Goal: Task Accomplishment & Management: Manage account settings

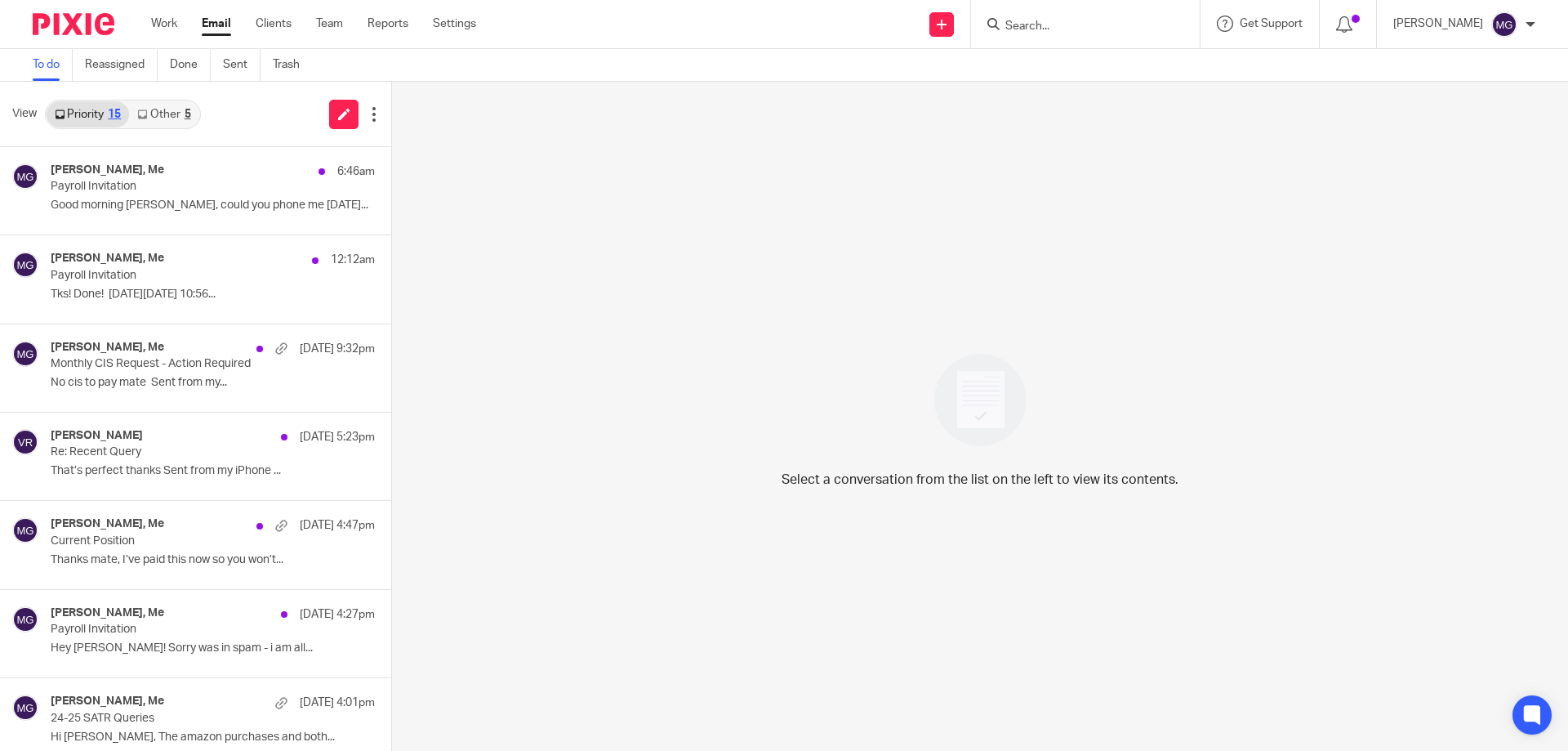
click at [156, 121] on link "Other 5" at bounding box center [164, 115] width 70 height 26
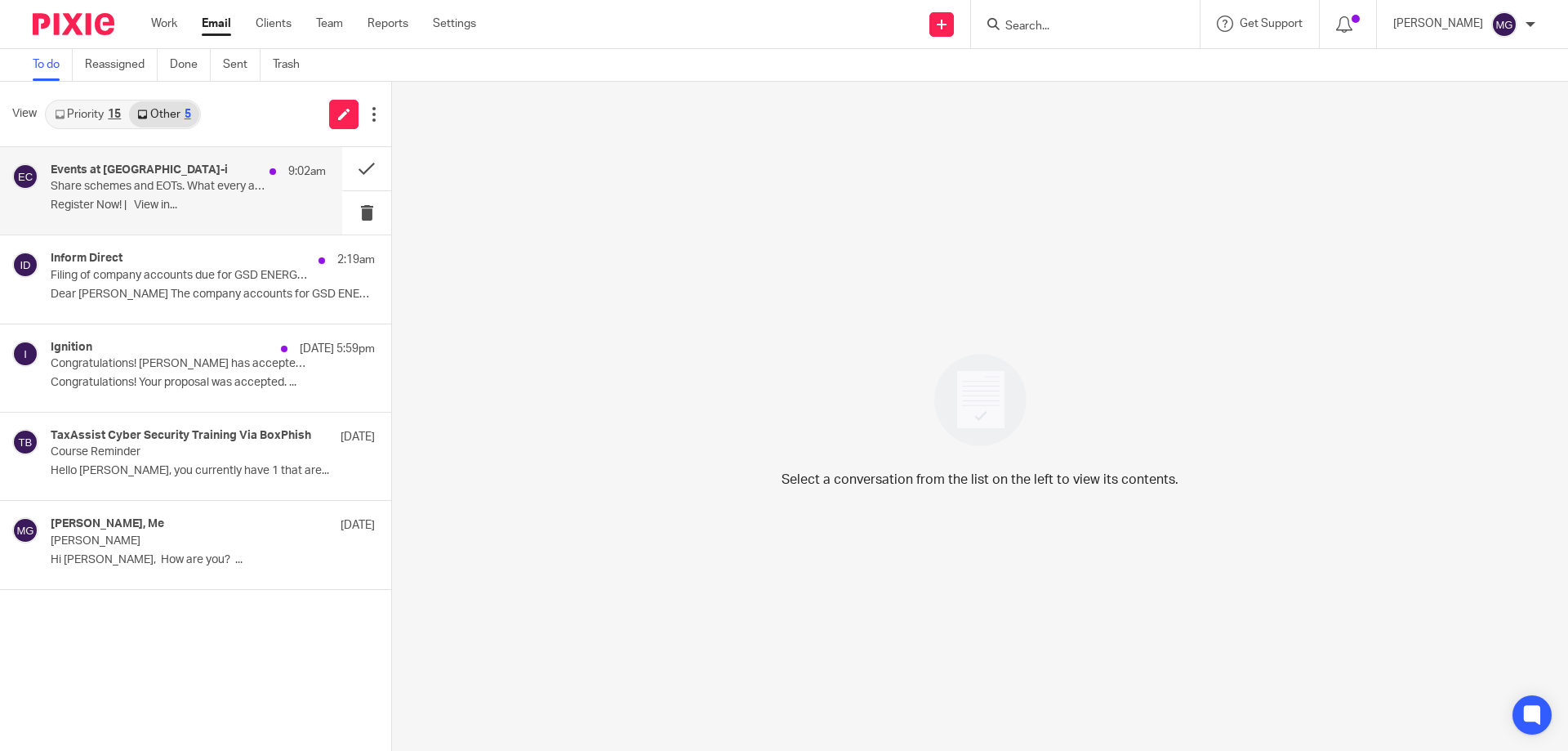
click at [166, 165] on div "Events at Croner-i 9:02am" at bounding box center [188, 171] width 275 height 16
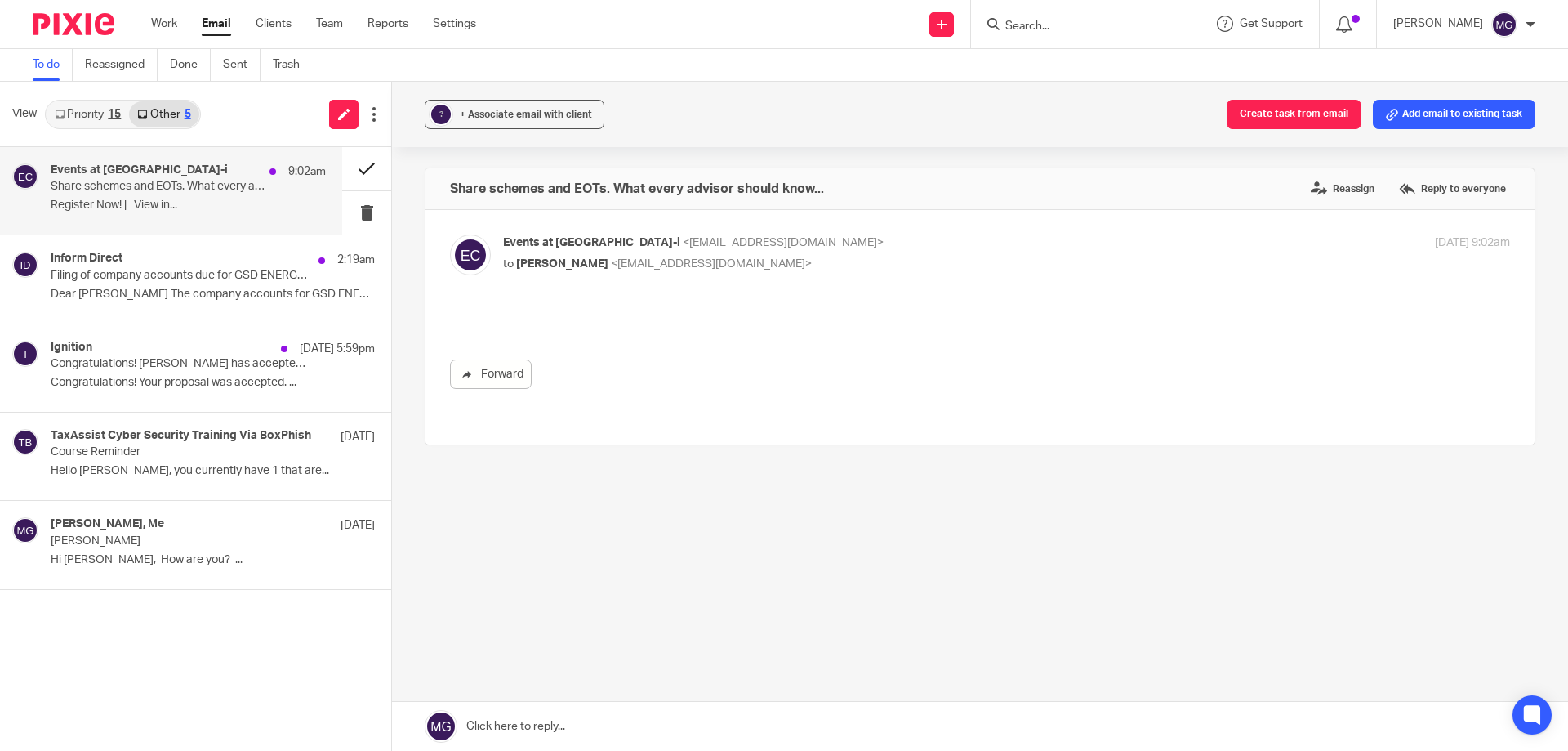
click at [366, 164] on button at bounding box center [366, 168] width 49 height 43
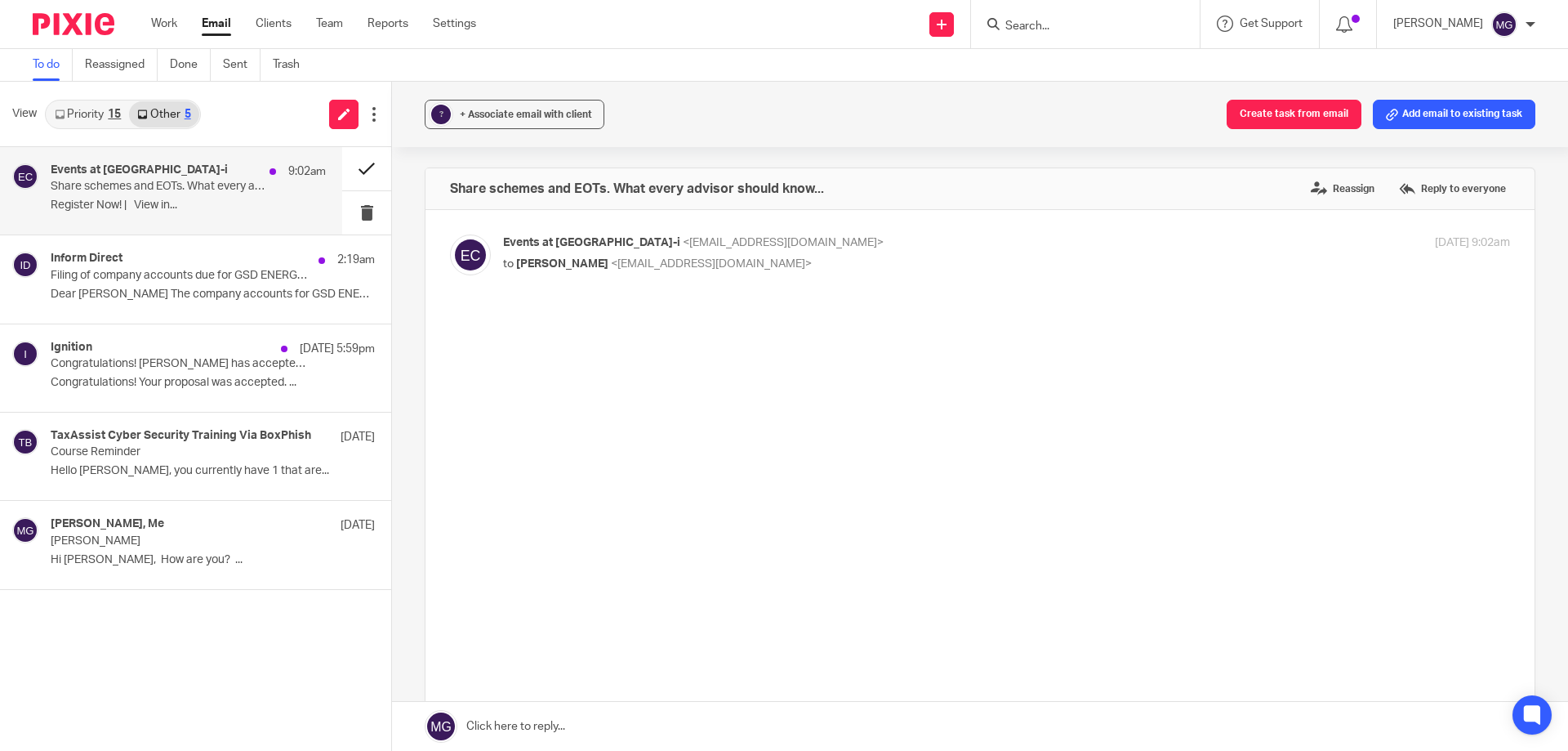
click at [354, 162] on button at bounding box center [366, 168] width 49 height 43
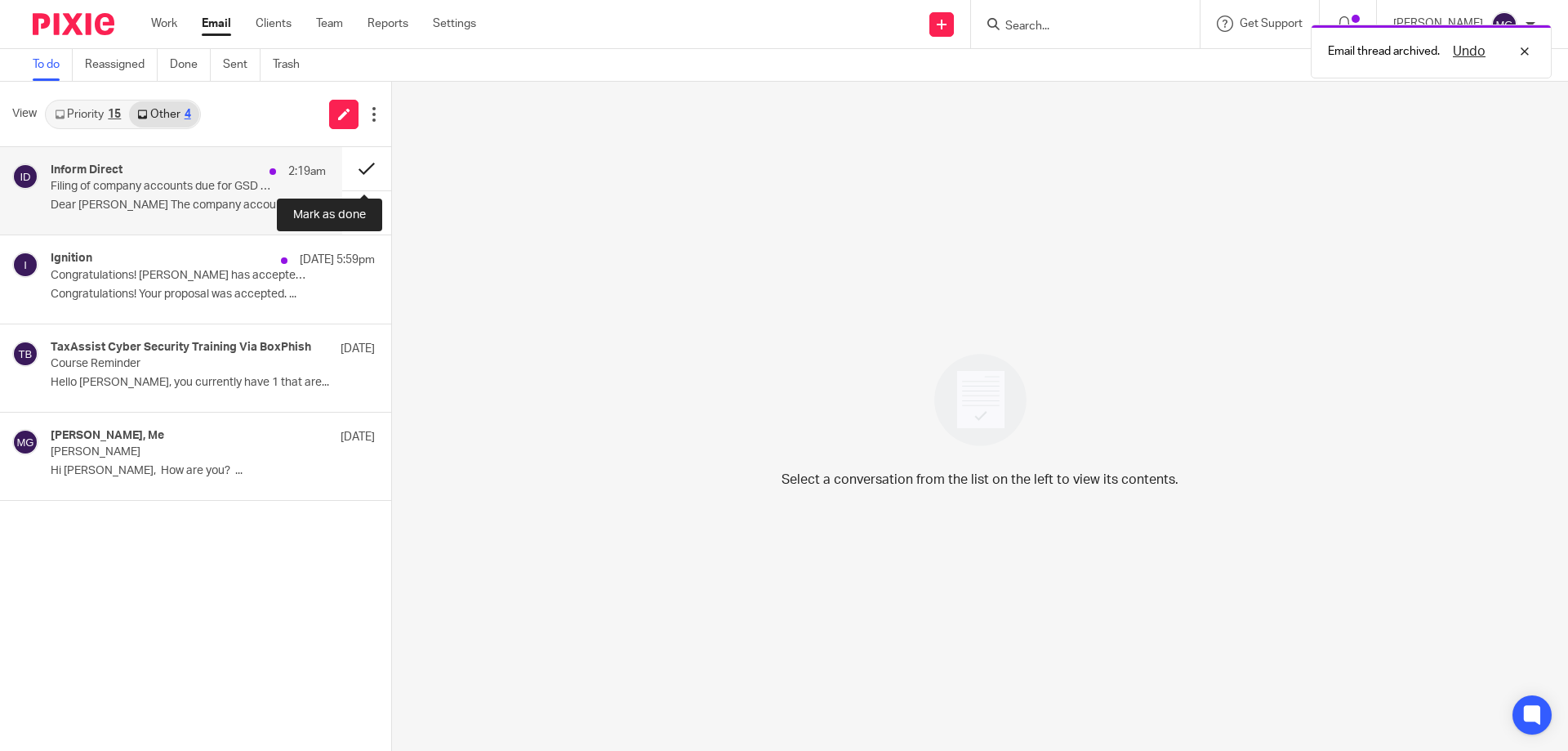
click at [354, 161] on button at bounding box center [366, 168] width 49 height 43
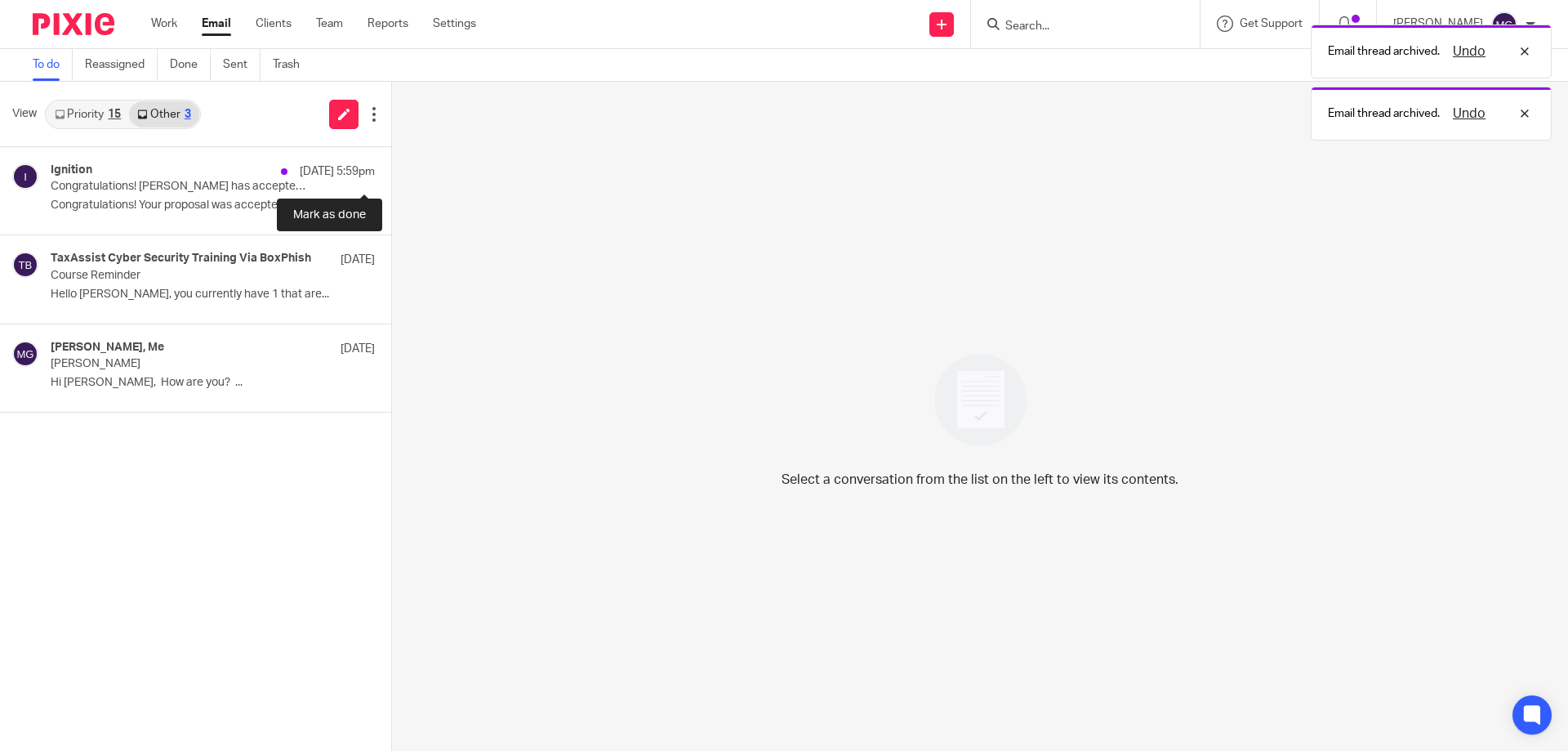
click at [391, 161] on button at bounding box center [397, 168] width 13 height 43
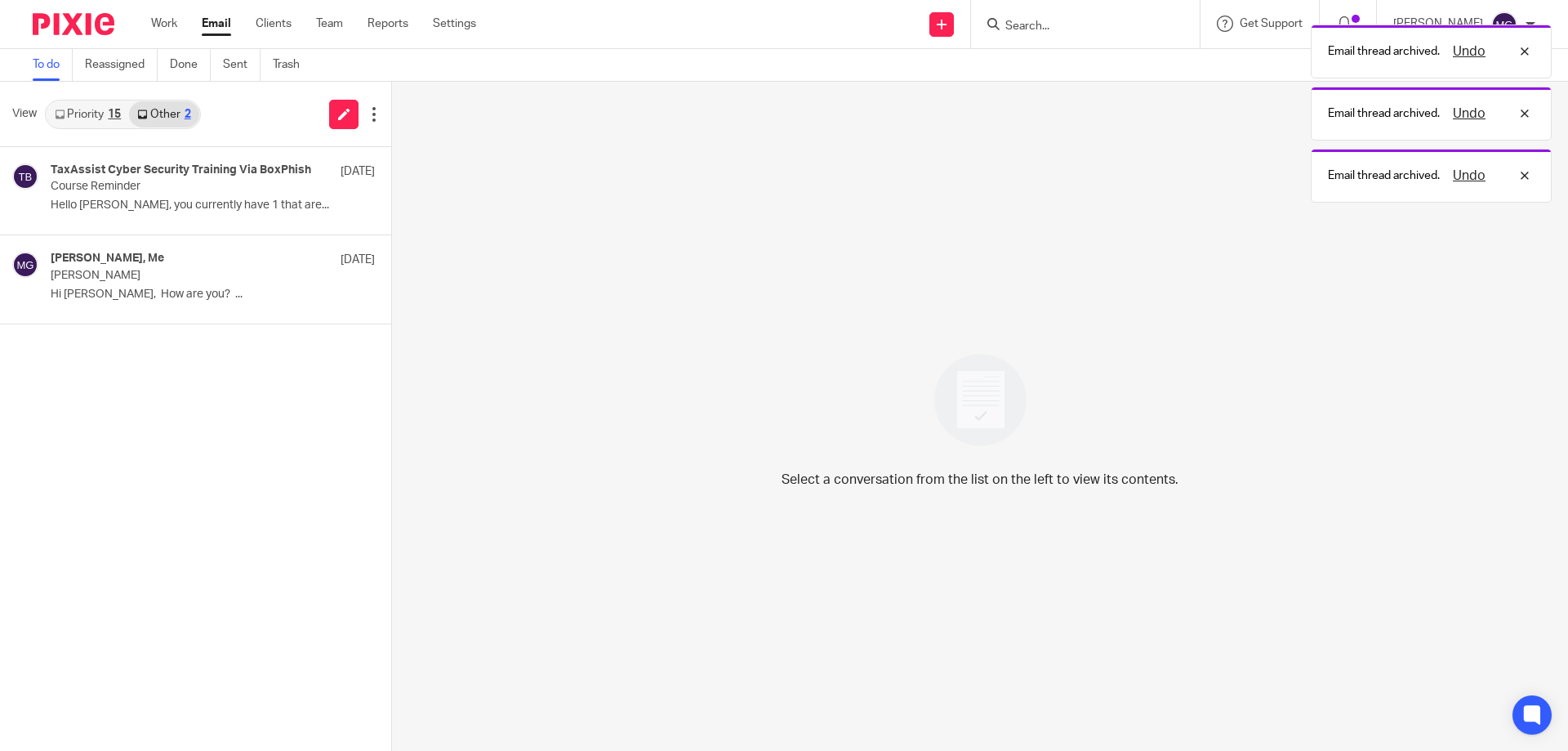
click at [118, 107] on link "Priority 15" at bounding box center [88, 115] width 83 height 26
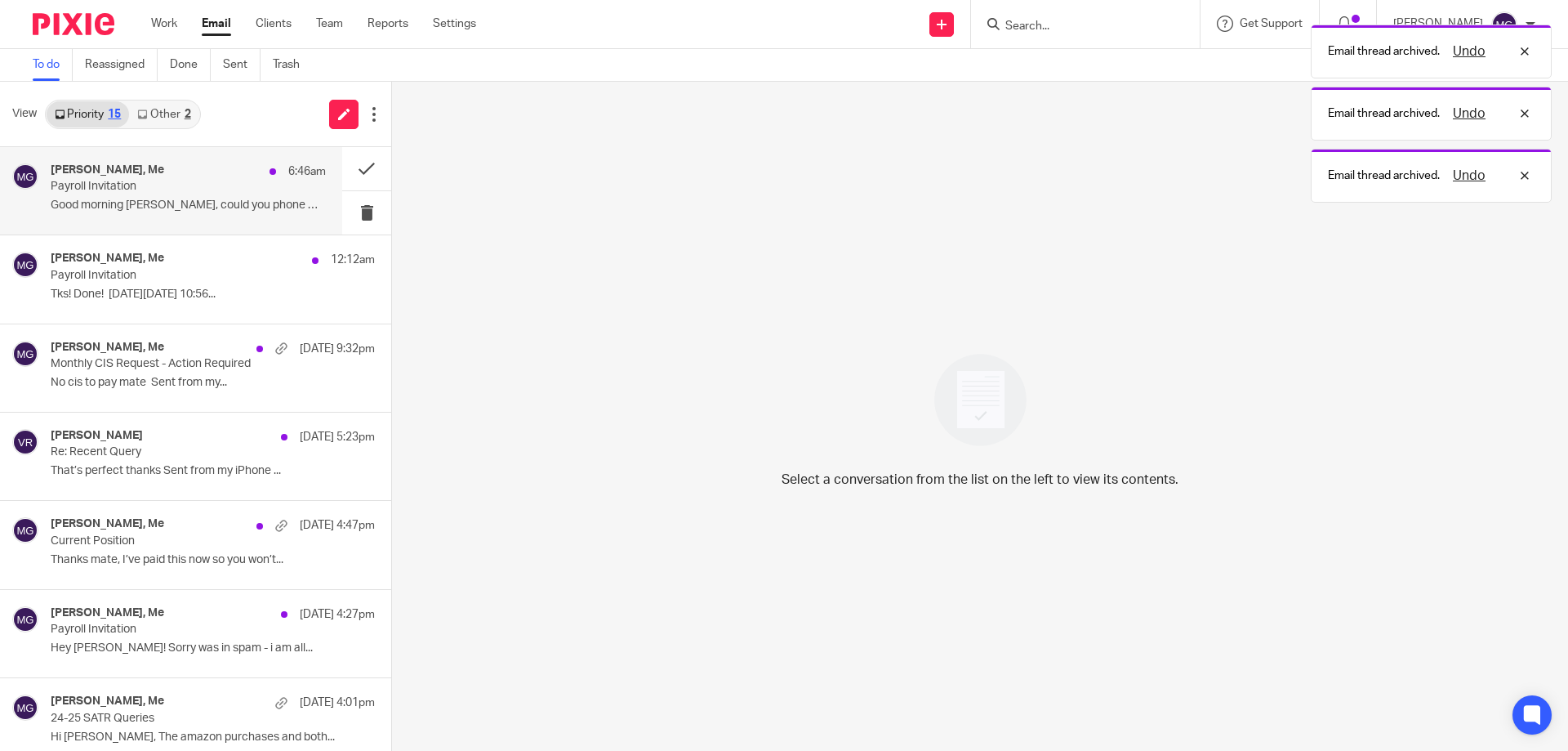
click at [257, 195] on div "Steve Driver, Me 6:46am Payroll Invitation Good morning Mason, could you phone …" at bounding box center [188, 190] width 275 height 55
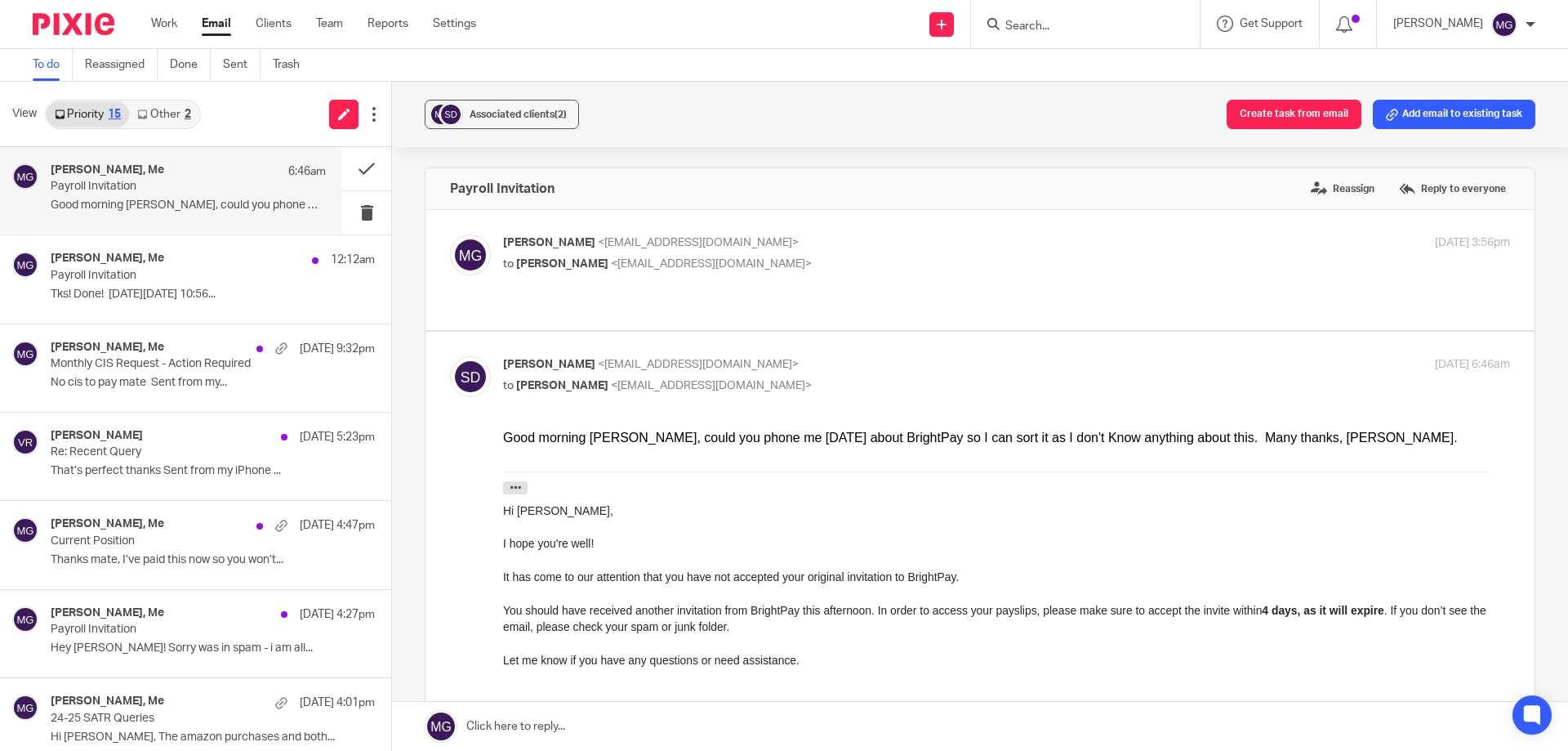
click at [784, 272] on p "to Steven Driver <srdriver@live.co.uk>" at bounding box center [838, 264] width 671 height 17
checkbox input "true"
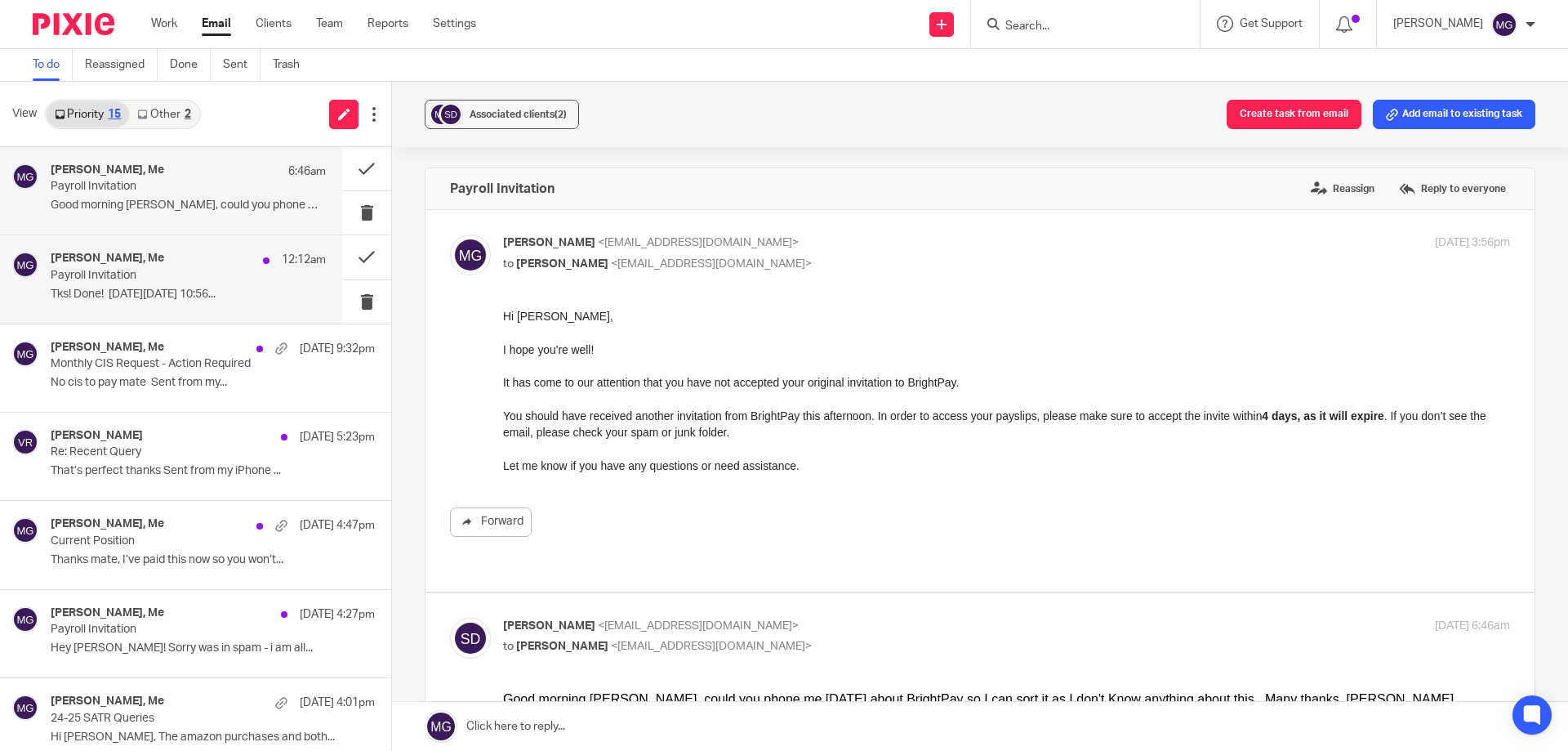
click at [188, 257] on div "Gabriel Gebara, Me 12:12am" at bounding box center [188, 260] width 275 height 16
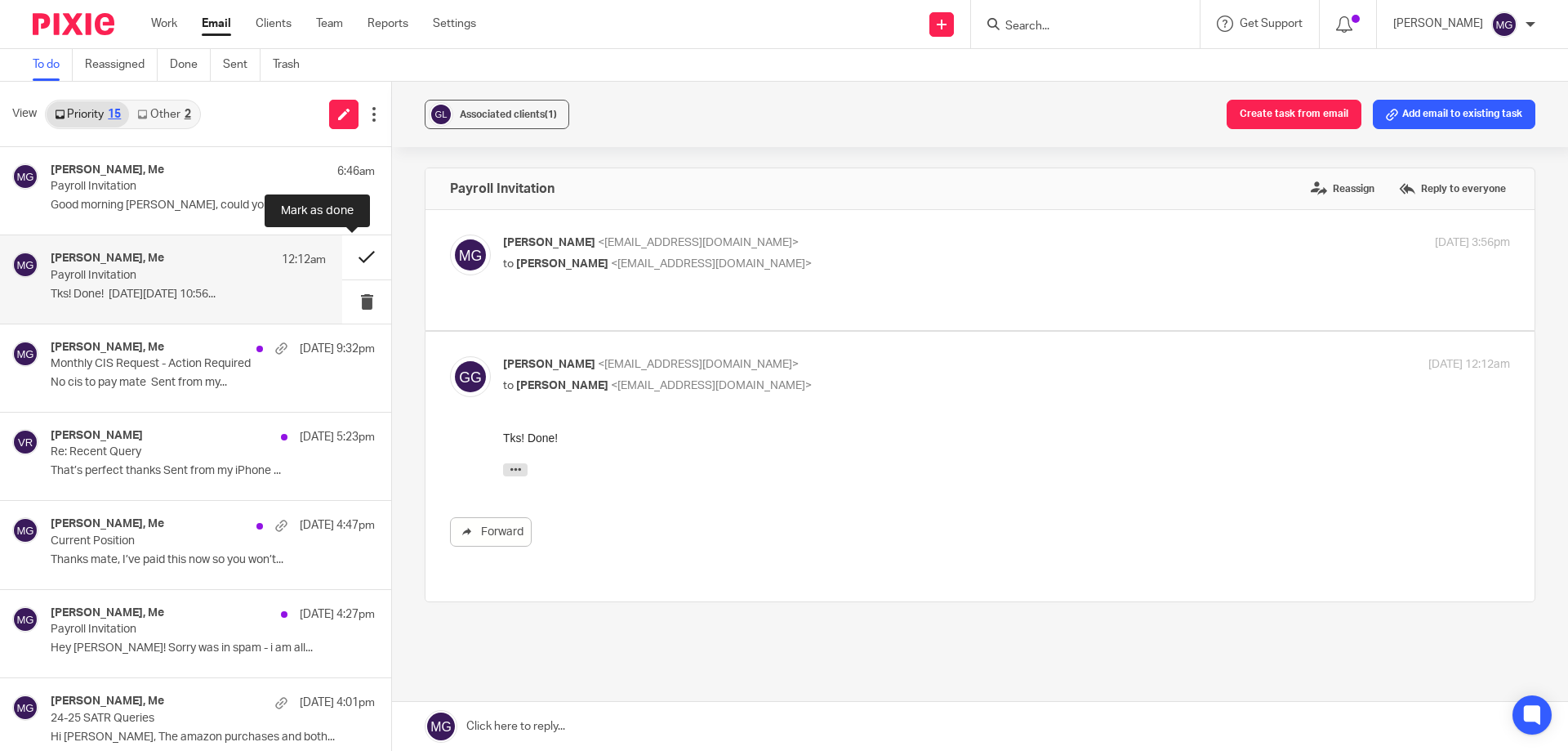
click at [352, 254] on button at bounding box center [366, 256] width 49 height 43
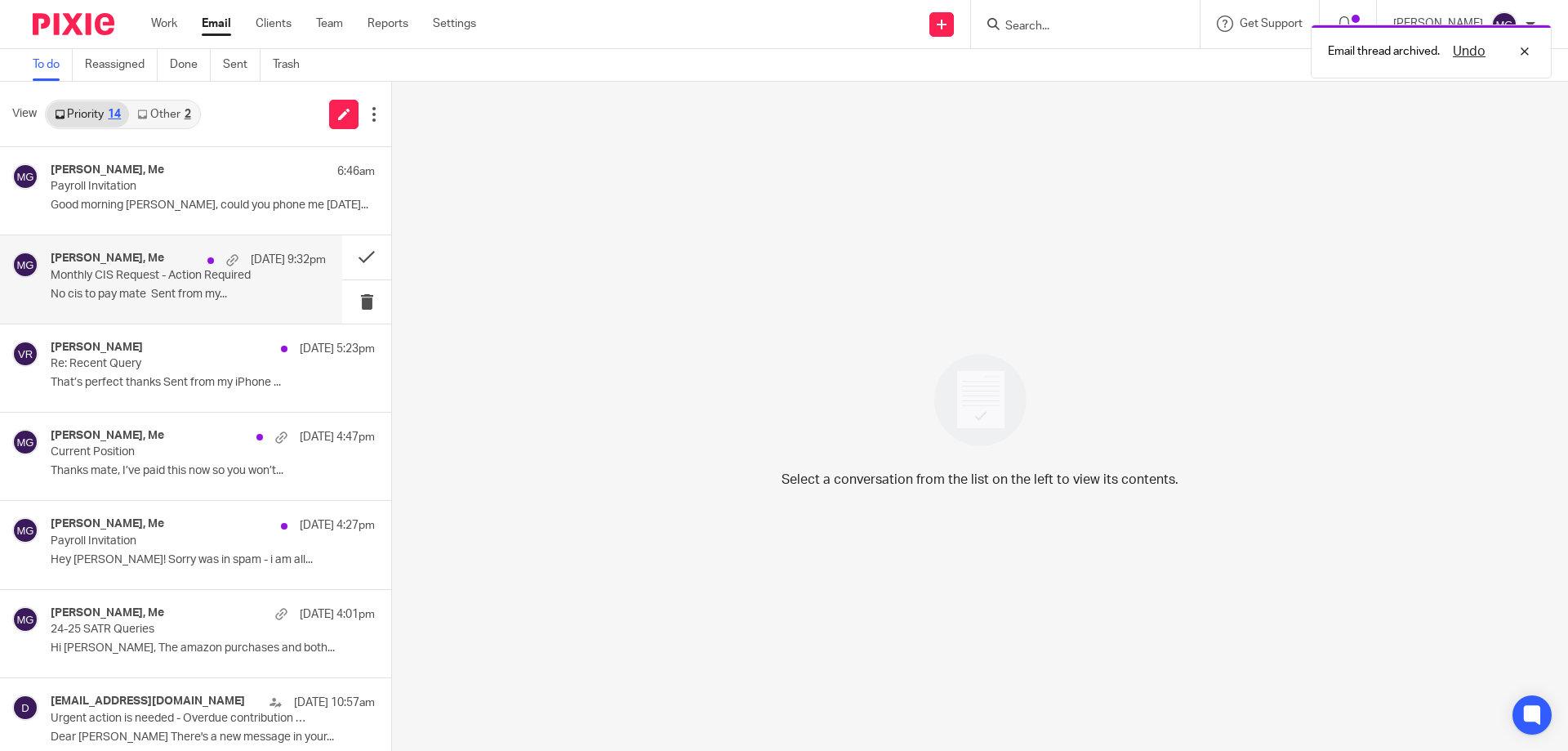
click at [166, 270] on p "Monthly CIS Request - Action Required" at bounding box center [160, 276] width 220 height 14
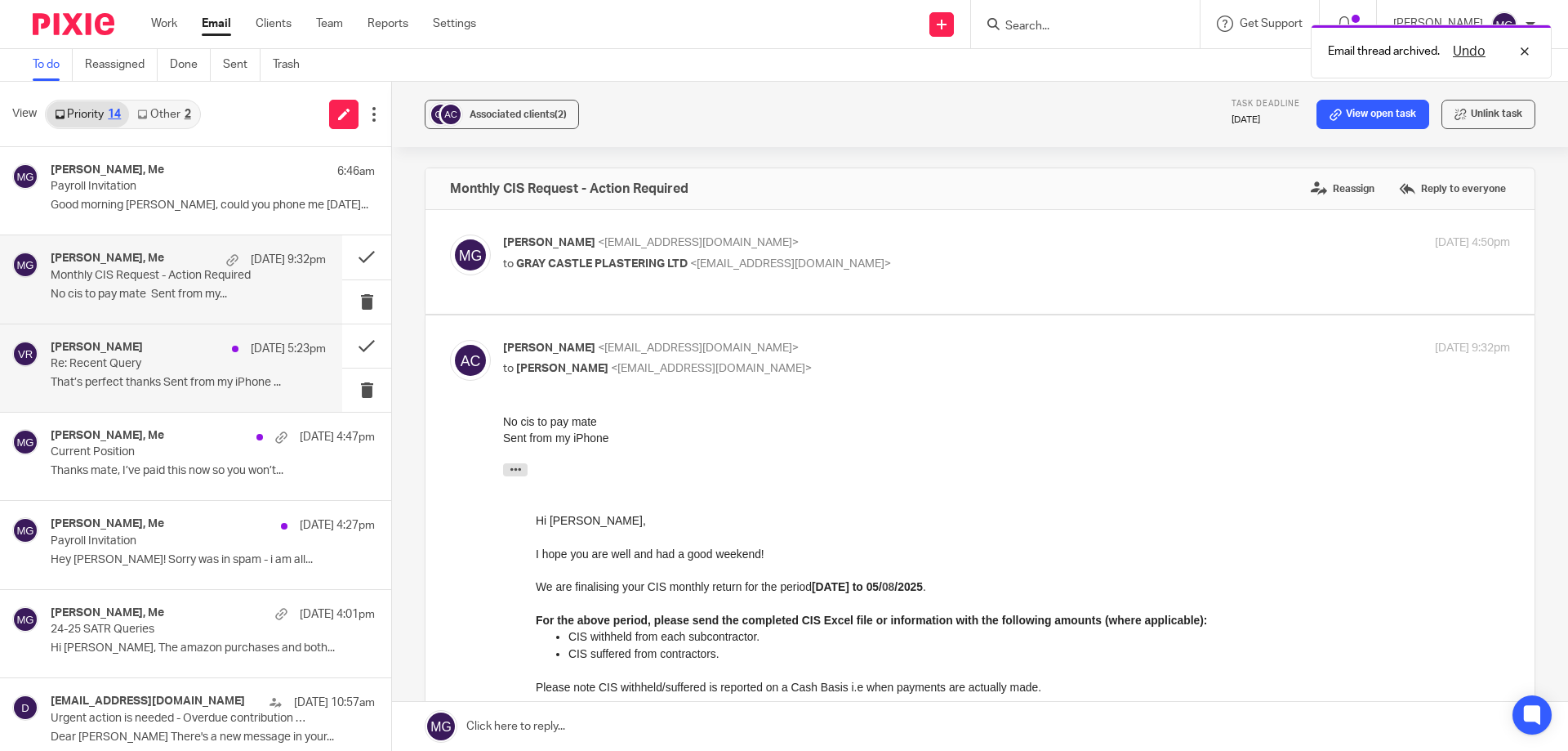
click at [143, 325] on div "Vanraj Rajshakha 14 Aug 5:23pm Re: Recent Query That’s perfect thanks Sent from…" at bounding box center [171, 369] width 342 height 88
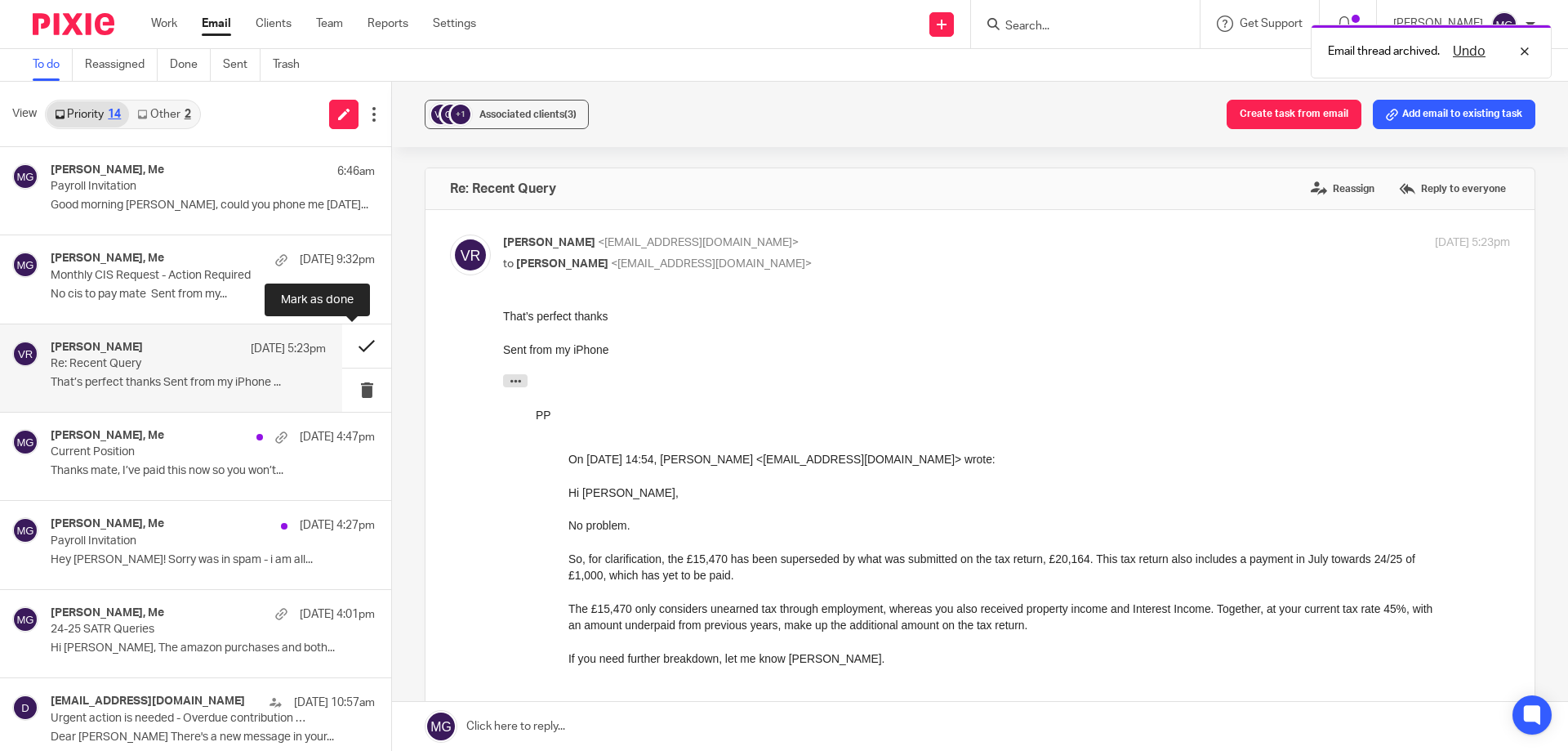
click at [348, 344] on button at bounding box center [366, 346] width 49 height 43
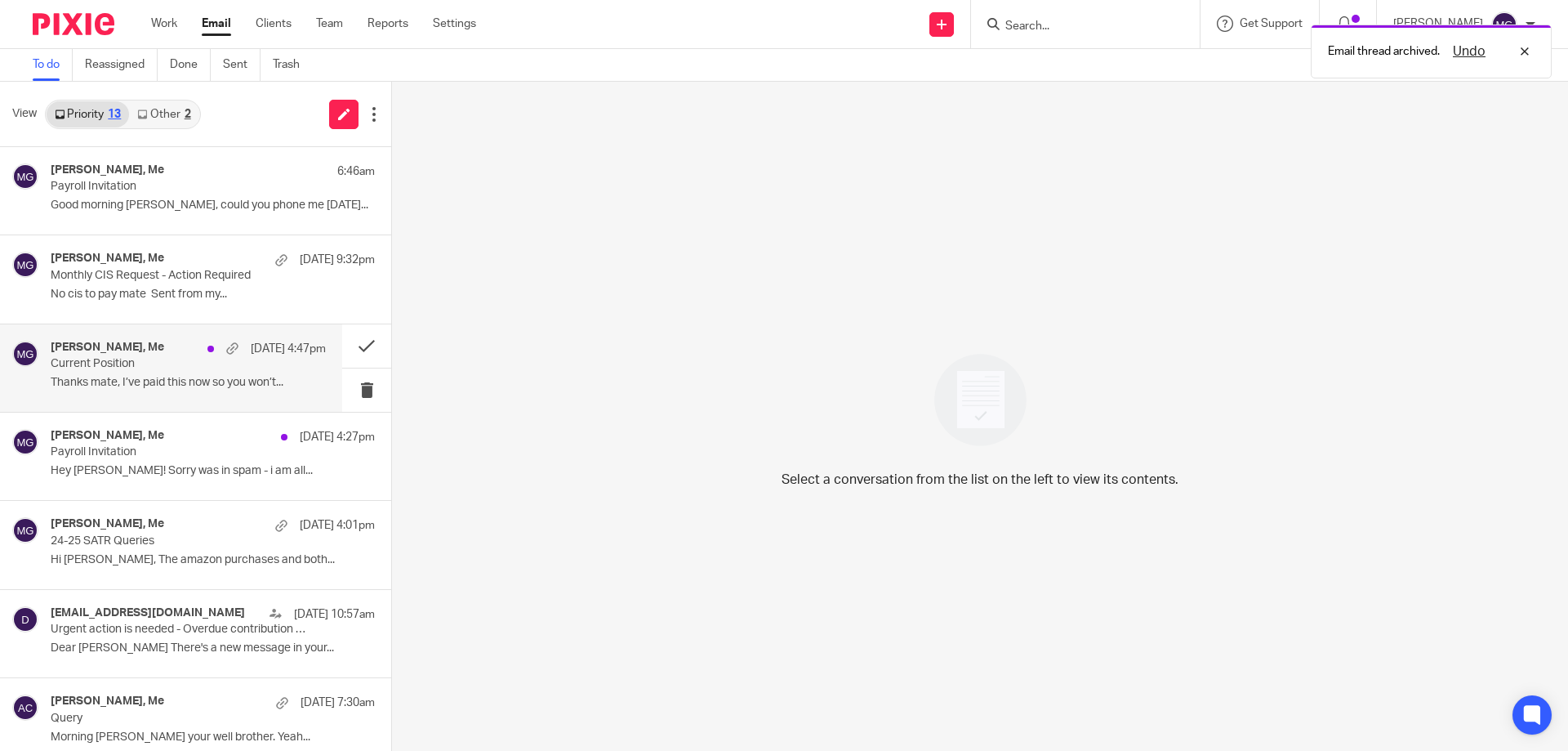
click at [183, 377] on p "Thanks mate, I’ve paid this now so you won’t..." at bounding box center [188, 382] width 275 height 14
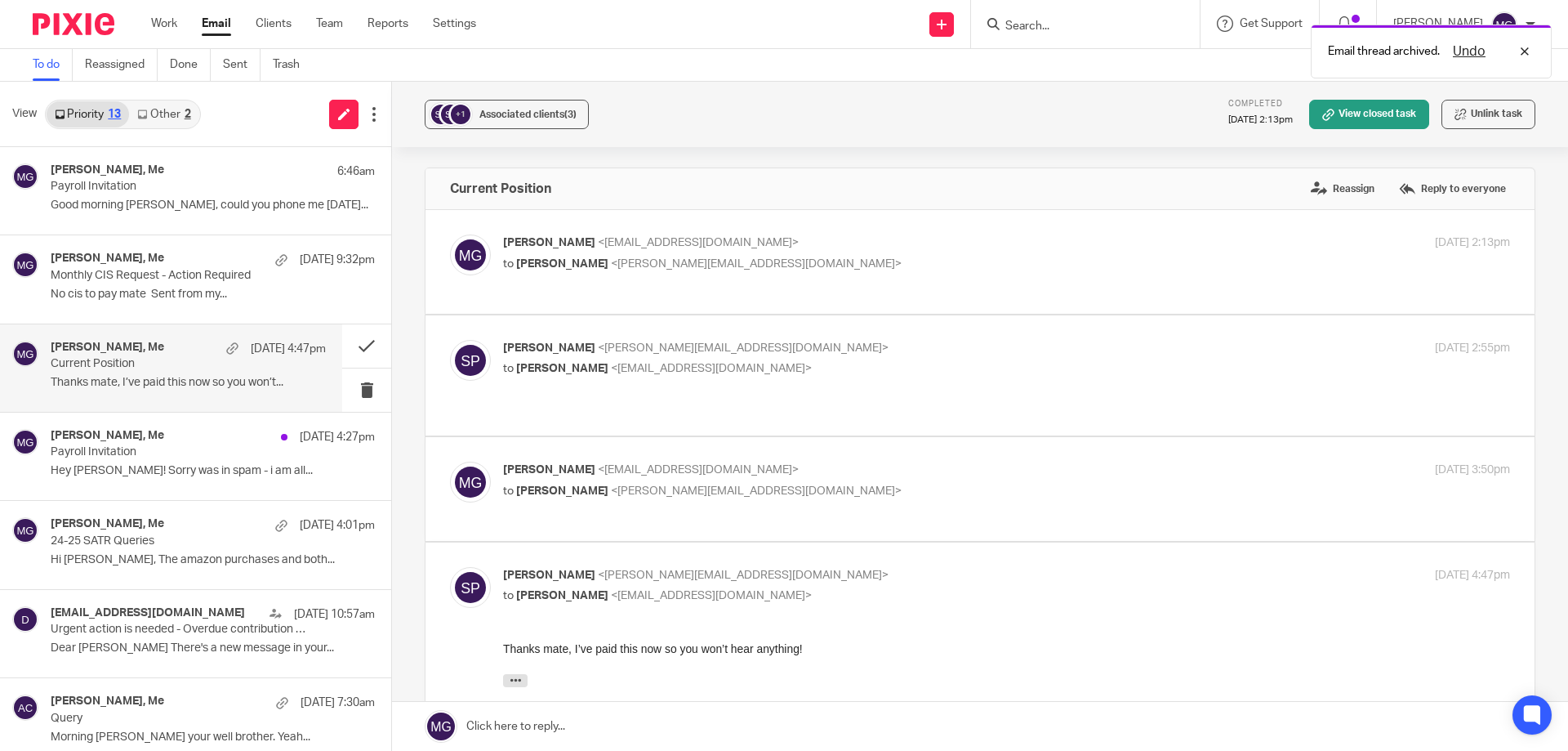
scroll to position [82, 0]
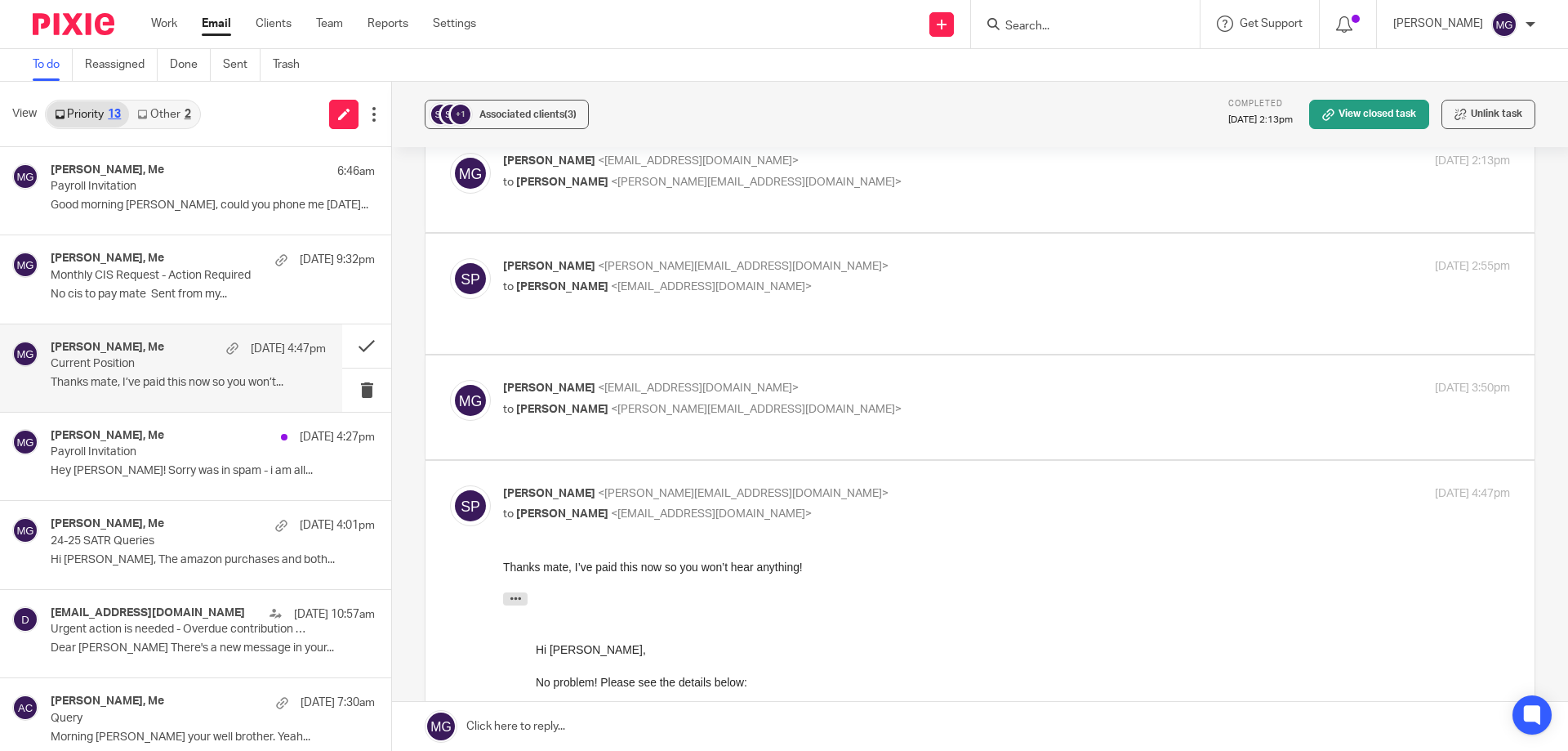
click at [681, 716] on link at bounding box center [980, 726] width 1176 height 49
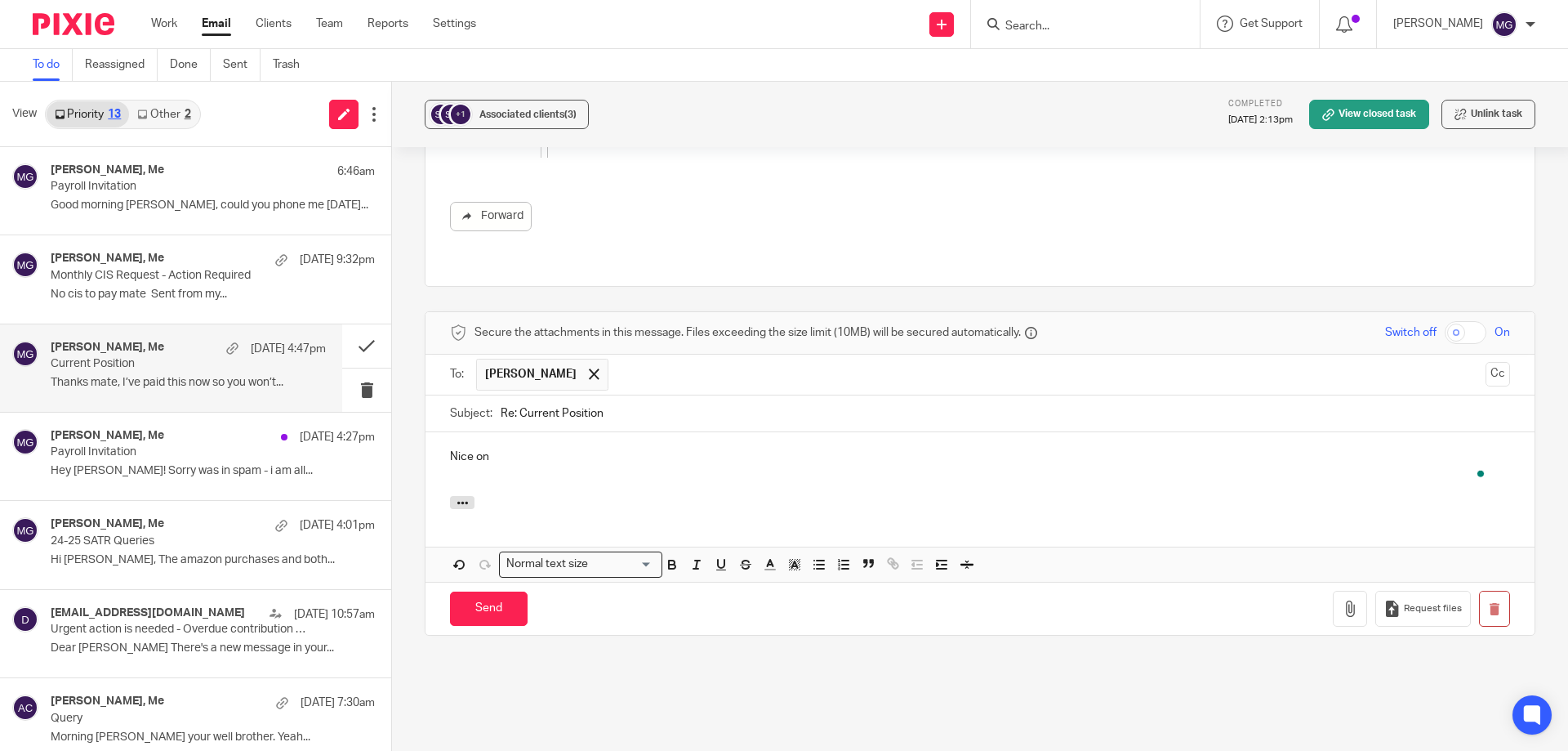
scroll to position [0, 0]
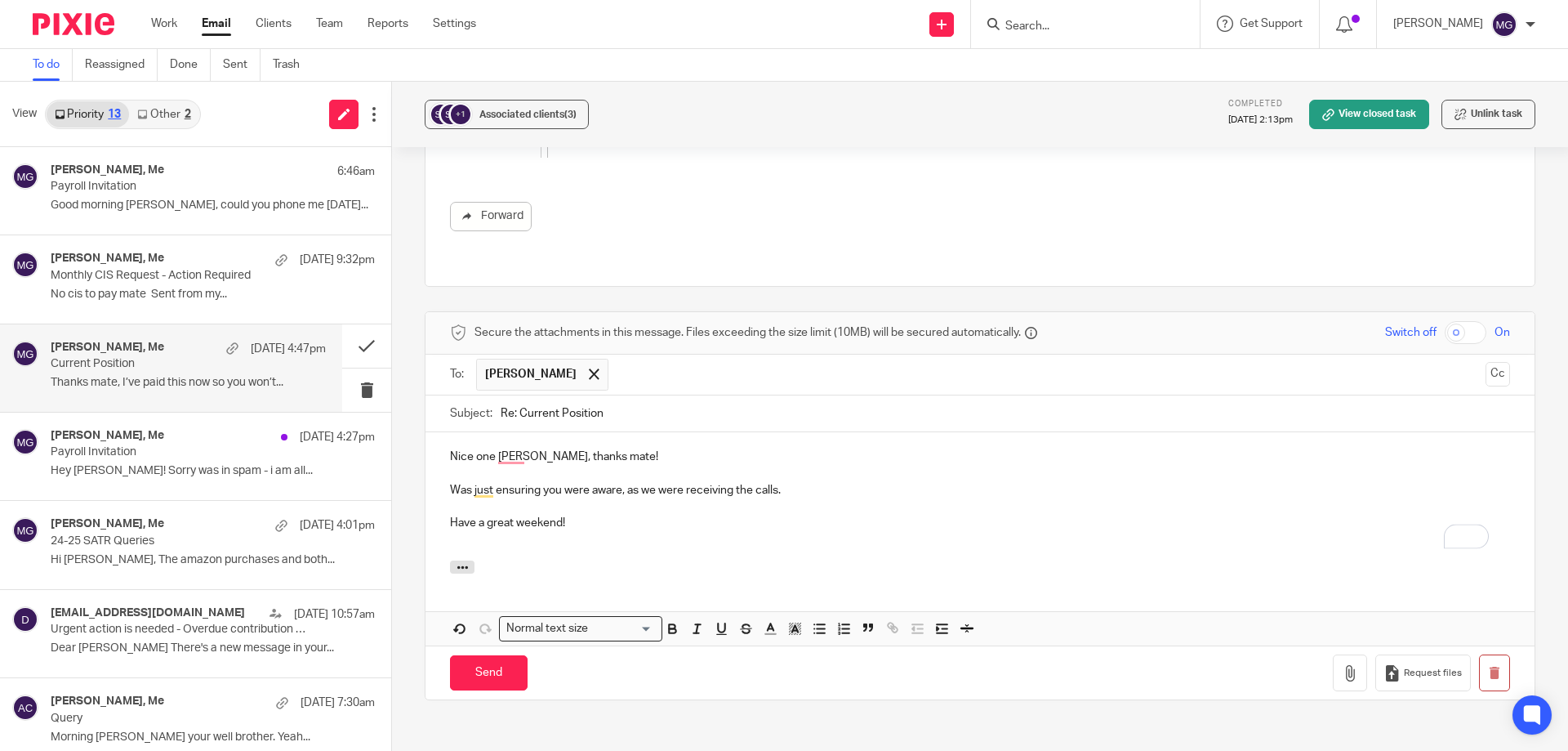
click at [660, 532] on p "To enrich screen reader interactions, please activate Accessibility in Grammarl…" at bounding box center [980, 540] width 1060 height 16
click at [512, 655] on input "Send" at bounding box center [489, 672] width 78 height 35
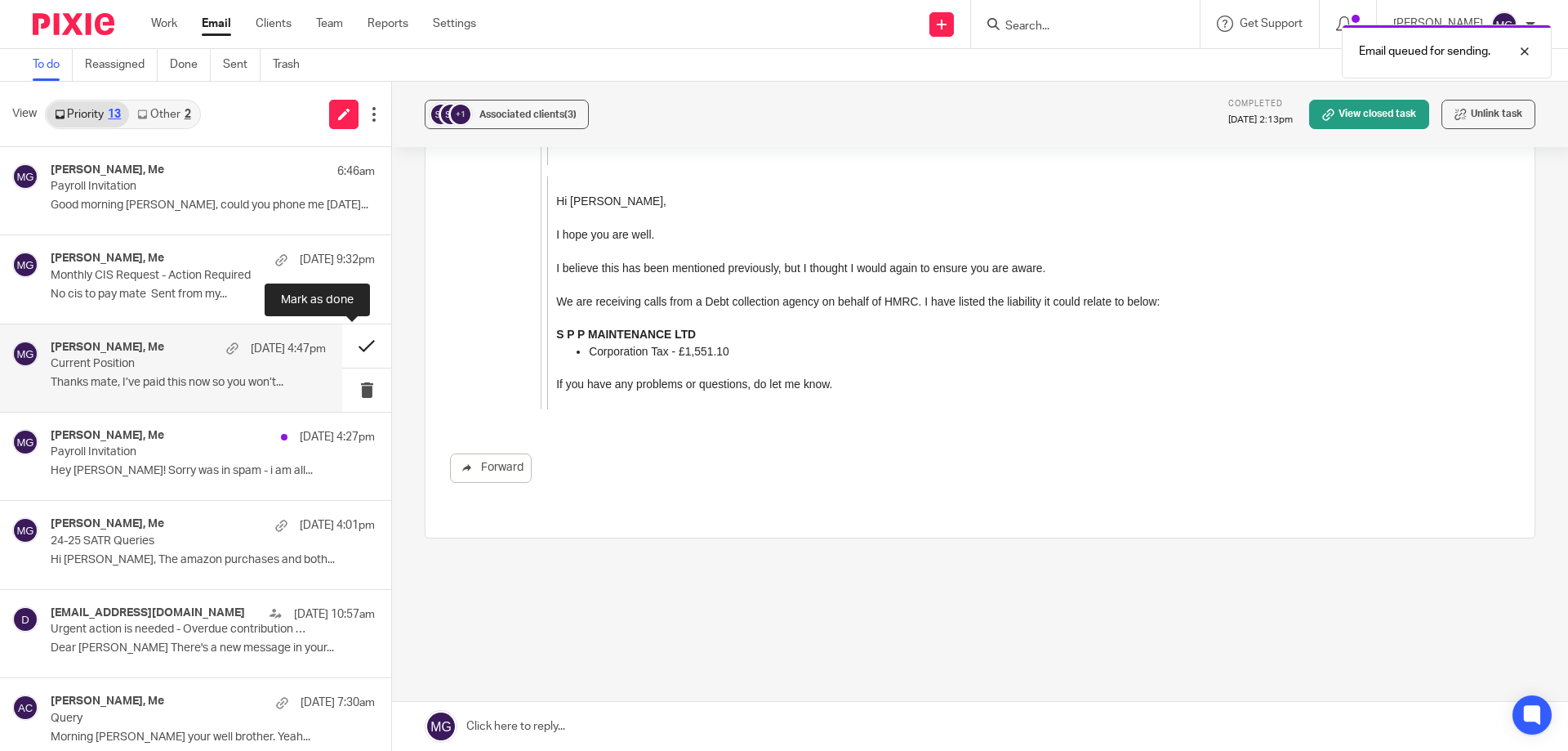
scroll to position [967, 0]
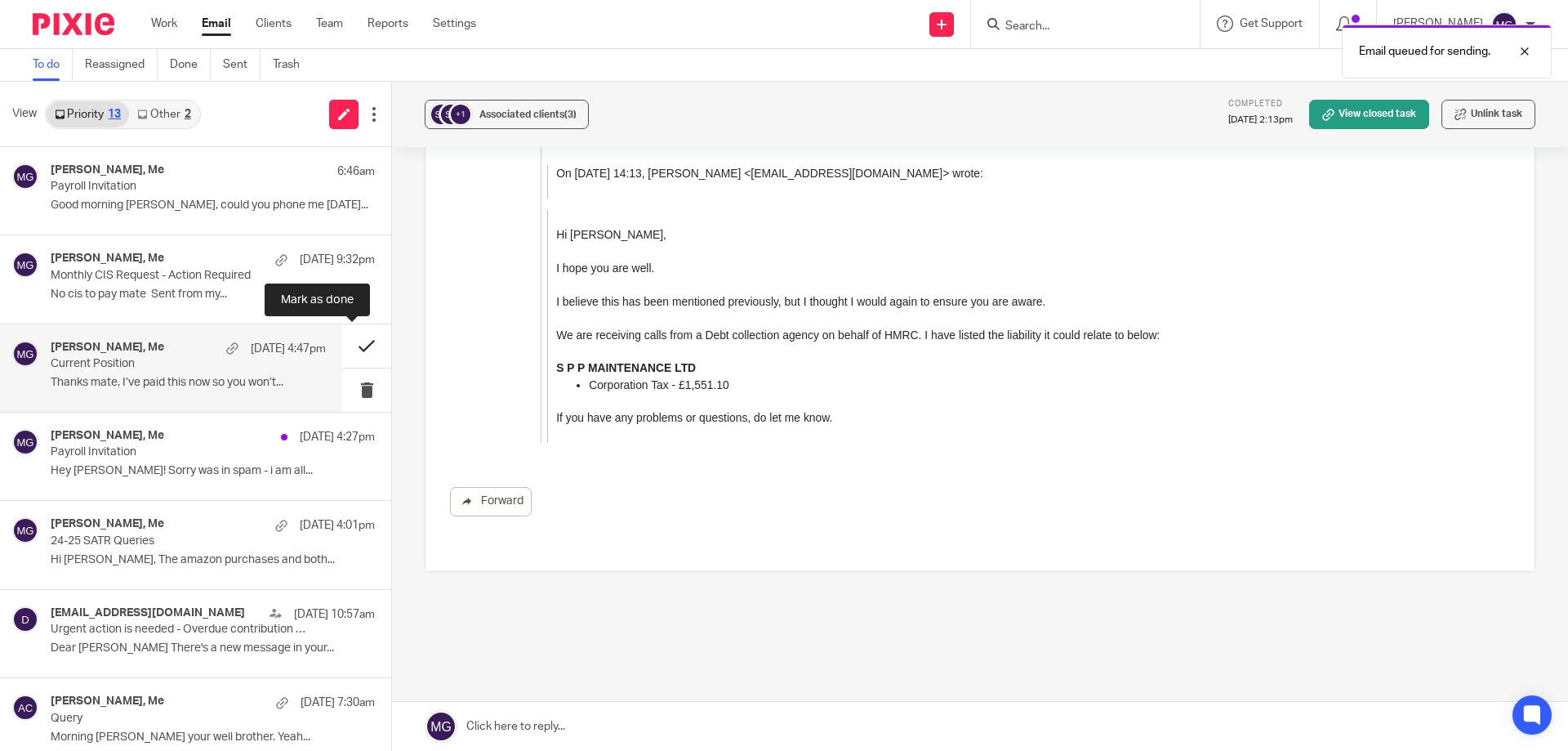
click at [361, 350] on button at bounding box center [366, 346] width 49 height 43
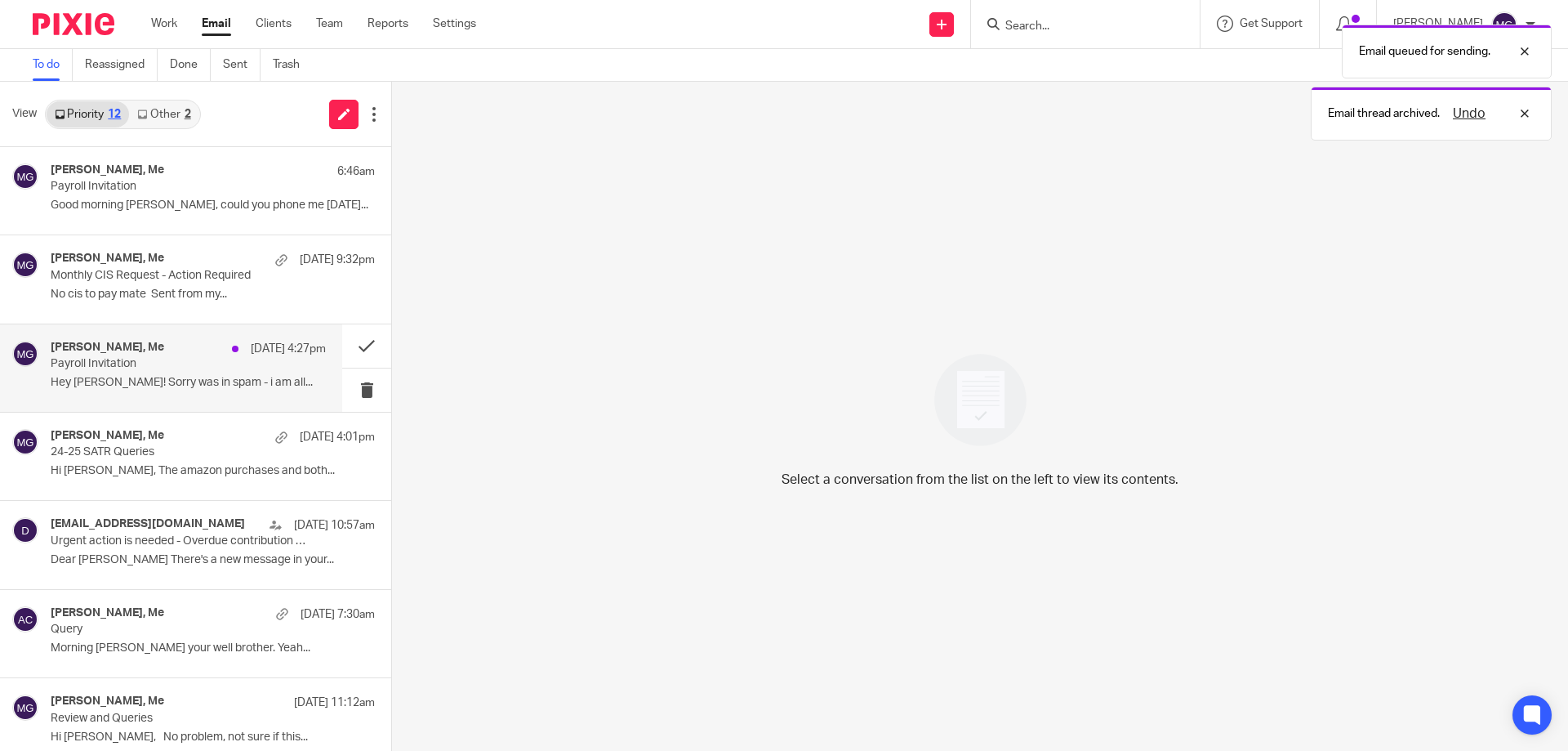
click at [170, 353] on div "Vanraj Rajshakha, Me 14 Aug 4:27pm" at bounding box center [188, 349] width 275 height 16
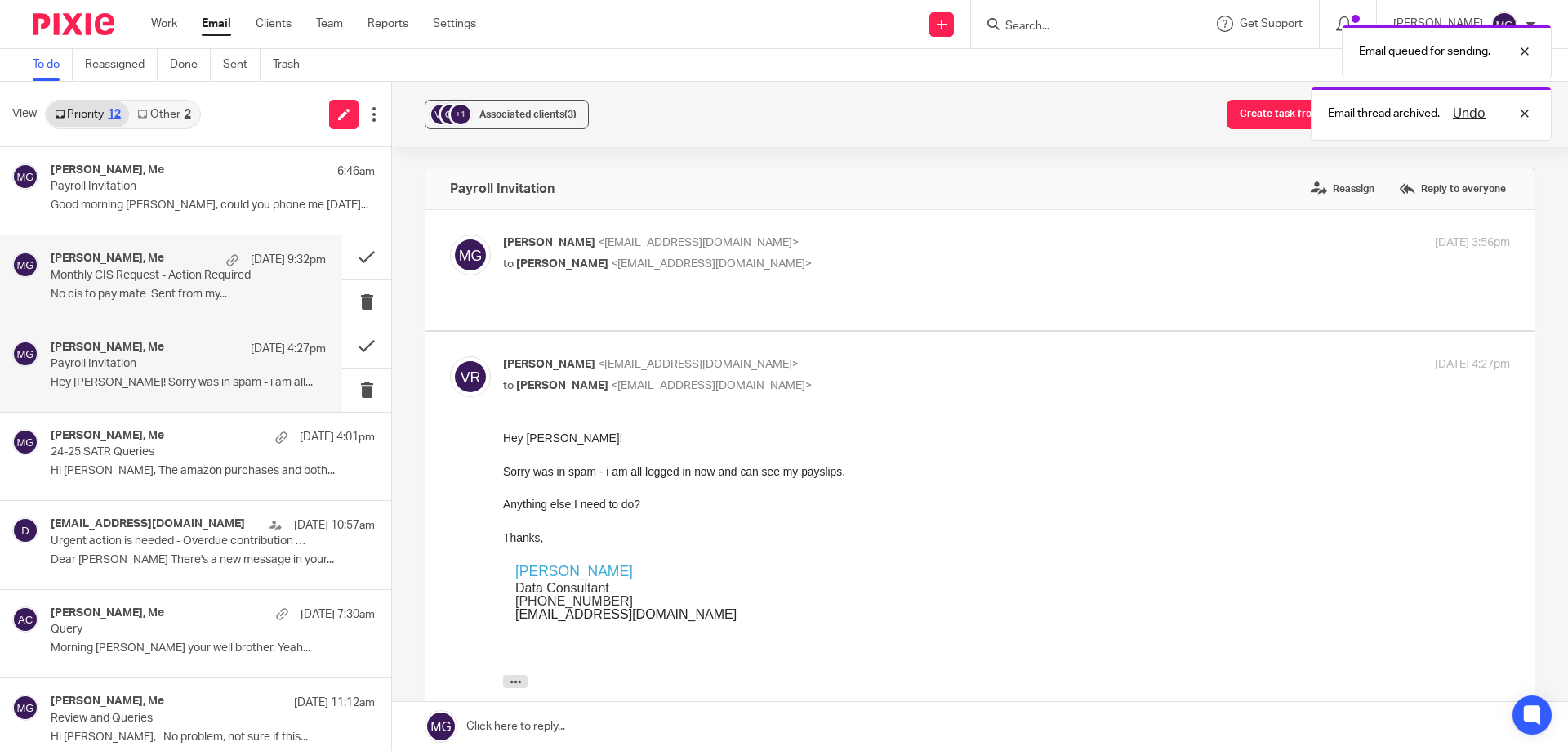
scroll to position [0, 0]
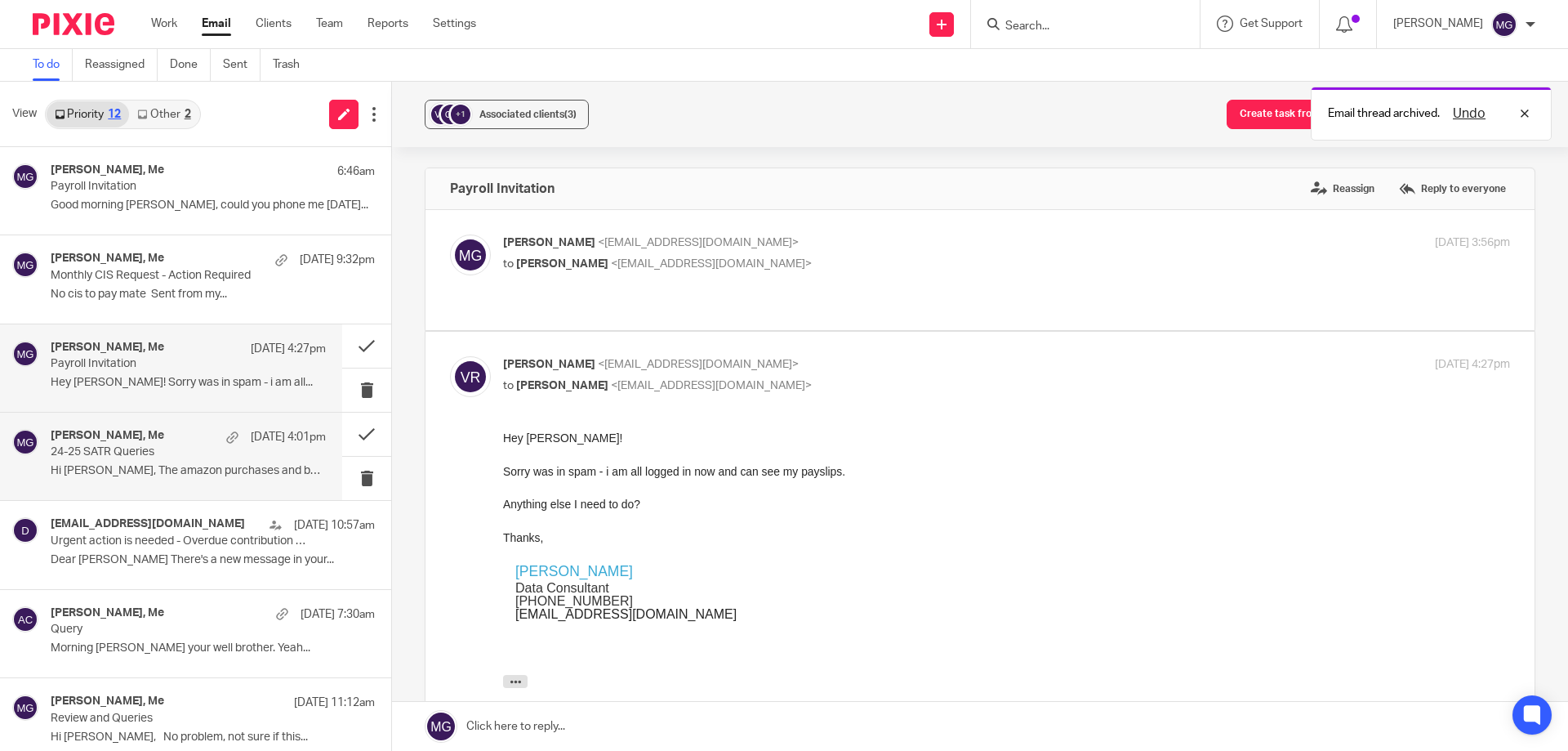
click at [204, 447] on p "24-25 SATR Queries" at bounding box center [160, 452] width 220 height 14
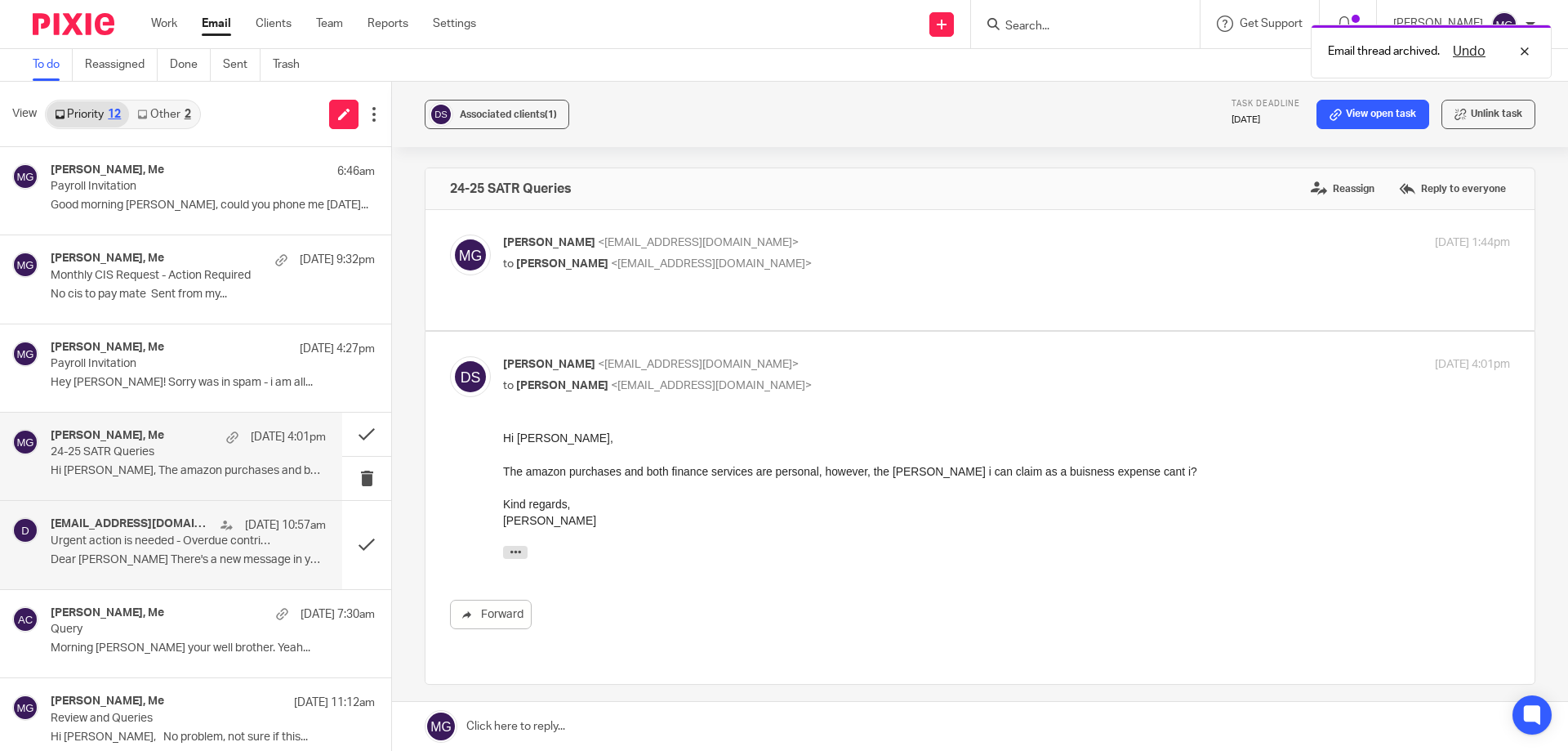
click at [179, 535] on p "Urgent action is needed - Overdue contribution schedule(s)" at bounding box center [160, 542] width 220 height 14
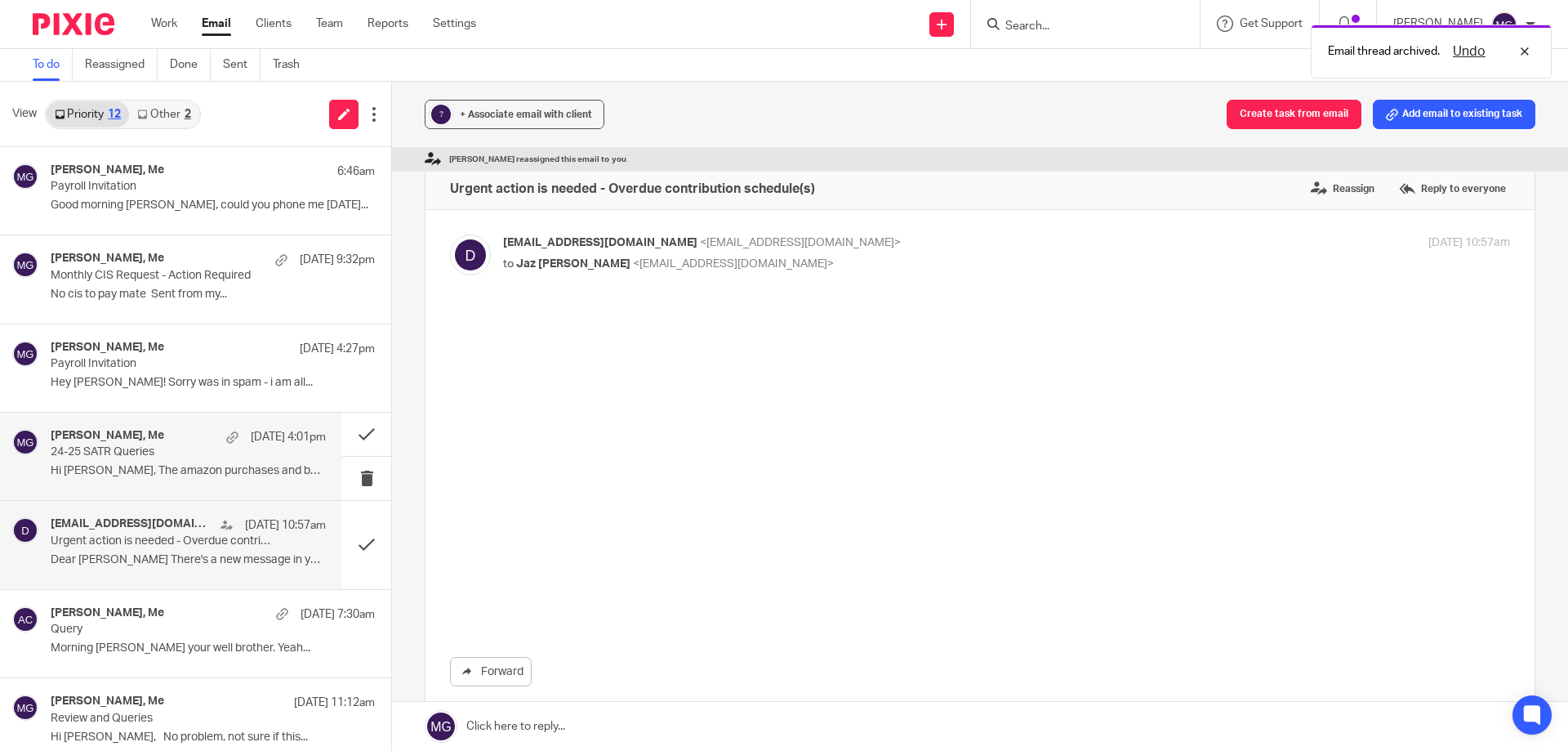
click at [188, 434] on div "daniel smith, Me 14 Aug 4:01pm" at bounding box center [188, 437] width 275 height 16
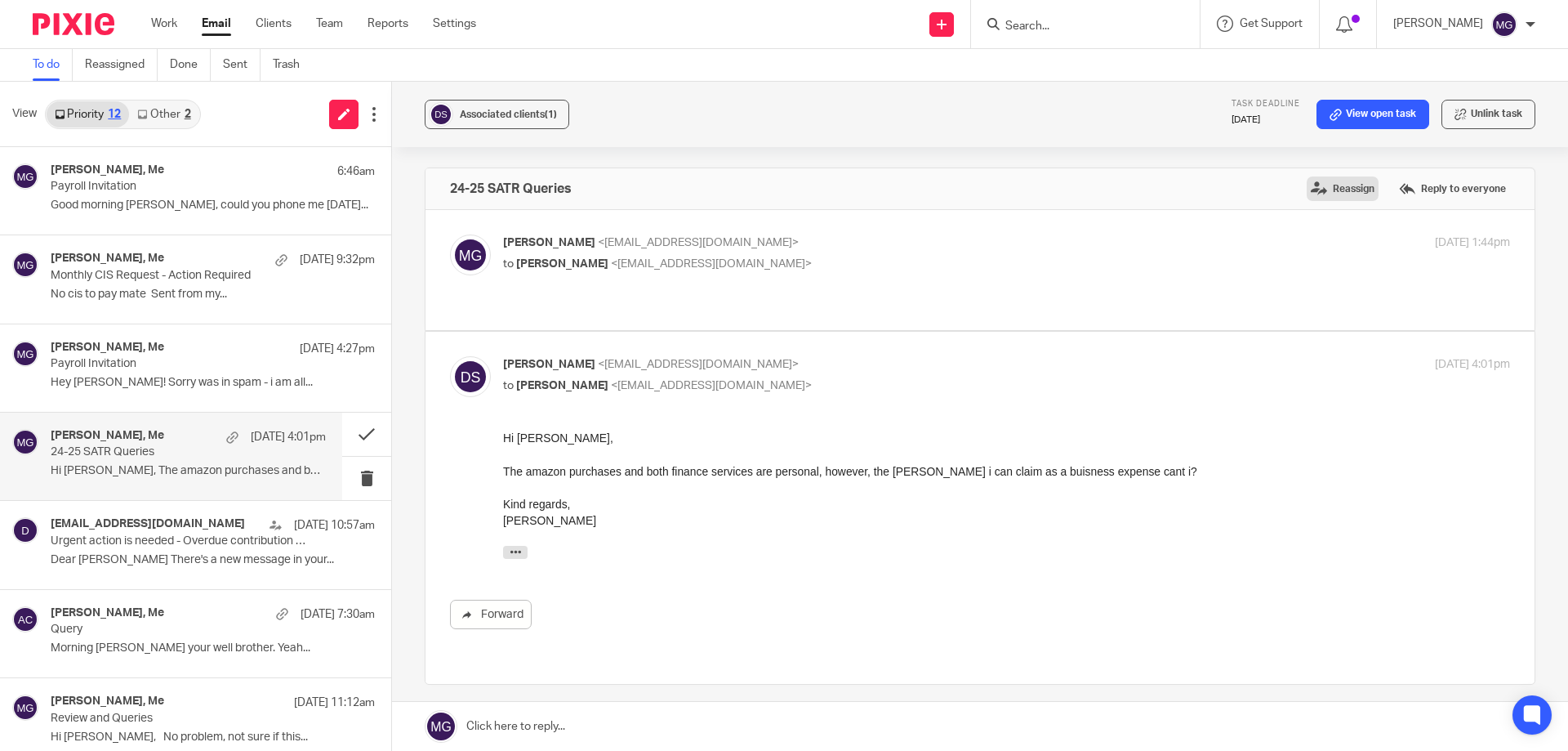
click at [1330, 193] on label "Reassign" at bounding box center [1343, 188] width 72 height 25
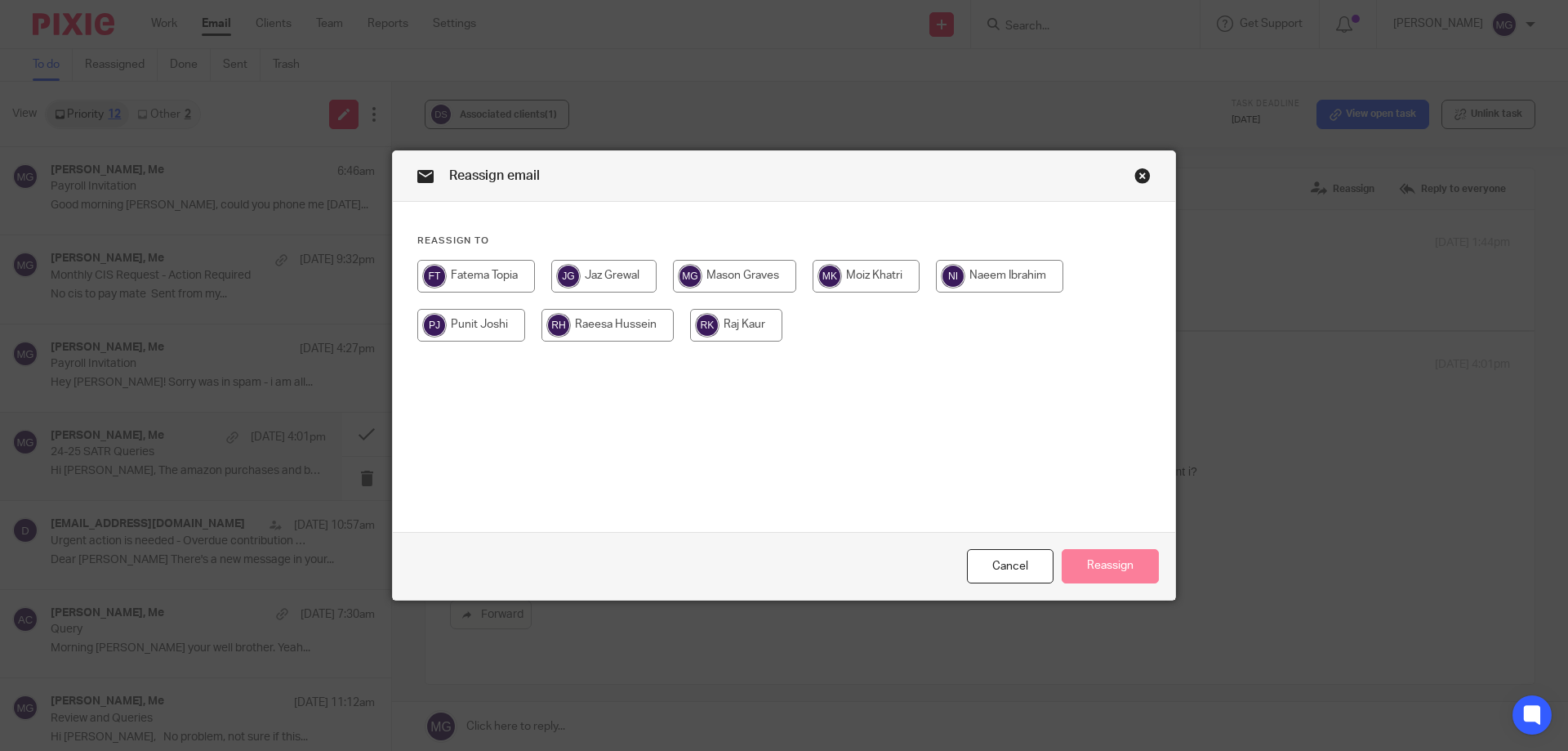
click at [1134, 178] on div "Close this dialog window" at bounding box center [1142, 175] width 16 height 16
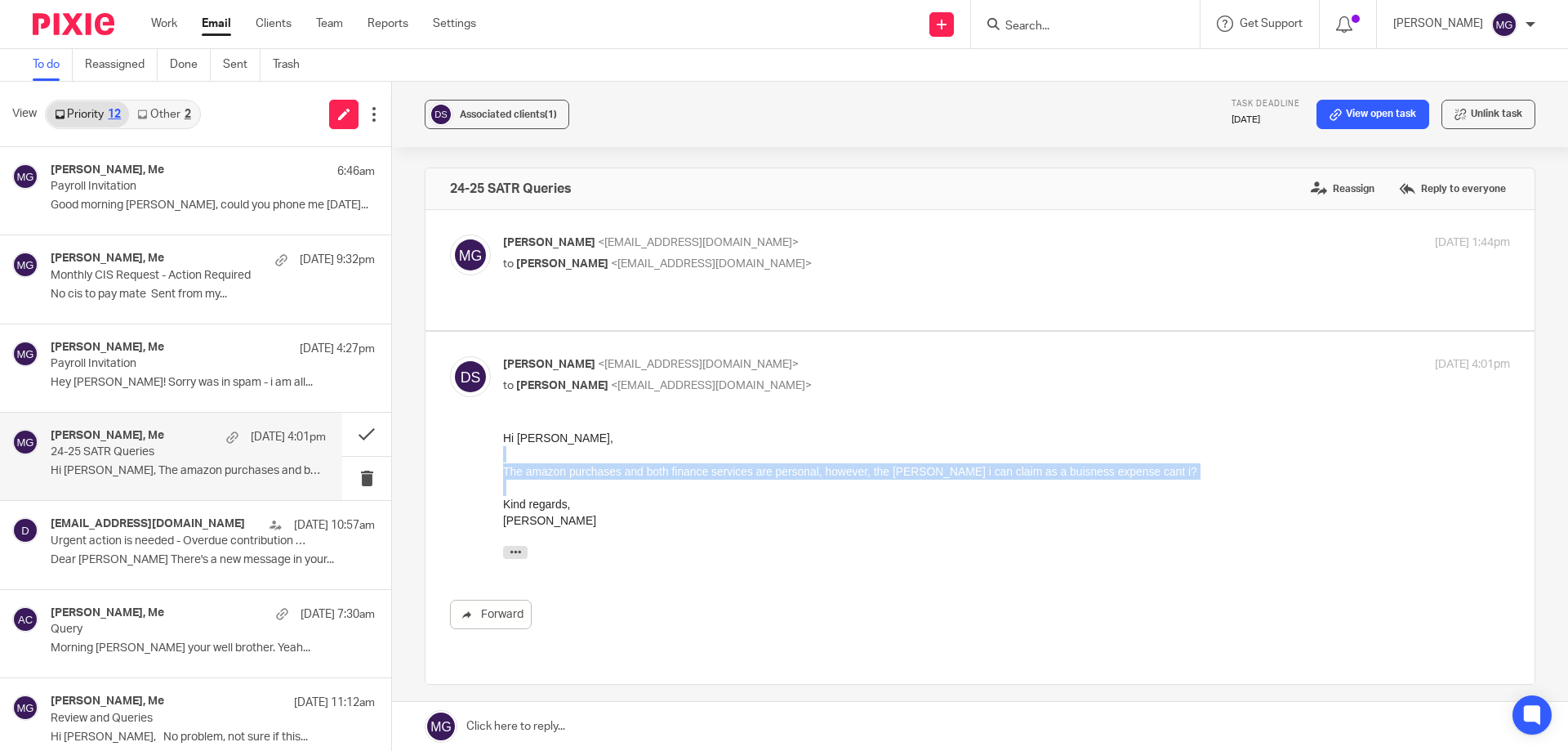
drag, startPoint x: 1148, startPoint y: 479, endPoint x: 741, endPoint y: 457, distance: 407.6
click at [619, 459] on div "Hi mason, The amazon purchases and both finance services are personal, however,…" at bounding box center [1006, 498] width 1007 height 137
click at [751, 458] on div at bounding box center [1006, 454] width 1007 height 16
drag, startPoint x: 1135, startPoint y: 476, endPoint x: 493, endPoint y: 470, distance: 642.0
click html "Hi mason, The amazon purchases and both finance services are personal, however,…"
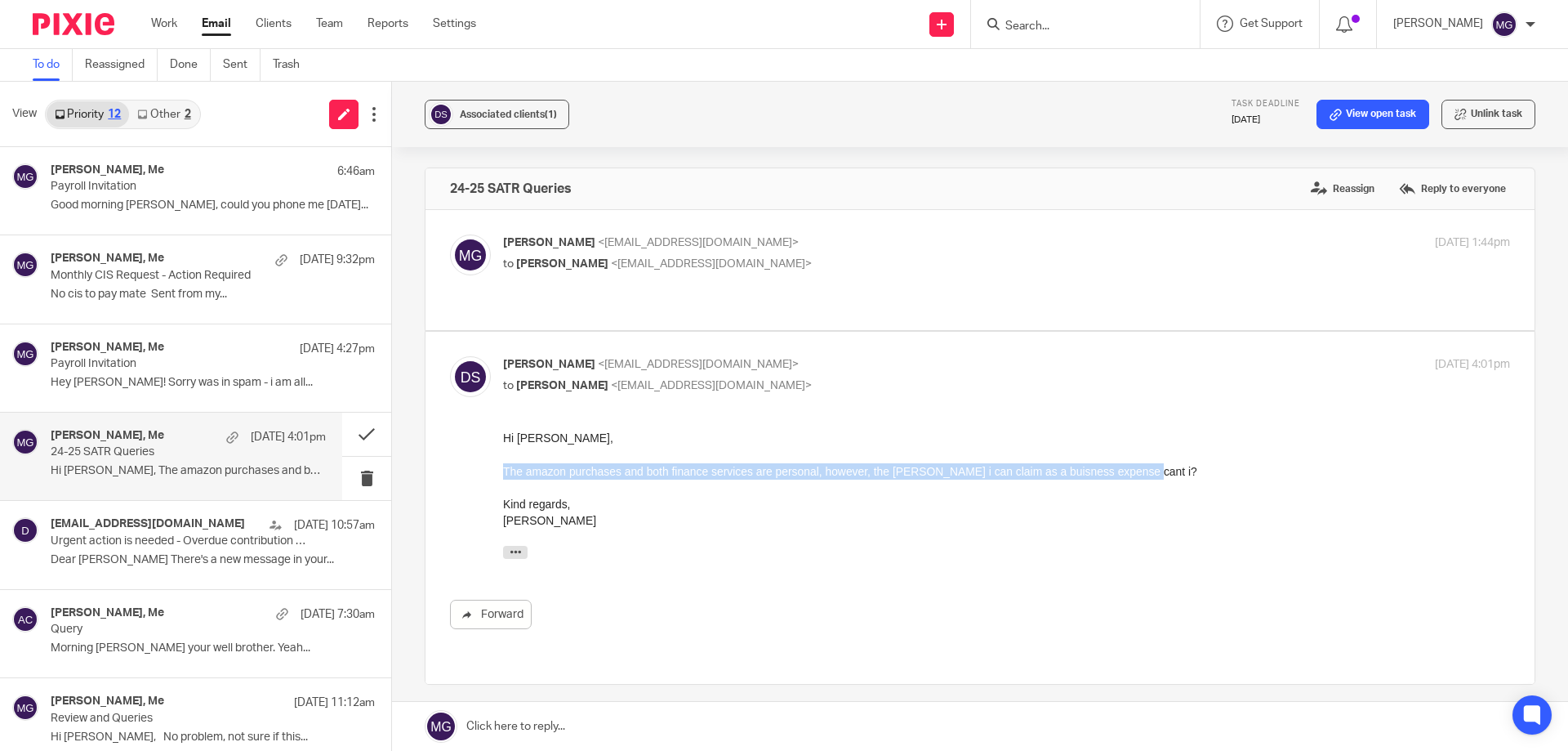
copy div "The amazon purchases and both finance services are personal, however, the barbe…"
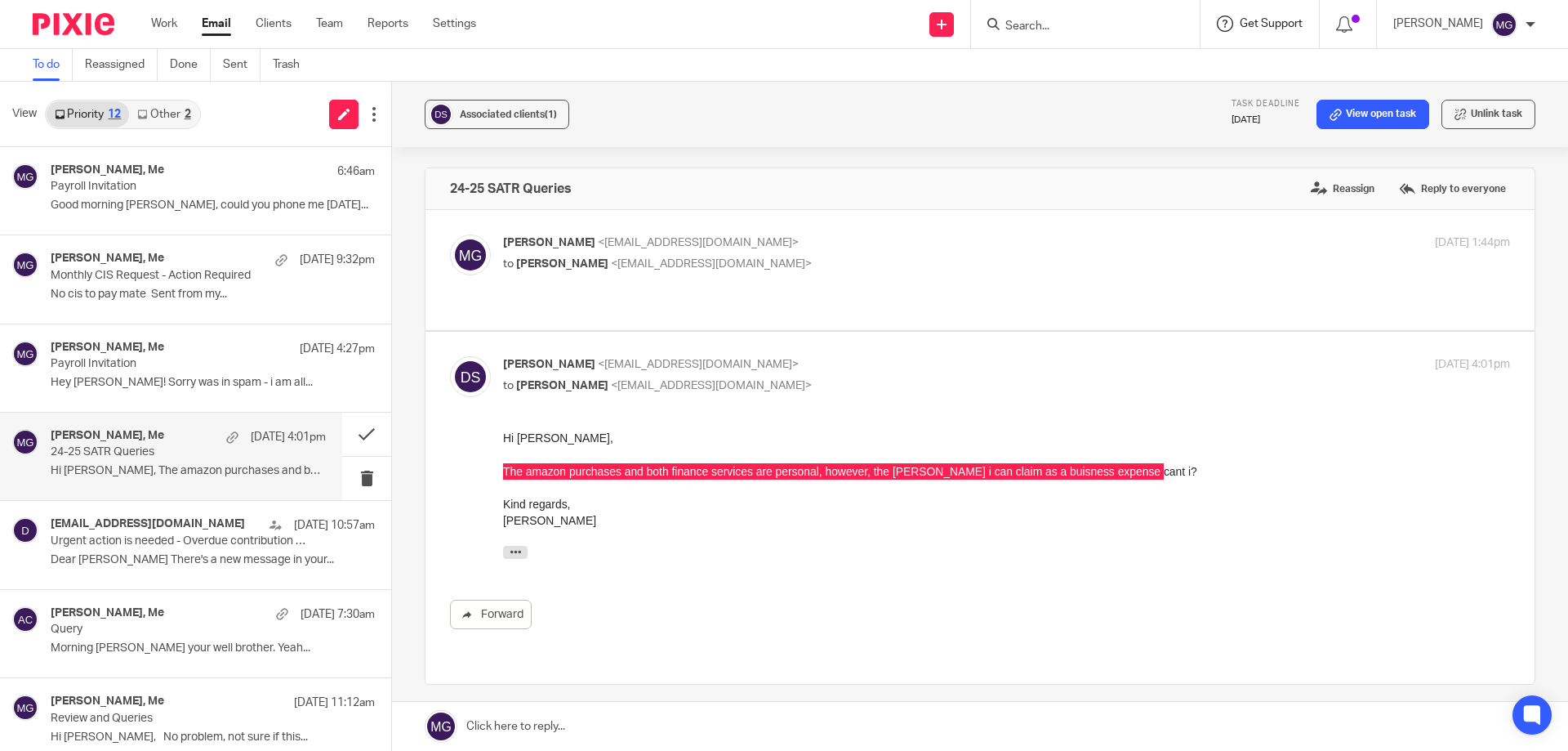
drag, startPoint x: 1372, startPoint y: 26, endPoint x: 1279, endPoint y: 30, distance: 93.1
click at [1288, 34] on div "Get Support Contact via email Check our documentation Access the academy View r…" at bounding box center [1260, 24] width 119 height 48
drag, startPoint x: 1383, startPoint y: 26, endPoint x: 1371, endPoint y: 16, distance: 15.6
click at [722, 98] on div "Associated clients (1) Task deadline 20 Aug 2025 View open task Unlink task" at bounding box center [980, 115] width 1176 height 66
click at [143, 107] on link "Other 2" at bounding box center [164, 115] width 70 height 26
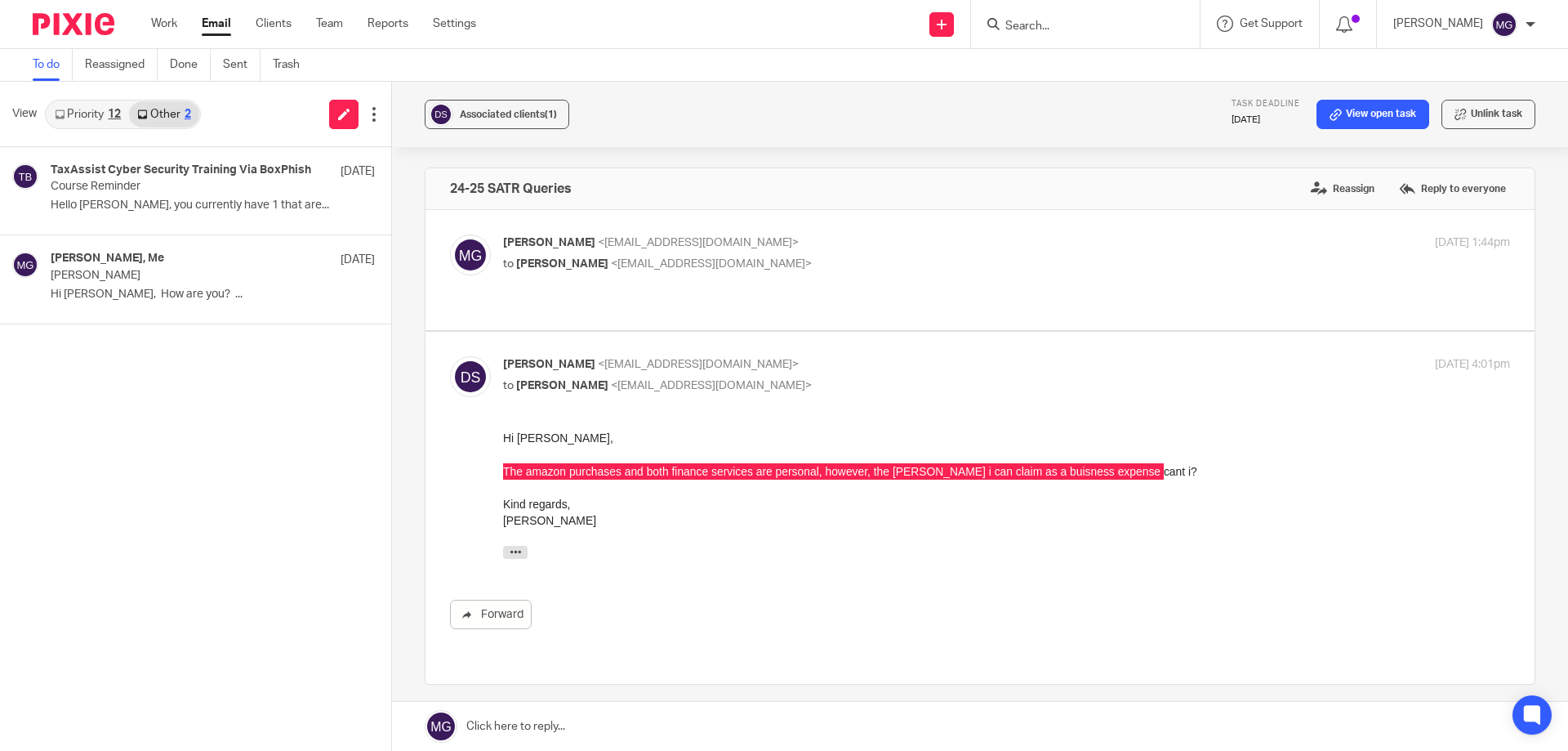
click at [102, 111] on link "Priority 12" at bounding box center [88, 115] width 83 height 26
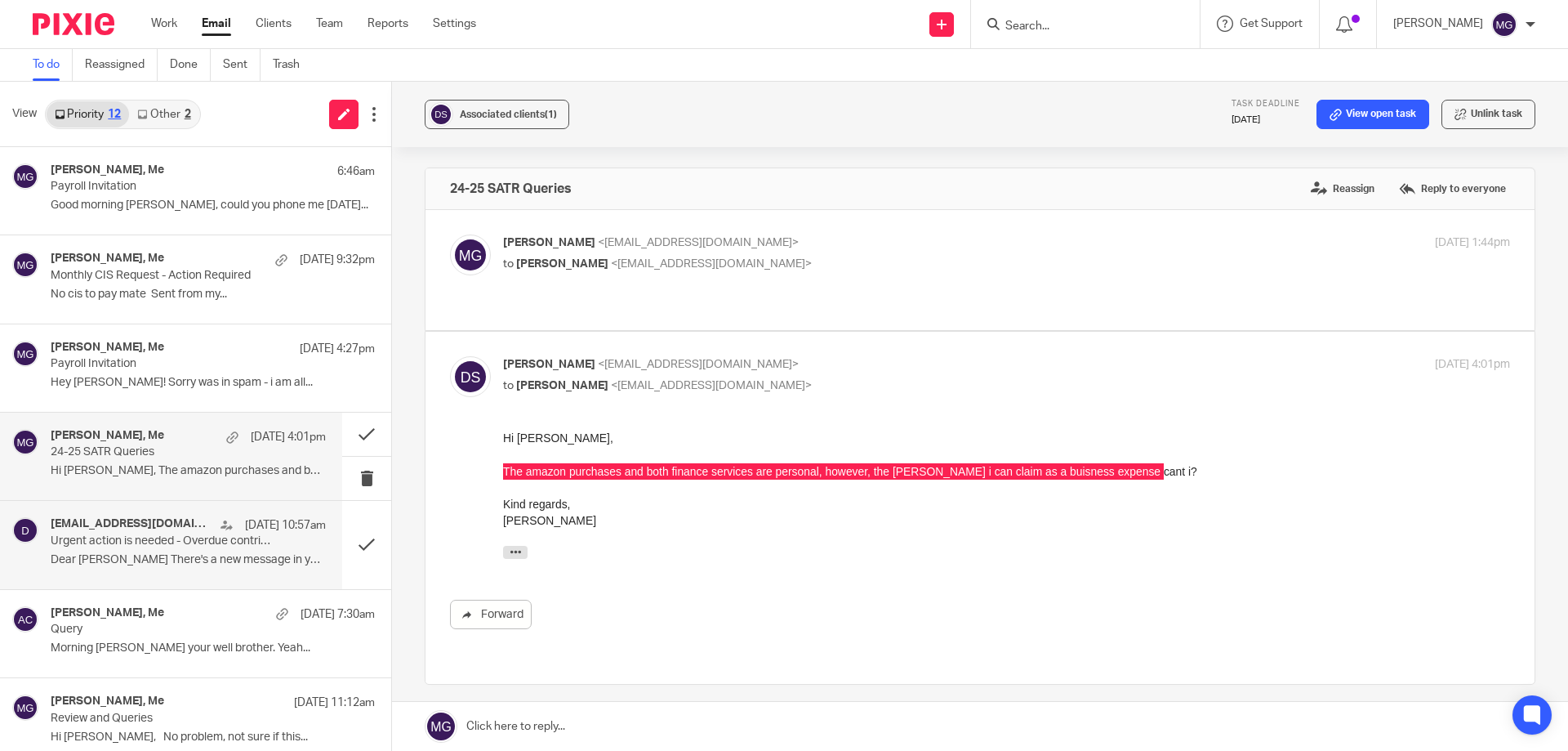
click at [177, 562] on p "Dear Jasprit There's a new message in your..." at bounding box center [188, 560] width 275 height 14
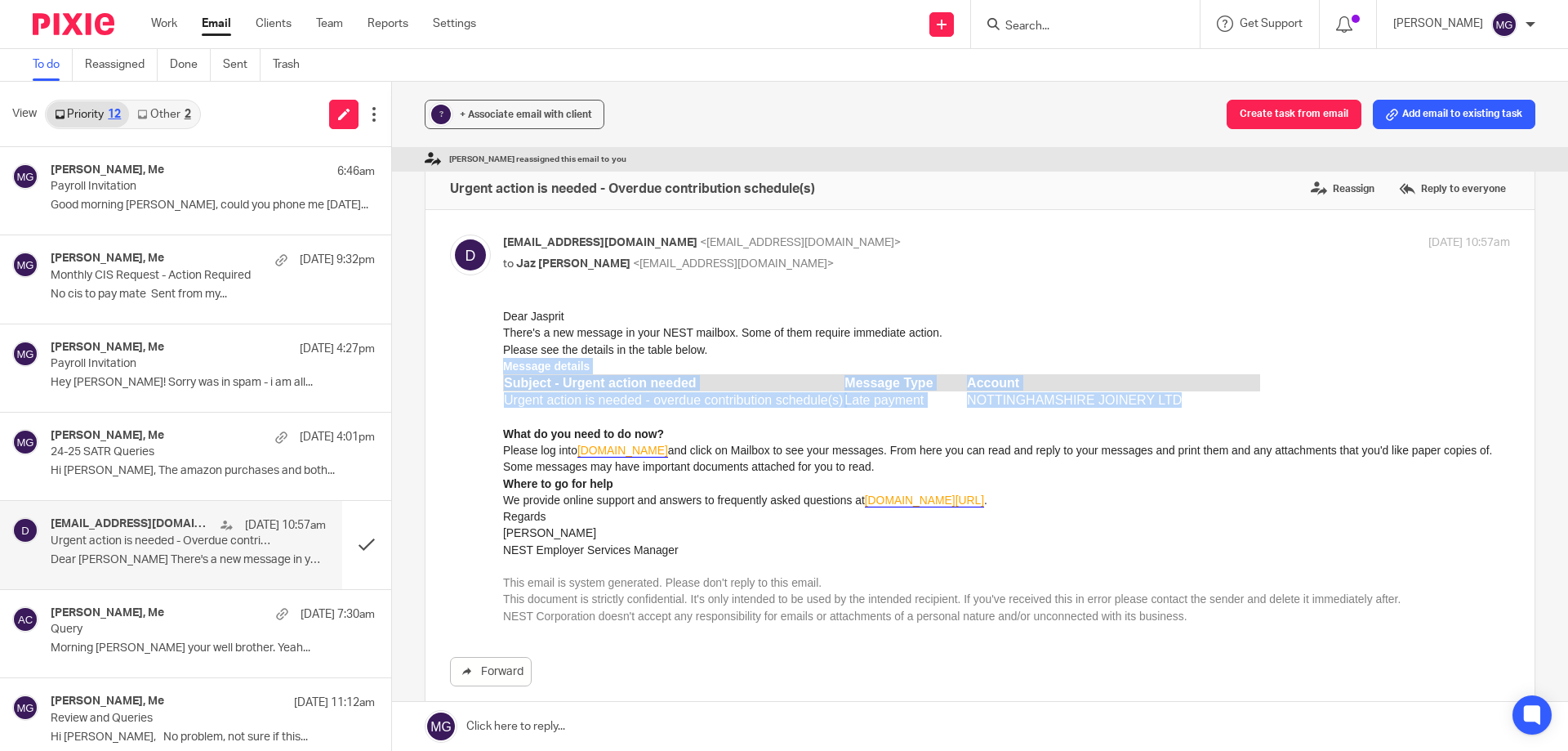
drag, startPoint x: 1185, startPoint y: 407, endPoint x: 500, endPoint y: 399, distance: 685.0
click html "Dear Jasprit There's a new message in your NEST mailbox. Some of them require i…"
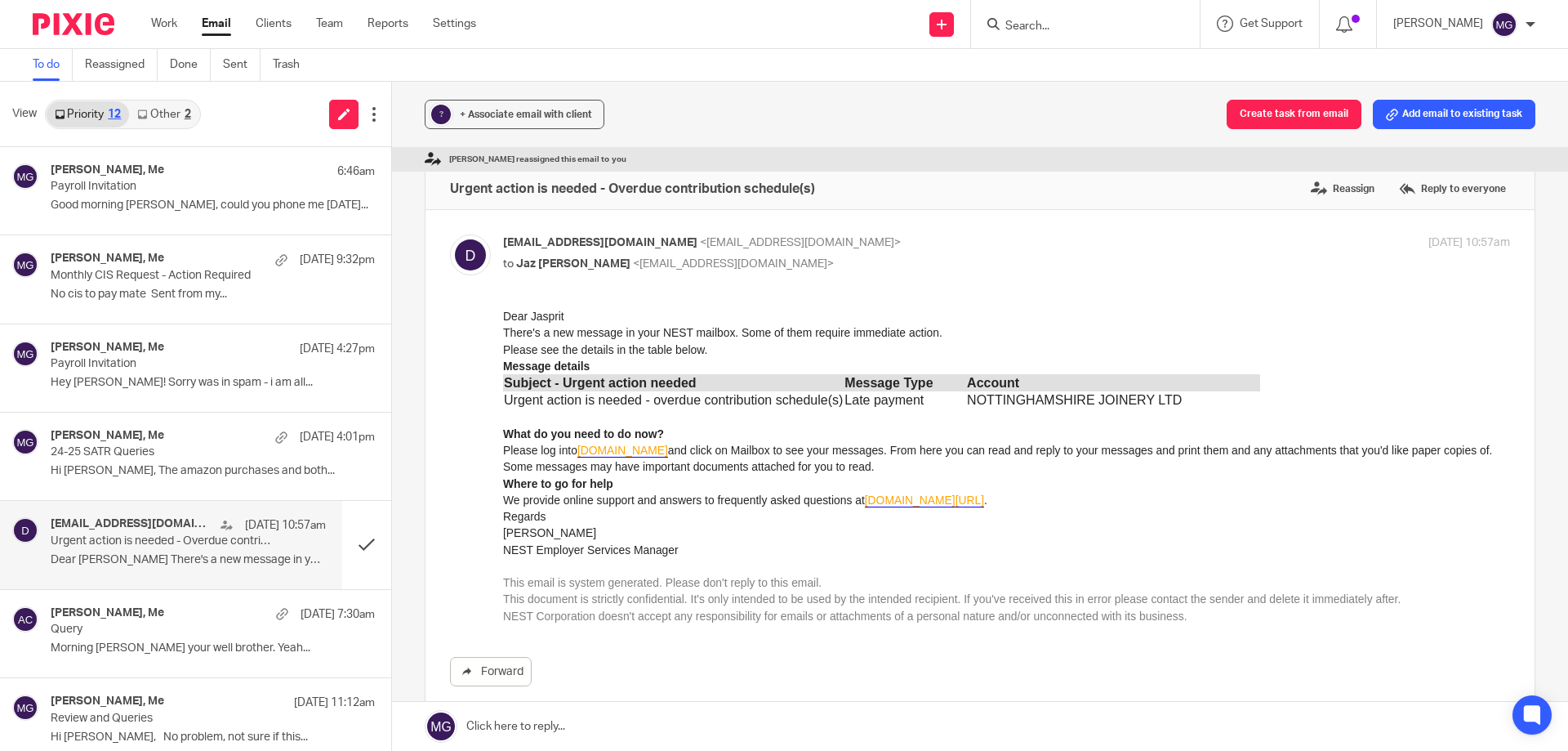
click at [505, 411] on div "Dear Jasprit There's a new message in your NEST mailbox. Some of them require i…" at bounding box center [1006, 465] width 1007 height 316
drag, startPoint x: 505, startPoint y: 409, endPoint x: 966, endPoint y: 398, distance: 461.1
click at [966, 398] on div "Dear Jasprit There's a new message in your NEST mailbox. Some of them require i…" at bounding box center [1006, 465] width 1007 height 316
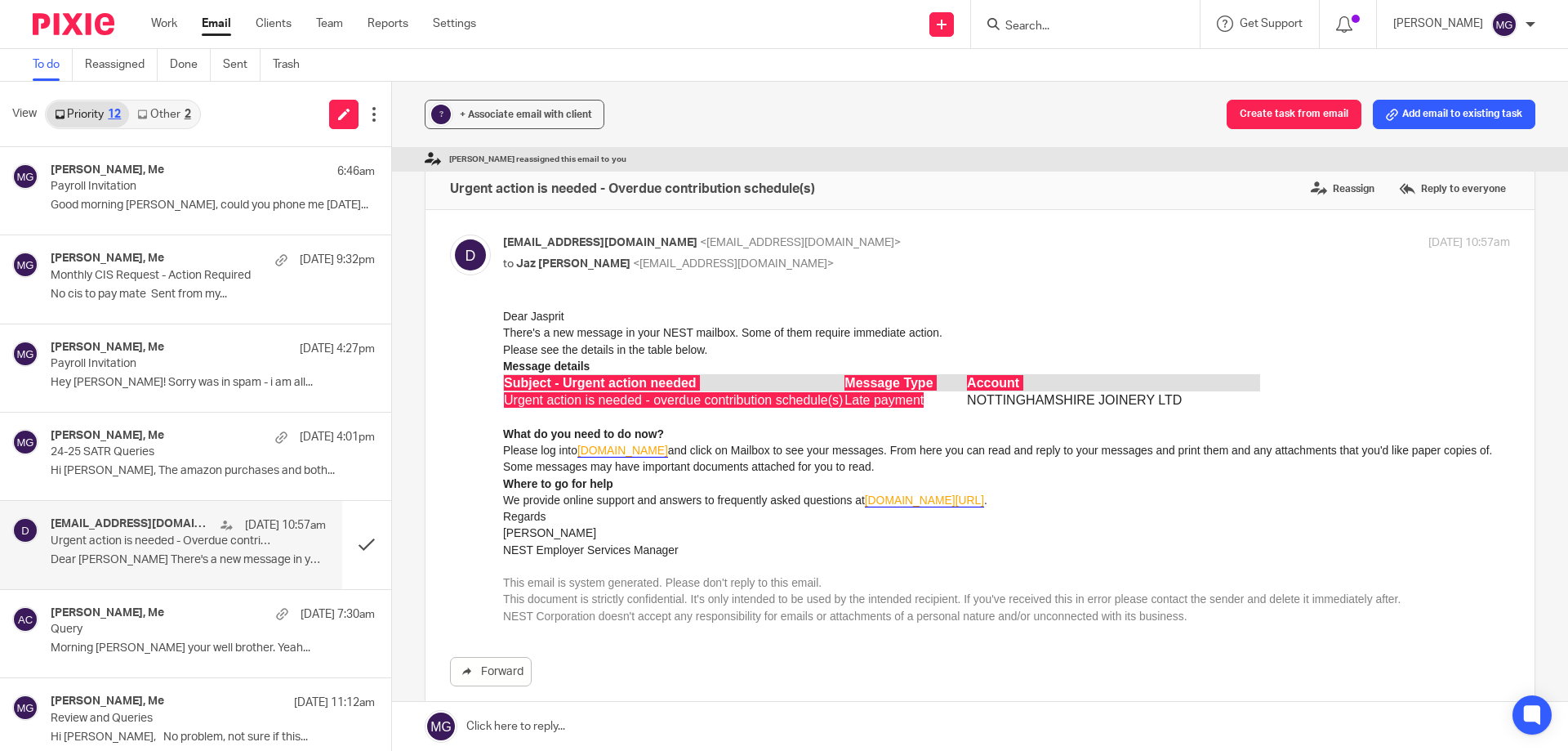
click at [1055, 26] on input "Search" at bounding box center [1077, 27] width 147 height 15
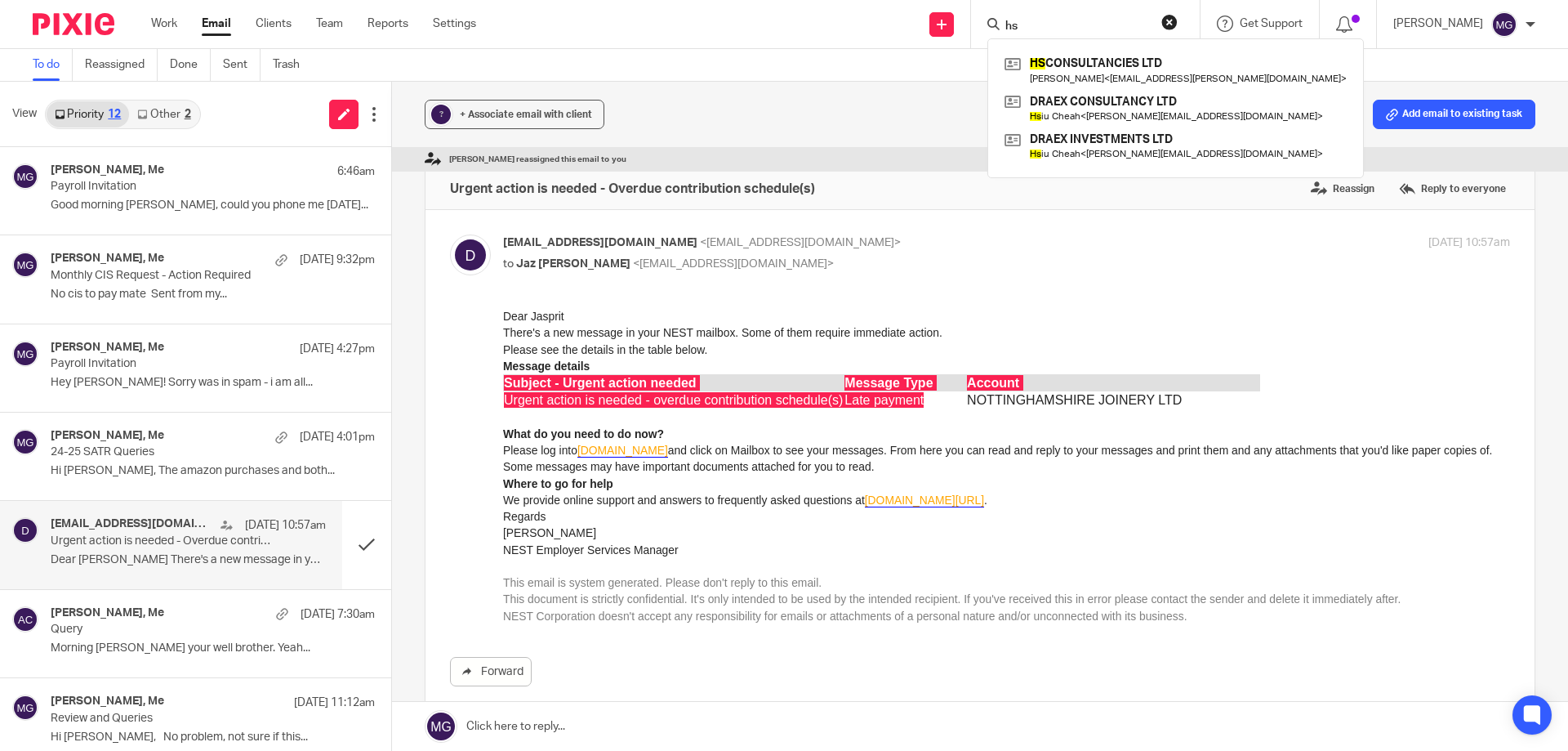
type input "h"
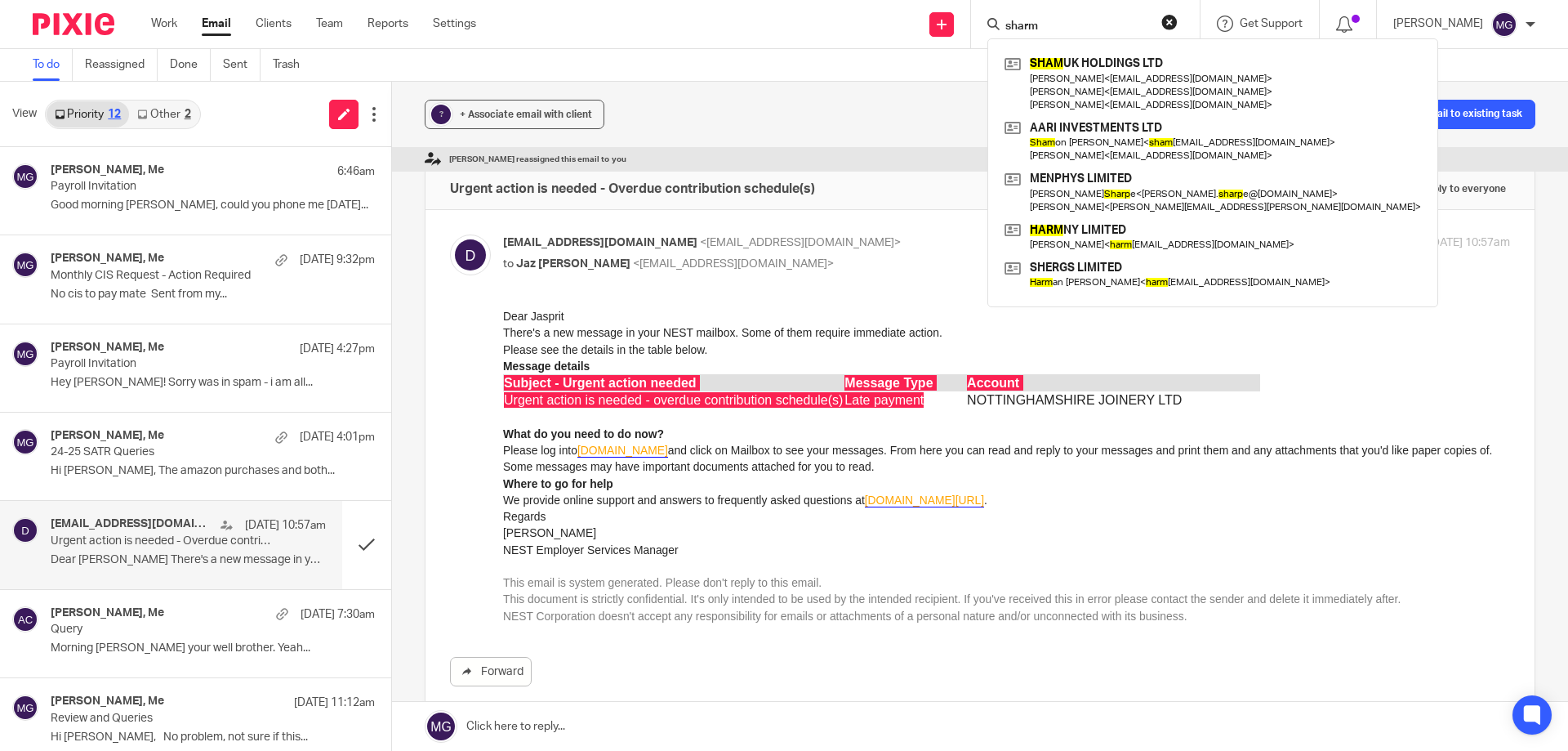
type input "sharm"
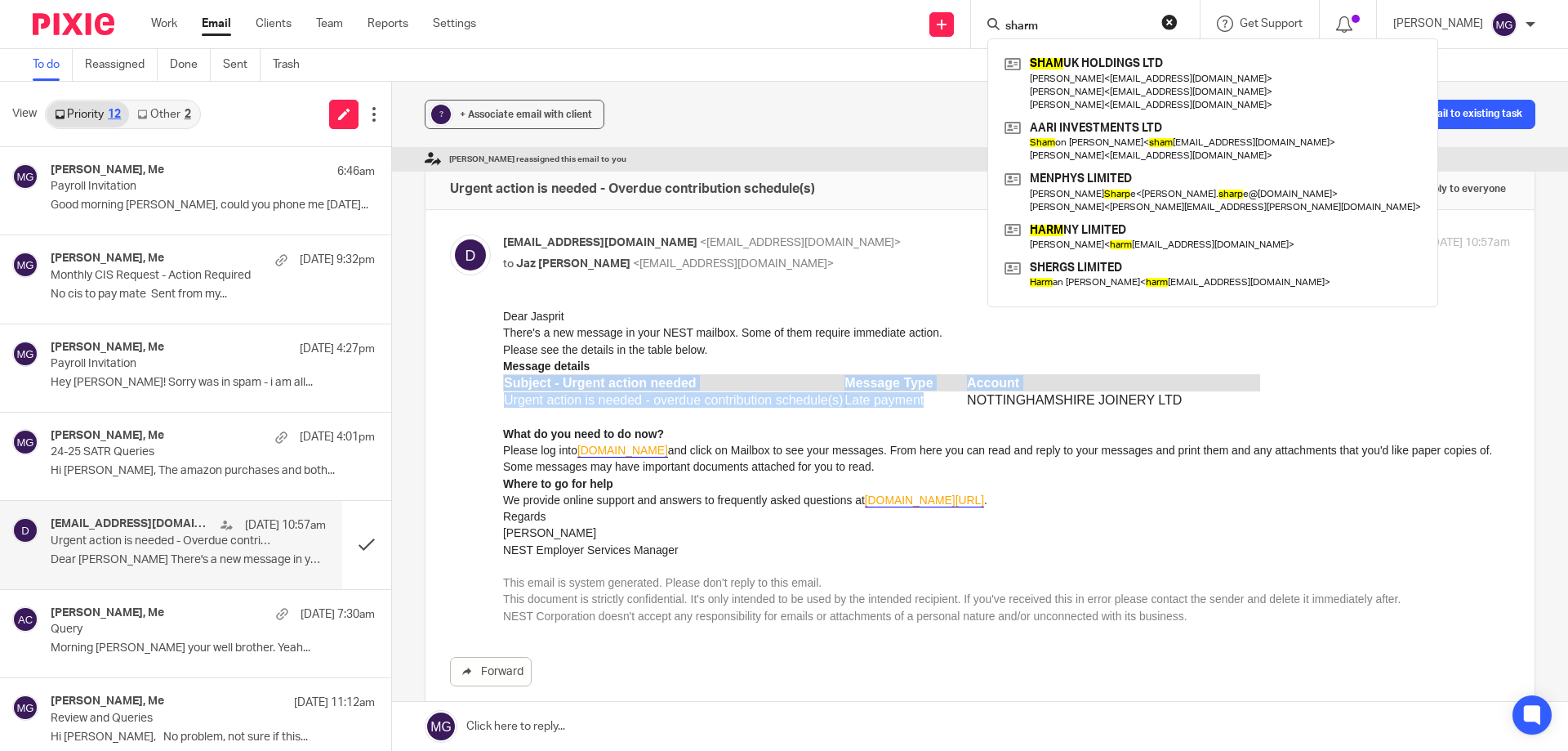
click at [921, 411] on div "Dear Jasprit There's a new message in your NEST mailbox. Some of them require i…" at bounding box center [1006, 465] width 1007 height 316
drag, startPoint x: 1081, startPoint y: 15, endPoint x: 837, endPoint y: 14, distance: 244.0
click at [837, 14] on div "Send new email Create task Add client Request signature sharm SHAM UK HOLDINGS …" at bounding box center [1034, 24] width 1067 height 48
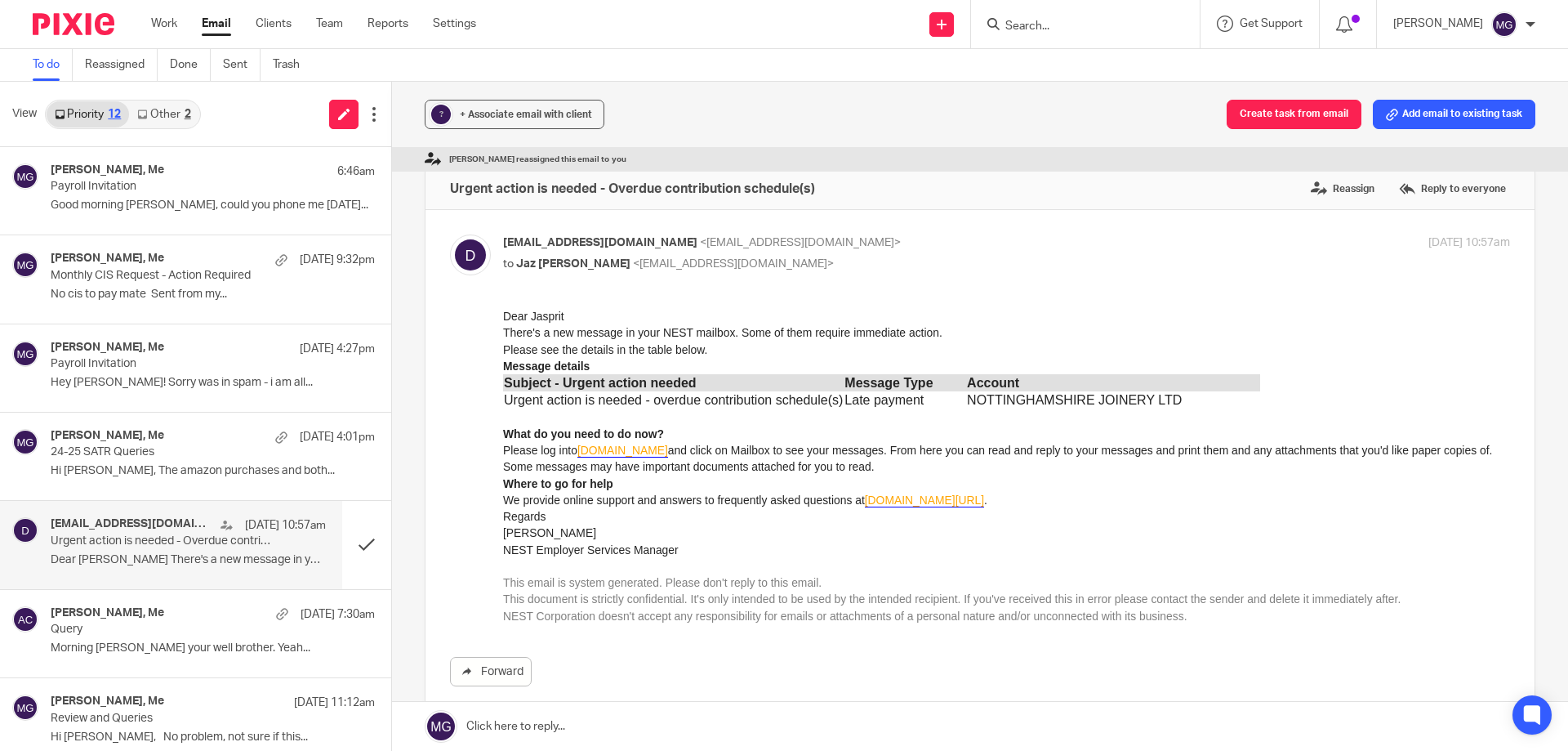
click at [906, 134] on div "? + Associate email with client Create task from email Add email to existing ta…" at bounding box center [980, 115] width 1176 height 66
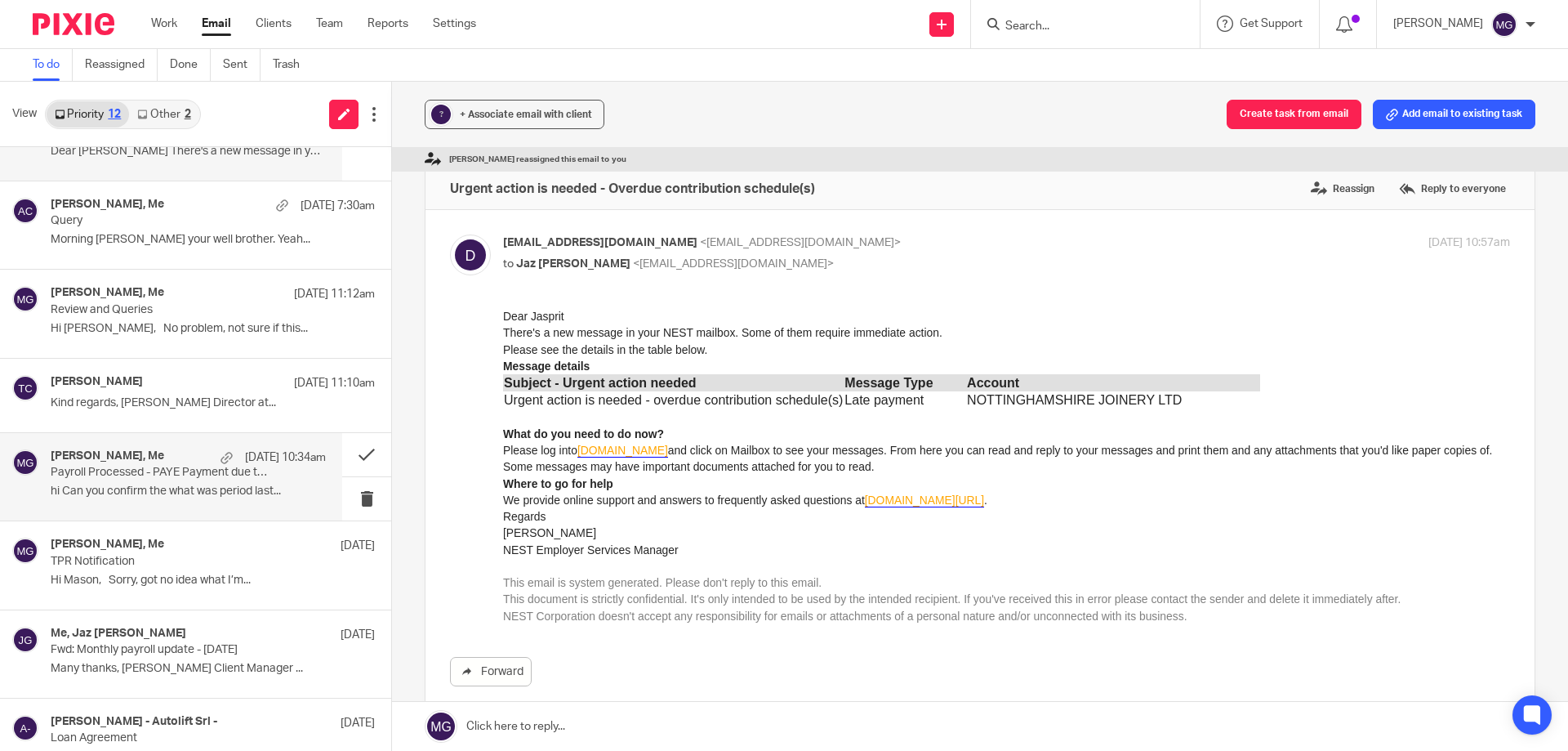
scroll to position [444, 0]
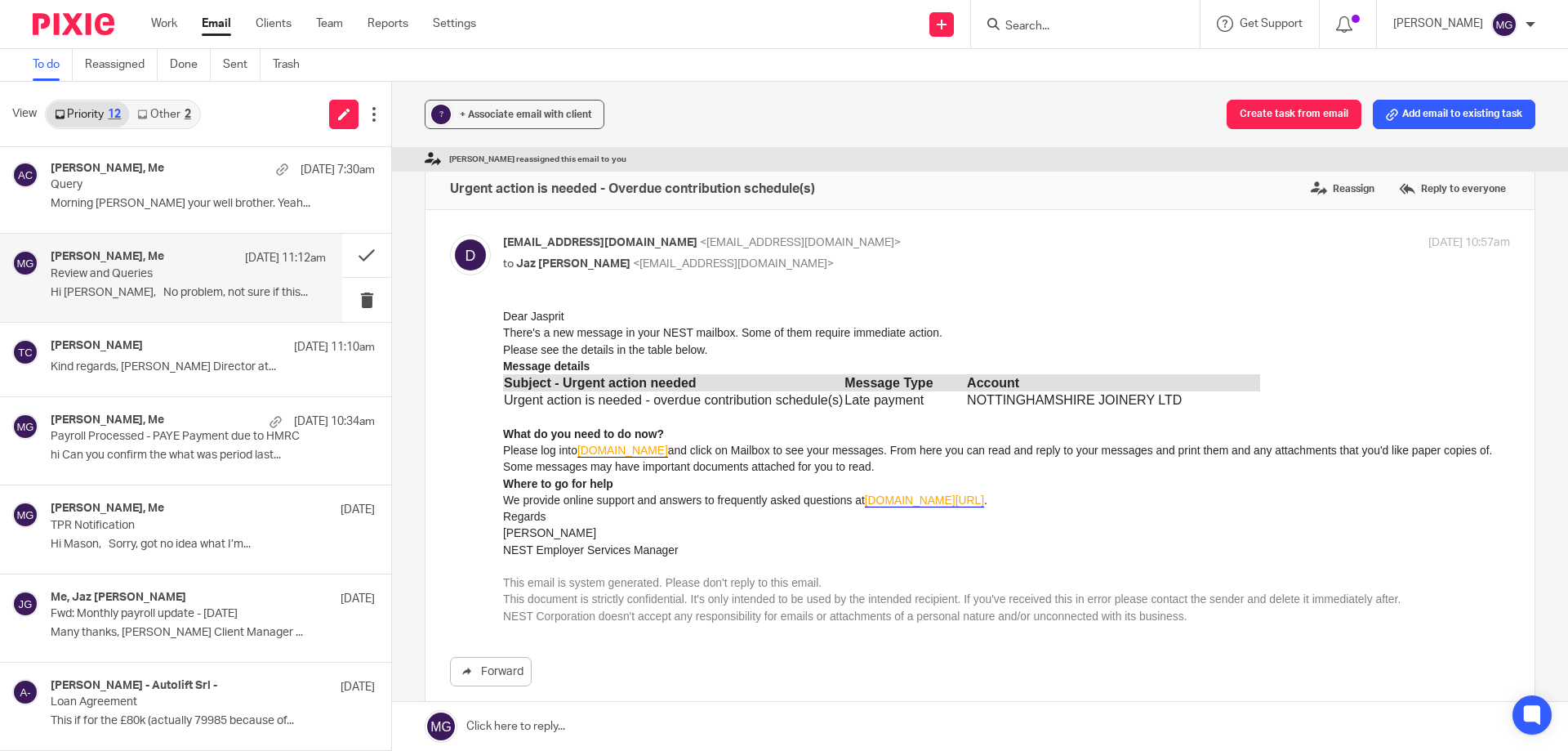
click at [137, 294] on p "Hi Mason, No problem, not sure if this..." at bounding box center [188, 293] width 275 height 14
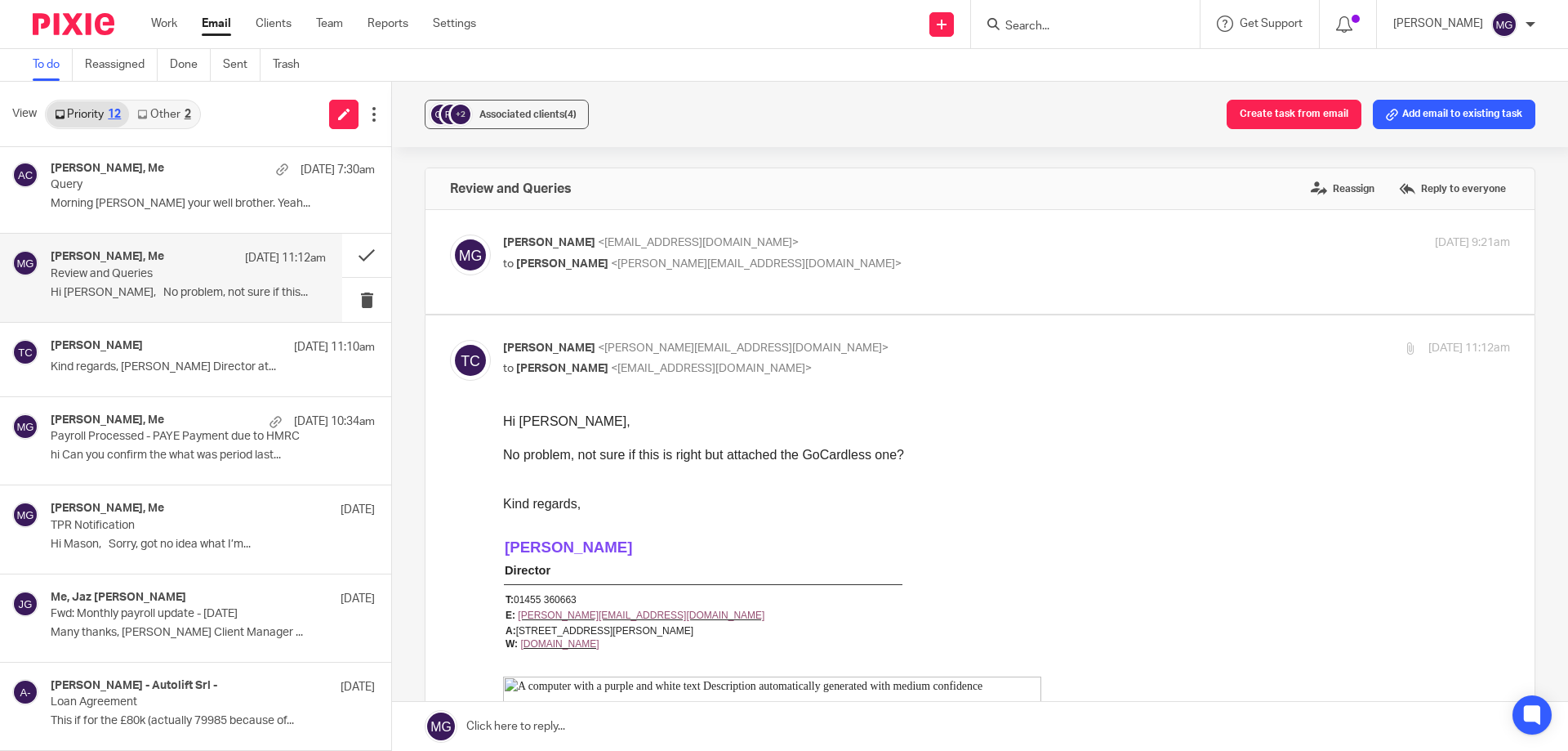
scroll to position [0, 0]
click at [214, 608] on p "Fwd: Monthly payroll update - August 25" at bounding box center [160, 615] width 220 height 14
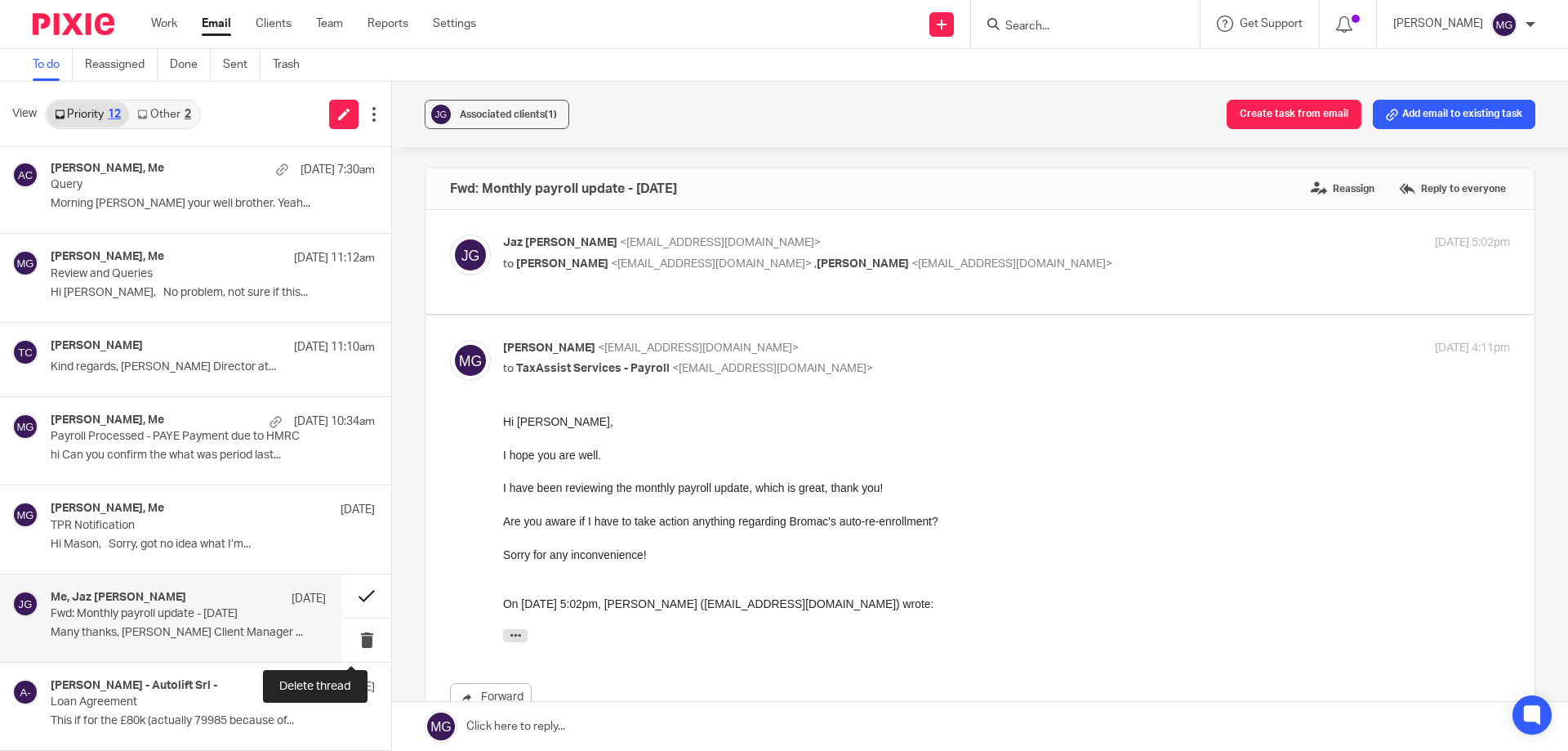
click at [344, 602] on button at bounding box center [366, 596] width 49 height 43
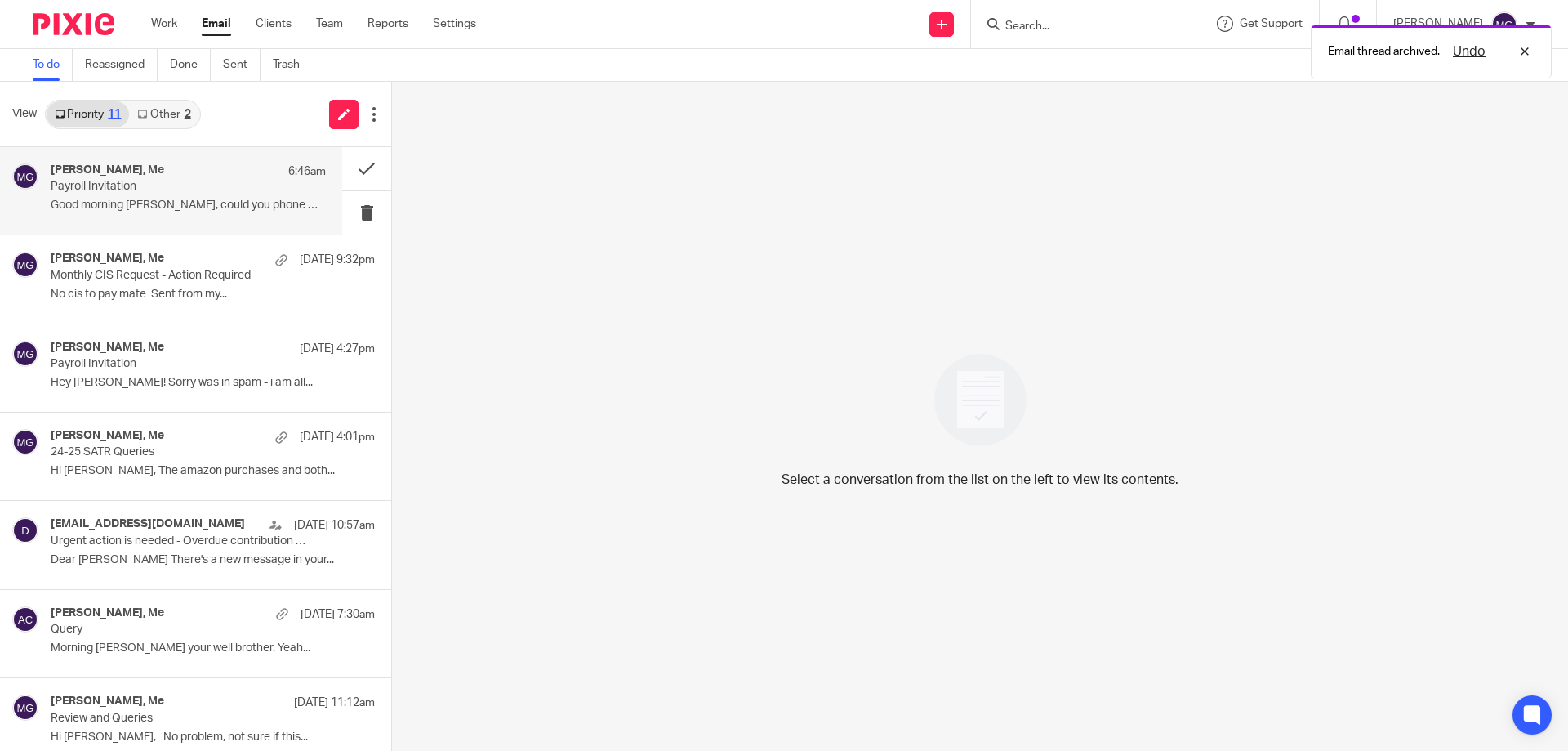
click at [154, 182] on p "Payroll Invitation" at bounding box center [160, 186] width 220 height 14
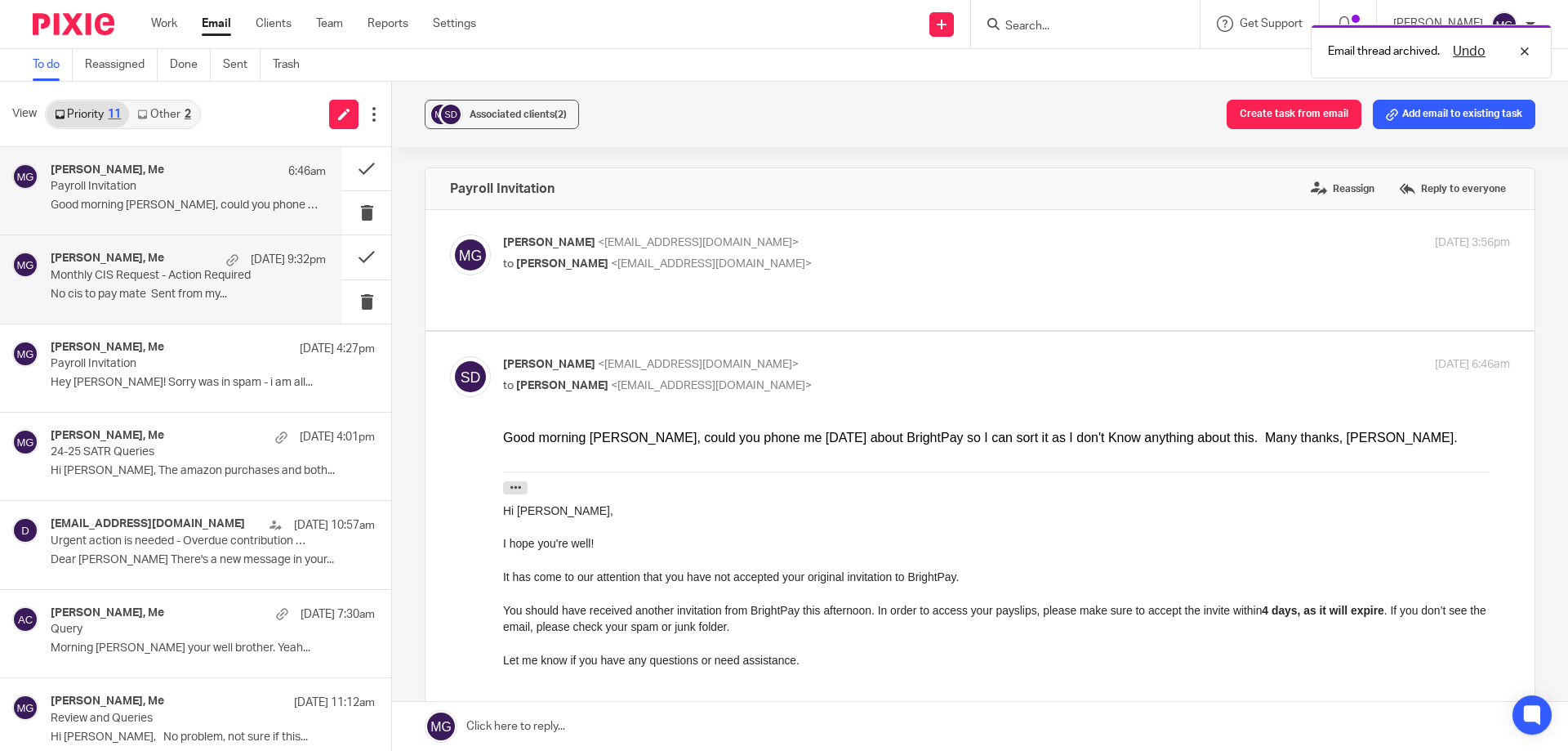
click at [191, 267] on div "Ashley Castle, Me 14 Aug 9:32pm" at bounding box center [188, 260] width 275 height 16
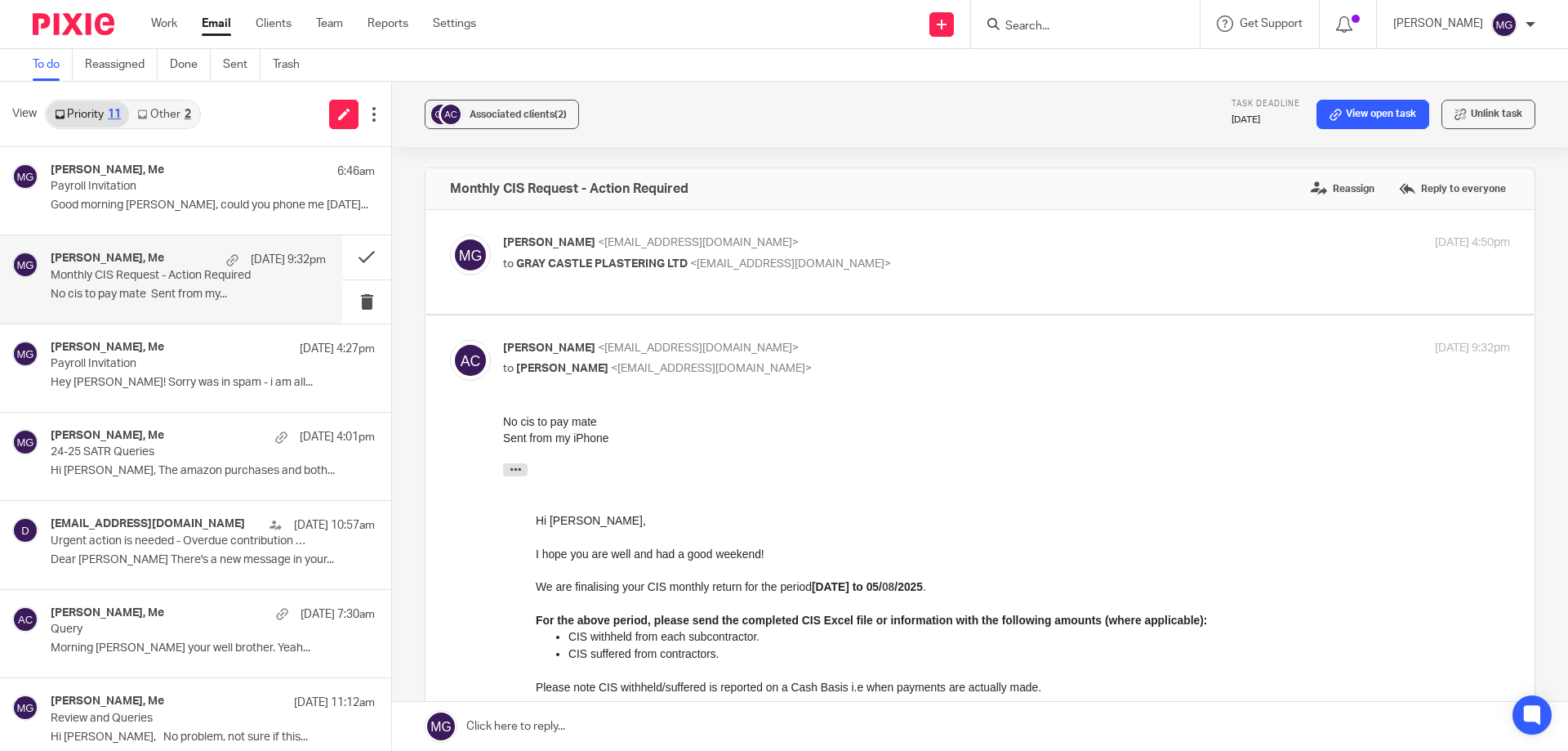
click at [562, 726] on link at bounding box center [980, 726] width 1176 height 49
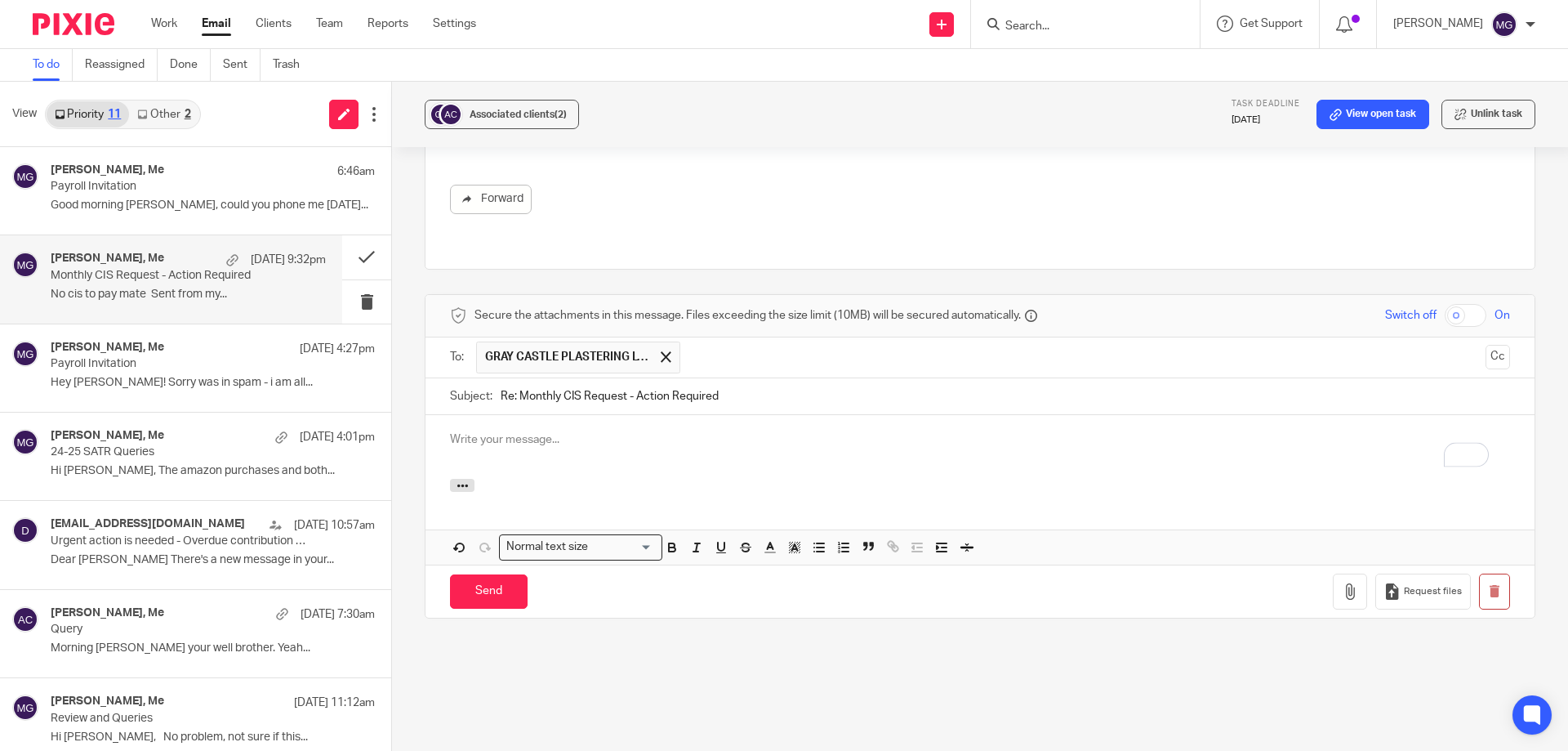
click at [193, 348] on div "Vanraj Rajshakha, Me 14 Aug 4:27pm" at bounding box center [213, 349] width 325 height 16
click at [357, 247] on button at bounding box center [366, 256] width 49 height 43
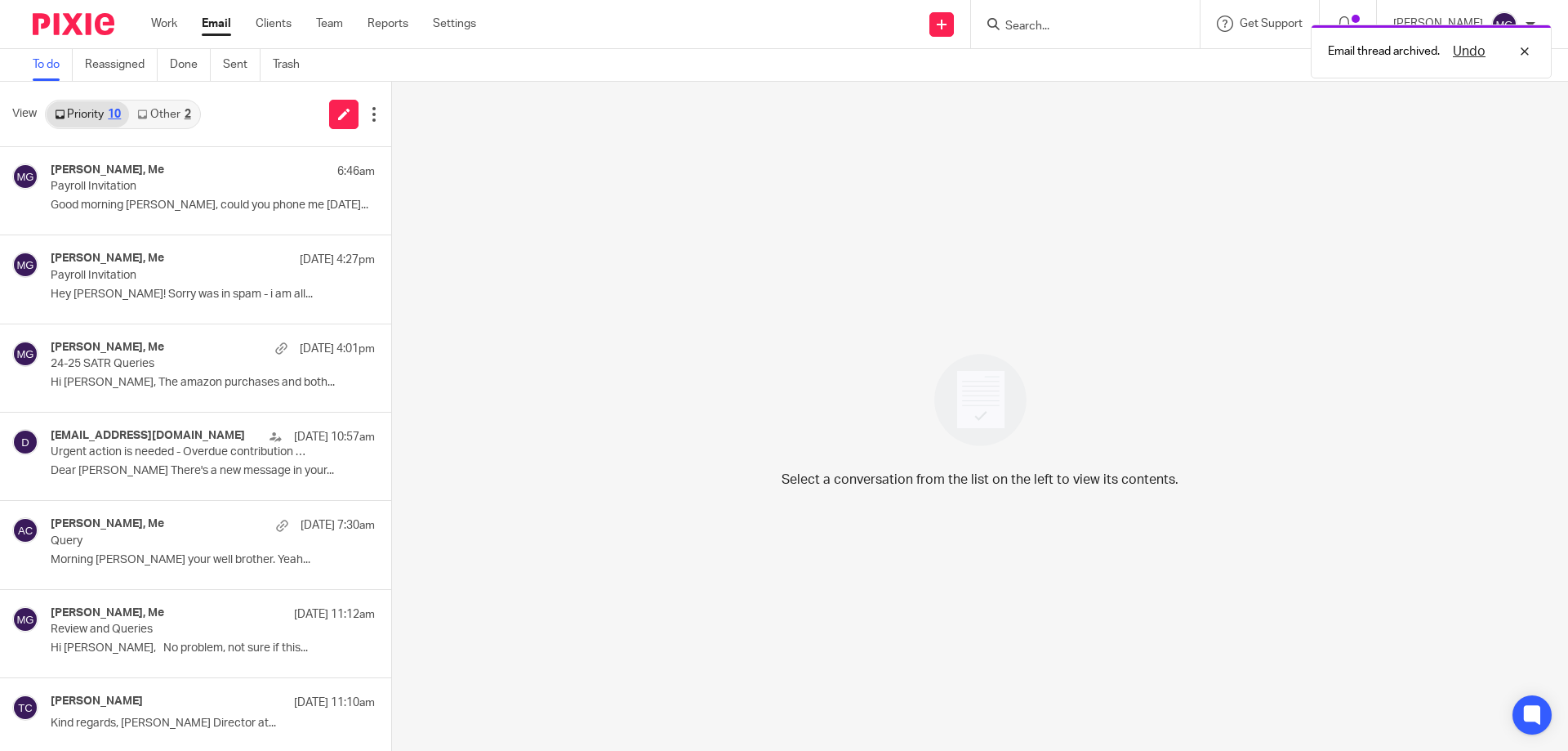
click at [1070, 31] on div "Email thread archived. Undo" at bounding box center [1168, 47] width 768 height 62
click at [1045, 31] on div "Email thread archived. Undo" at bounding box center [1168, 47] width 768 height 62
click at [1523, 53] on div "Undo" at bounding box center [1486, 52] width 95 height 20
click at [1026, 20] on input "Search" at bounding box center [1077, 27] width 147 height 15
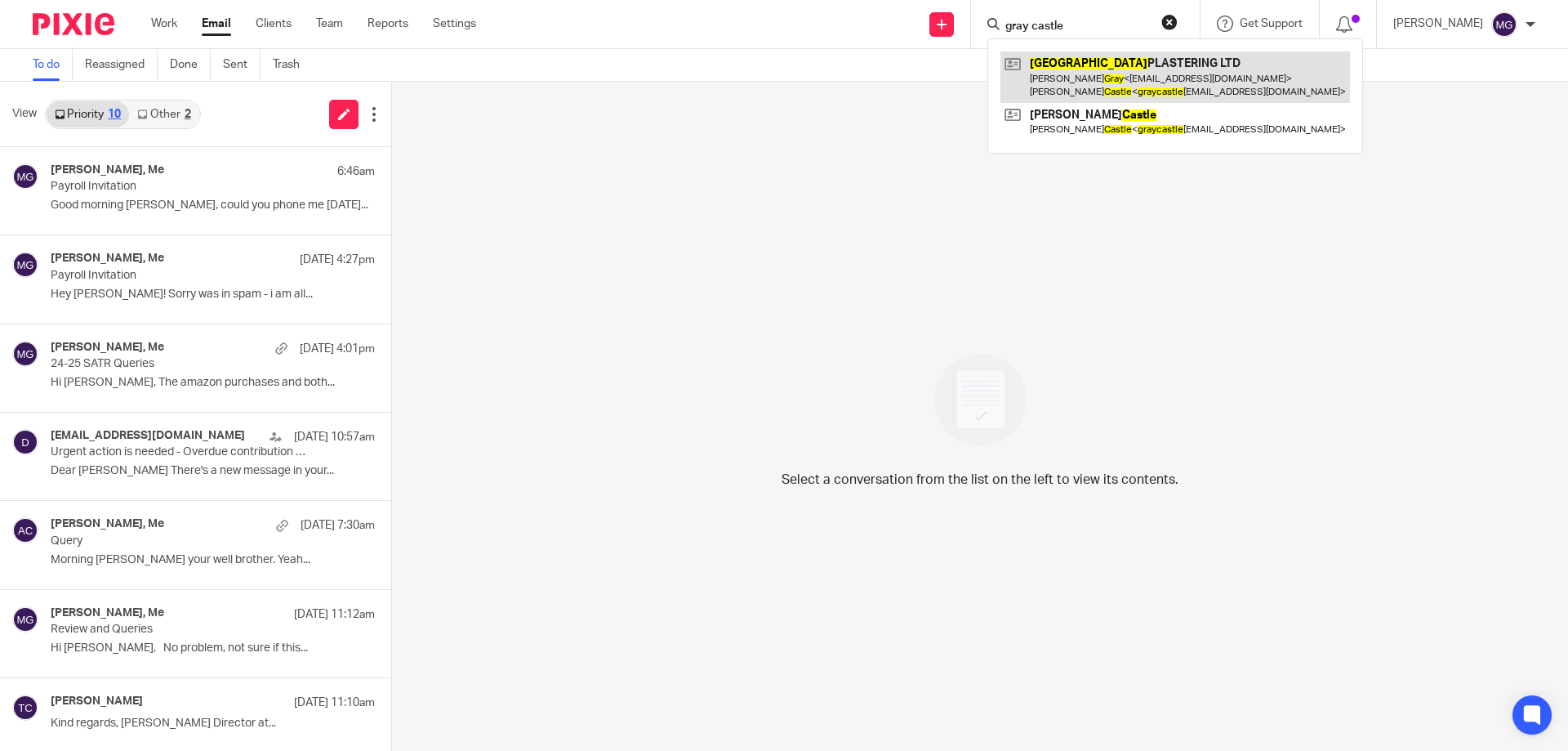
type input "gray castle"
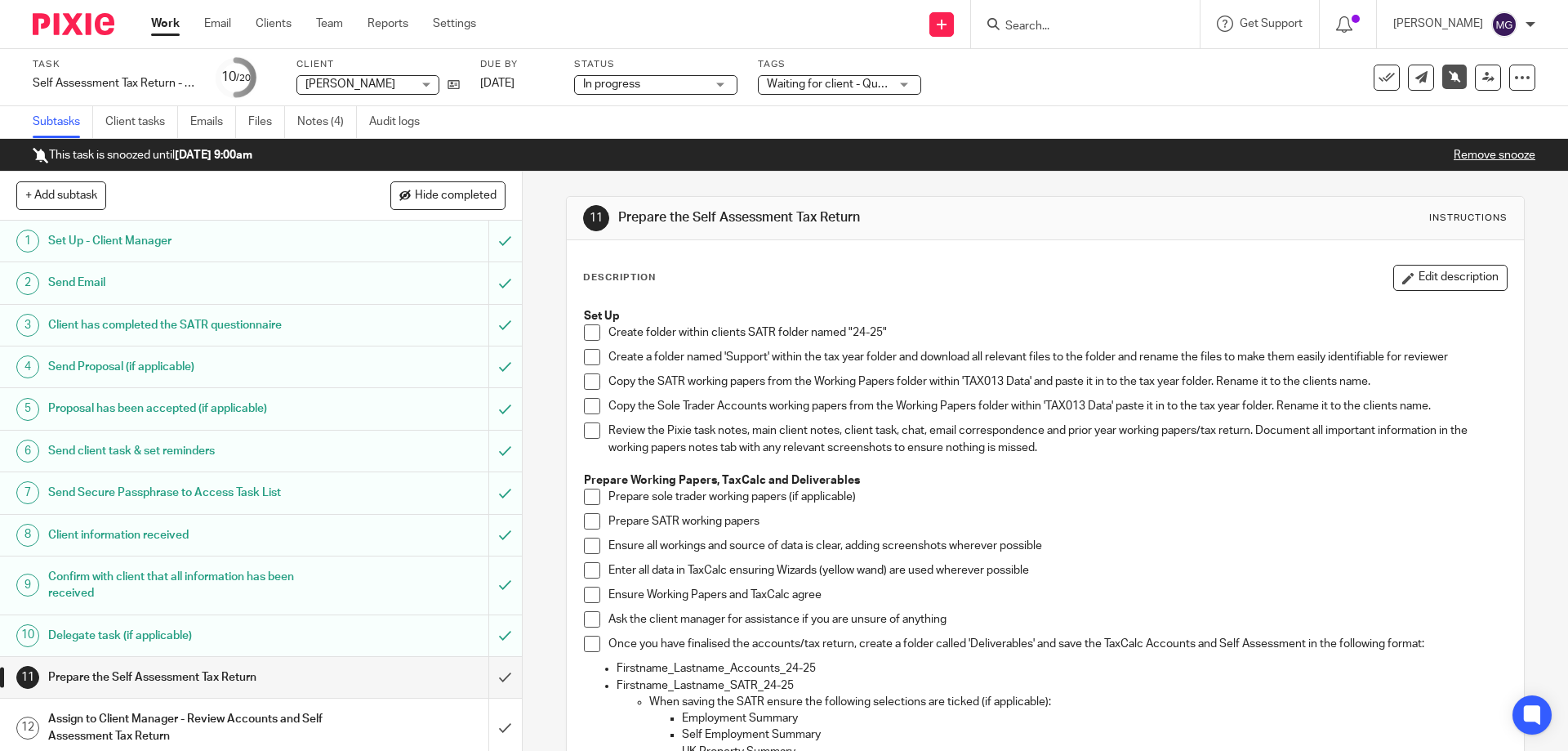
click at [1516, 154] on link "Remove snooze" at bounding box center [1494, 154] width 82 height 11
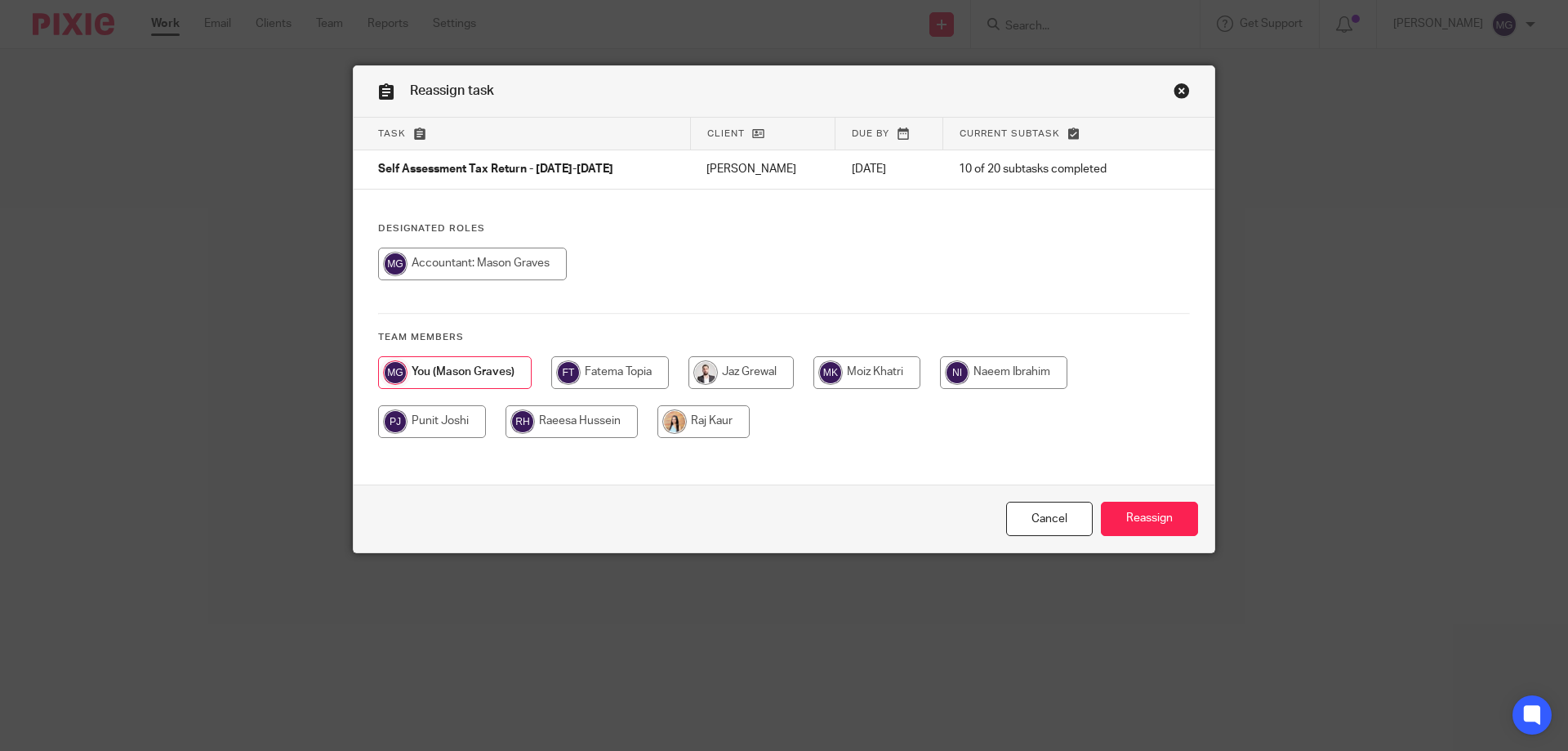
click at [641, 370] on input "radio" at bounding box center [610, 373] width 117 height 33
radio input "true"
click at [1101, 519] on input "Reassign" at bounding box center [1150, 519] width 98 height 35
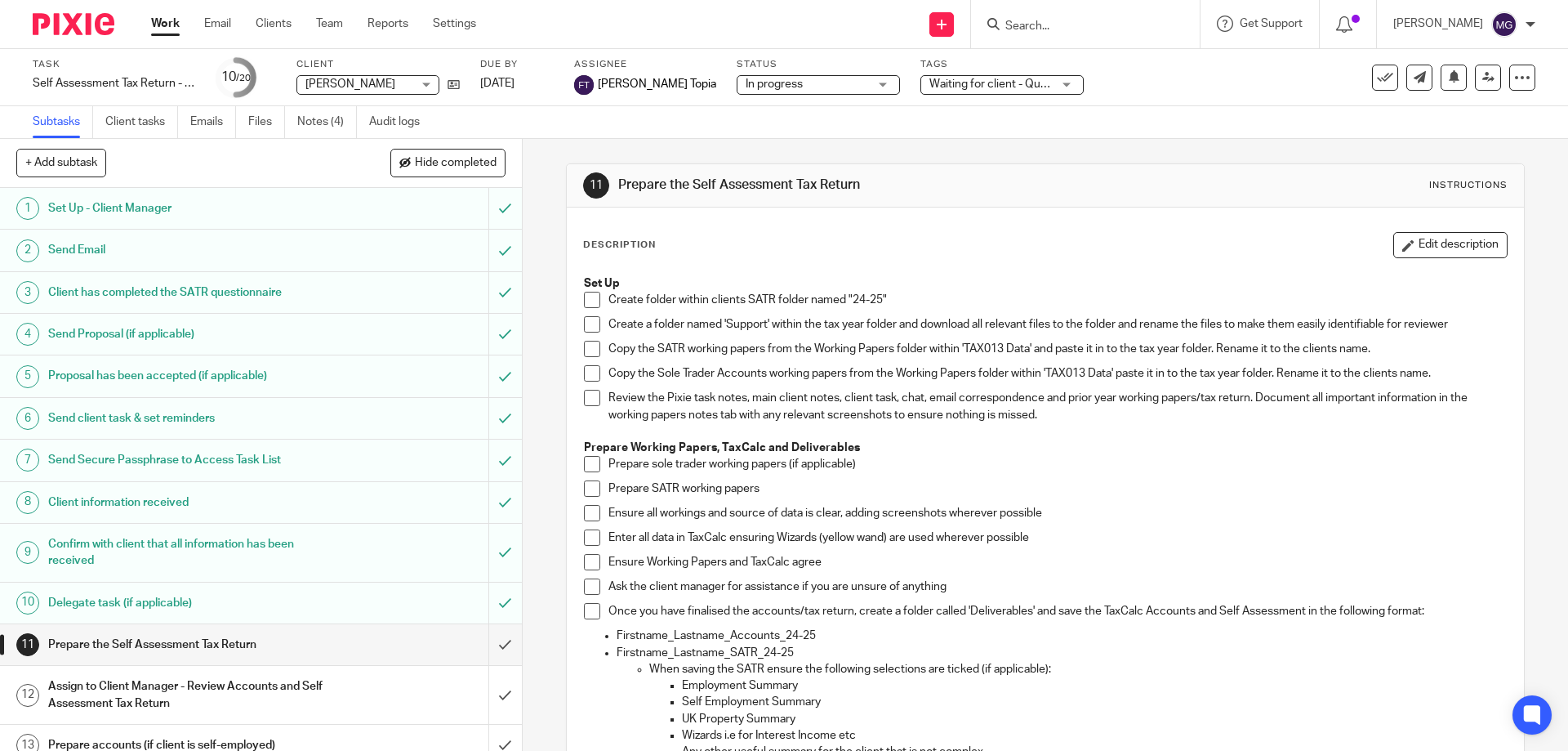
click at [335, 106] on div "Task Self Assessment Tax Return - 2024-2025 Save Self Assessment Tax Return - 2…" at bounding box center [784, 77] width 1568 height 57
click at [328, 131] on link "Notes (4)" at bounding box center [328, 123] width 60 height 32
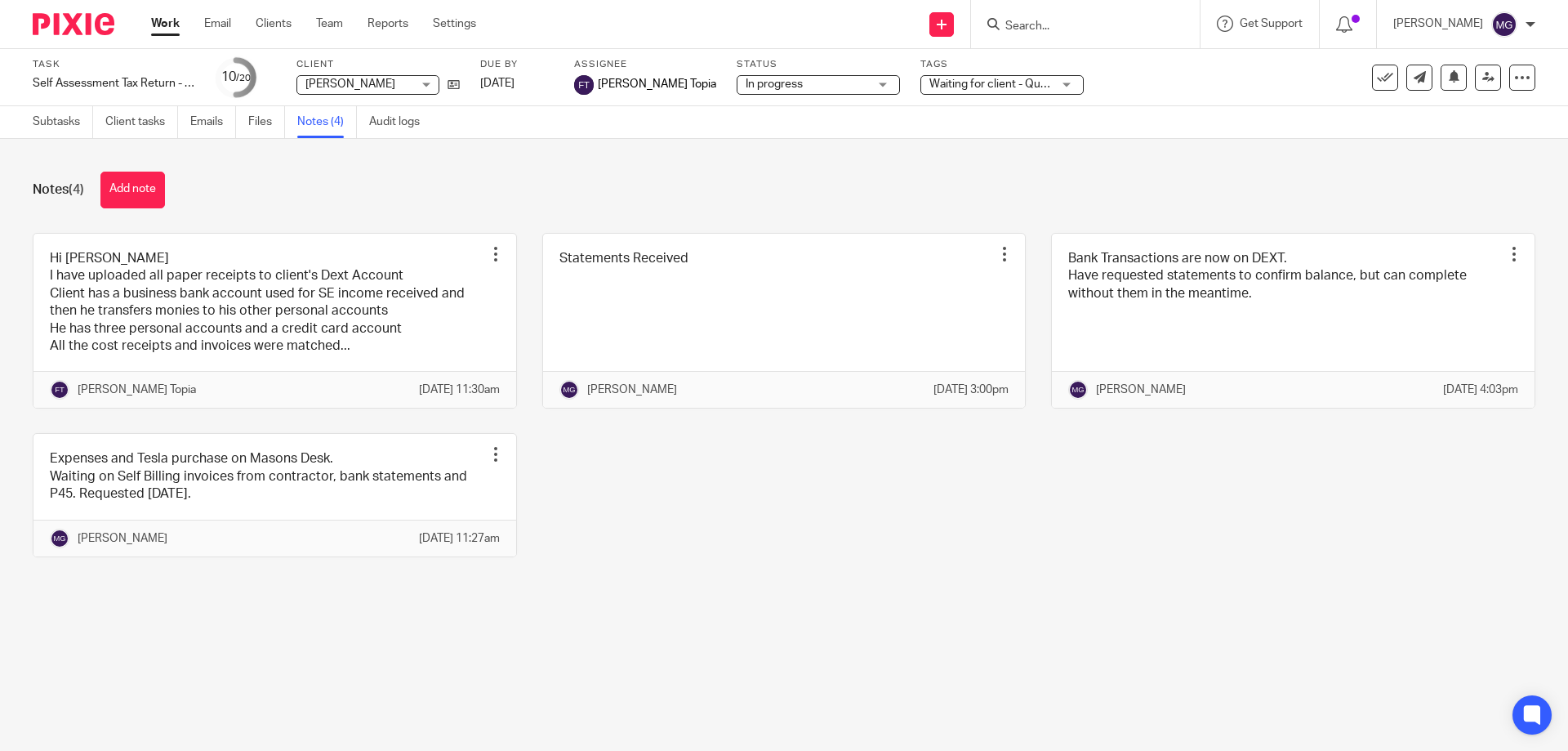
click at [176, 193] on div "Notes (4) Add note" at bounding box center [784, 189] width 1502 height 37
click at [162, 189] on button "Add note" at bounding box center [132, 189] width 65 height 37
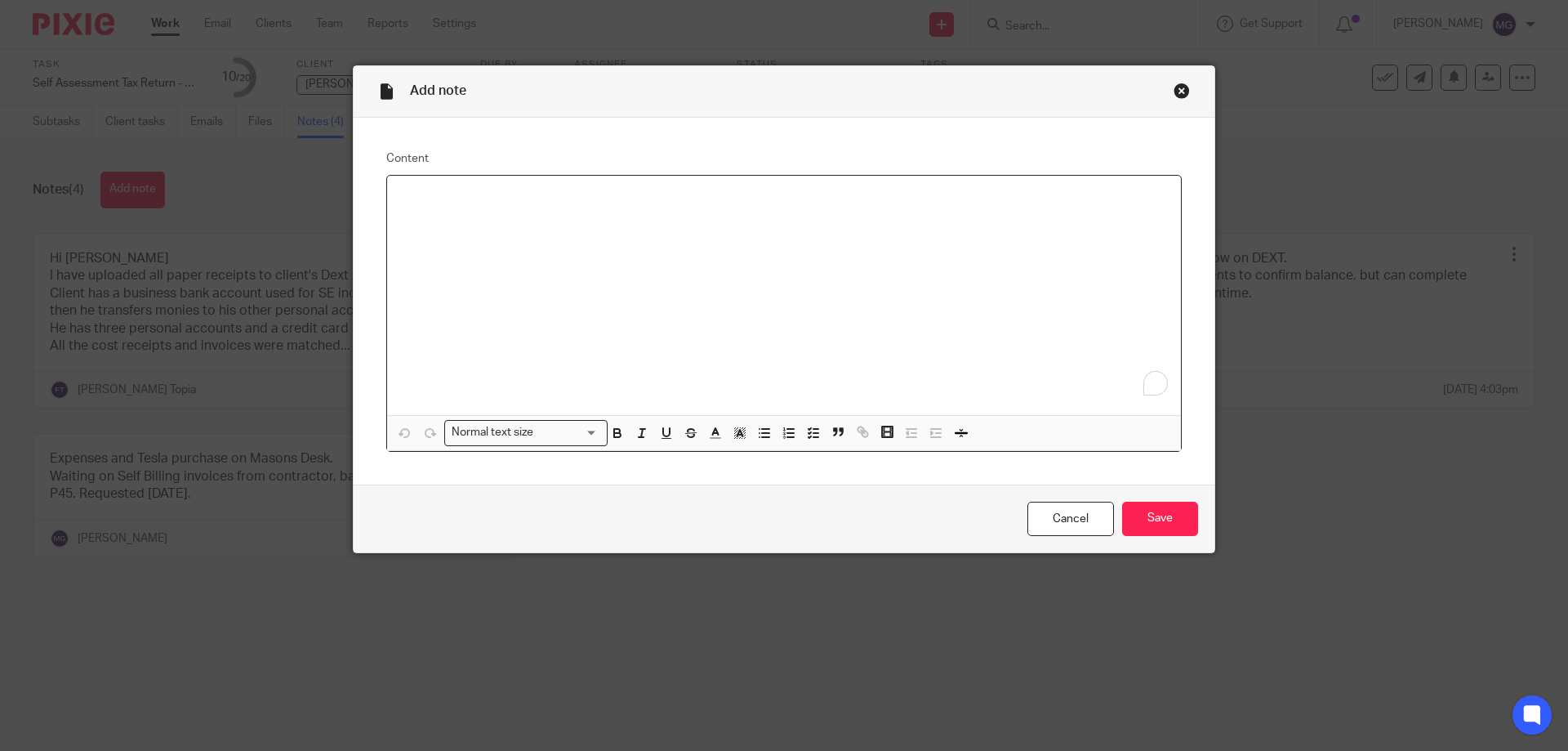
click at [439, 289] on div "To enrich screen reader interactions, please activate Accessibility in Grammarl…" at bounding box center [784, 295] width 793 height 239
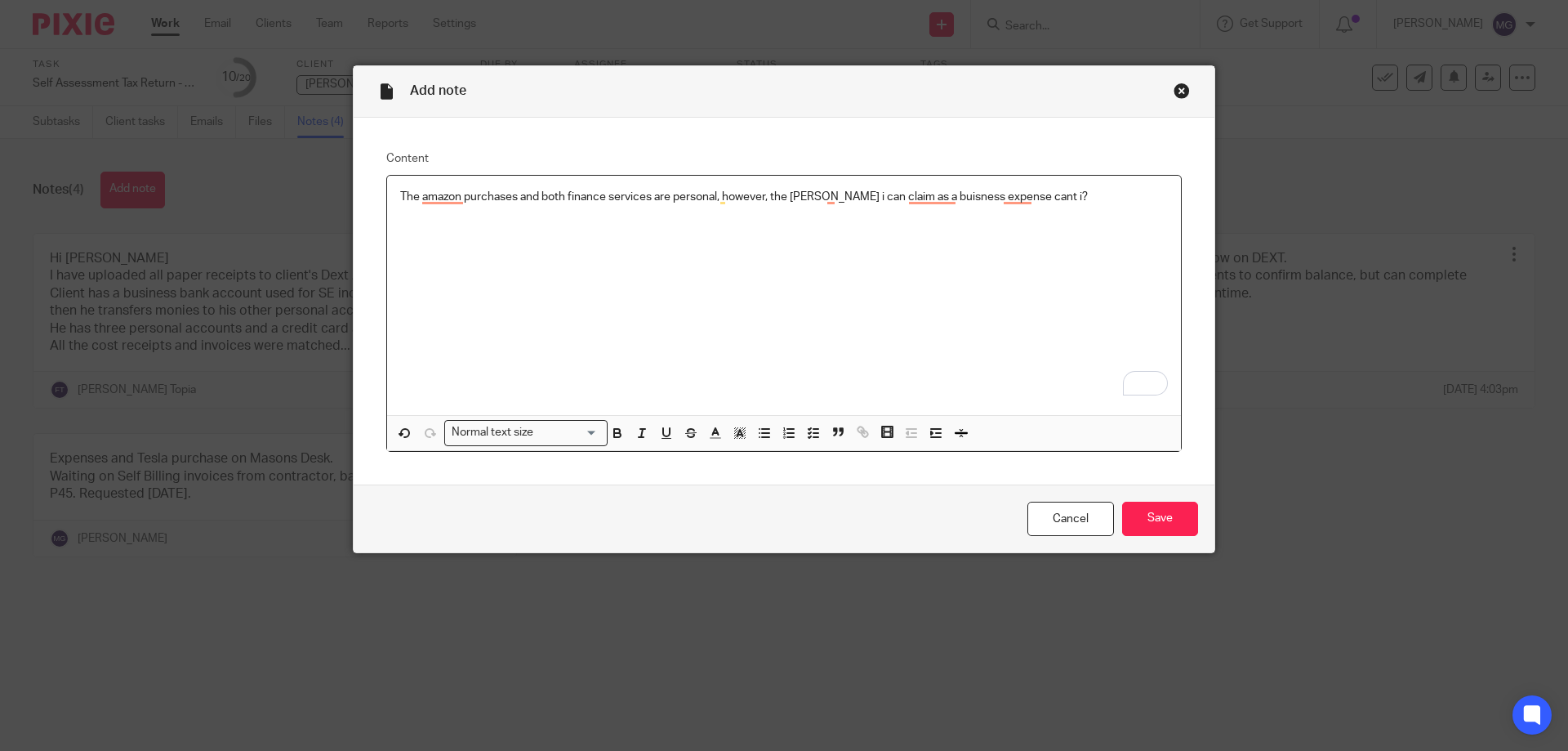
click at [1086, 196] on p "The amazon purchases and both finance services are personal, however, the barbe…" at bounding box center [784, 196] width 768 height 16
click at [1018, 195] on p "The amazon purchases and both finance services are personal, however, the barbe…" at bounding box center [784, 196] width 768 height 16
drag, startPoint x: 1055, startPoint y: 198, endPoint x: 812, endPoint y: 189, distance: 243.2
click at [812, 189] on p "The amazon purchases and both finance services are personal, however, the barbe…" at bounding box center [784, 196] width 768 height 16
drag, startPoint x: 758, startPoint y: 197, endPoint x: 706, endPoint y: 197, distance: 52.0
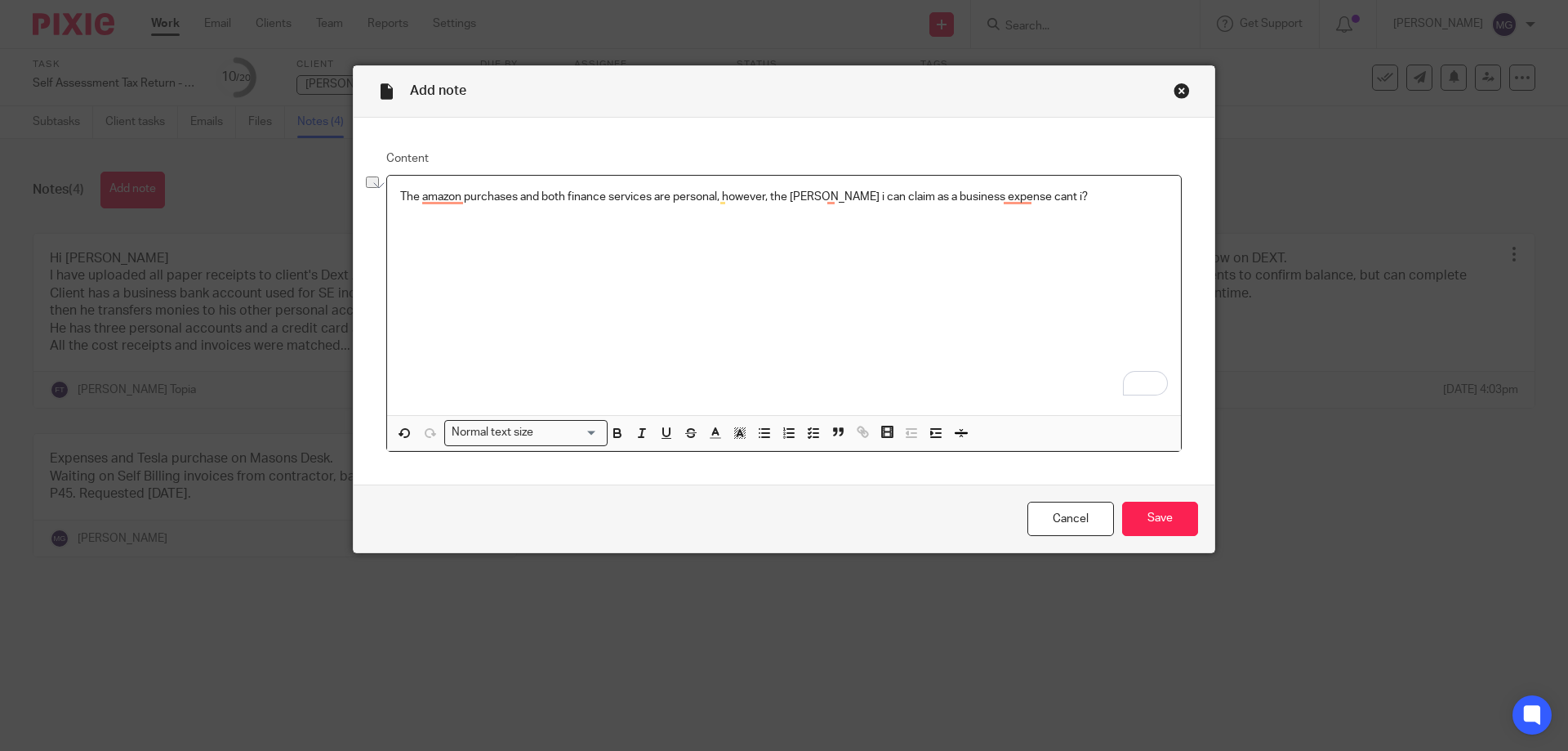
click at [757, 197] on p "The amazon purchases and both finance services are personal, however, the barbe…" at bounding box center [784, 196] width 768 height 16
click at [653, 193] on p "The amazon purchases and both finance services are personal, however, the barbe…" at bounding box center [784, 196] width 768 height 16
click at [1064, 193] on p "The amazon purchases and both finance services are personal, however, the barbe…" at bounding box center [784, 196] width 768 height 16
click at [764, 195] on p "The amazon purchases and both finance services are personal, however, the barbe…" at bounding box center [784, 196] width 768 height 16
click at [1066, 189] on p "The amazon purchases and both finance services are personal, however, the barbe…" at bounding box center [784, 196] width 768 height 16
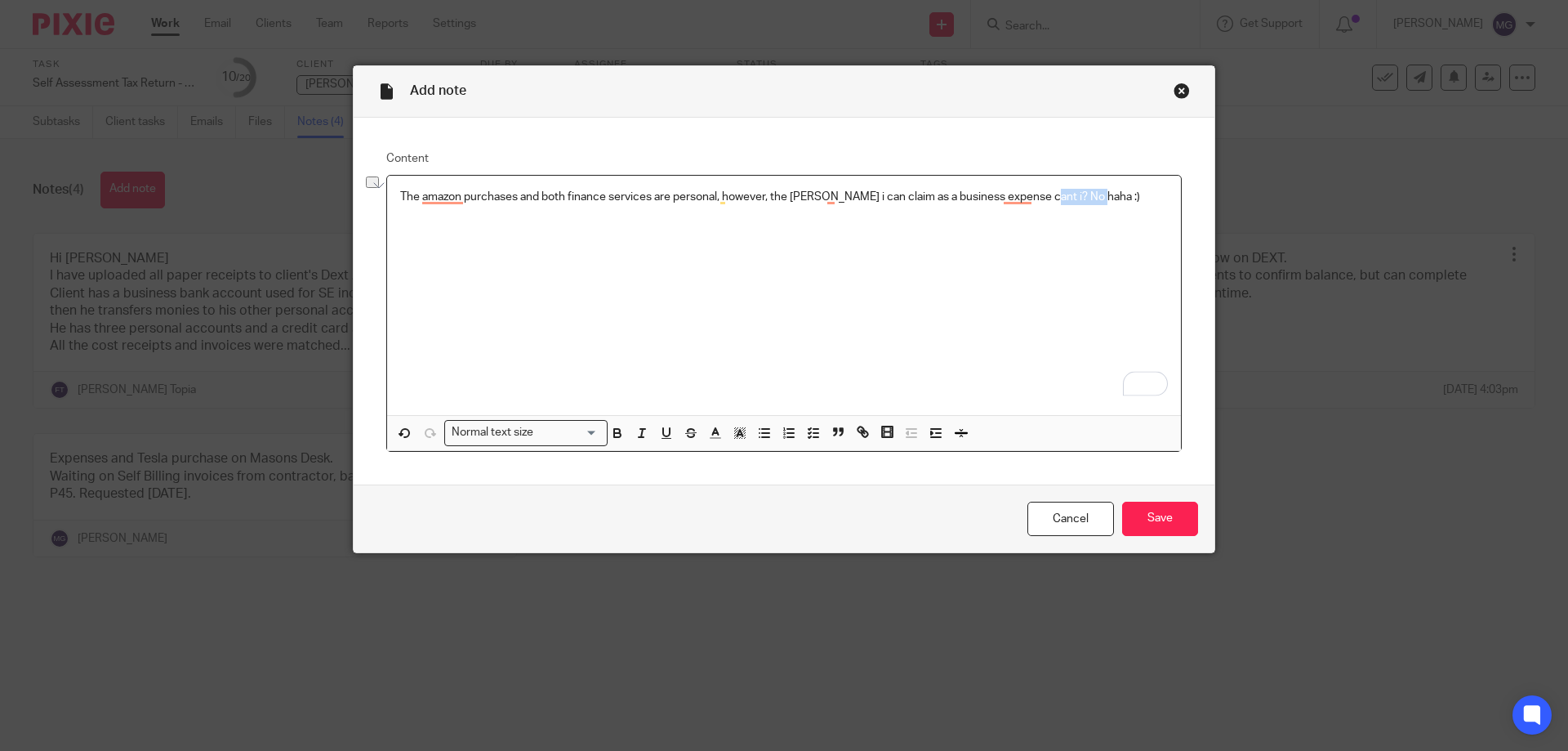
drag, startPoint x: 1089, startPoint y: 194, endPoint x: 1036, endPoint y: 196, distance: 53.0
click at [1036, 196] on p "The amazon purchases and both finance services are personal, however, the barbe…" at bounding box center [784, 196] width 768 height 16
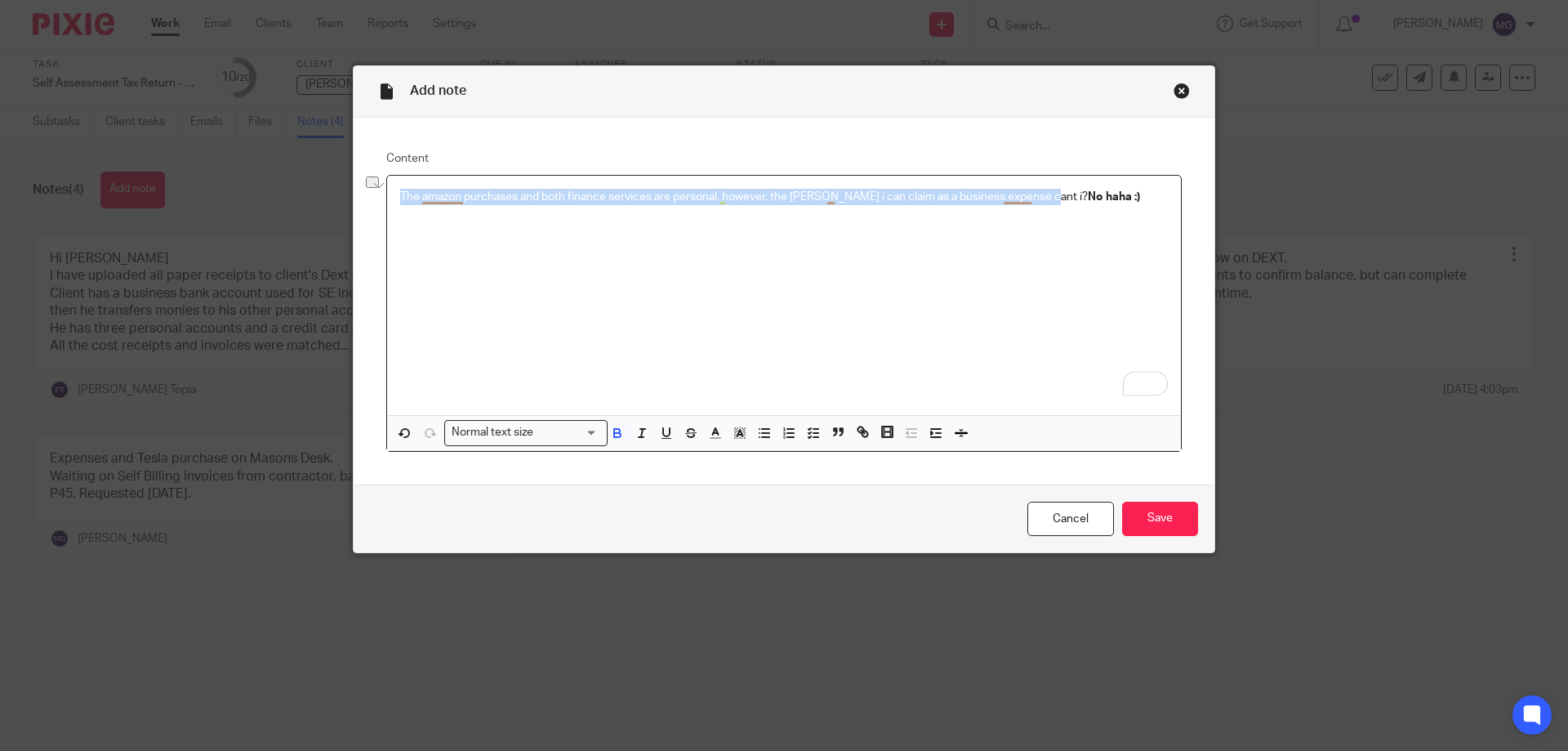
click at [1089, 367] on div "The amazon purchases and both finance services are personal, however, the barbe…" at bounding box center [784, 295] width 793 height 239
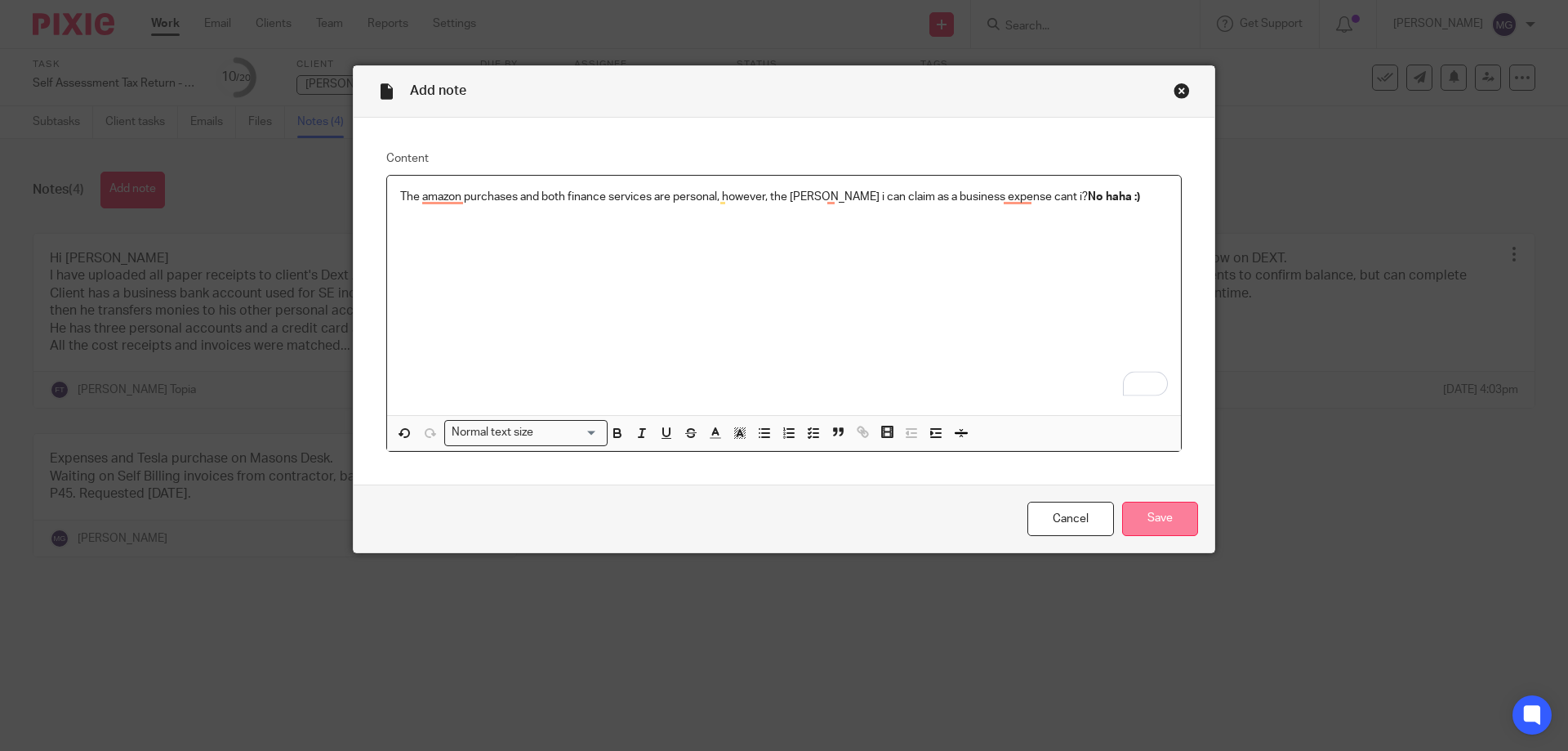
click at [1191, 530] on input "Save" at bounding box center [1160, 519] width 76 height 35
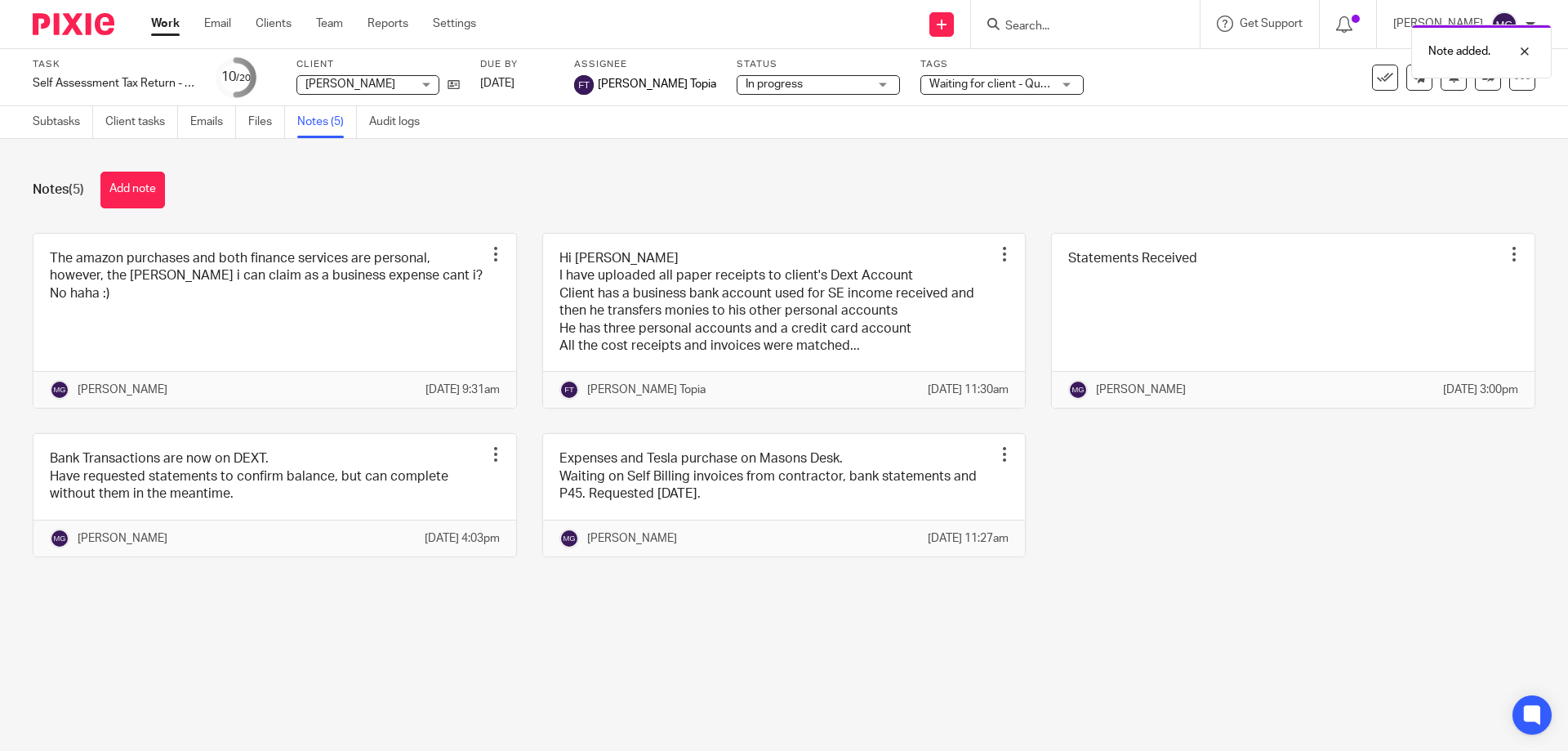
click at [1007, 83] on div "Waiting for client - Query" at bounding box center [1003, 85] width 163 height 20
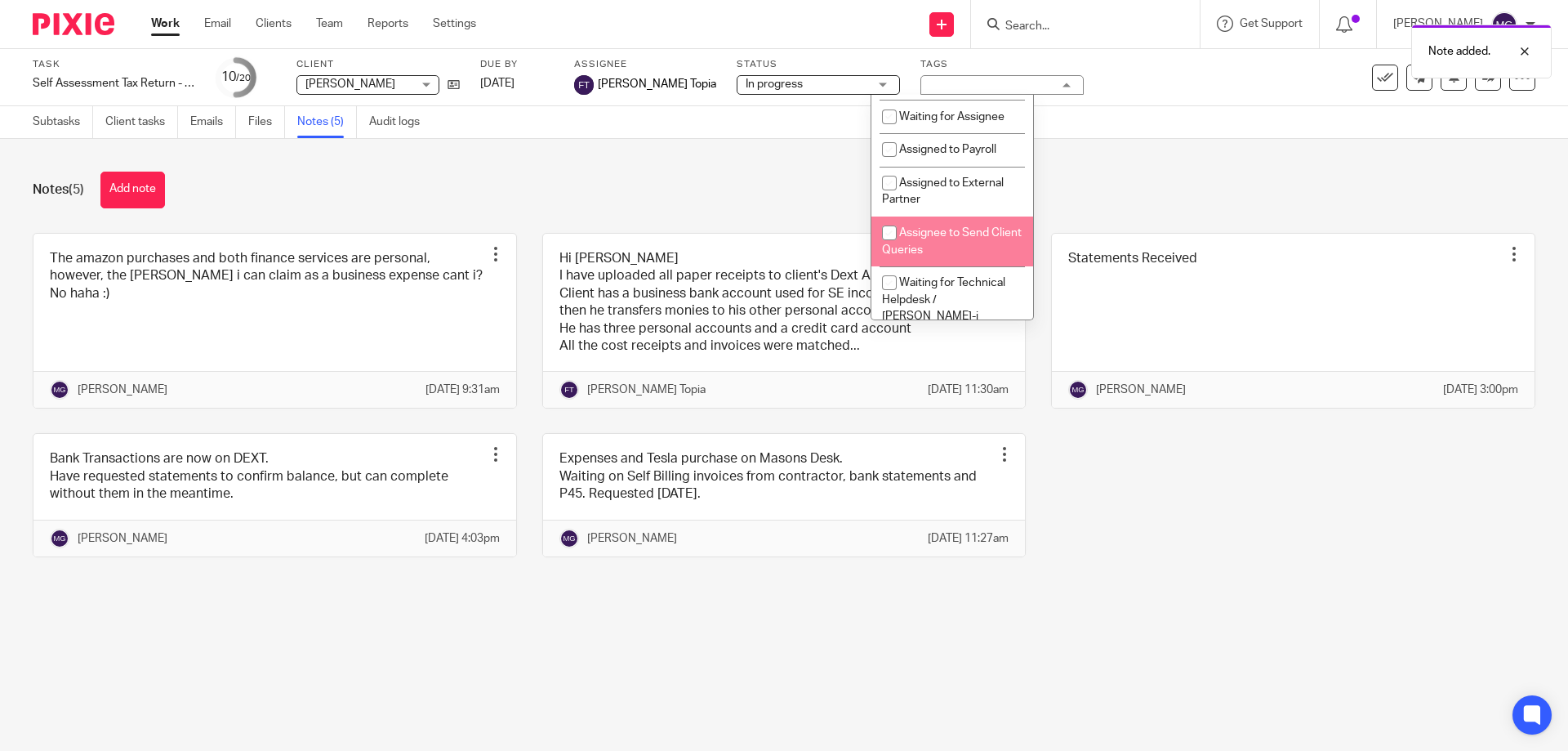
scroll to position [408, 0]
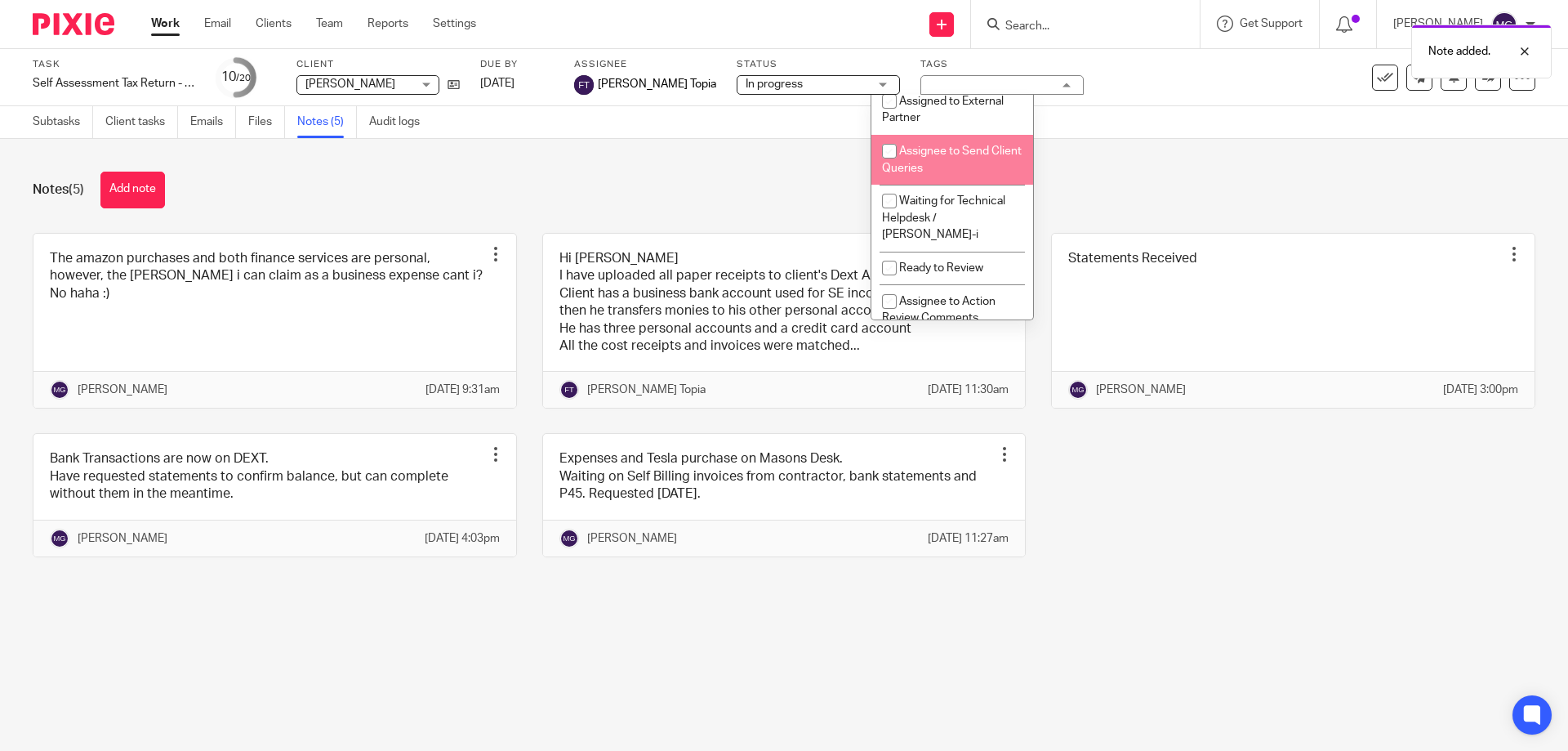
click at [955, 184] on li "Assignee to Send Client Queries" at bounding box center [952, 159] width 161 height 50
checkbox input "true"
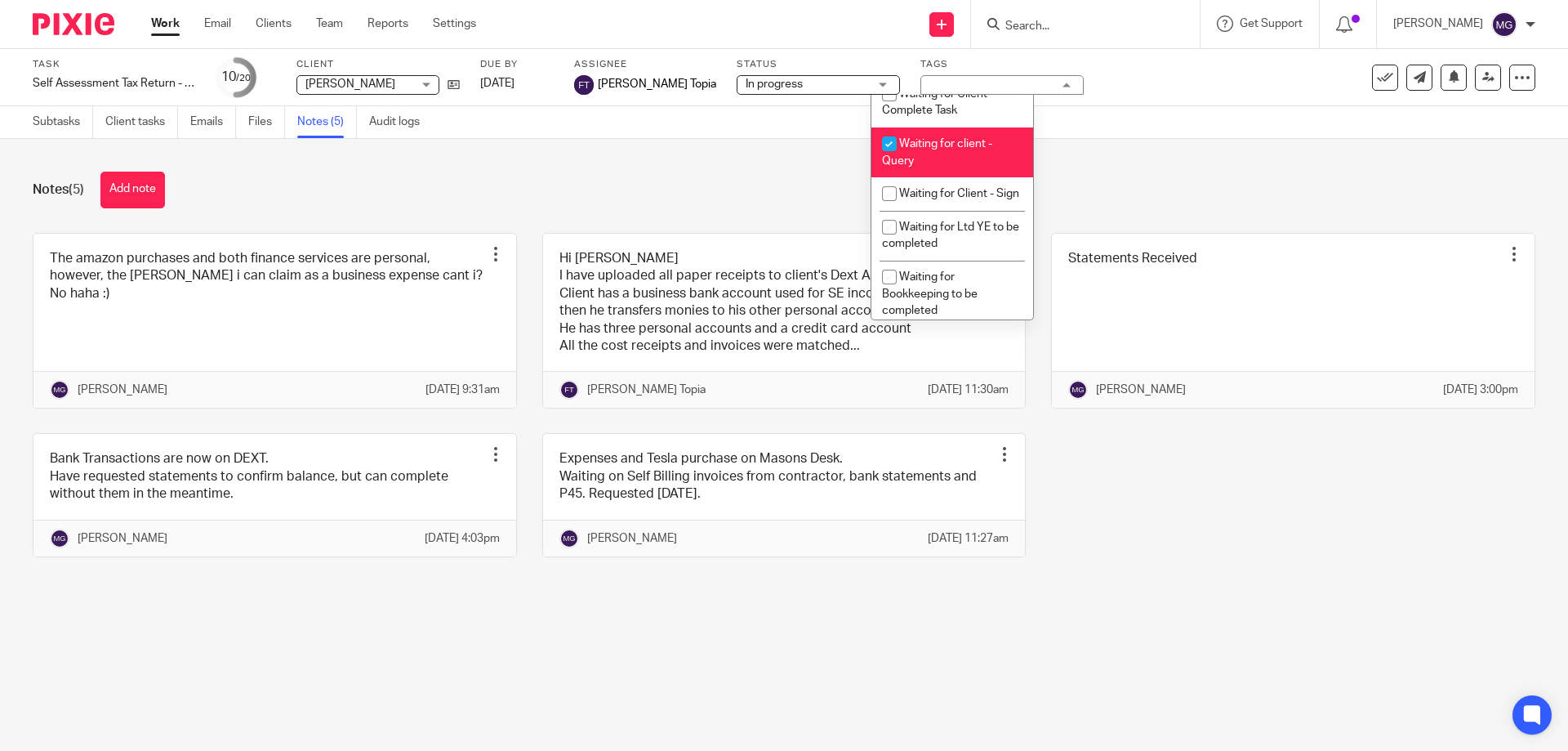
click at [939, 166] on li "Waiting for client - Query" at bounding box center [952, 152] width 161 height 50
checkbox input "false"
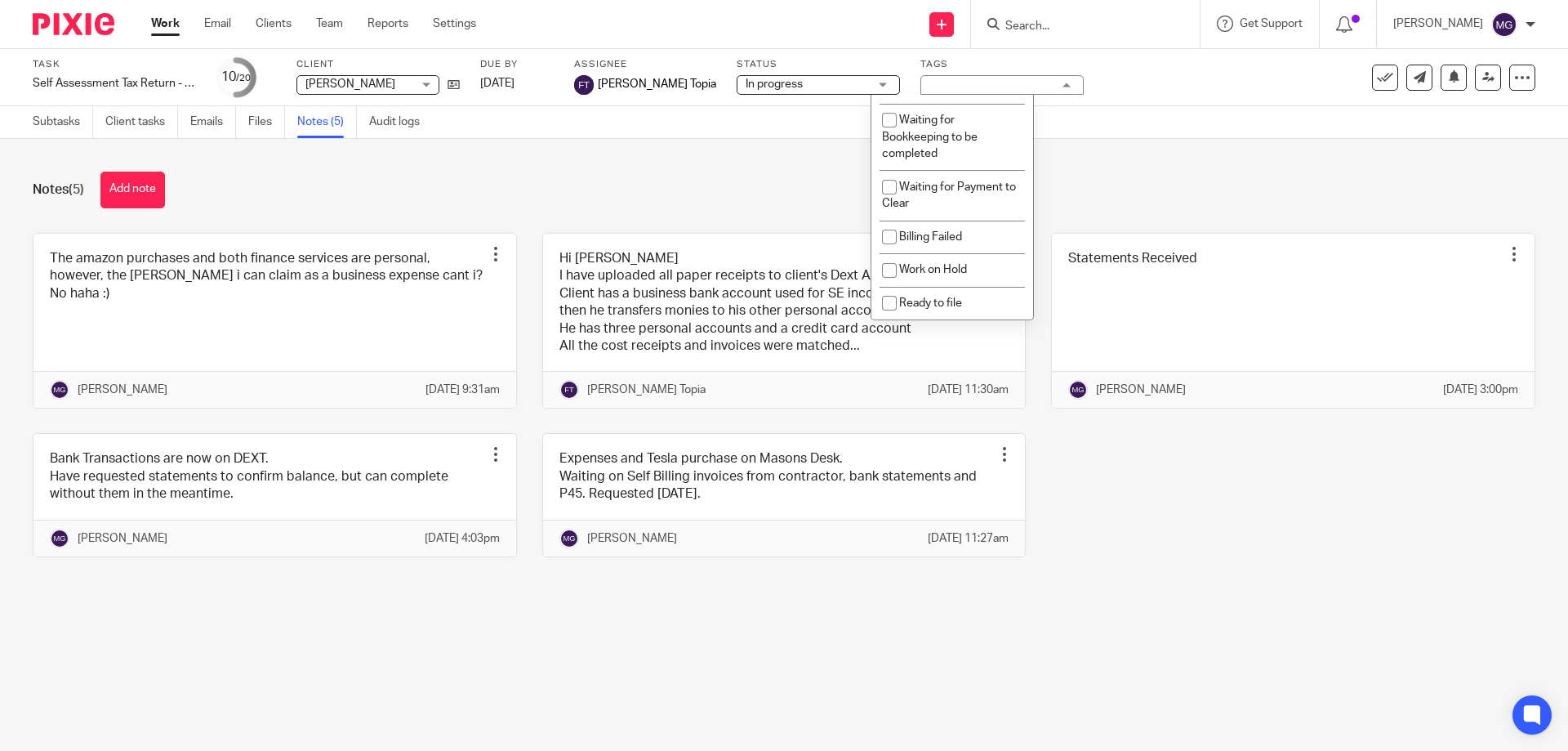
scroll to position [1090, 0]
click at [1184, 163] on div "Notes (5) Add note The amazon purchases and both finance services are personal,…" at bounding box center [784, 376] width 1568 height 475
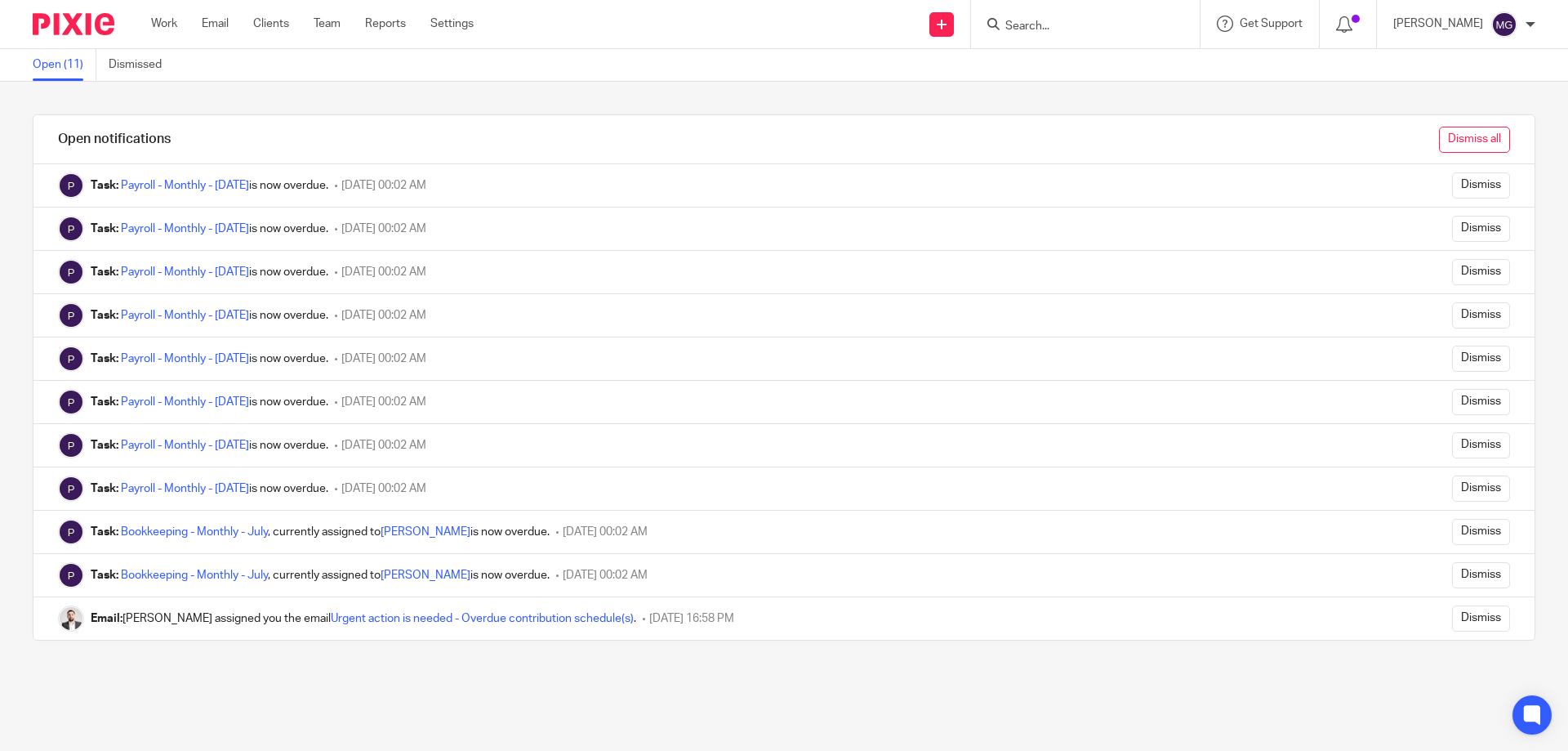
click at [1439, 133] on input "Dismiss all" at bounding box center [1473, 139] width 71 height 26
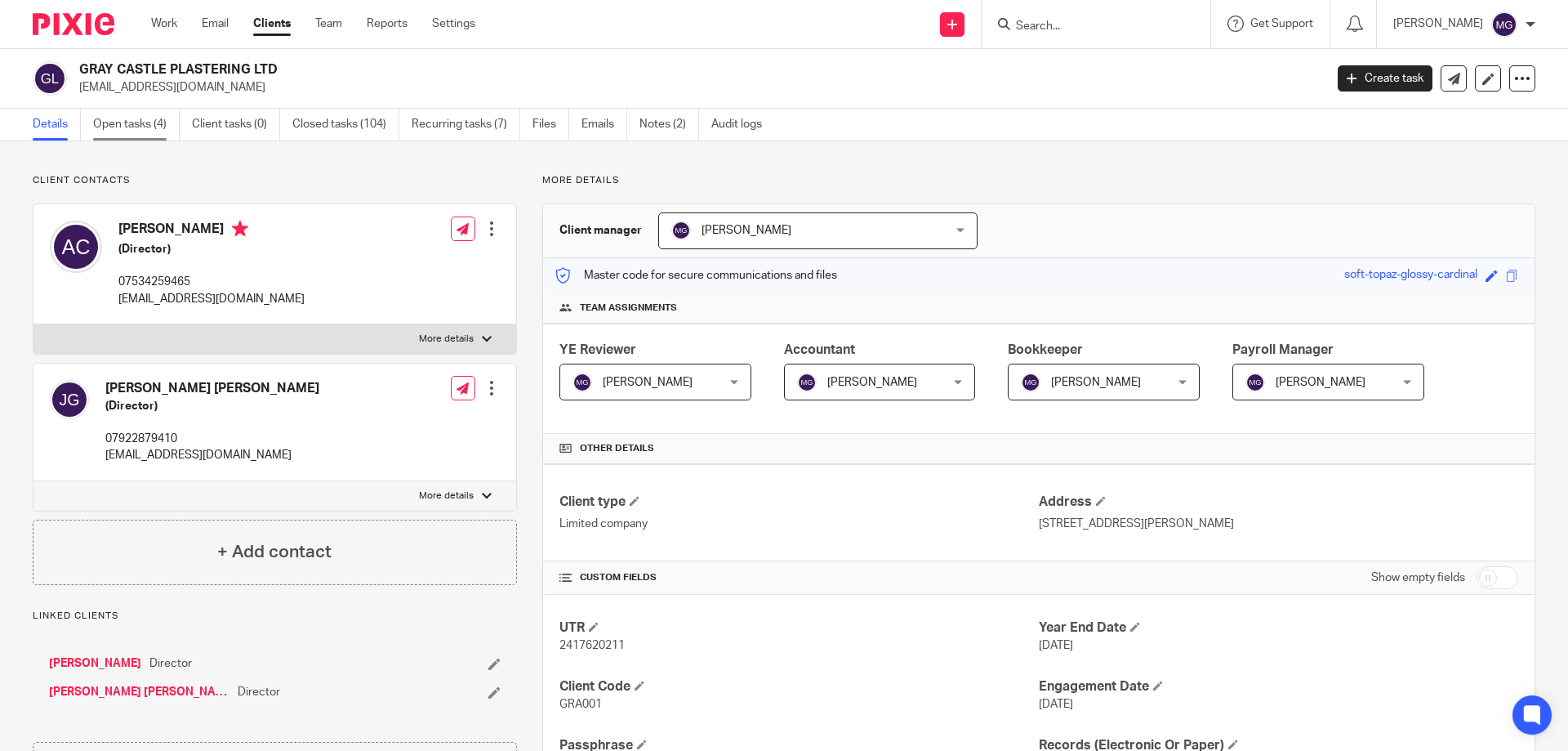
click at [152, 121] on link "Open tasks (4)" at bounding box center [136, 125] width 87 height 32
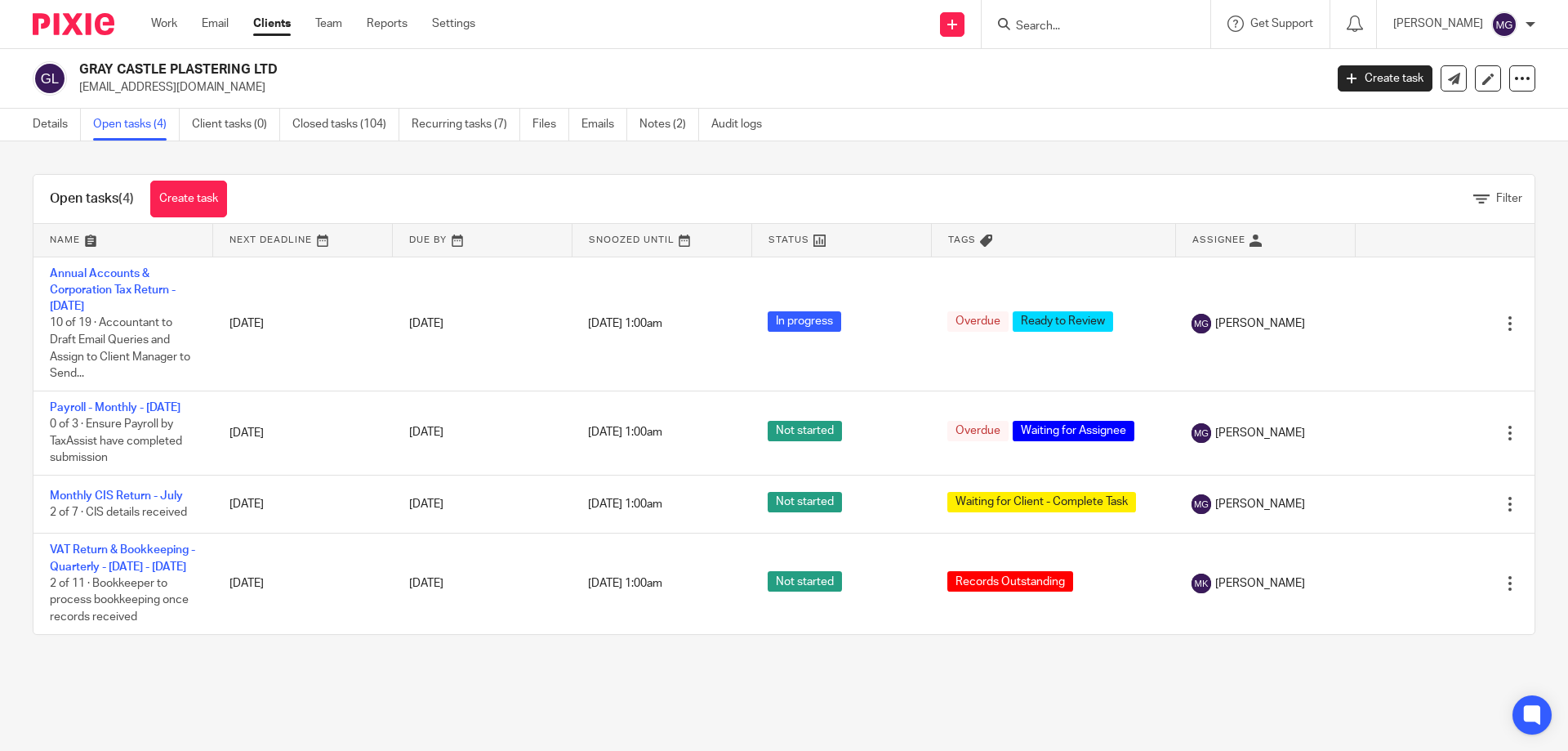
click at [1043, 29] on input "Search" at bounding box center [1088, 27] width 147 height 15
type input "pelic"
click at [821, 169] on div "Open tasks (4) Create task Filter Name Next Deadline Due By Snoozed Until Statu…" at bounding box center [784, 404] width 1568 height 526
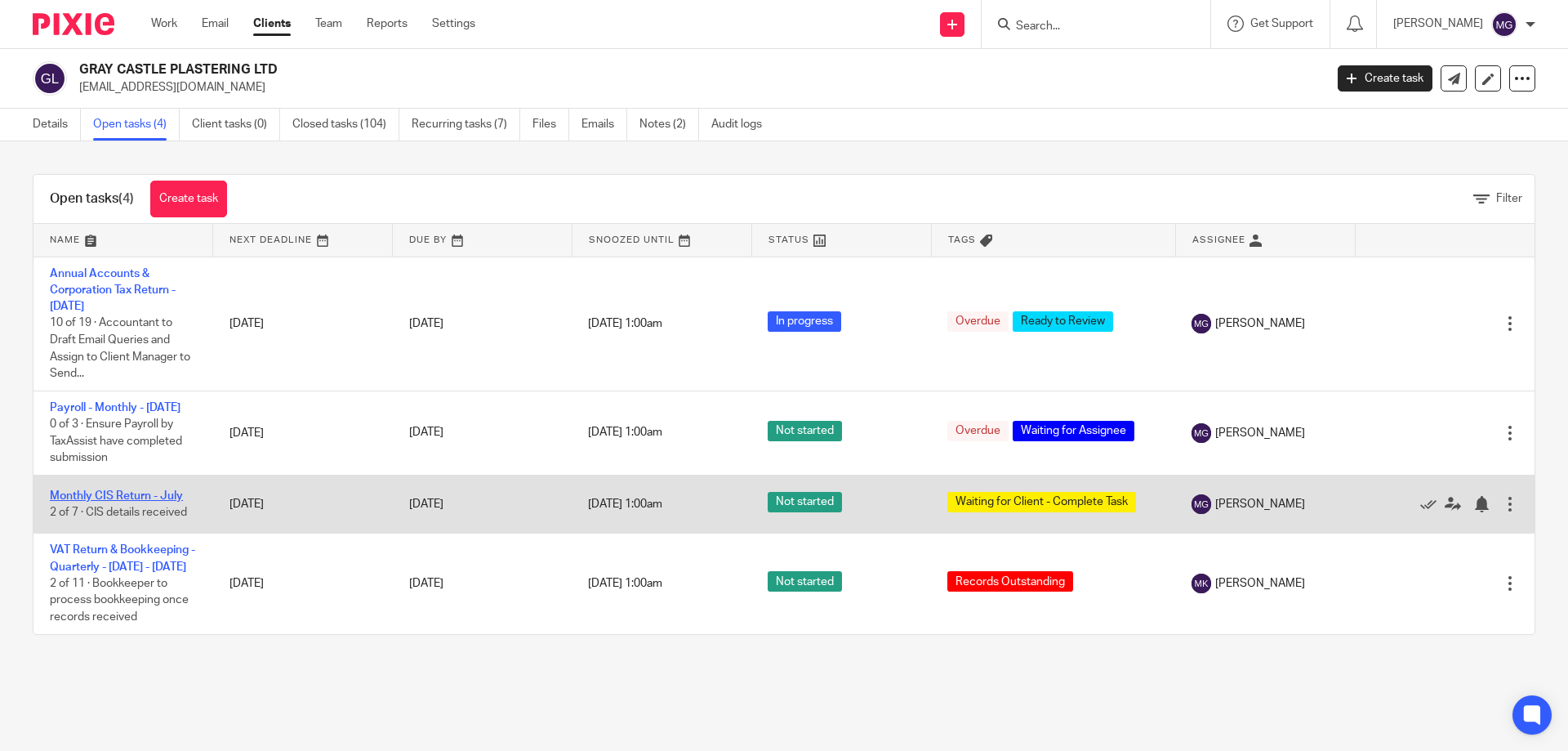
click at [146, 502] on link "Monthly CIS Return - July" at bounding box center [116, 495] width 133 height 11
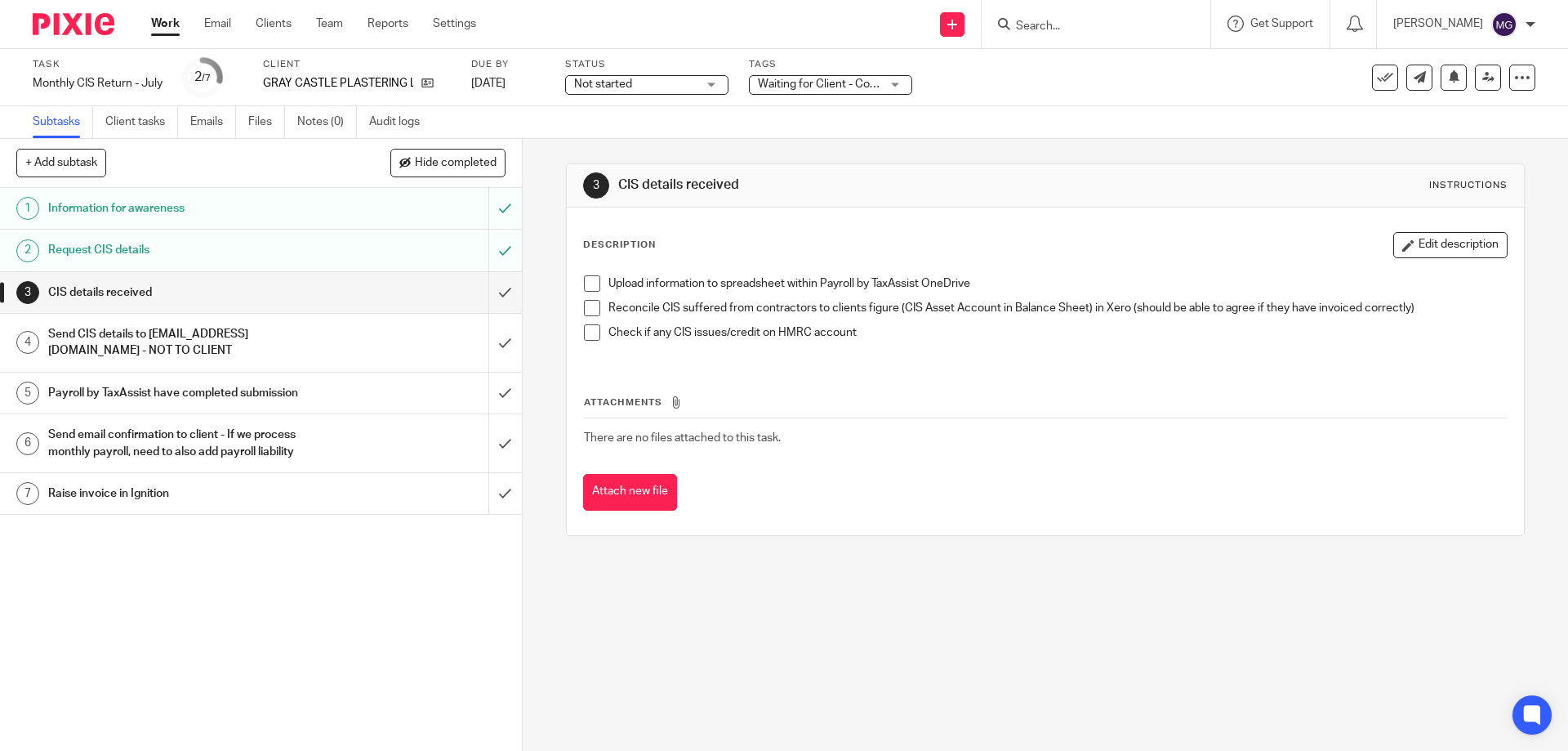
click at [847, 156] on div "3 CIS details received Instructions Description Edit description Upload informa…" at bounding box center [1044, 349] width 958 height 421
click at [489, 297] on input "submit" at bounding box center [261, 292] width 522 height 41
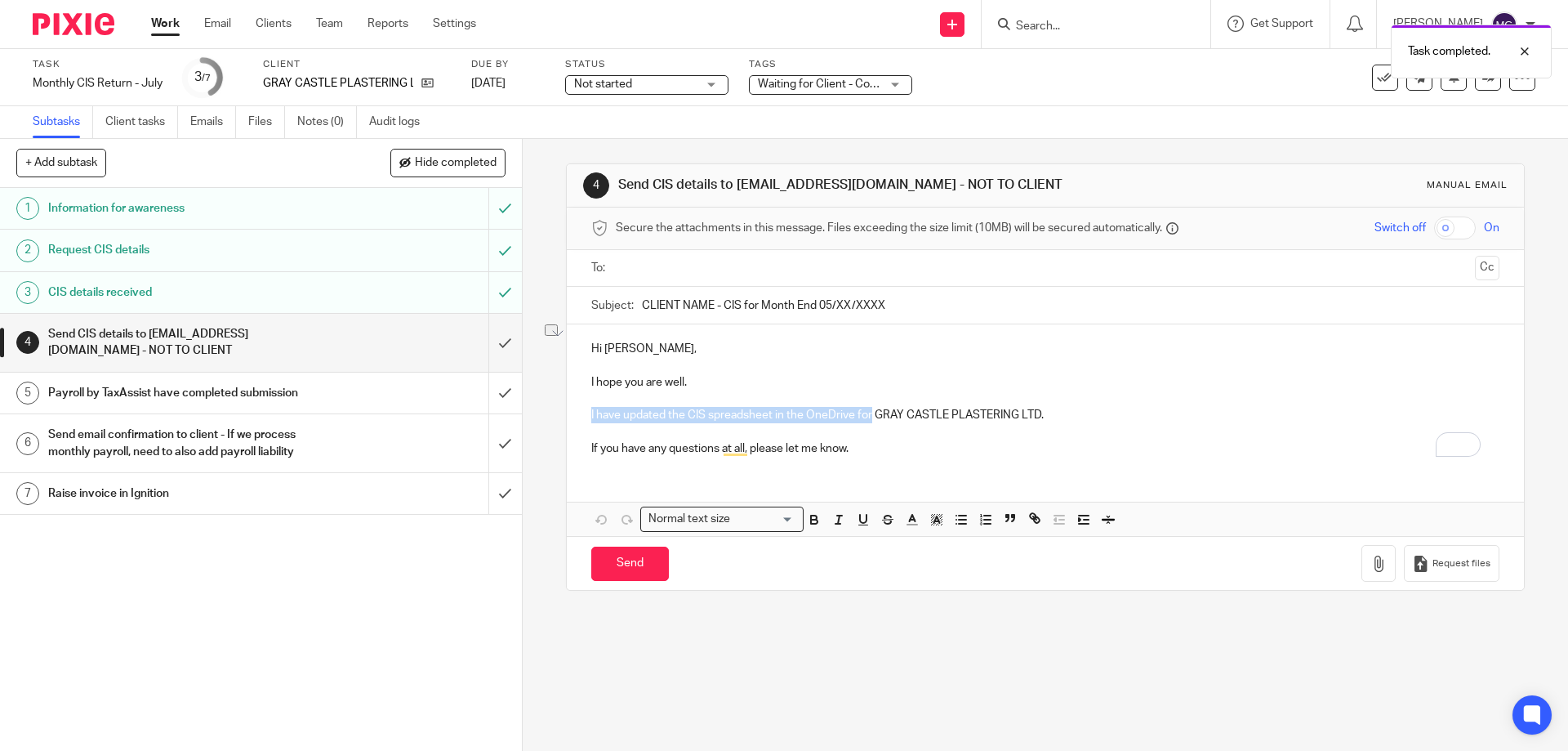
drag, startPoint x: 868, startPoint y: 415, endPoint x: 579, endPoint y: 408, distance: 289.1
click at [579, 408] on div "Hi [PERSON_NAME], I hope you are well. I have updated the CIS spreadsheet in th…" at bounding box center [1044, 396] width 957 height 144
click at [791, 386] on p "I hope you are well." at bounding box center [1044, 382] width 907 height 16
drag, startPoint x: 867, startPoint y: 415, endPoint x: 584, endPoint y: 393, distance: 283.9
click at [582, 416] on div "Hi [PERSON_NAME], I hope you are well and happy [DATE]!!! I have updated the CI…" at bounding box center [1044, 396] width 957 height 144
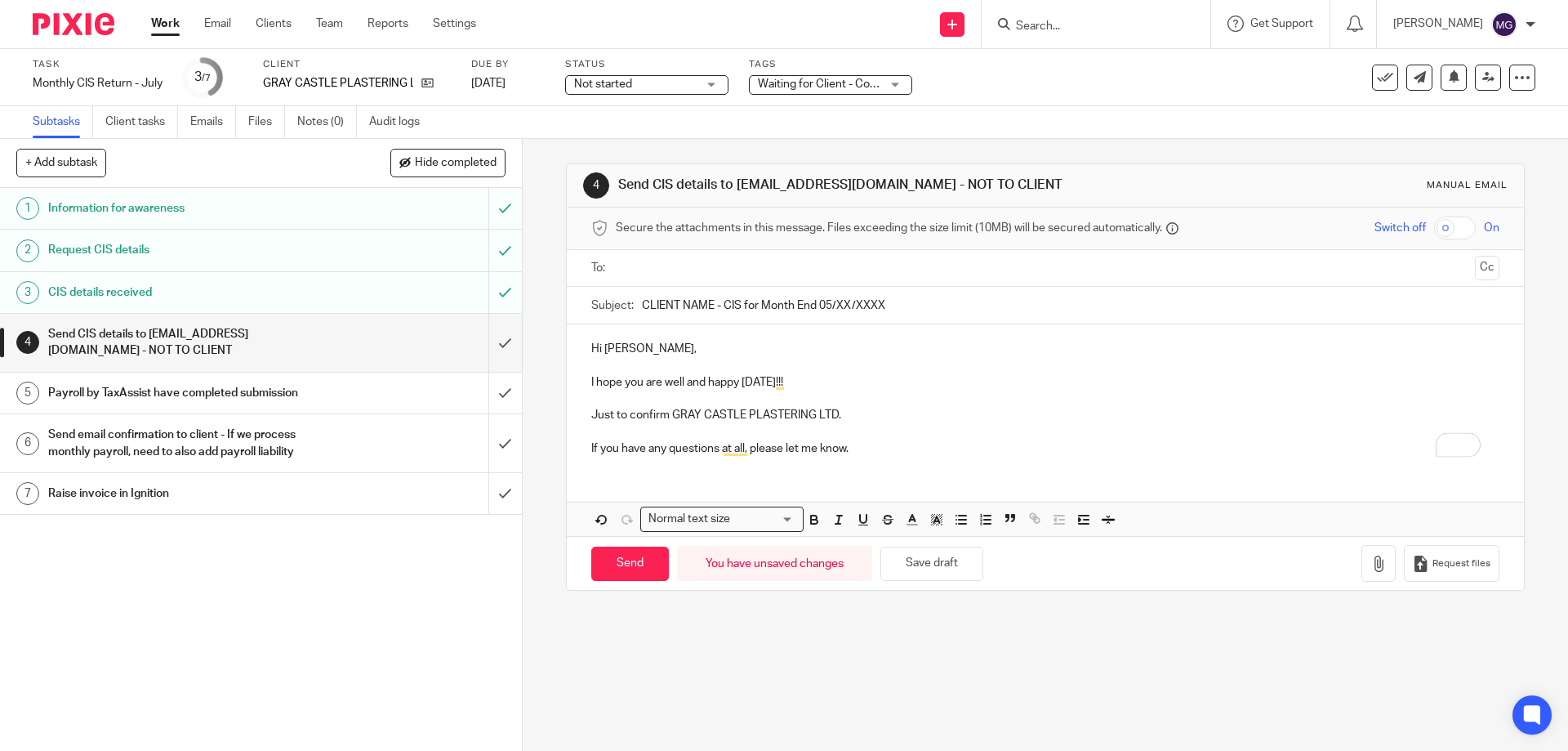
click at [854, 411] on p "Just to confirm GRAY CASTLE PLASTERING LTD." at bounding box center [1044, 415] width 907 height 16
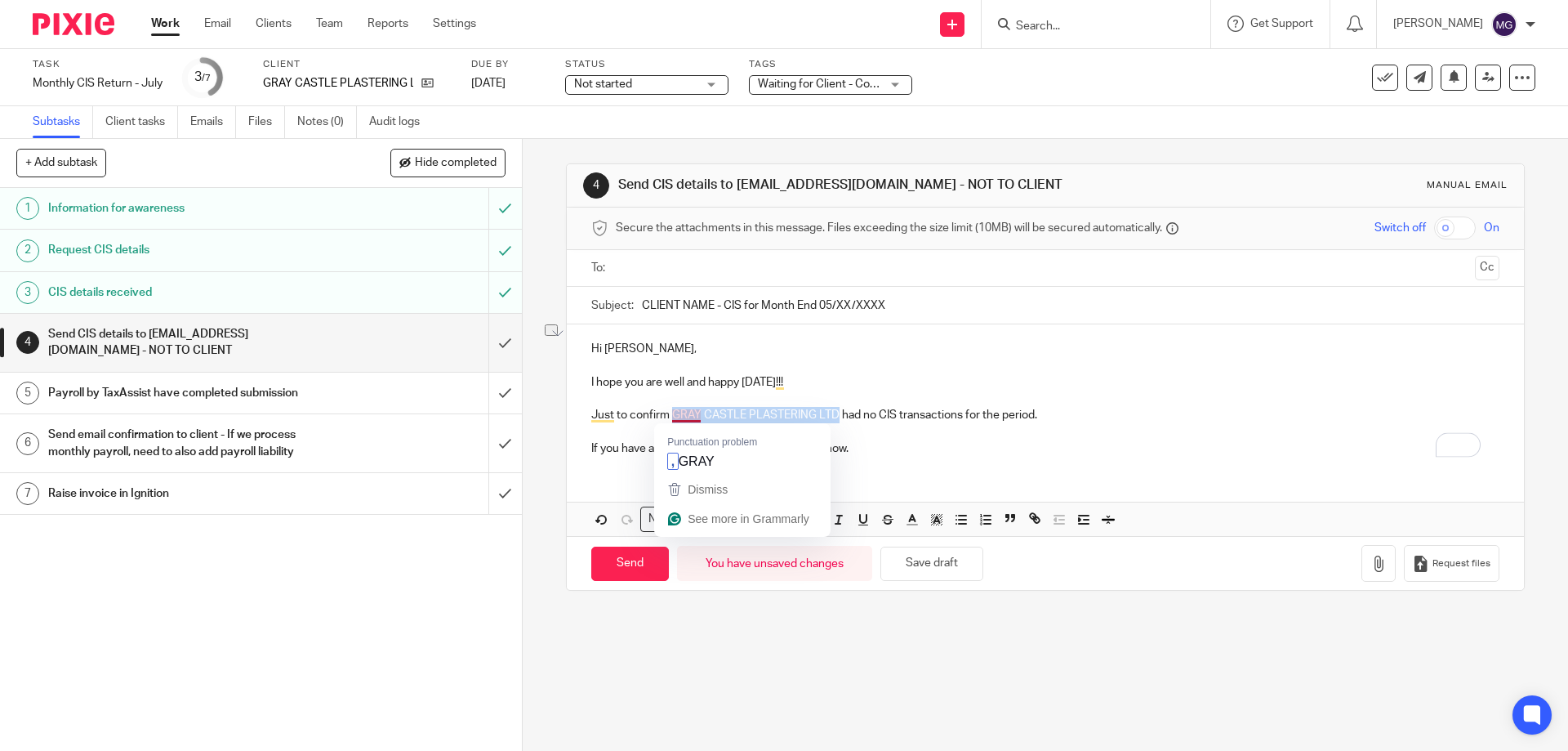
drag, startPoint x: 829, startPoint y: 416, endPoint x: 669, endPoint y: 411, distance: 160.1
click at [669, 411] on p "Just to confirm GRAY CASTLE PLASTERING LTD had no CIS transactions for the peri…" at bounding box center [1044, 415] width 907 height 16
copy p "GRAY CASTLE PLASTERING LTD"
drag, startPoint x: 711, startPoint y: 304, endPoint x: 586, endPoint y: 304, distance: 125.0
click at [591, 304] on div "Subject: CLIENT NAME - CIS for Month End 05/XX/XXXX" at bounding box center [1044, 305] width 907 height 37
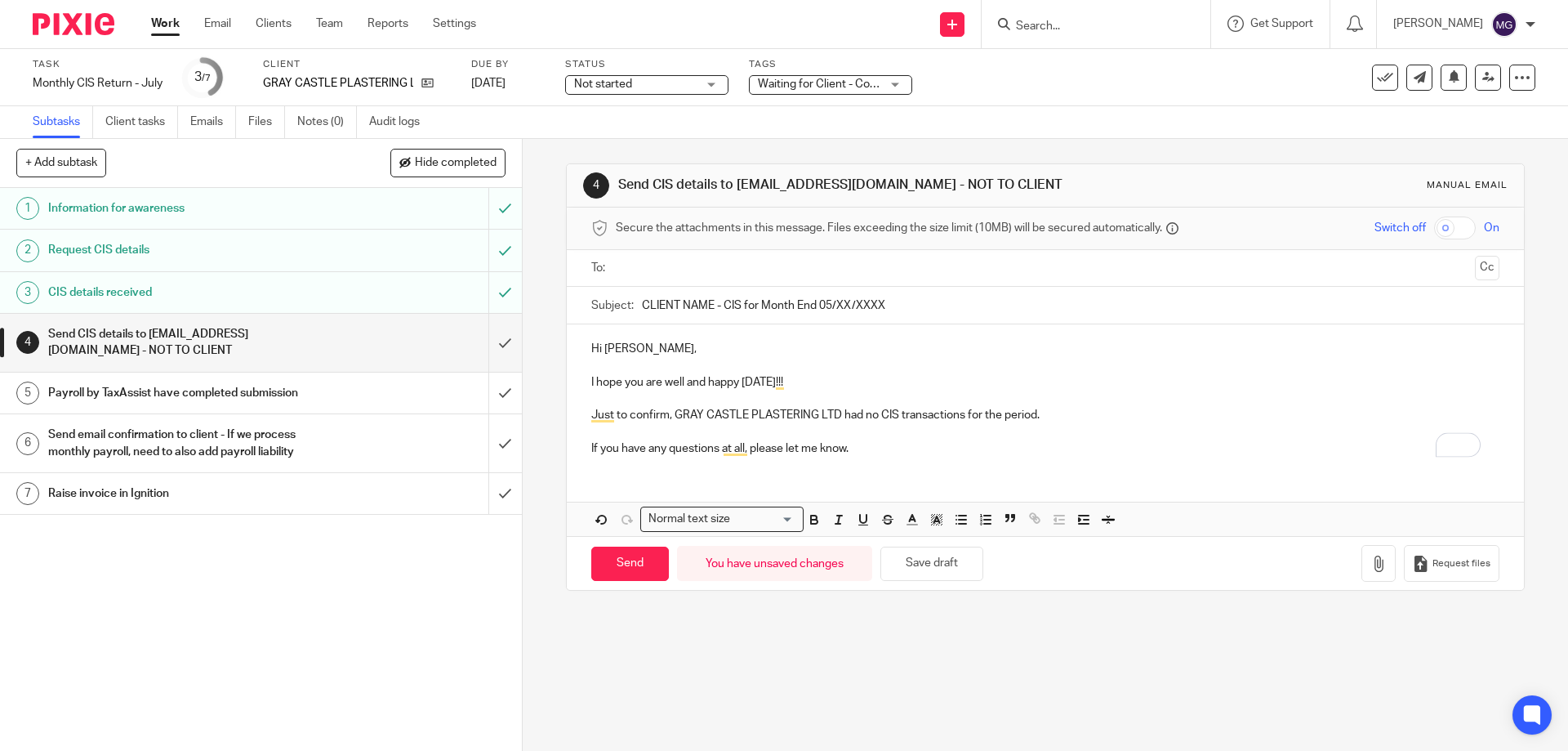
paste input "GRAY CASTLE PLASTERING LTD"
click at [934, 299] on input "GRAY CASTLE PLASTERING LTD - CIS for Month End 05/XX/XXXX" at bounding box center [1070, 305] width 857 height 37
type input "GRAY CASTLE PLASTERING LTD - CIS for Month End 05/08/2025"
drag, startPoint x: 873, startPoint y: 183, endPoint x: 731, endPoint y: 189, distance: 142.1
click at [731, 189] on h1 "Send CIS details to [EMAIL_ADDRESS][DOMAIN_NAME] - NOT TO CLIENT" at bounding box center [849, 184] width 462 height 17
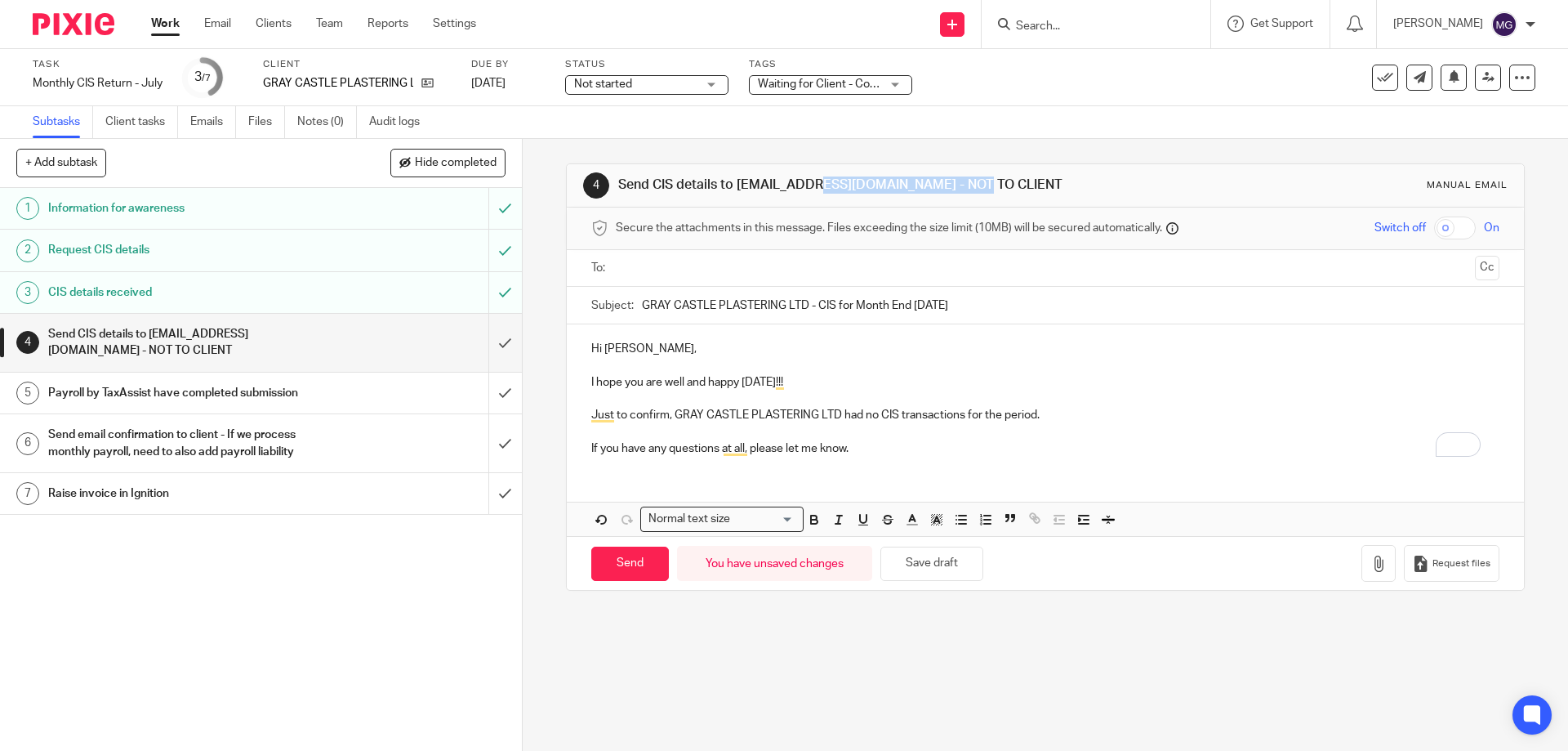
copy h1 "[EMAIL_ADDRESS][DOMAIN_NAME]"
click at [681, 266] on input "text" at bounding box center [1044, 268] width 846 height 19
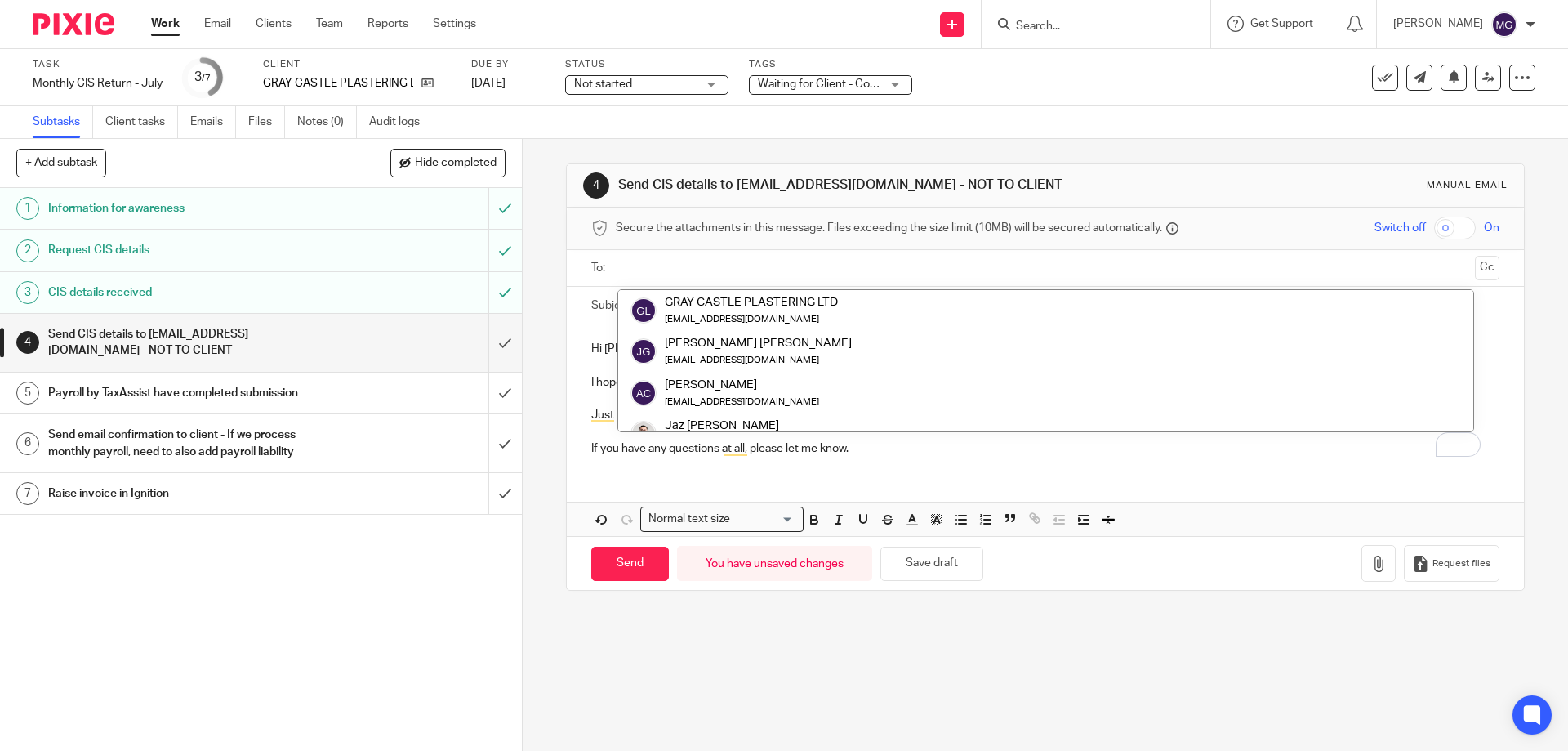
paste input "payroll@taxassist.co.uk"
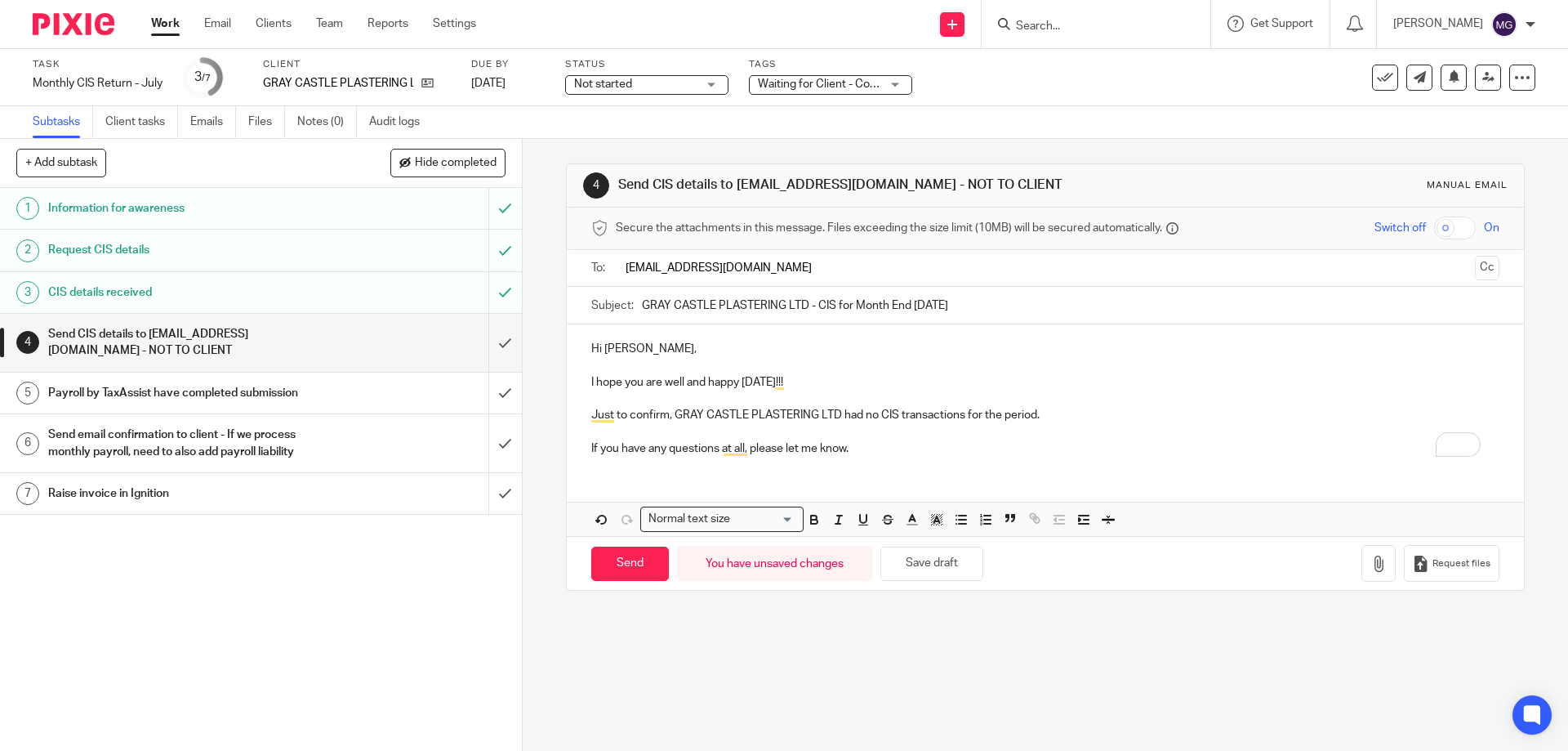
type input "payroll@taxassist.co.uk"
click at [777, 379] on p "I hope you are well and happy Friday!!!" at bounding box center [1044, 385] width 907 height 16
click at [647, 577] on input "Send" at bounding box center [630, 567] width 78 height 35
type input "Sent"
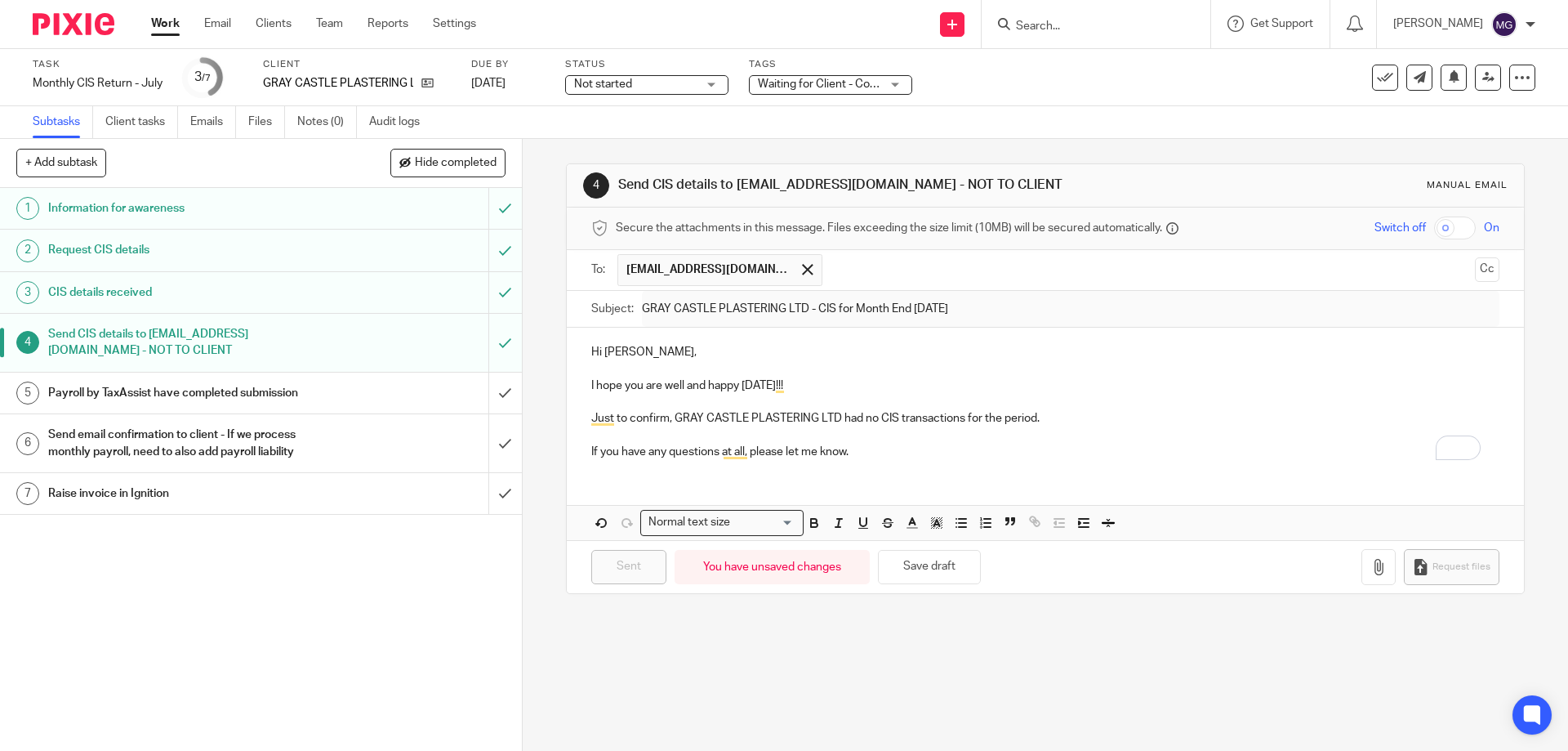
click at [412, 398] on div "Payroll by TaxAssist have completed submission" at bounding box center [260, 392] width 424 height 25
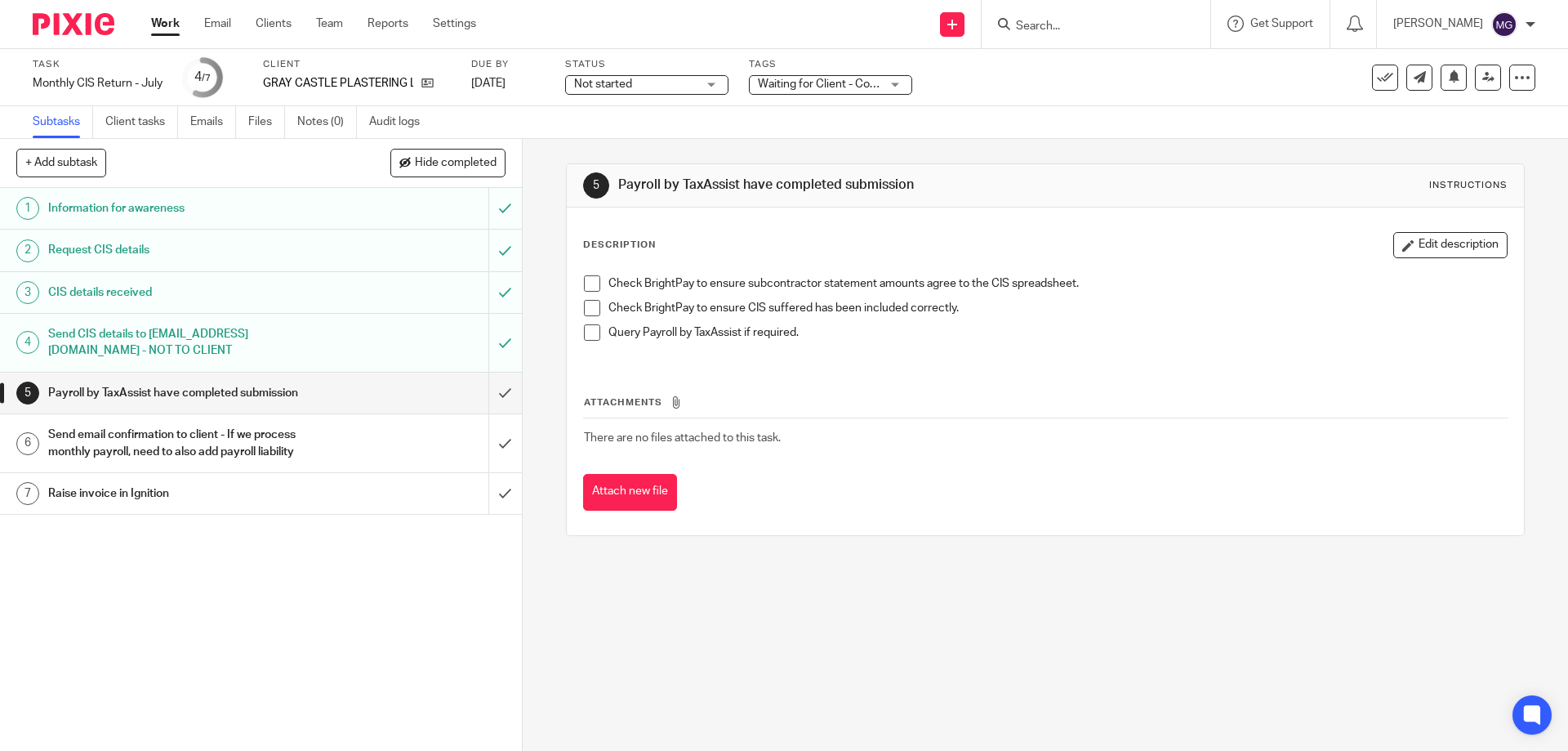
drag, startPoint x: 491, startPoint y: 400, endPoint x: 398, endPoint y: 379, distance: 95.3
click at [381, 381] on div "5 Payroll by TaxAssist have completed submission" at bounding box center [261, 393] width 522 height 42
click at [495, 386] on input "submit" at bounding box center [261, 392] width 522 height 41
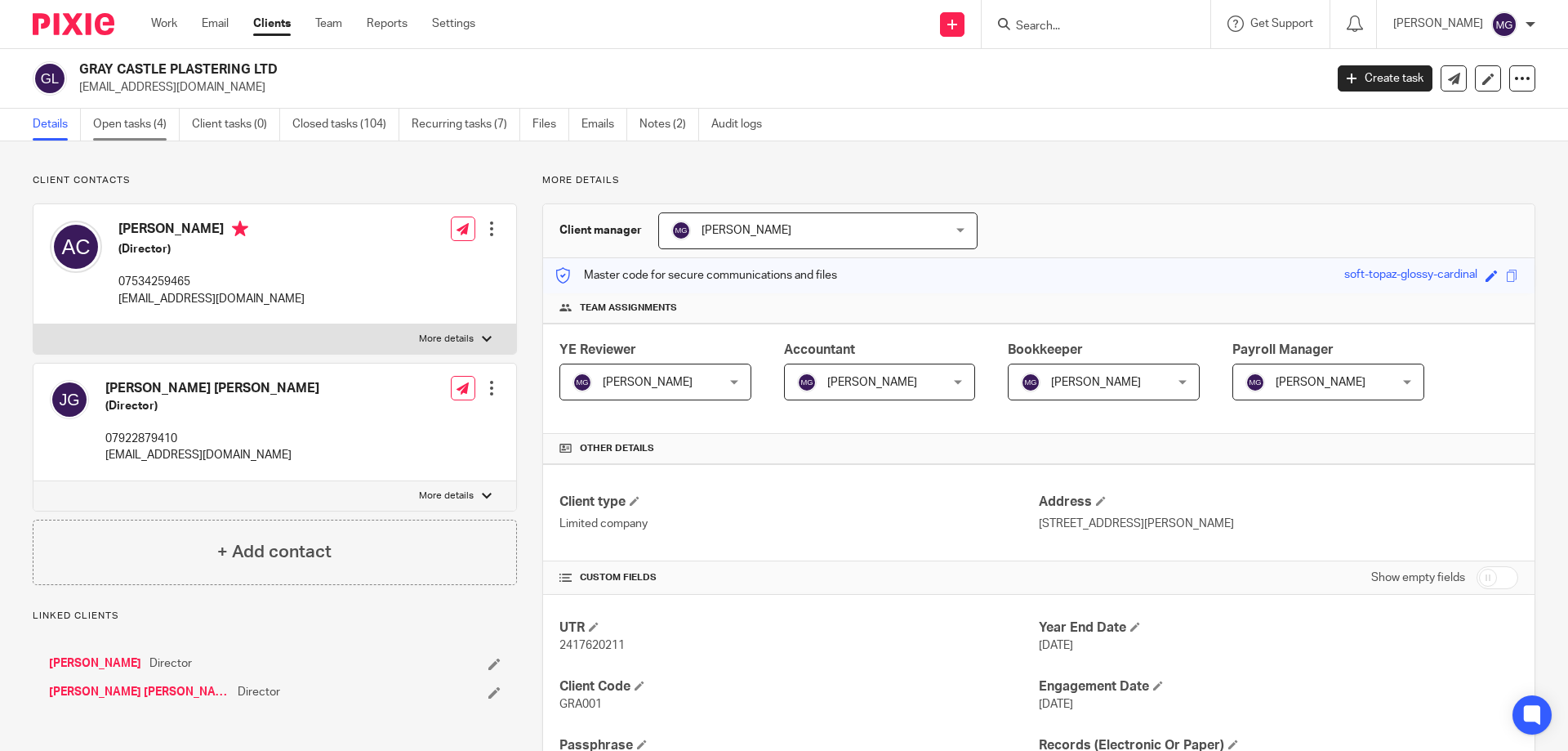
click at [150, 122] on link "Open tasks (4)" at bounding box center [136, 125] width 87 height 32
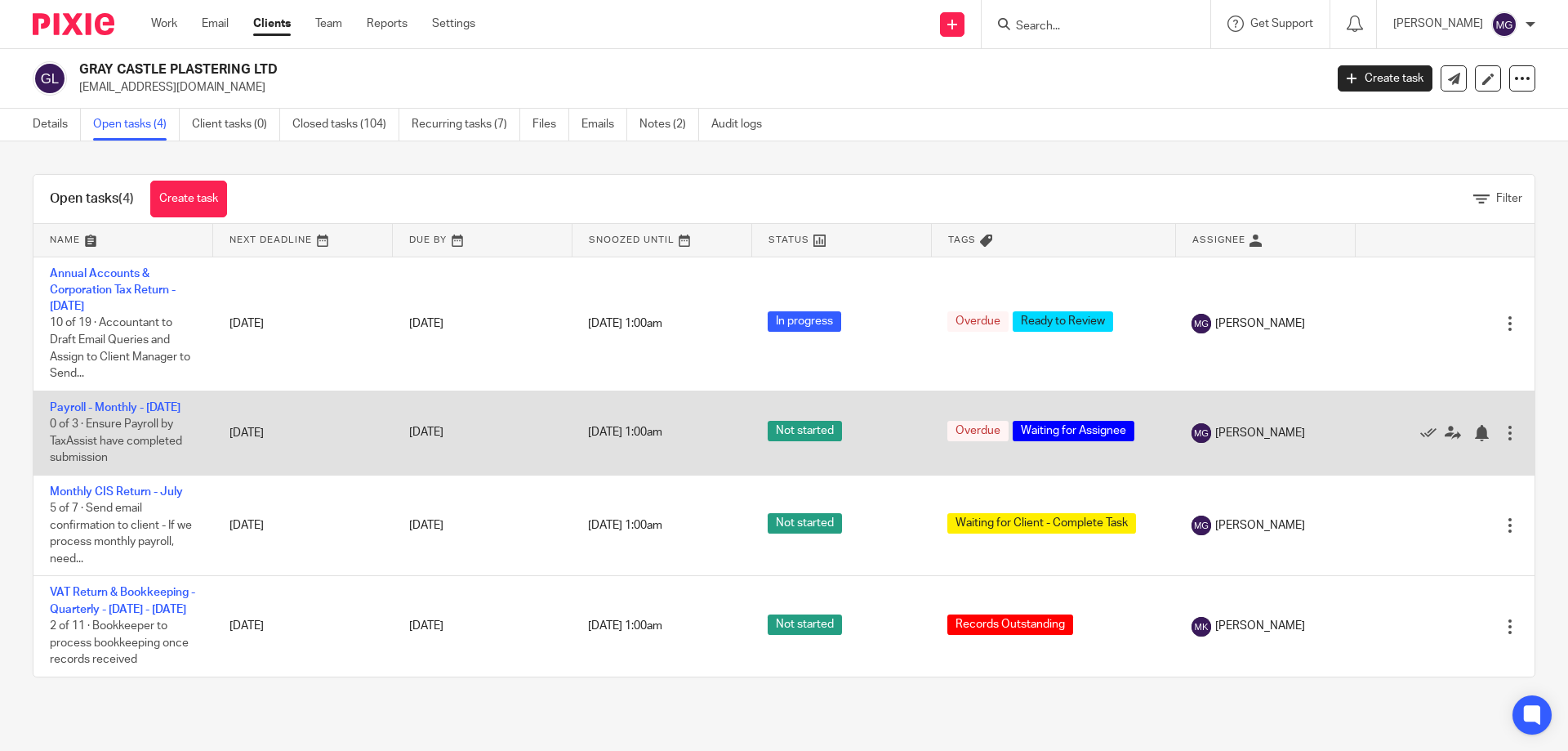
click at [138, 415] on td "Payroll - Monthly - [DATE] 0 of 3 · Ensure Payroll by TaxAssist have completed …" at bounding box center [123, 432] width 179 height 84
click at [150, 402] on link "Payroll - Monthly - [DATE]" at bounding box center [114, 407] width 130 height 11
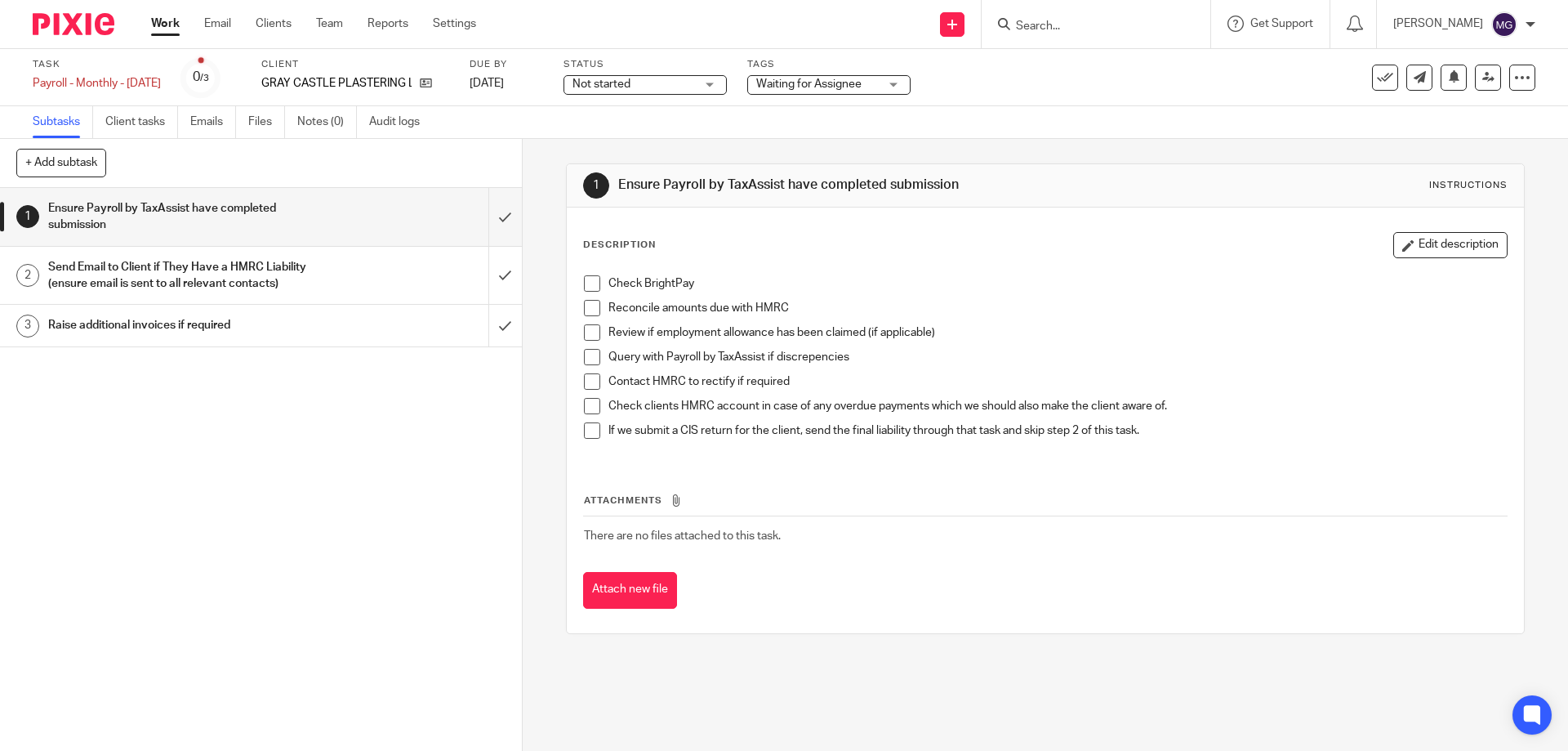
click at [1033, 29] on input "Search" at bounding box center [1088, 27] width 147 height 15
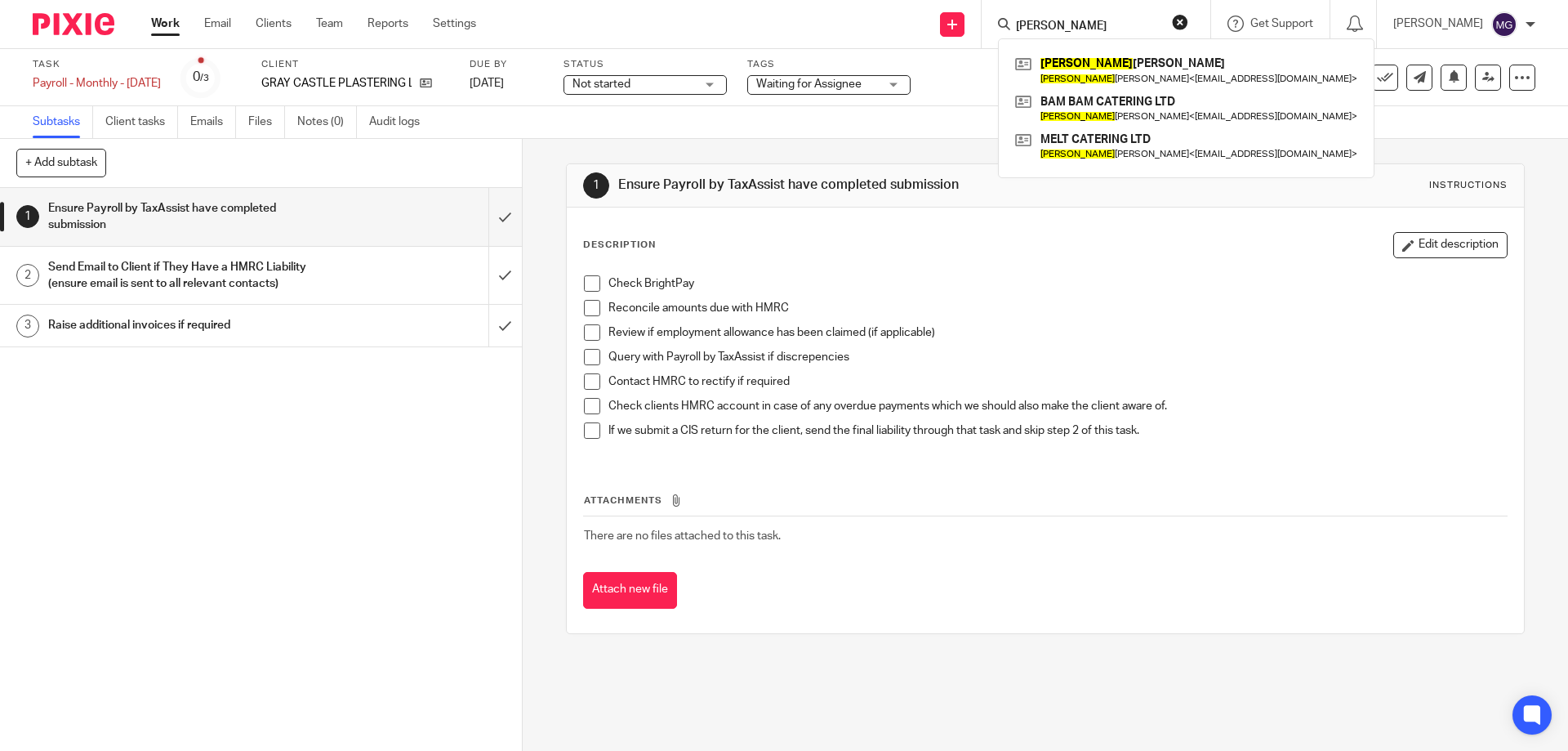
type input "[PERSON_NAME]"
drag, startPoint x: 1199, startPoint y: 48, endPoint x: 1136, endPoint y: 59, distance: 64.0
click at [297, 573] on div "1 Ensure Payroll by TaxAssist have completed submission 2 Send Email to Client …" at bounding box center [261, 469] width 522 height 563
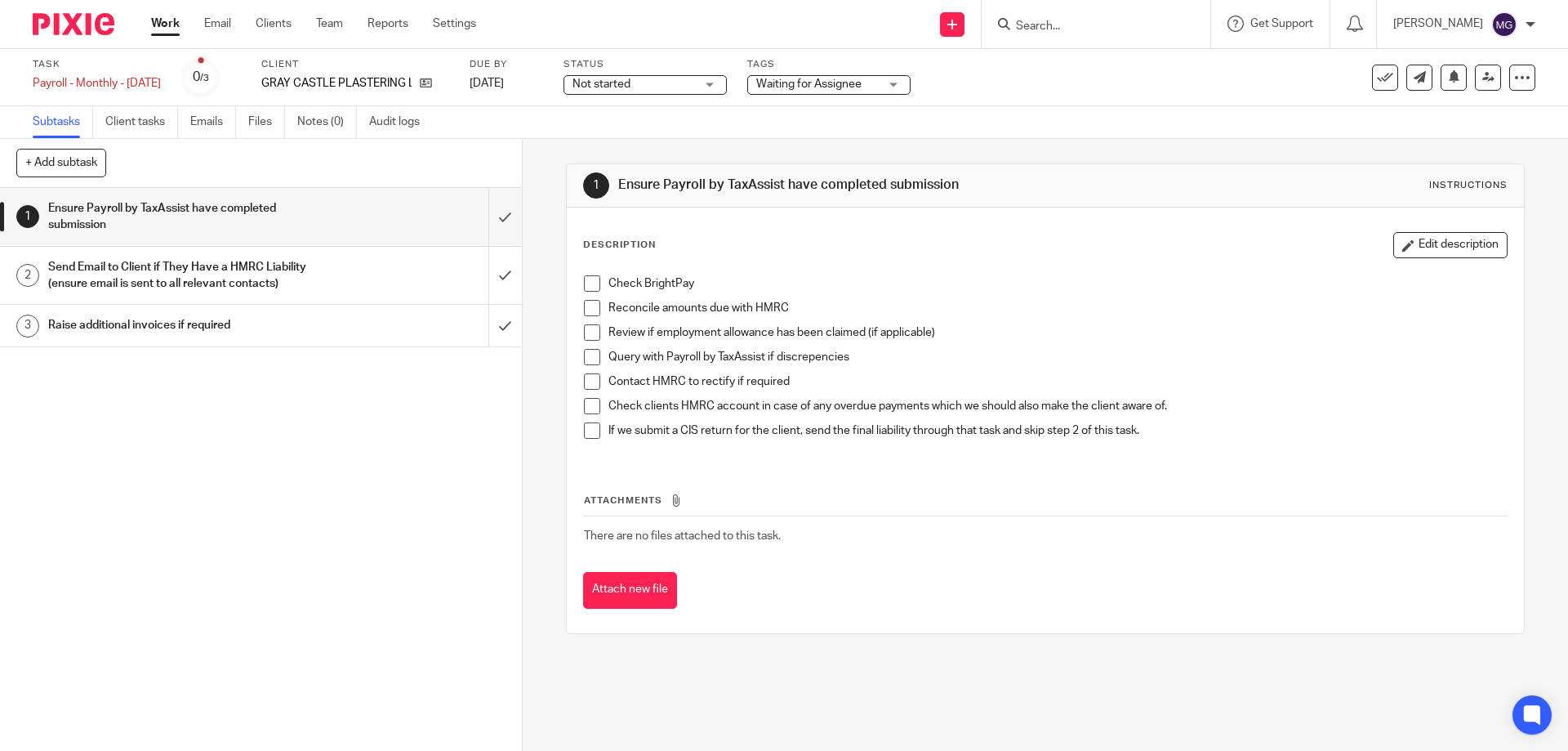
click at [319, 564] on div "1 Ensure Payroll by TaxAssist have completed submission 2 Send Email to Client …" at bounding box center [261, 469] width 522 height 563
click at [413, 533] on div "1 Ensure Payroll by TaxAssist have completed submission 2 Send Email to Client …" at bounding box center [261, 469] width 522 height 563
click at [493, 213] on input "submit" at bounding box center [261, 217] width 522 height 58
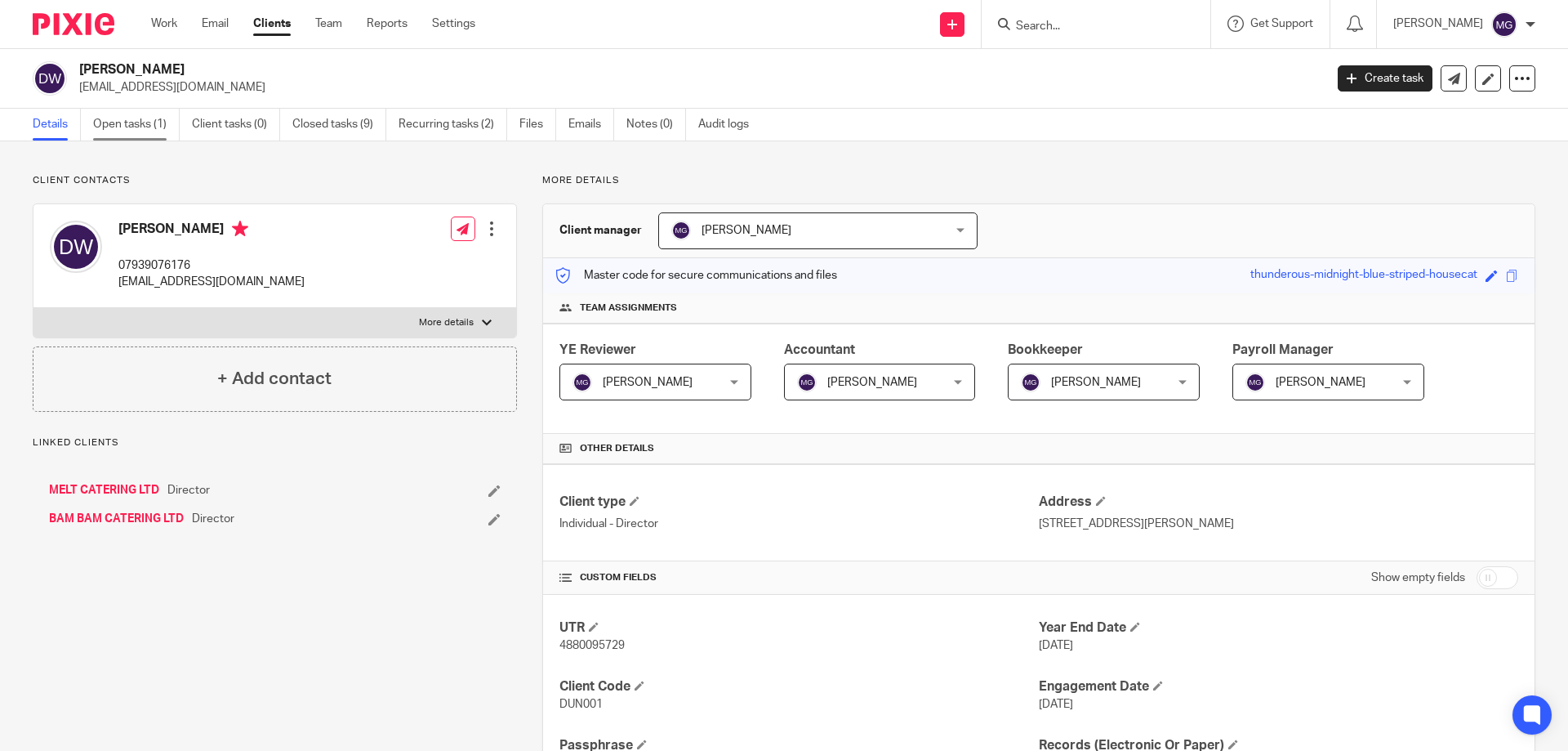
click at [117, 136] on link "Open tasks (1)" at bounding box center [136, 125] width 87 height 32
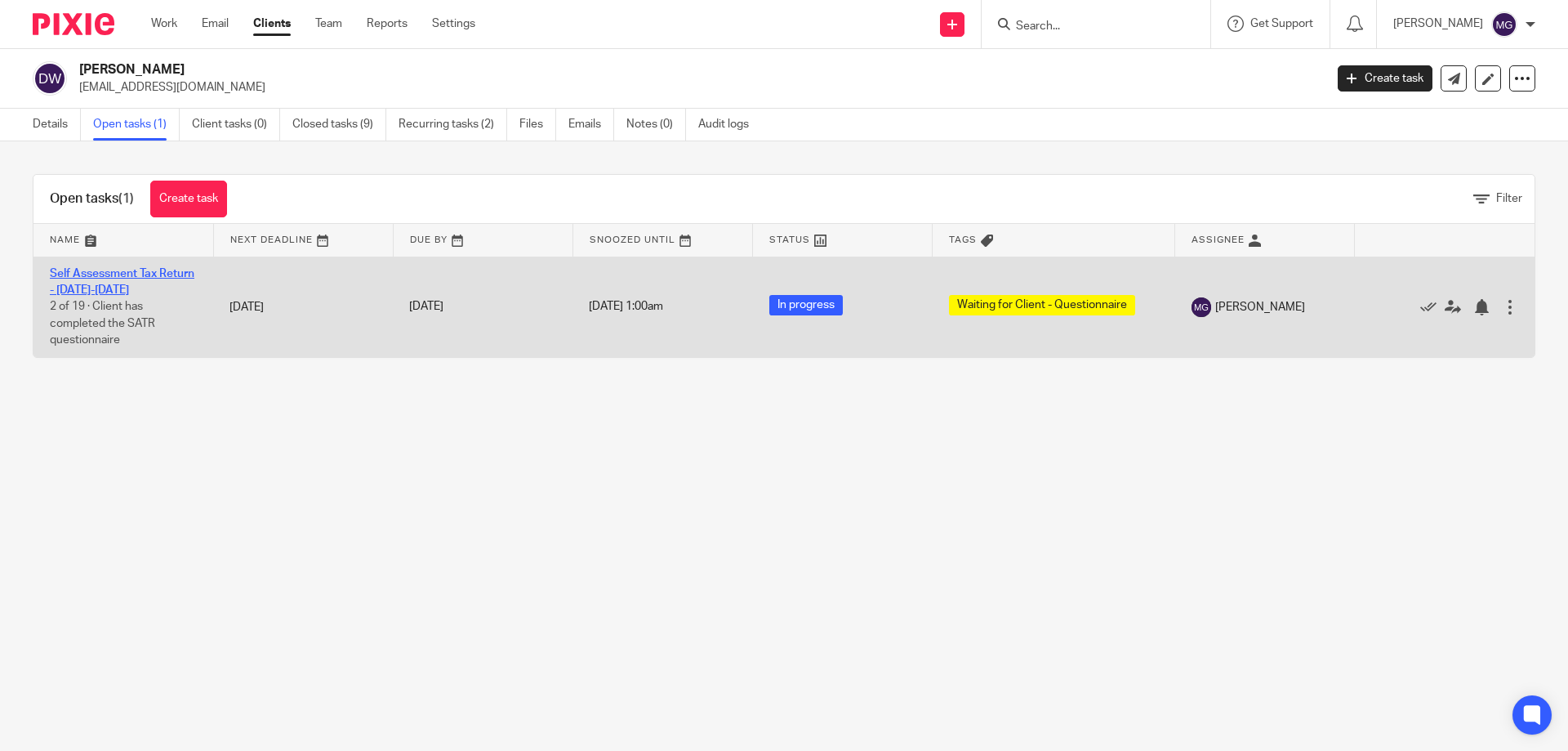
click at [96, 294] on link "Self Assessment Tax Return - [DATE]-[DATE]" at bounding box center [121, 282] width 144 height 28
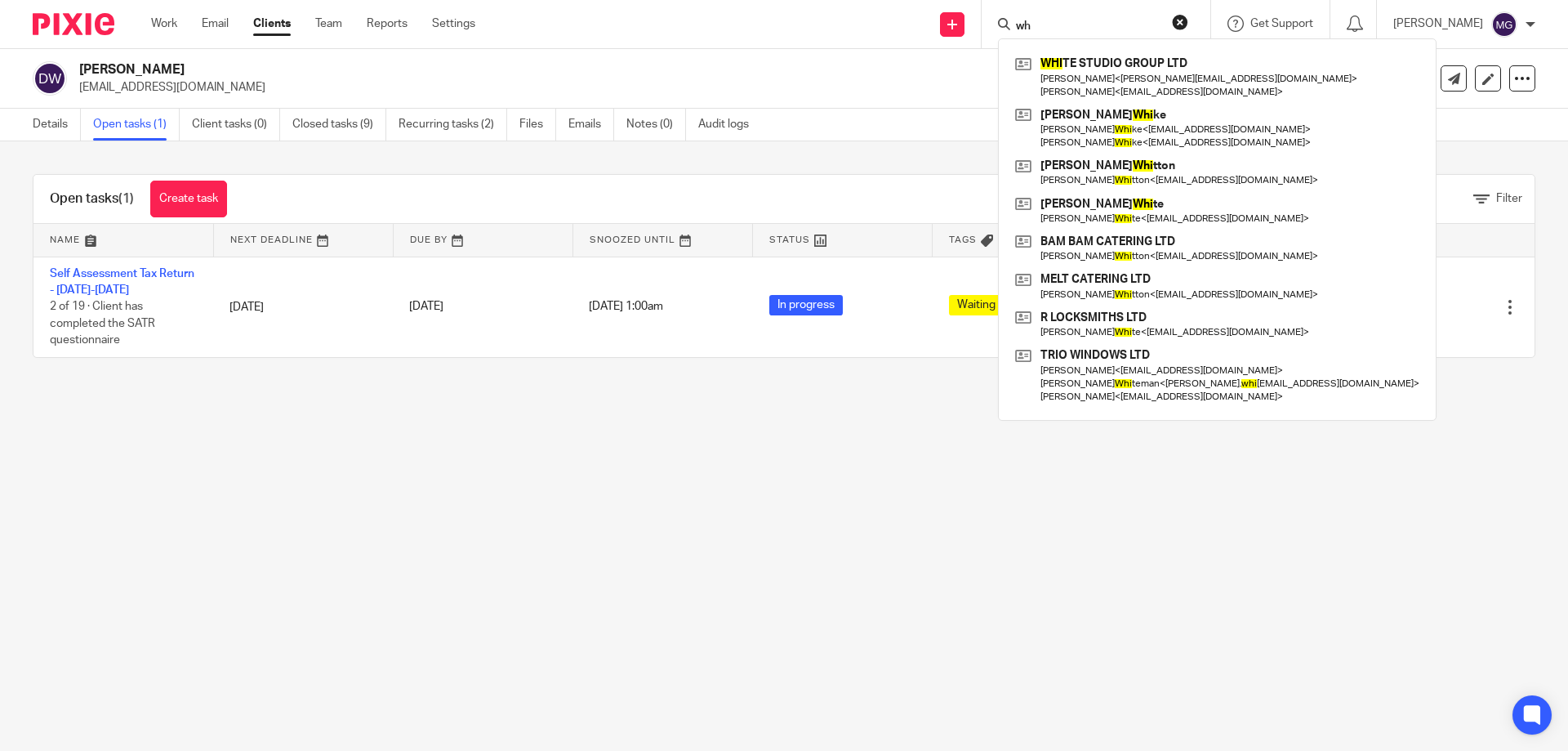
type input "w"
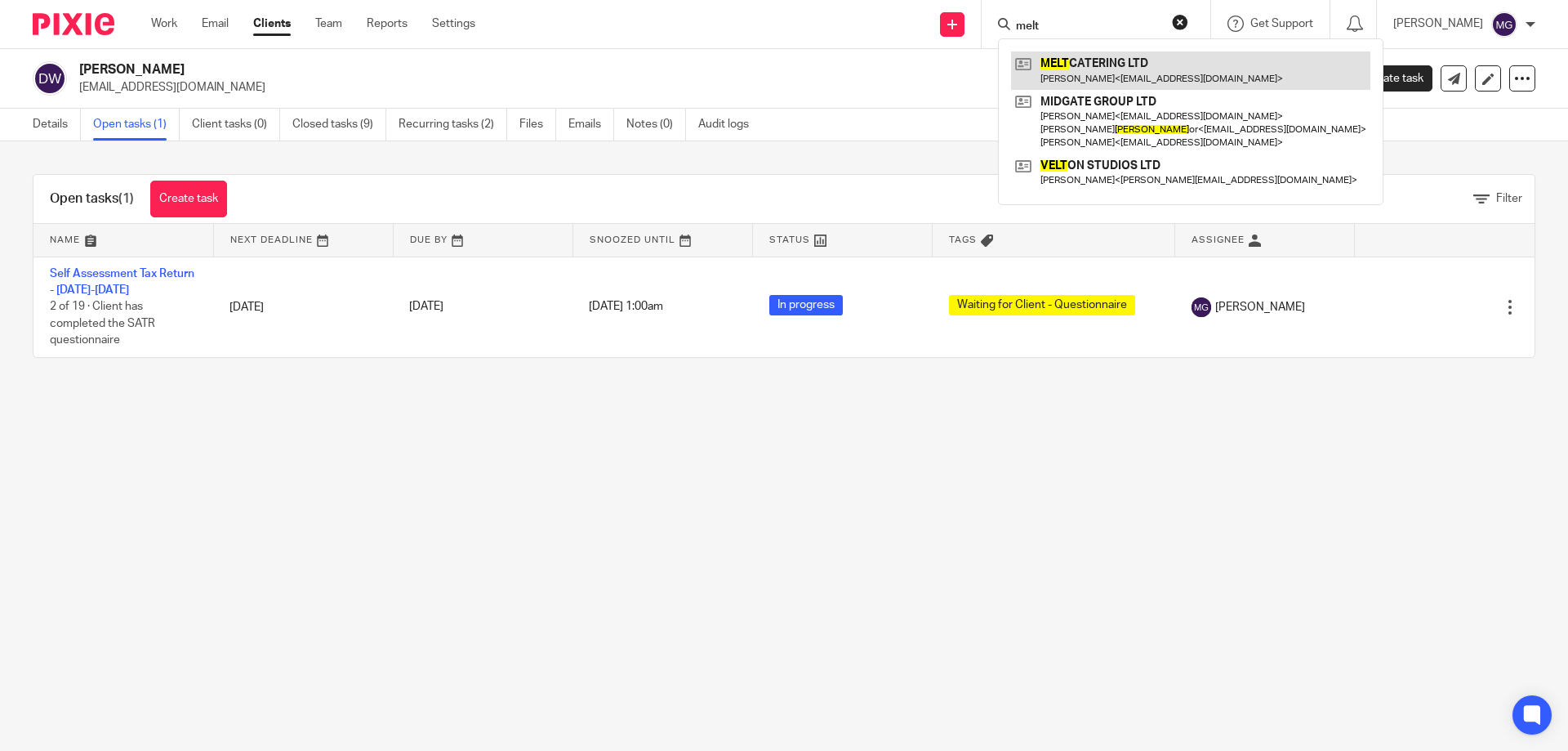
type input "melt"
click at [1094, 68] on link at bounding box center [1191, 71] width 359 height 38
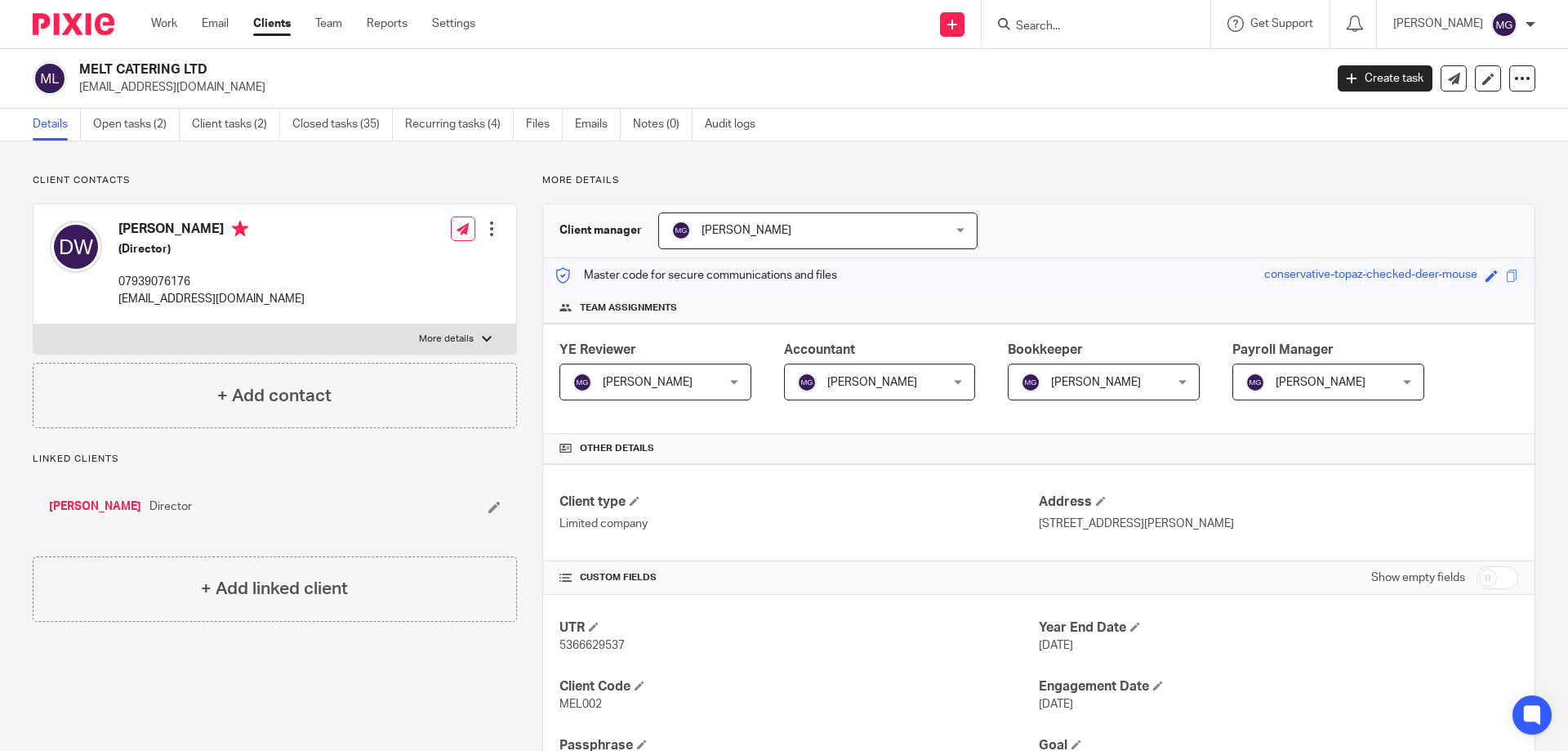
click at [157, 140] on div "Details Open tasks (2) Client tasks (2) Closed tasks (35) Recurring tasks (4) F…" at bounding box center [784, 125] width 1568 height 33
click at [157, 138] on link "Open tasks (2)" at bounding box center [136, 125] width 87 height 32
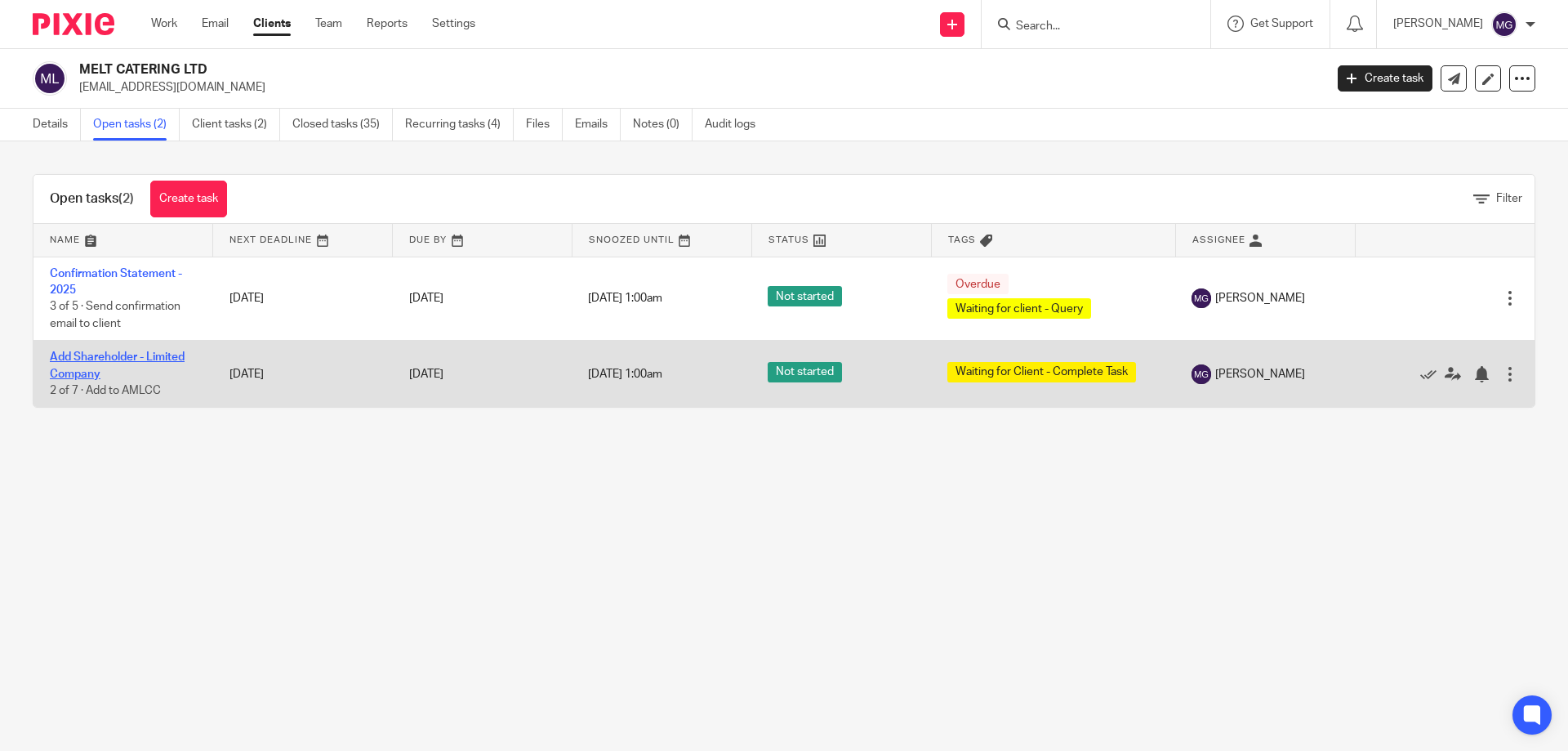
click at [125, 354] on link "Add Shareholder - Limited Company" at bounding box center [116, 366] width 134 height 28
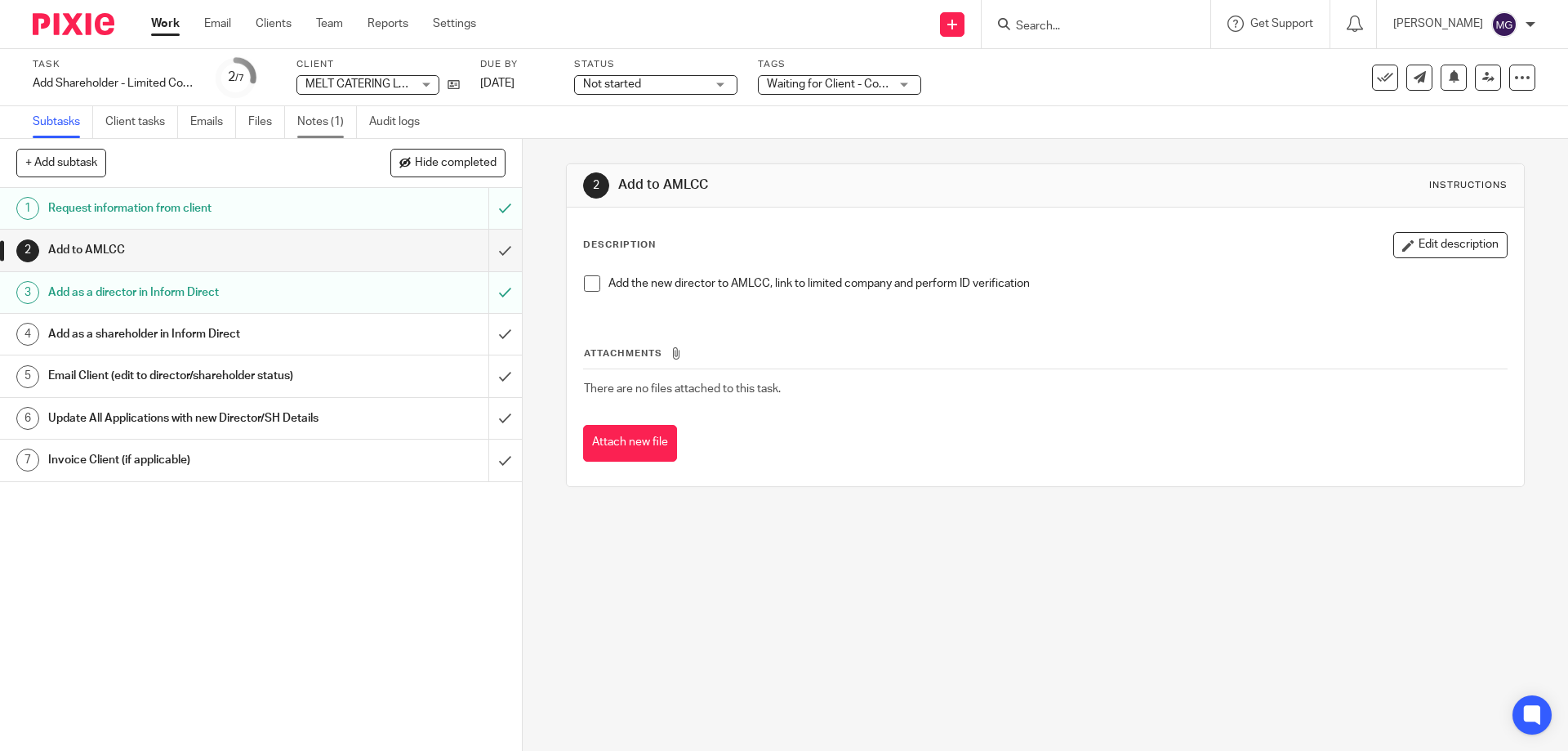
click at [320, 123] on link "Notes (1)" at bounding box center [328, 123] width 60 height 32
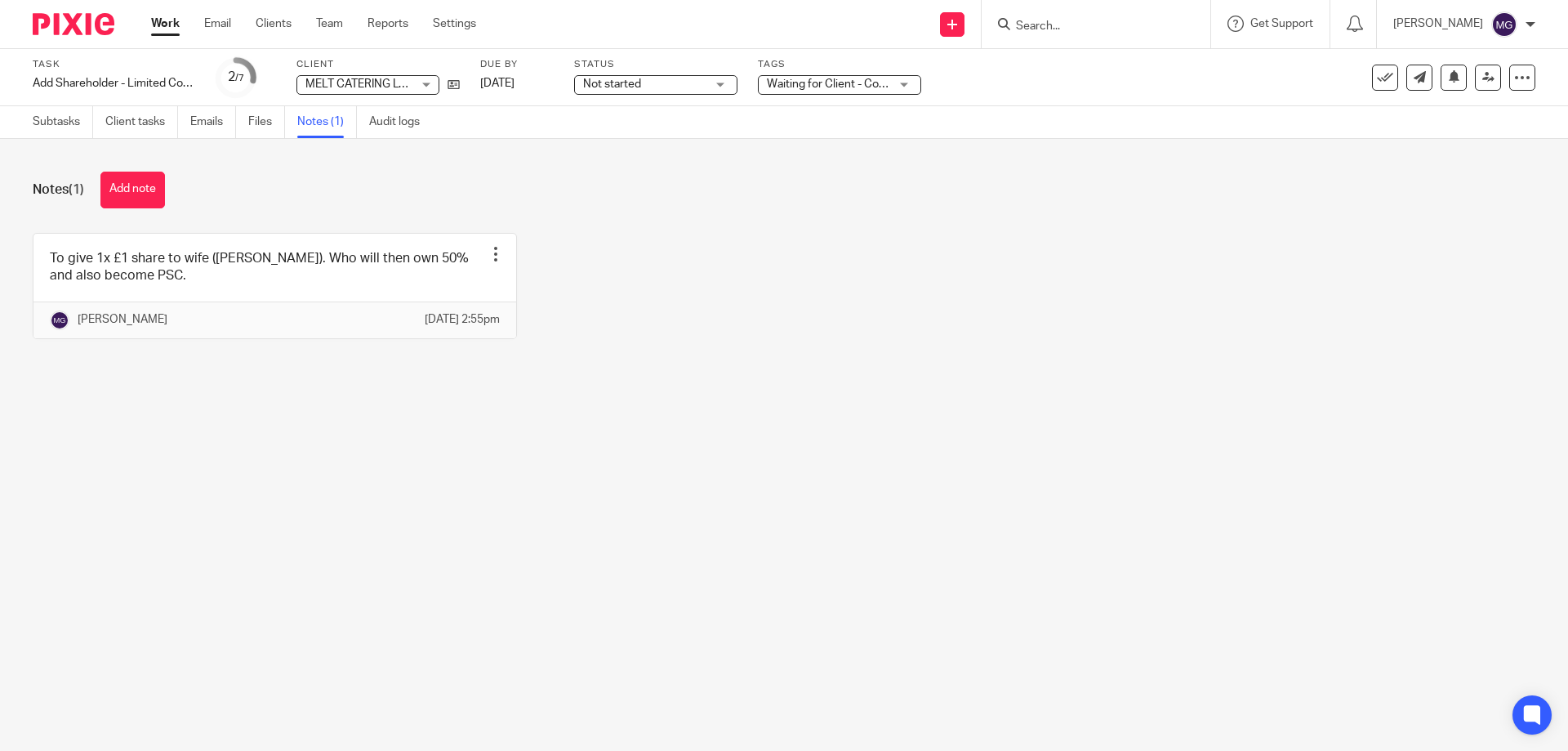
click at [62, 129] on link "Subtasks" at bounding box center [63, 123] width 61 height 32
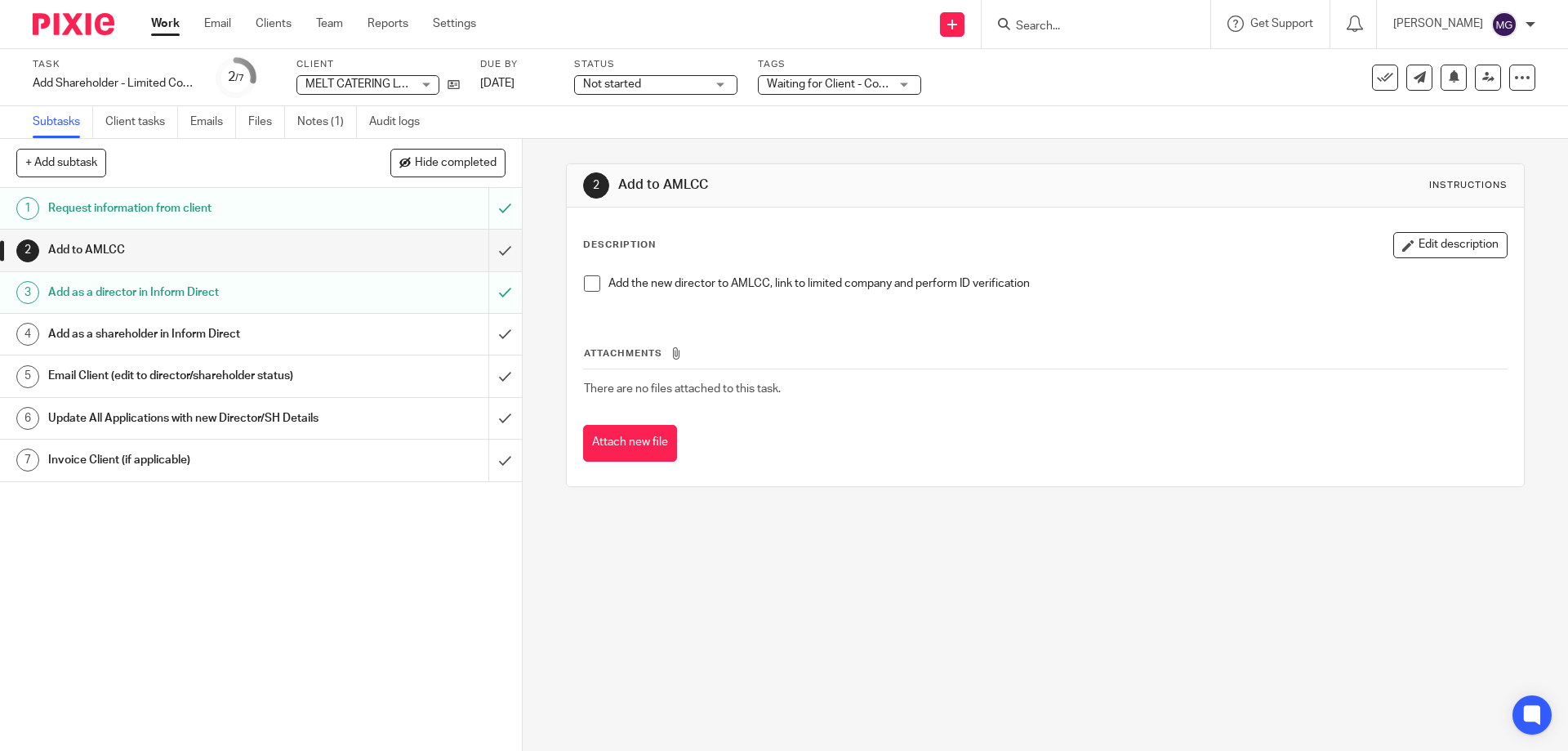
click at [909, 81] on div "Waiting for Client - Complete Task" at bounding box center [839, 85] width 163 height 20
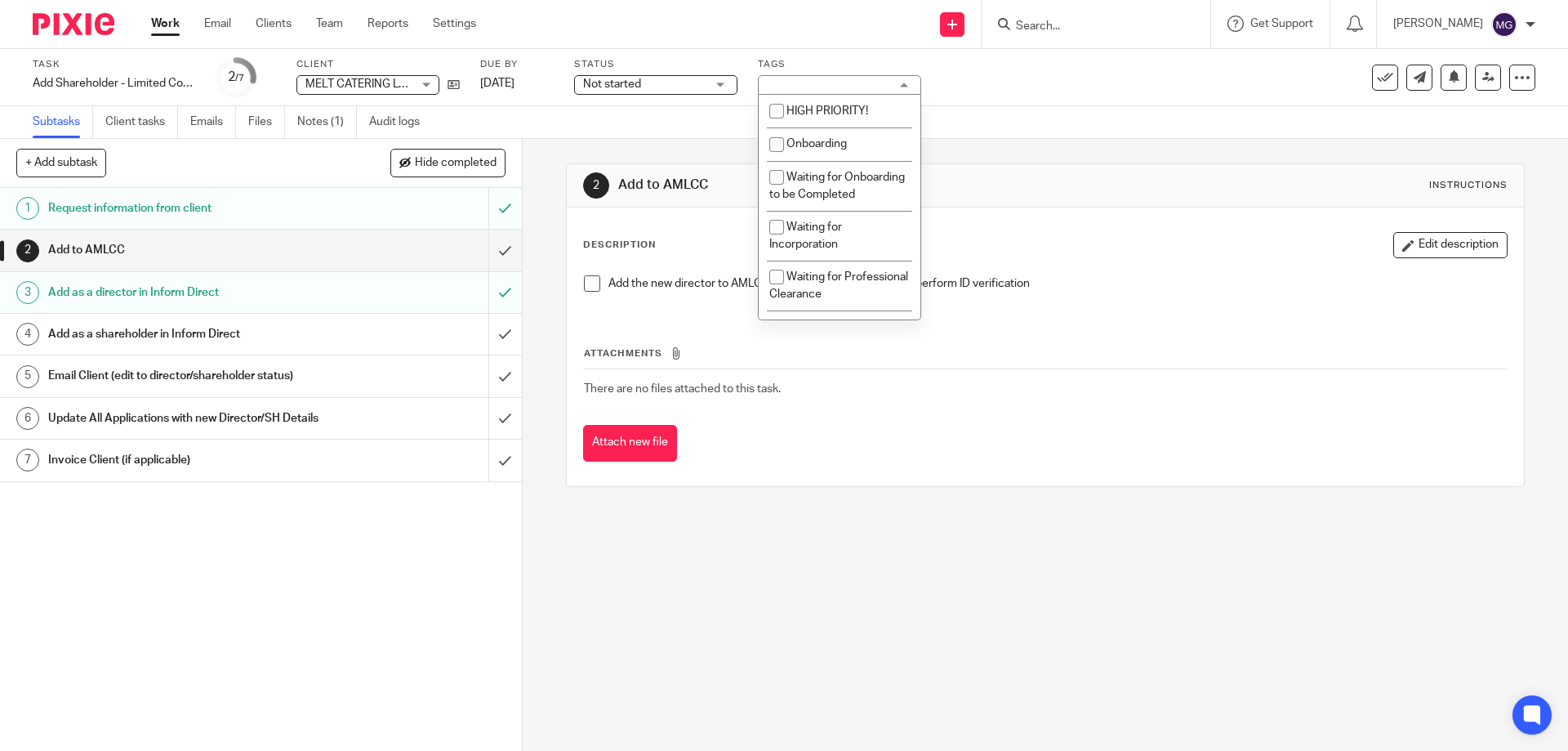
click at [1121, 82] on div "Task Add Shareholder - Limited Company Save Add Shareholder - Limited Company 2…" at bounding box center [659, 77] width 1252 height 39
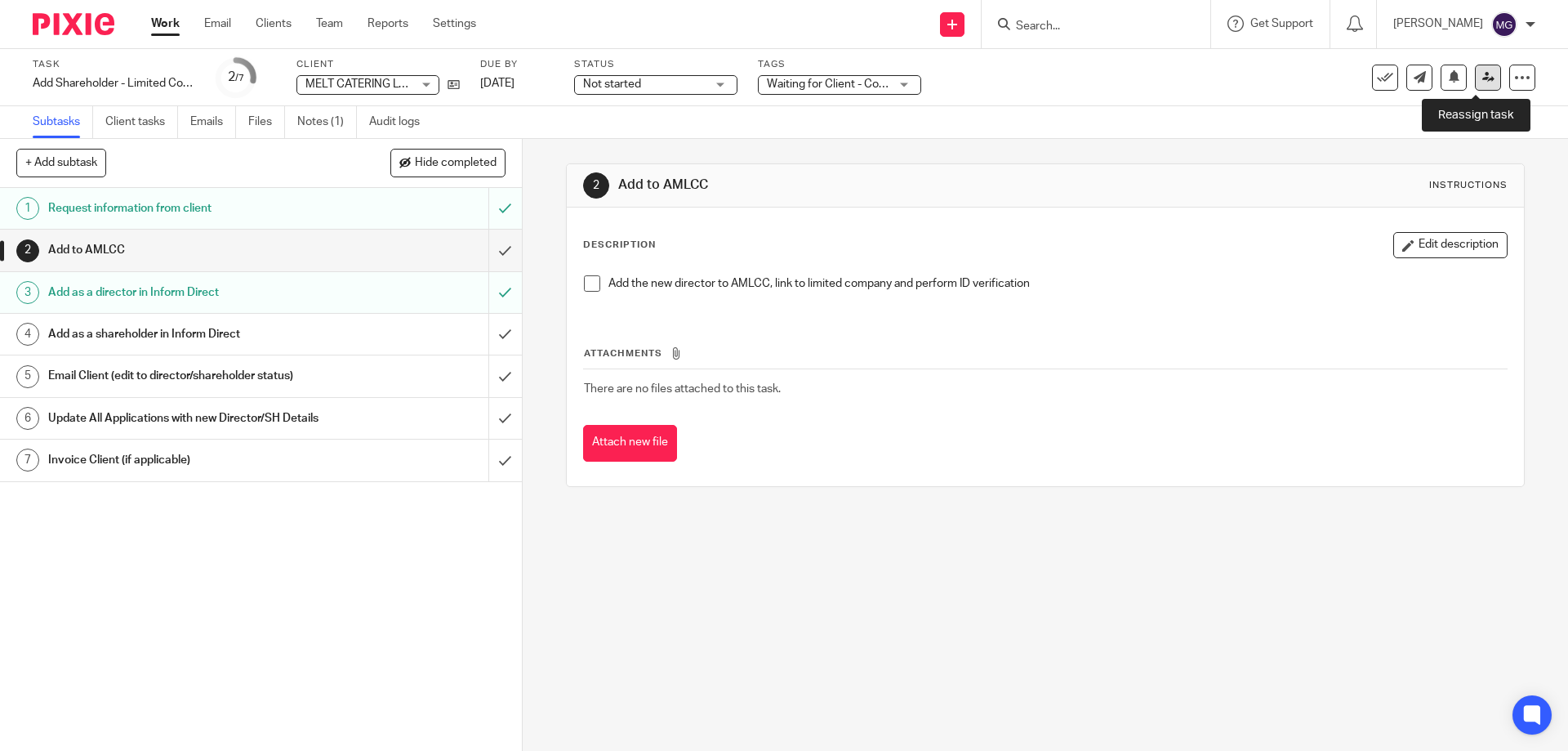
click at [1482, 82] on icon at bounding box center [1488, 77] width 12 height 12
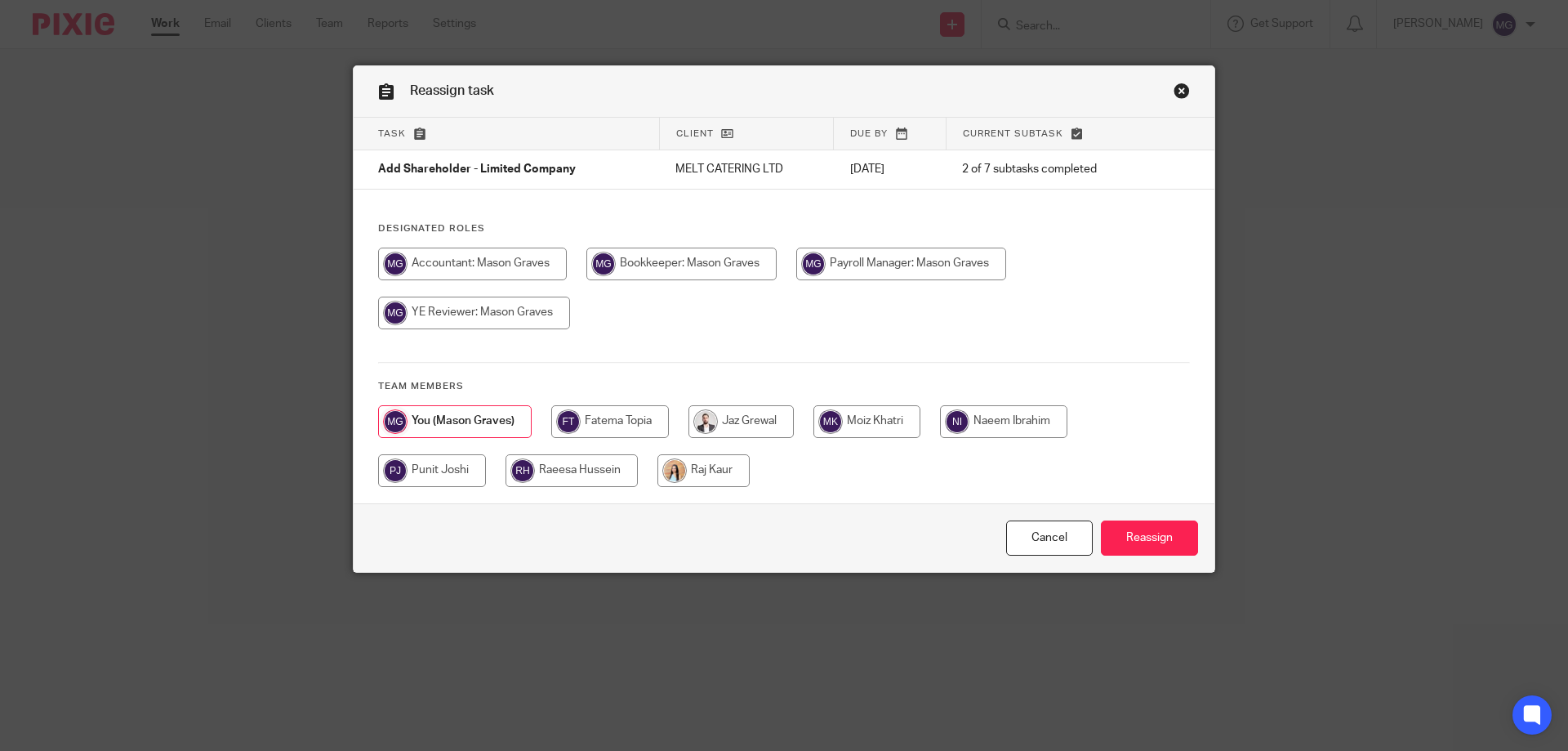
drag, startPoint x: 729, startPoint y: 475, endPoint x: 873, endPoint y: 501, distance: 146.3
click at [729, 474] on input "radio" at bounding box center [703, 470] width 93 height 33
radio input "true"
click at [1165, 542] on input "Reassign" at bounding box center [1150, 538] width 98 height 35
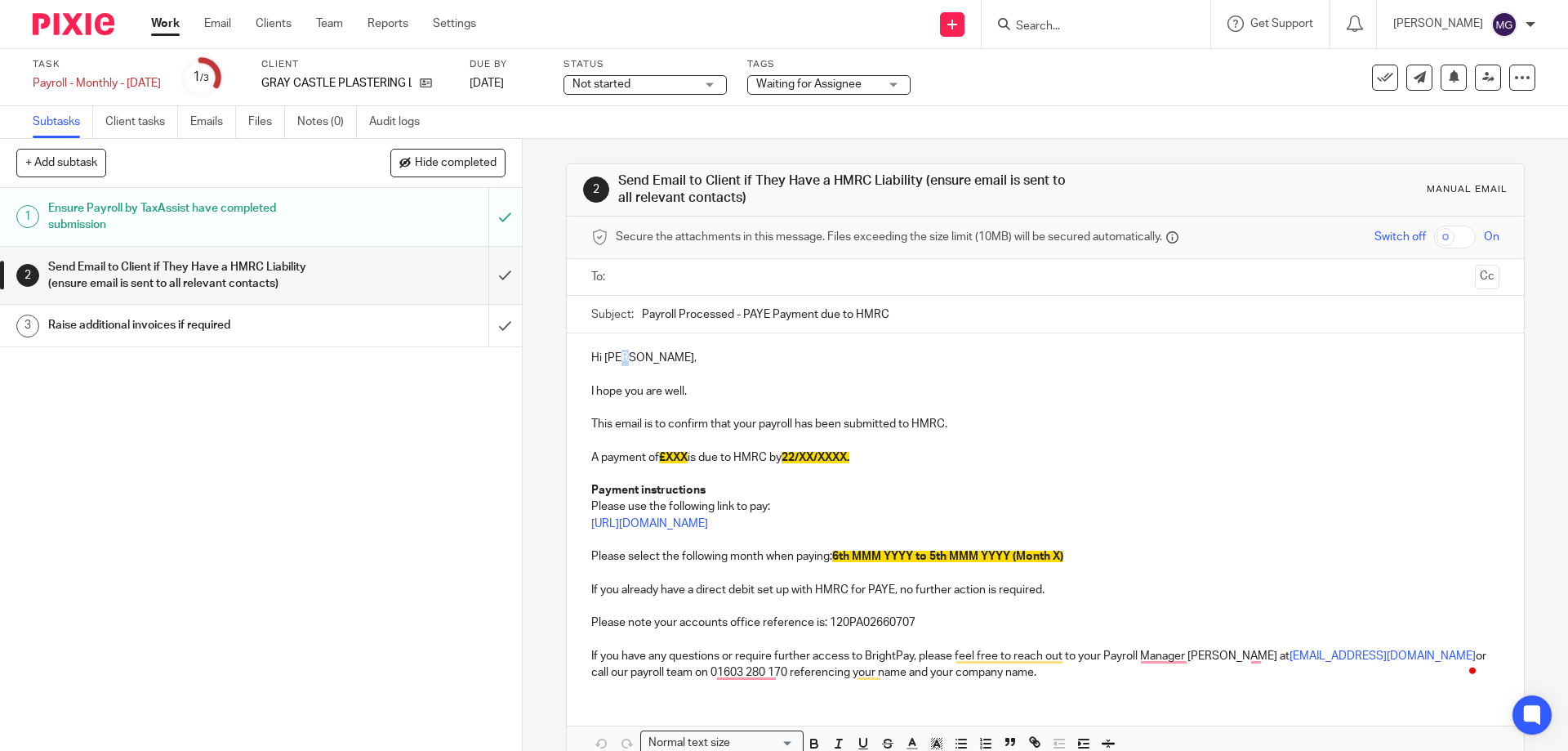
click at [621, 358] on p "Hi Ashley," at bounding box center [1044, 358] width 907 height 16
click at [741, 390] on p "I hope you are well." at bounding box center [1044, 391] width 907 height 16
drag, startPoint x: 743, startPoint y: 475, endPoint x: 737, endPoint y: 486, distance: 12.5
click at [743, 476] on p "To enrich screen reader interactions, please activate Accessibility in Grammarl…" at bounding box center [1044, 474] width 907 height 16
click at [666, 461] on span "£XXX" at bounding box center [673, 457] width 29 height 11
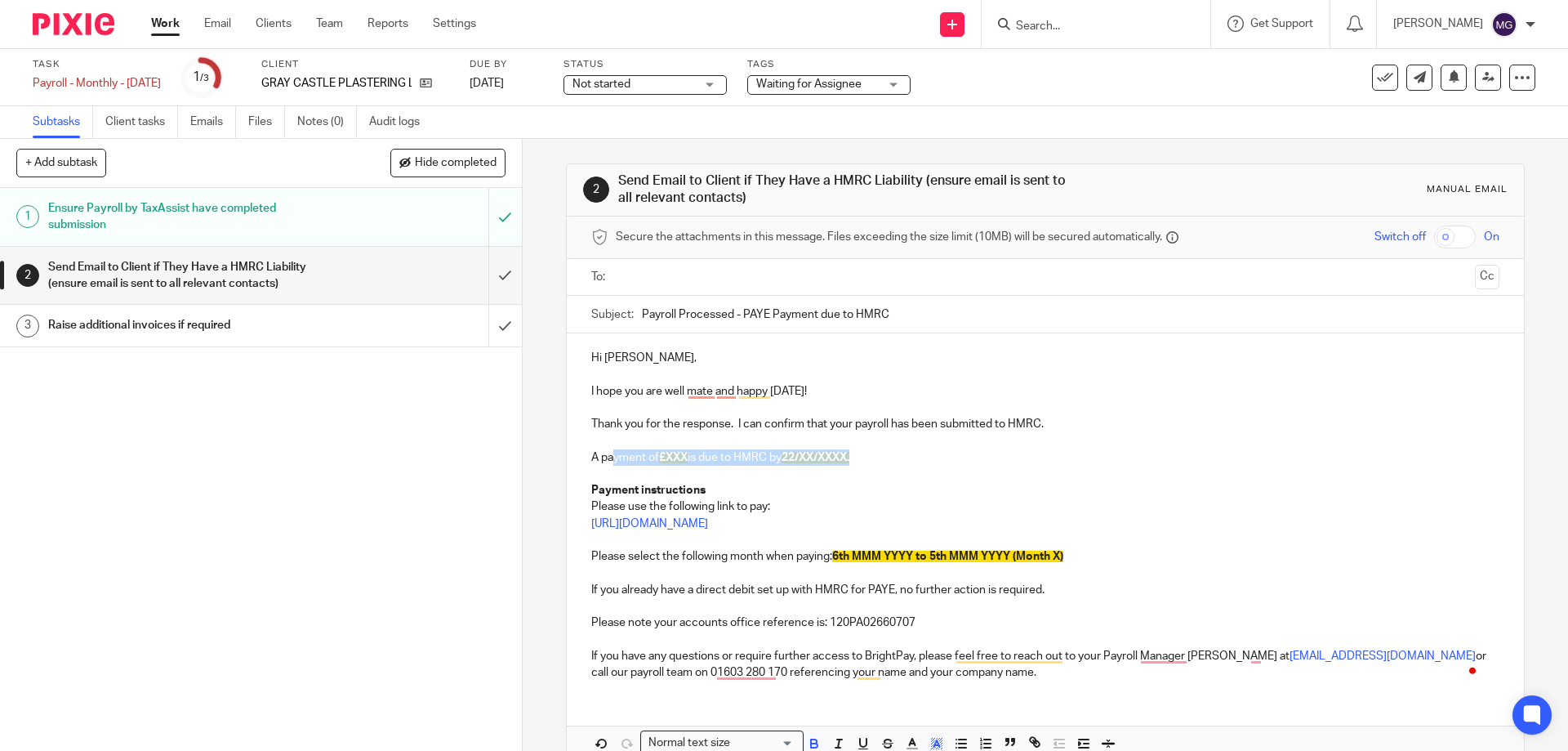
drag, startPoint x: 886, startPoint y: 449, endPoint x: 611, endPoint y: 458, distance: 275.1
click at [611, 458] on p "A payment of £XXX is due to HMRC by 22/XX/XXXX." at bounding box center [1044, 457] width 907 height 16
drag, startPoint x: 782, startPoint y: 462, endPoint x: 793, endPoint y: 462, distance: 11.0
click at [783, 462] on p "A payment of £XXX is due to HMRC by 22/XX/XXXX." at bounding box center [1044, 457] width 907 height 16
click at [861, 457] on p "A payment of £XXX is due to HMRC by 22/XX/XXXX." at bounding box center [1044, 457] width 907 height 16
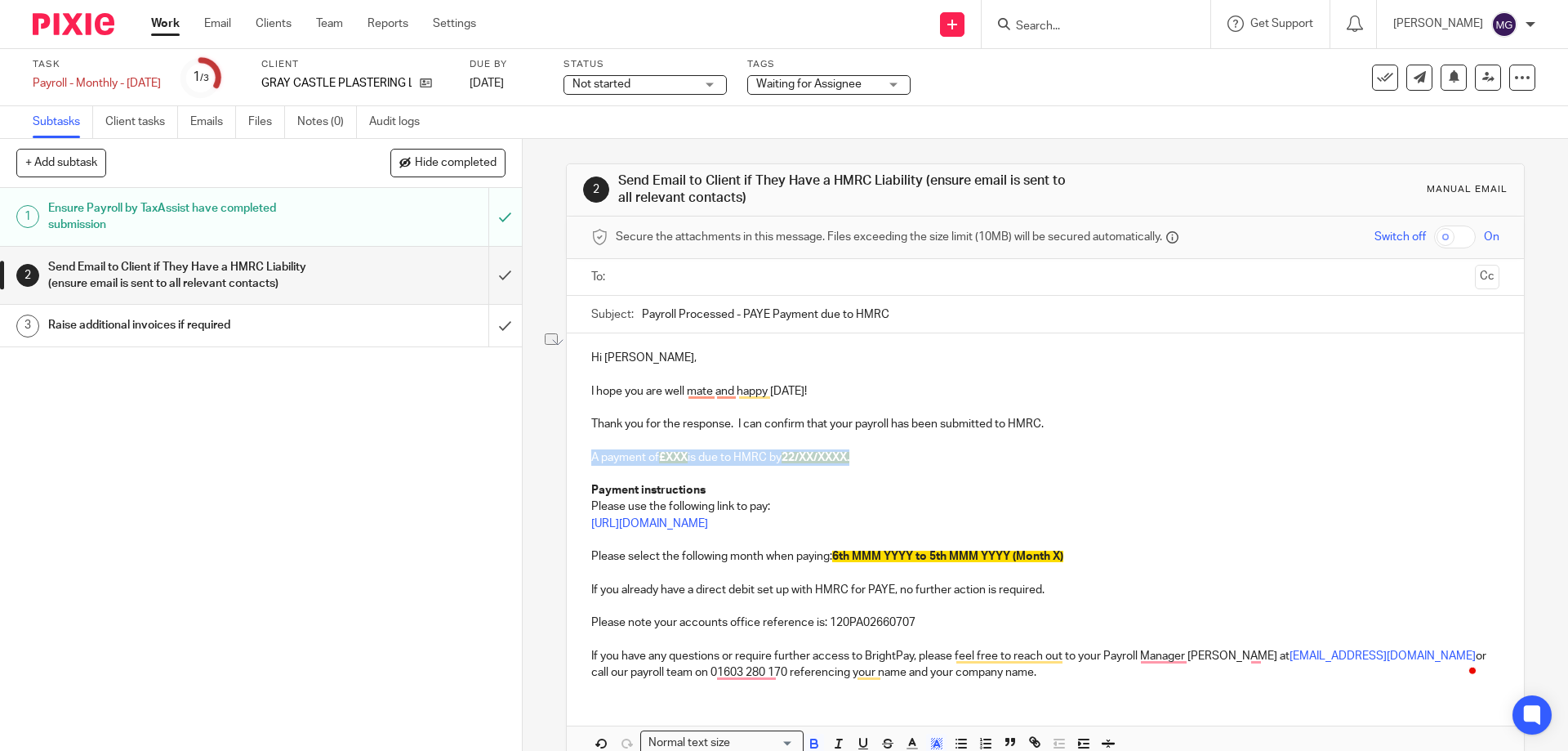
drag, startPoint x: 869, startPoint y: 458, endPoint x: 579, endPoint y: 449, distance: 290.1
click at [570, 458] on div "Hi Ash, I hope you are well mate and happy Friday! Thank you for the response. …" at bounding box center [1044, 513] width 957 height 360
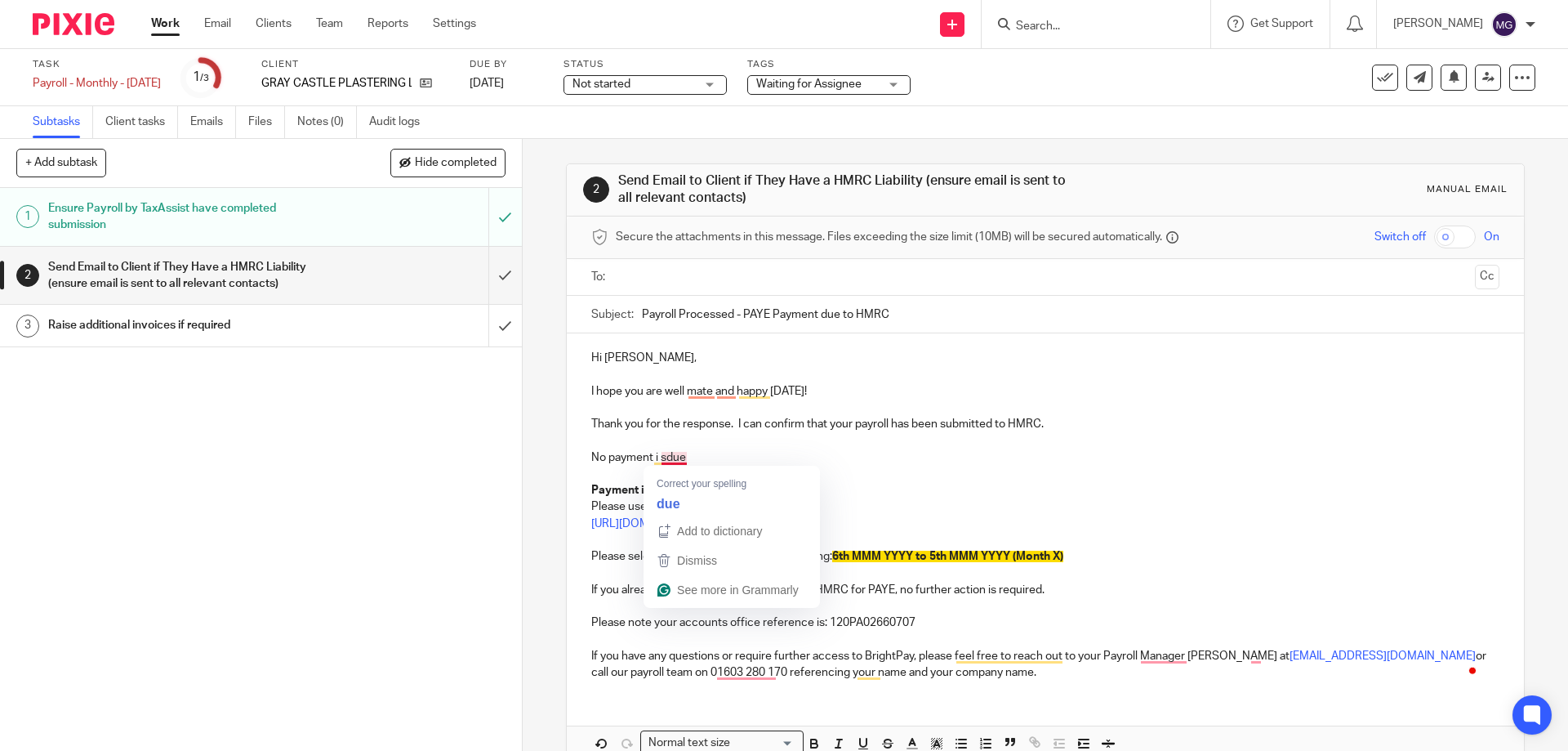
click at [661, 453] on p "No payment i sdue" at bounding box center [1044, 457] width 907 height 16
click at [885, 420] on p "Thank you for the response. I can confirm that your payroll has been submitted …" at bounding box center [1044, 424] width 907 height 16
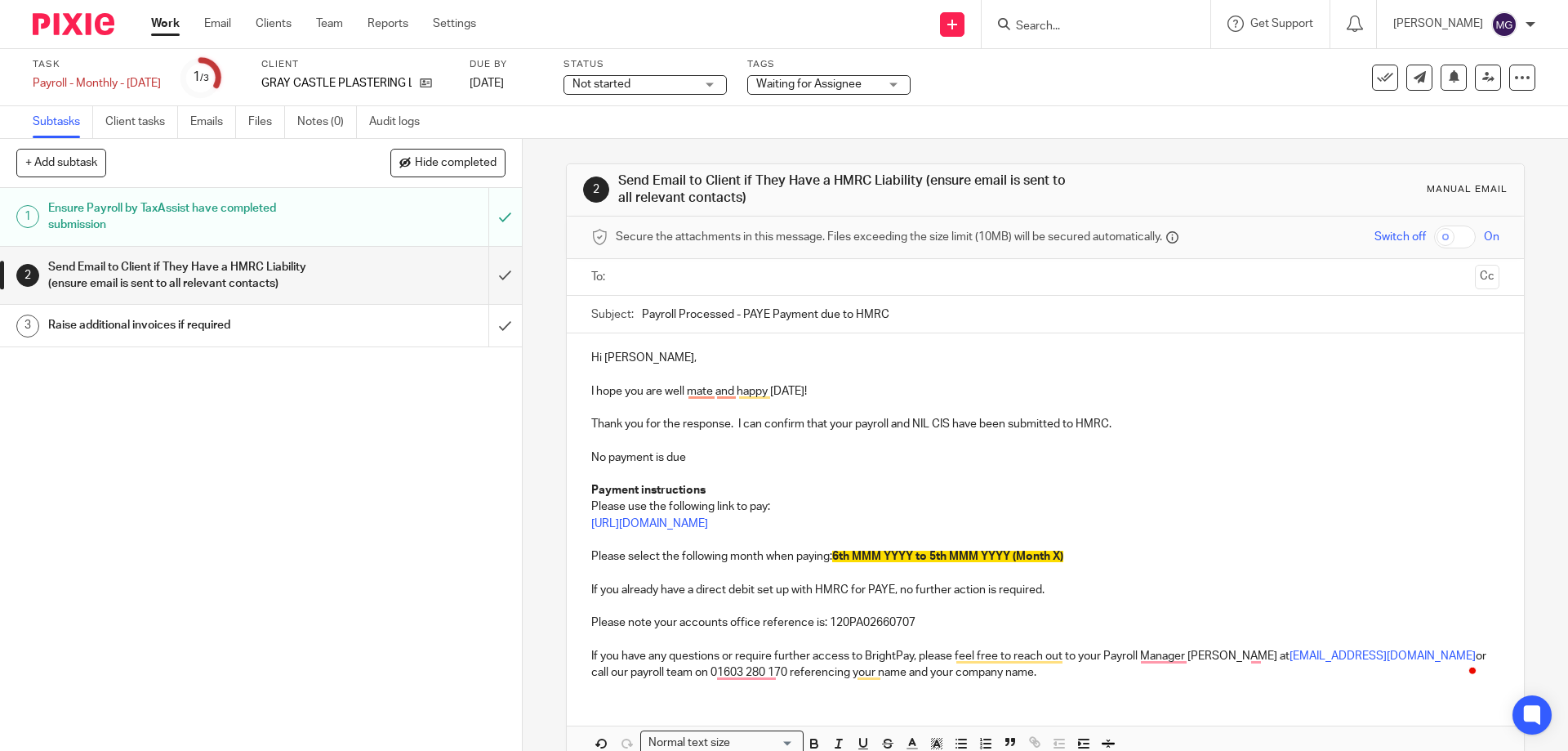
click at [904, 461] on p "No payment is due" at bounding box center [1044, 457] width 907 height 16
click at [702, 449] on p "No payment is due" at bounding box center [1044, 457] width 907 height 16
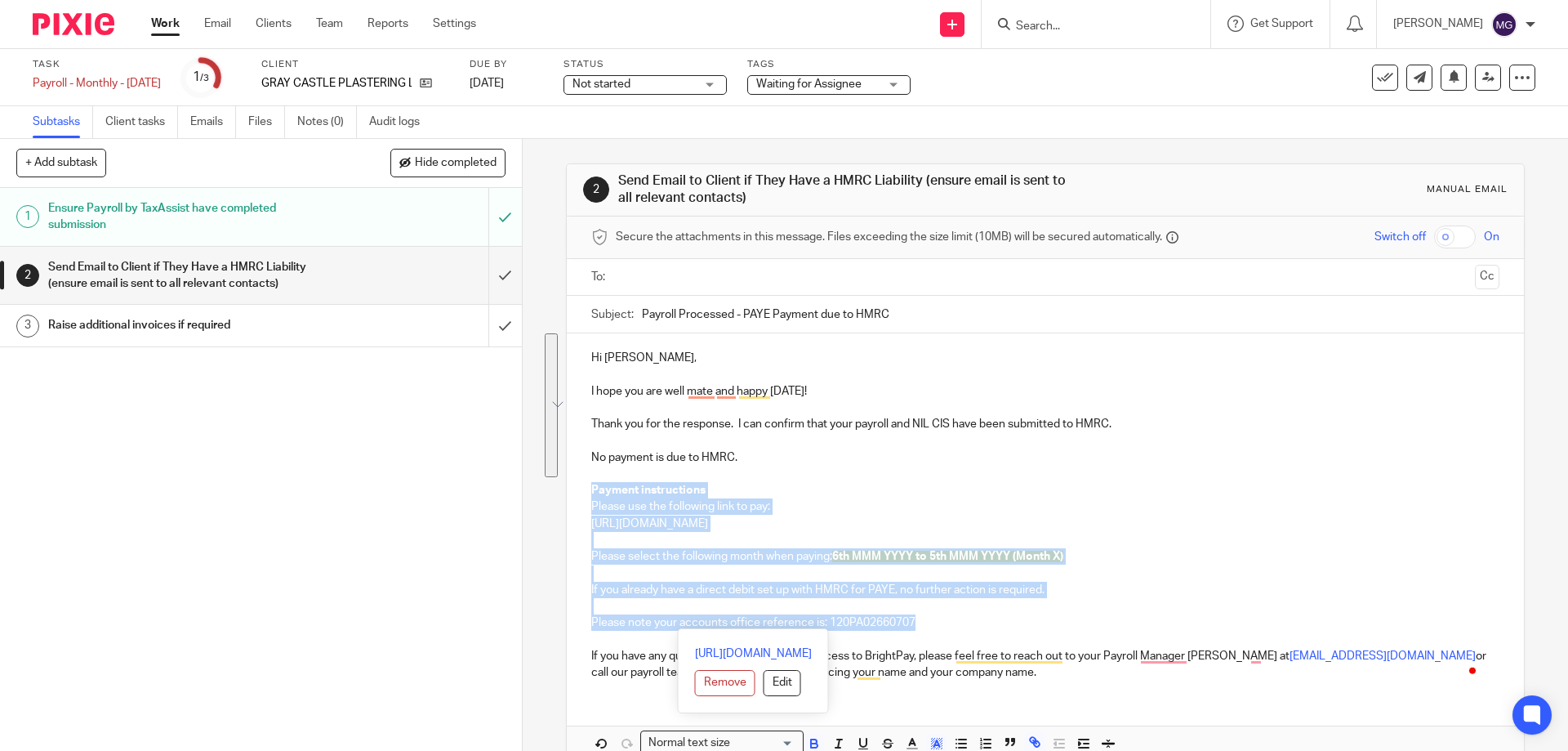
drag, startPoint x: 948, startPoint y: 626, endPoint x: 588, endPoint y: 486, distance: 386.3
click at [588, 486] on div "Hi Ash, I hope you are well mate and happy Friday! Thank you for the response. …" at bounding box center [1044, 513] width 957 height 360
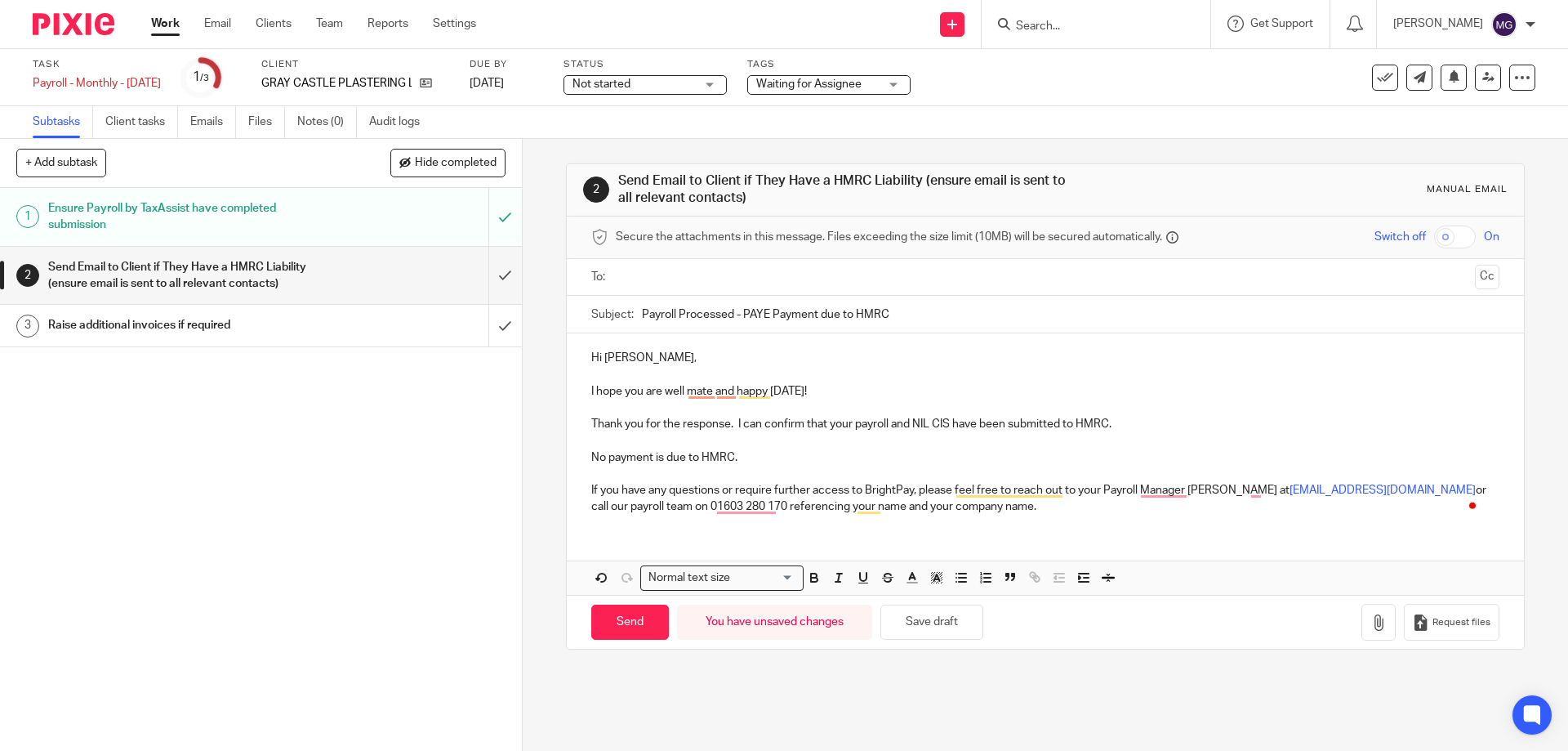
click at [1036, 506] on p "If you have any questions or require further access to BrightPay, please feel f…" at bounding box center [1044, 499] width 907 height 34
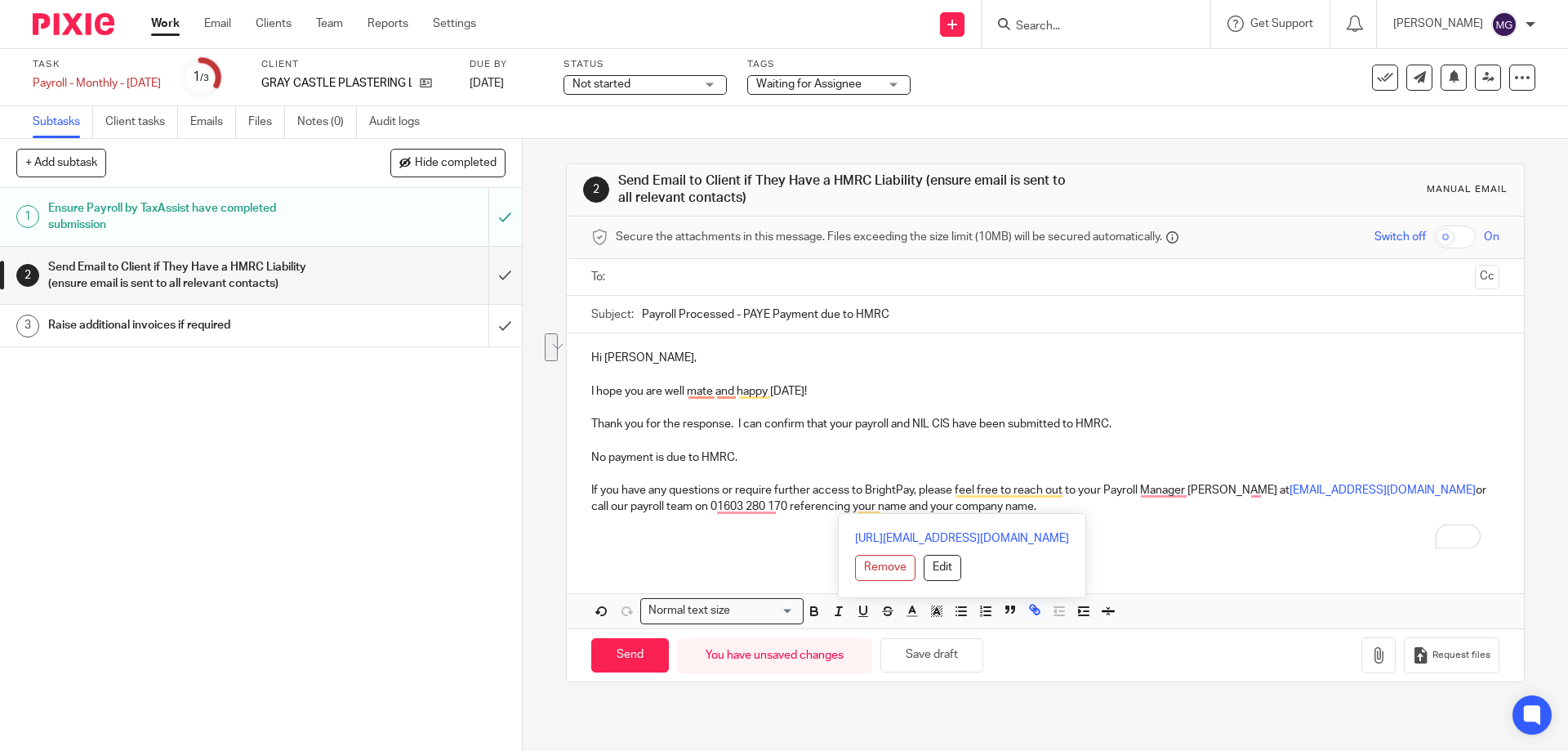
drag, startPoint x: 988, startPoint y: 506, endPoint x: 956, endPoint y: 486, distance: 37.7
click at [956, 486] on p "If you have any questions or require further access to BrightPay, please feel f…" at bounding box center [1044, 499] width 907 height 34
click at [907, 486] on p "If you have any questions or require further access to BrightPay, please feel f…" at bounding box center [1044, 499] width 907 height 34
drag, startPoint x: 913, startPoint y: 490, endPoint x: 722, endPoint y: 484, distance: 191.1
click at [722, 484] on p "If you have any questions or require further access to BrightPay, please feel f…" at bounding box center [1044, 499] width 907 height 34
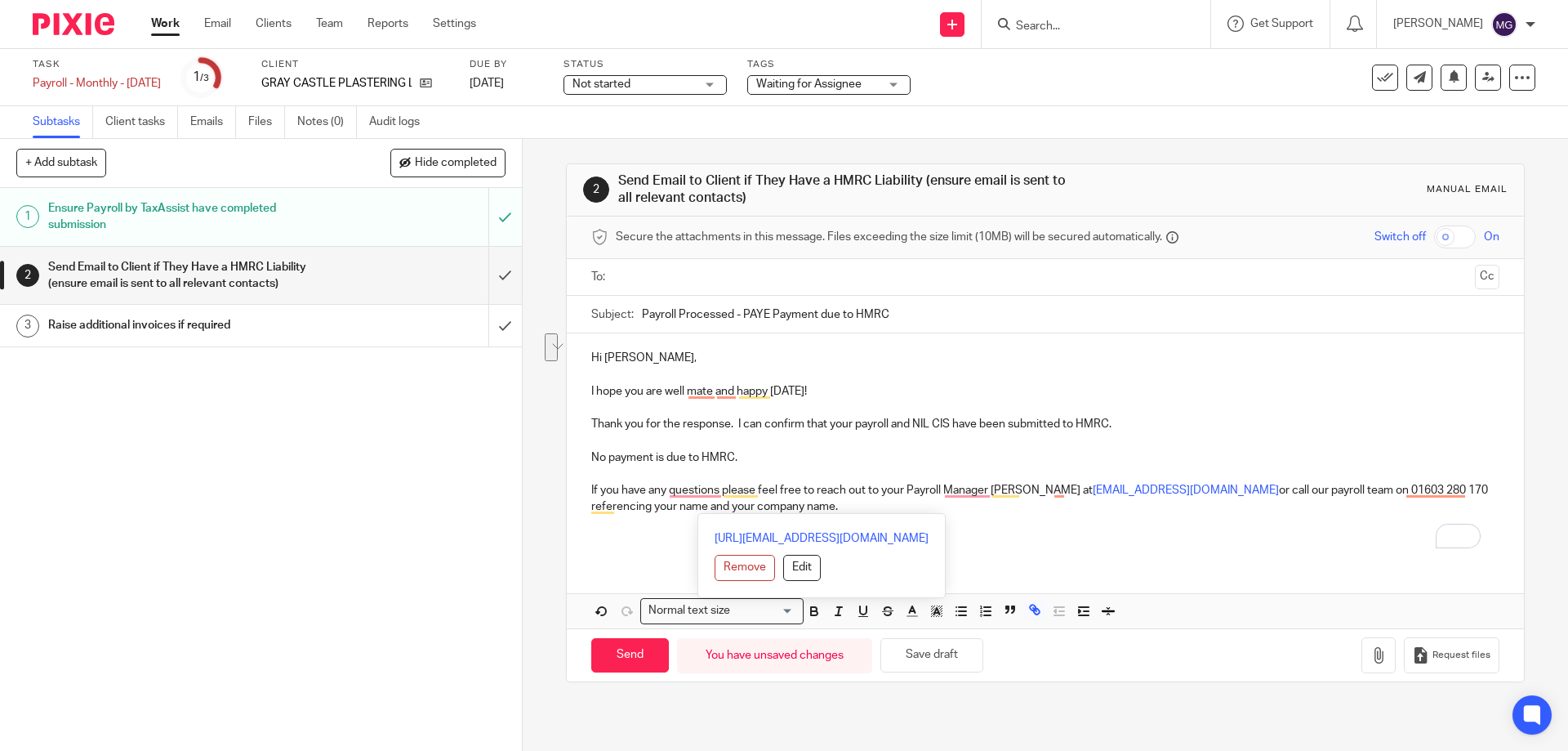
drag, startPoint x: 884, startPoint y: 504, endPoint x: 861, endPoint y: 484, distance: 30.5
click at [861, 484] on p "If you have any questions please feel free to reach out to your Payroll Manager…" at bounding box center [1044, 499] width 907 height 34
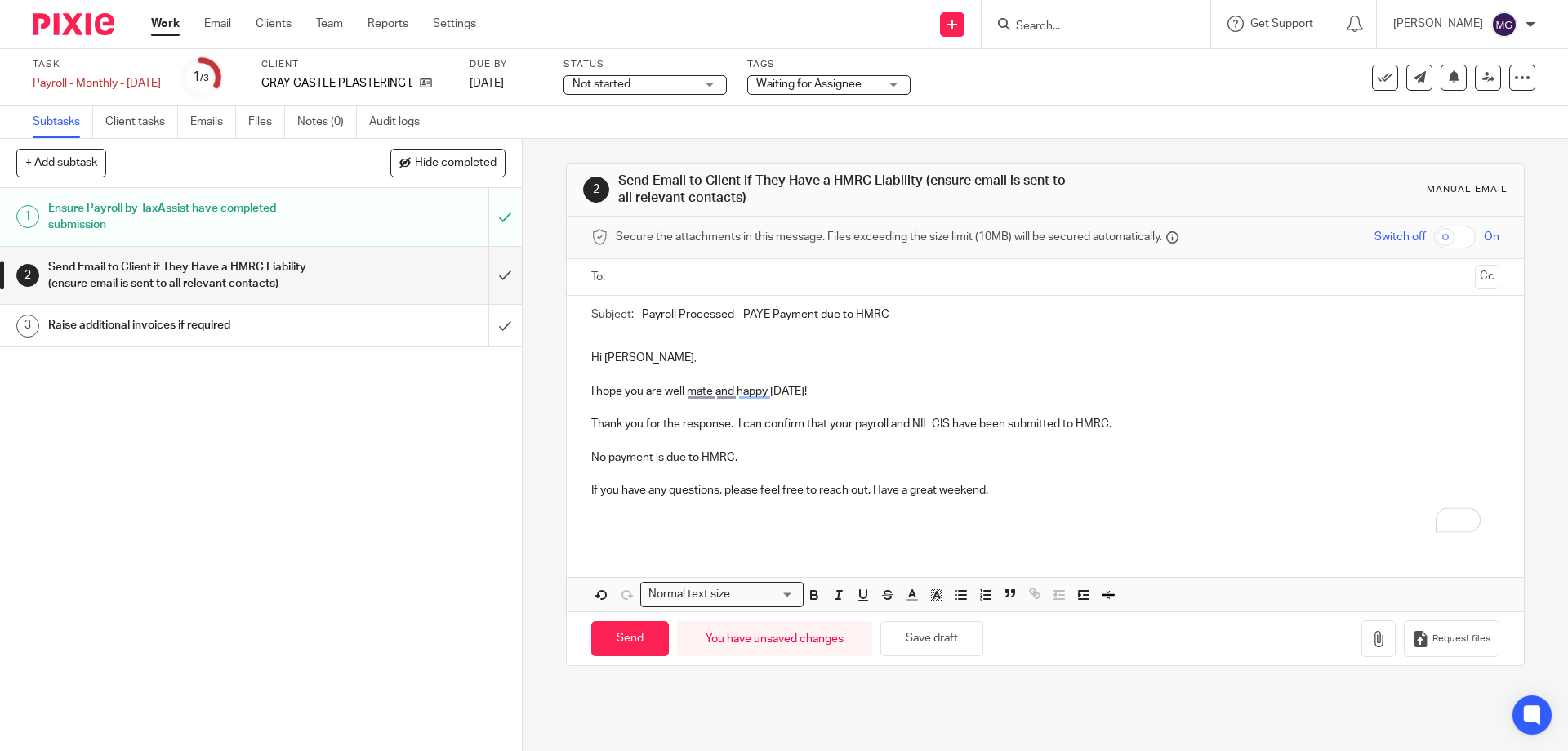
click at [676, 276] on input "text" at bounding box center [1044, 277] width 846 height 19
drag, startPoint x: 944, startPoint y: 316, endPoint x: 730, endPoint y: 321, distance: 214.1
click at [730, 321] on input "Payroll Processed - PAYE Payment due to HMRC" at bounding box center [1070, 317] width 857 height 37
type input "Payroll Processed"
click at [799, 444] on p "To enrich screen reader interactions, please activate Accessibility in Grammarl…" at bounding box center [1044, 444] width 907 height 16
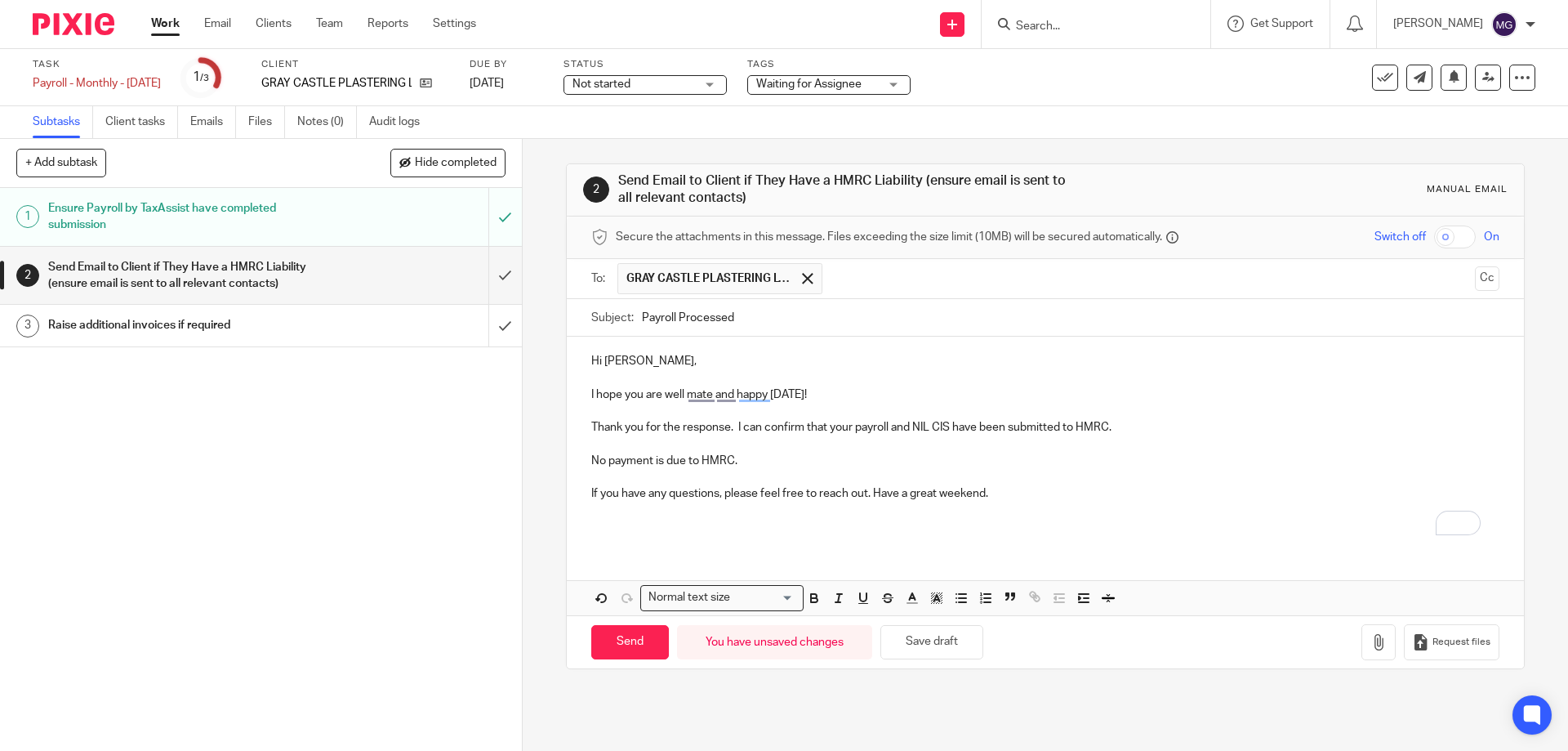
click at [870, 493] on p "If you have any questions, please feel free to reach out. Have a great weekend." at bounding box center [1044, 493] width 907 height 16
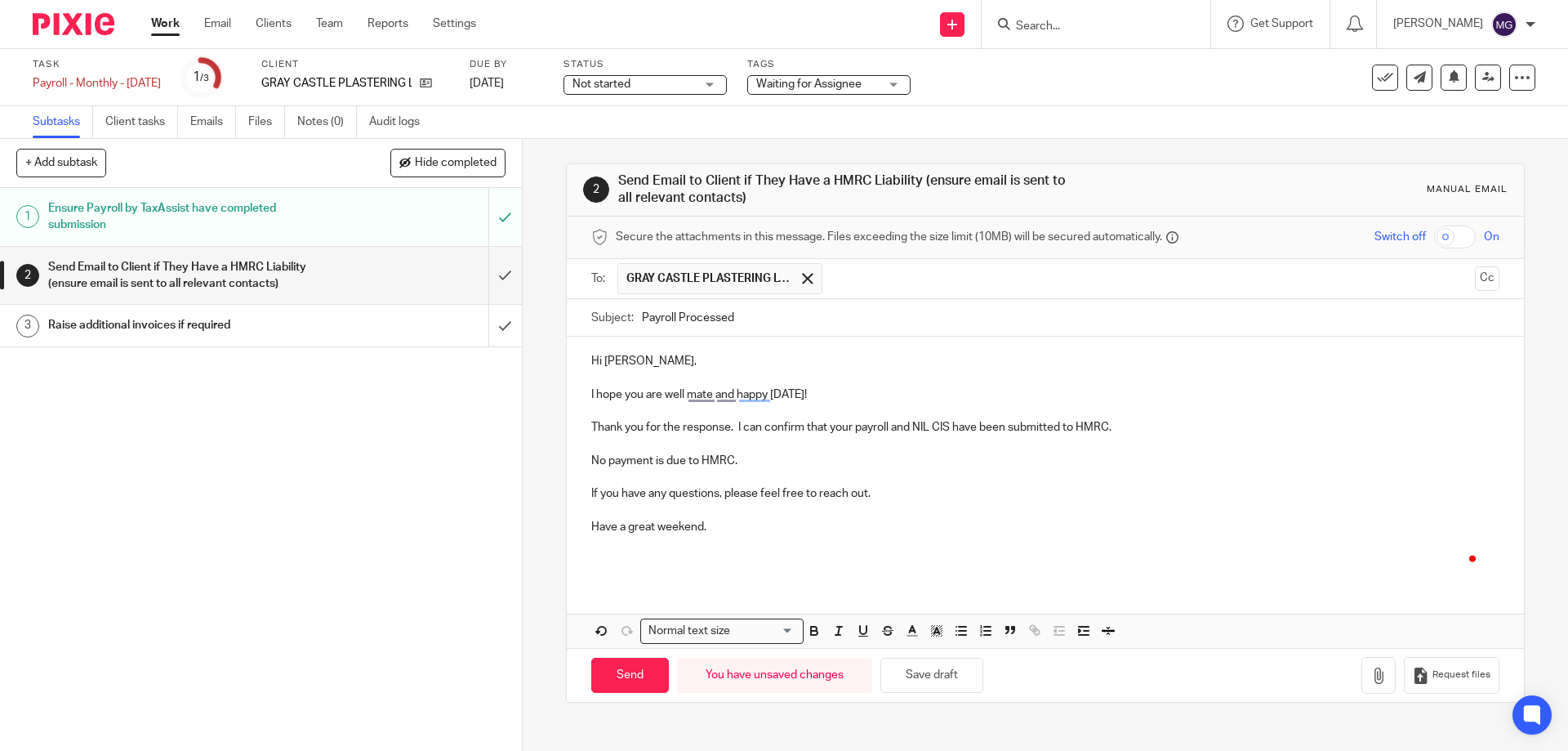
click at [736, 528] on p "Have a great weekend." at bounding box center [1044, 527] width 907 height 16
click at [634, 672] on input "Send" at bounding box center [630, 674] width 78 height 35
type input "Sent"
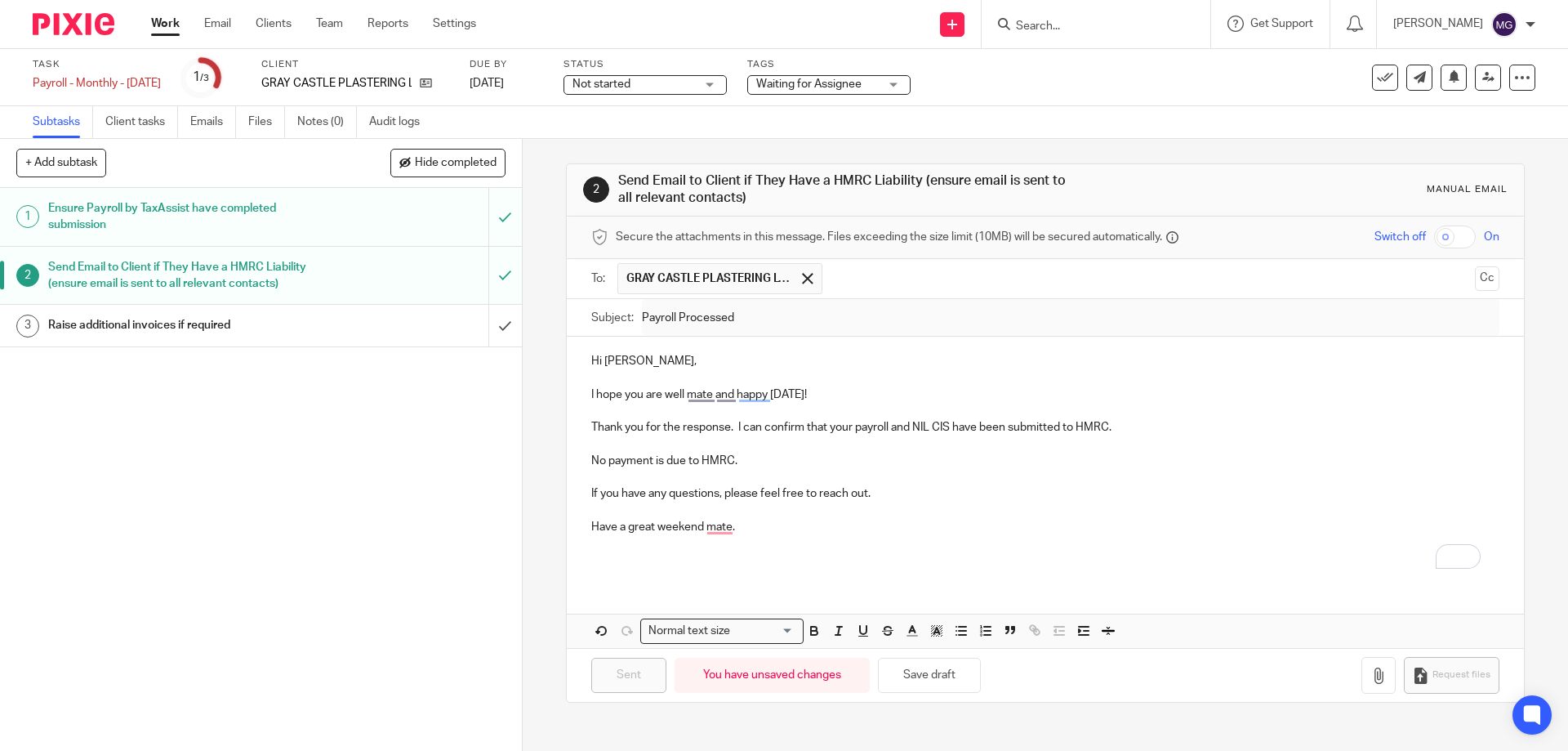
click at [189, 119] on ul "Subtasks Client tasks Emails Files Notes (0) Audit logs" at bounding box center [238, 123] width 411 height 32
click at [220, 125] on link "Emails" at bounding box center [213, 123] width 46 height 32
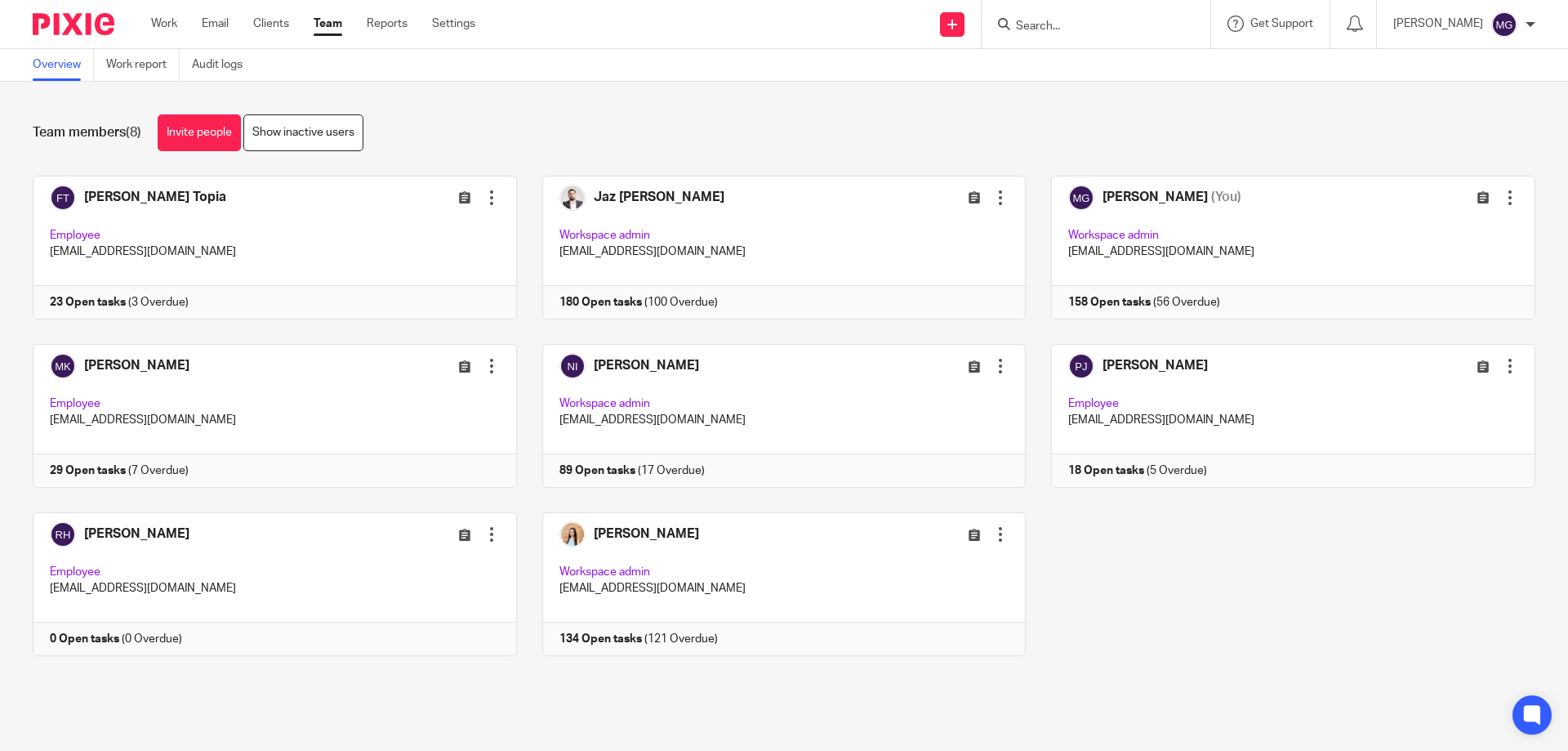
click at [618, 96] on div "Team members (8) Invite people Show inactive users Invite team members Add invi…" at bounding box center [784, 397] width 1568 height 631
click at [416, 398] on link at bounding box center [262, 415] width 510 height 143
click at [337, 418] on link at bounding box center [262, 415] width 510 height 143
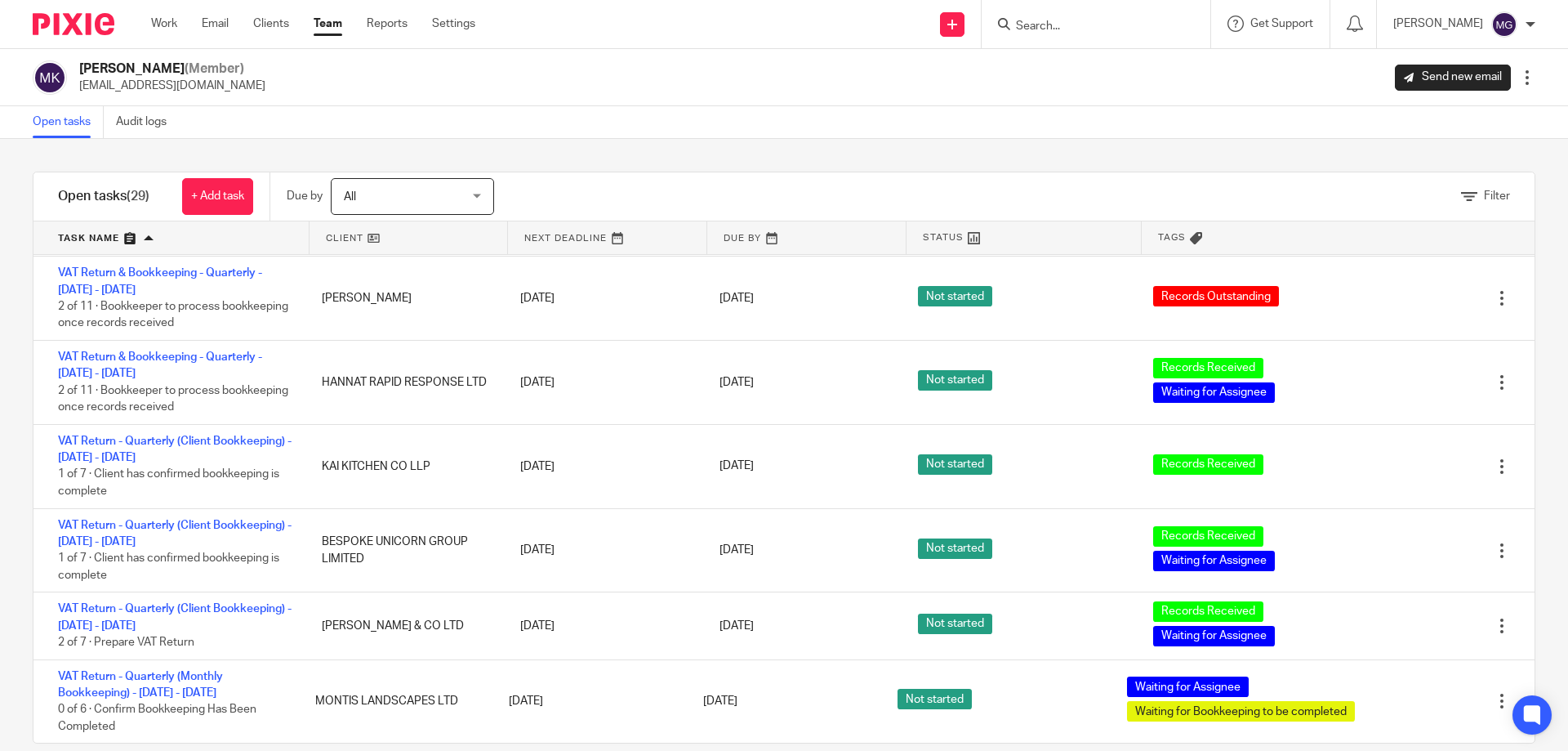
click at [832, 157] on div "Filter tasks Only show tasks matching all of these conditions 1 Client name Is …" at bounding box center [784, 444] width 1568 height 612
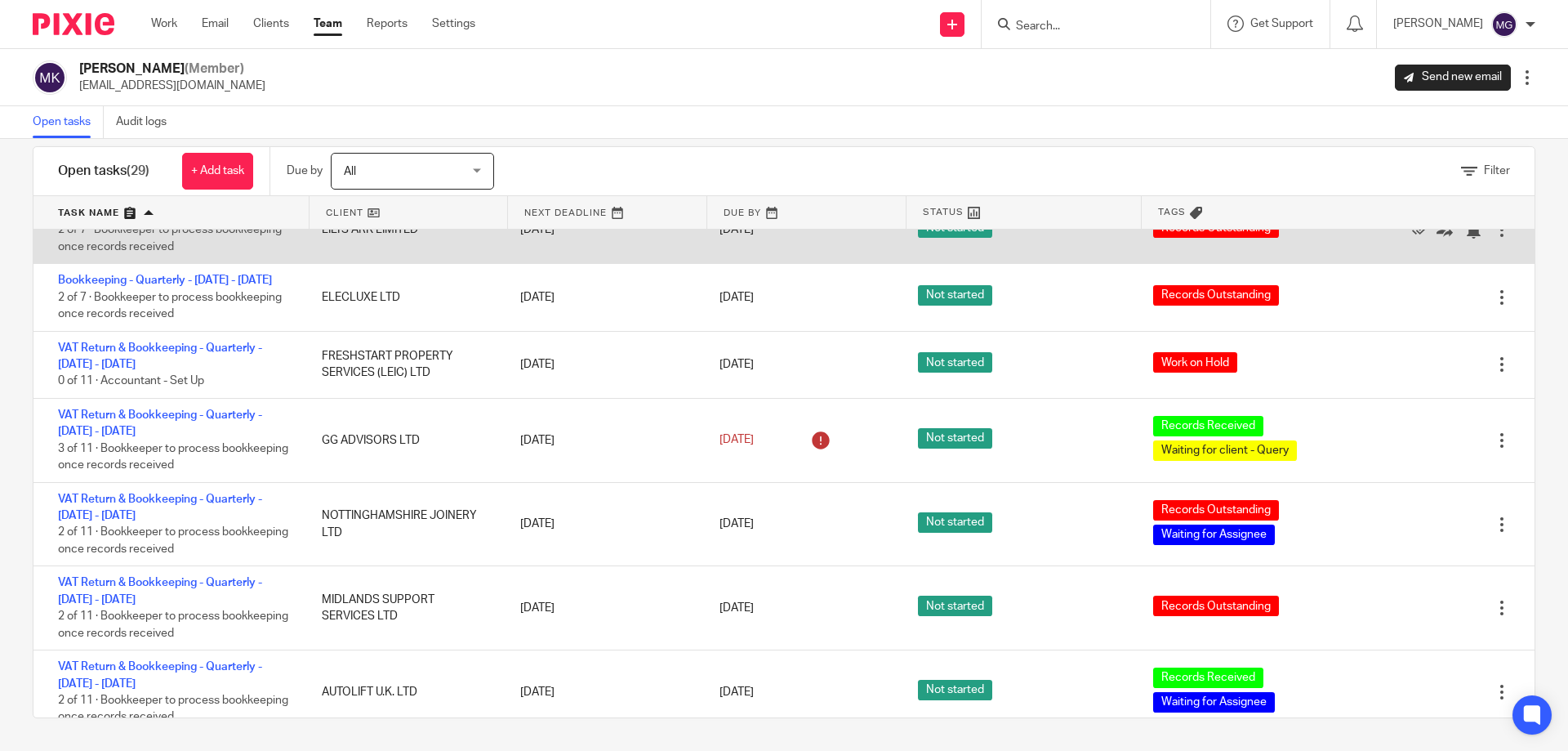
scroll to position [817, 0]
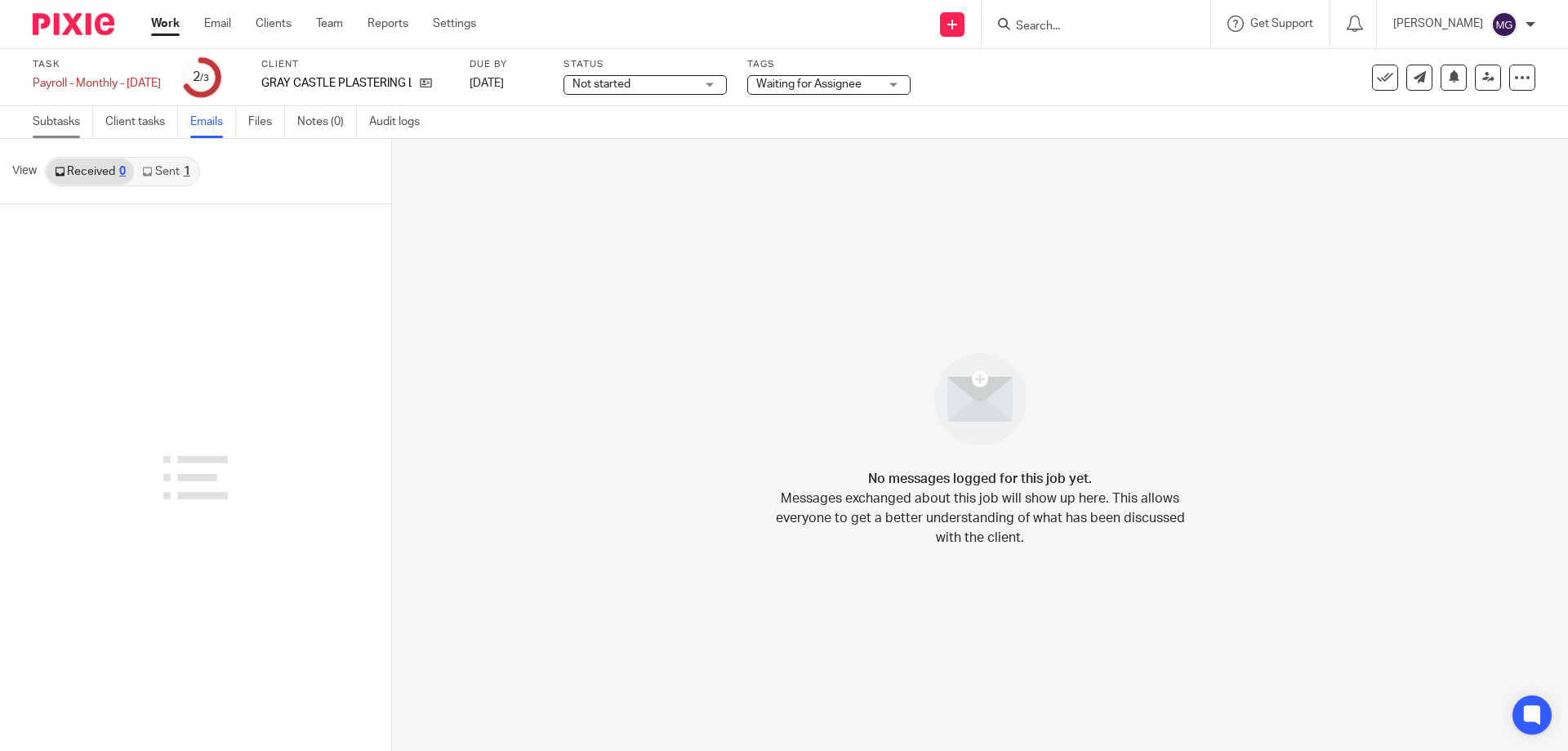
click at [43, 119] on link "Subtasks" at bounding box center [63, 123] width 61 height 32
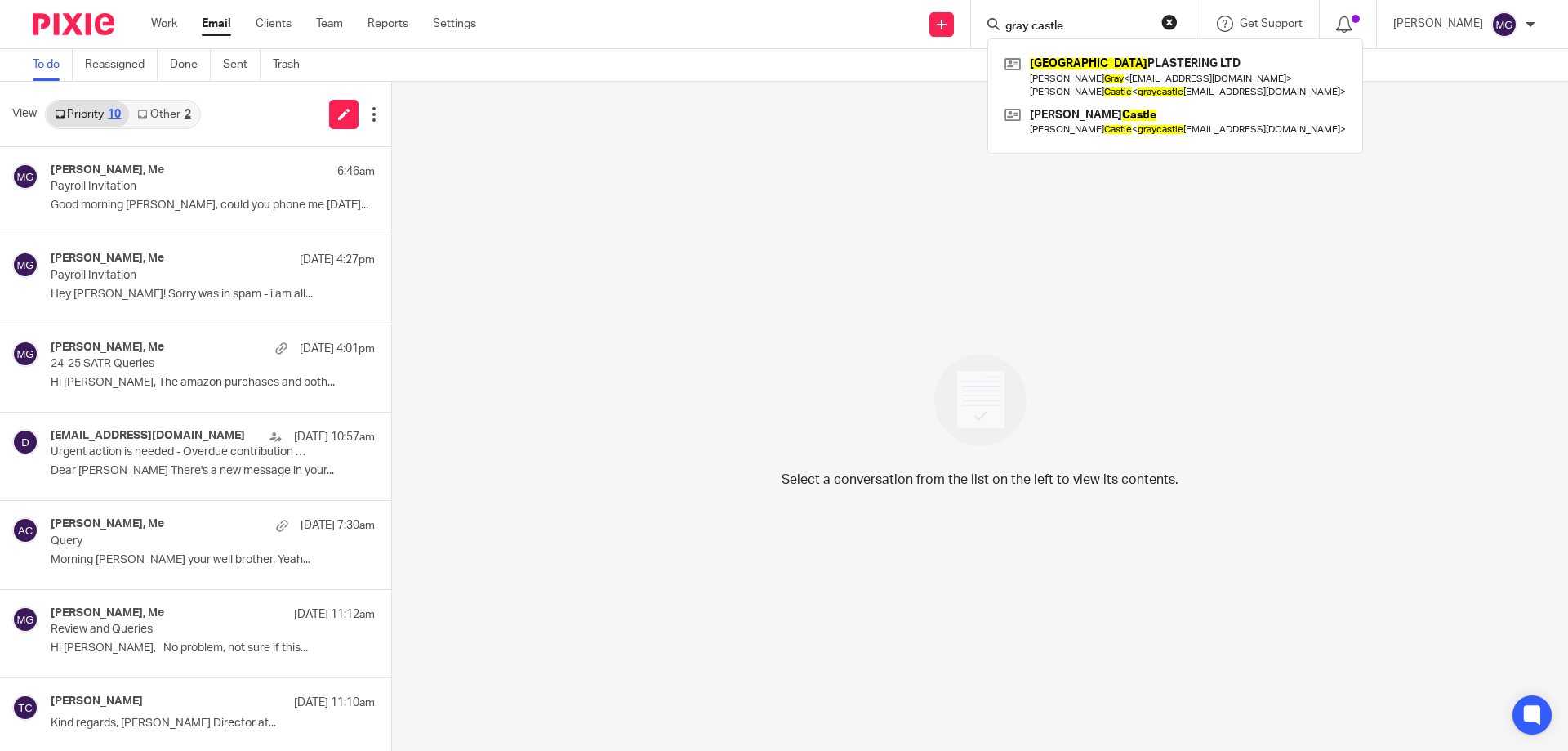
click at [248, 77] on link "Sent" at bounding box center [242, 65] width 38 height 32
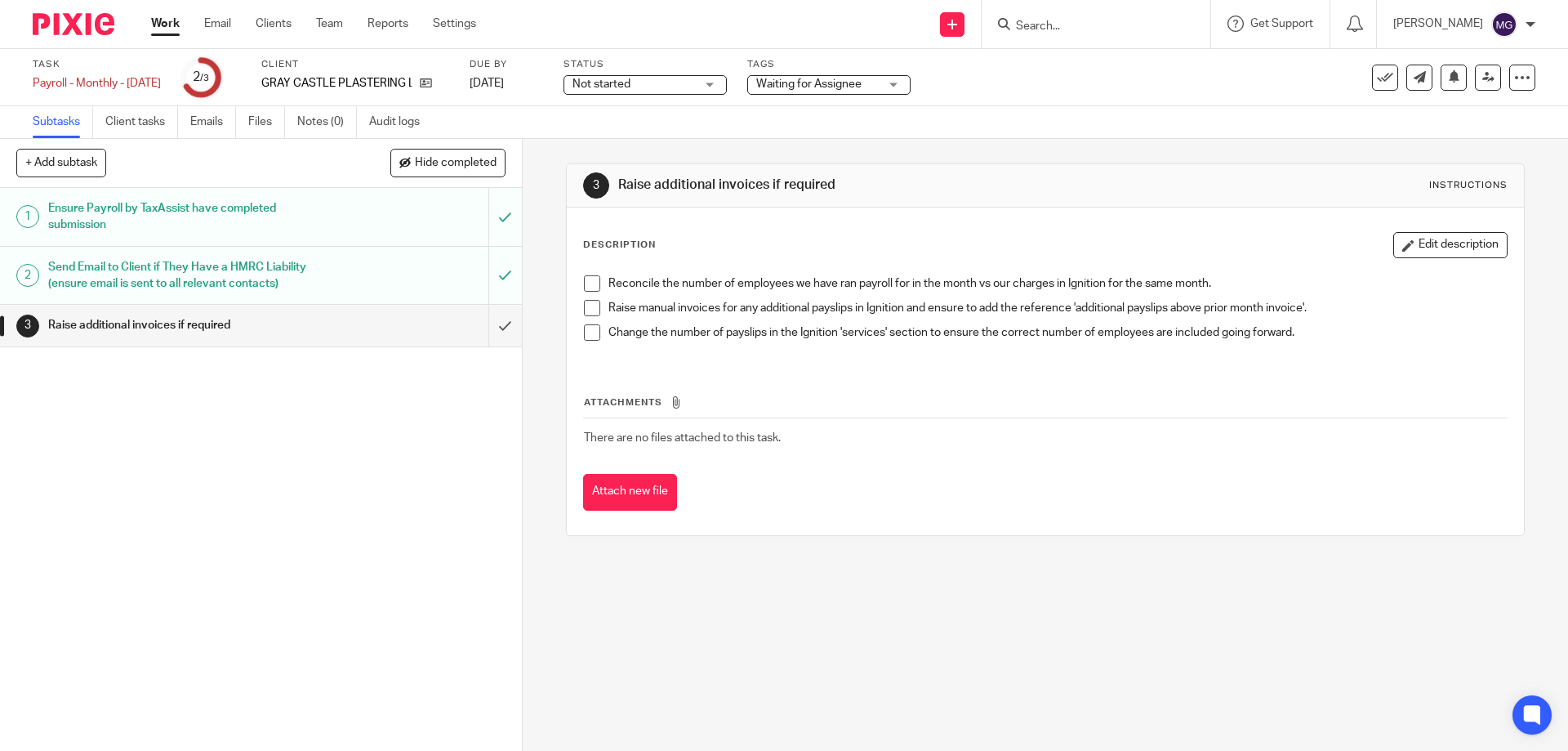
click at [1367, 93] on div "Task Payroll - Monthly - July 2025 Save Payroll - Monthly - July 2025 2 /3 Clie…" at bounding box center [784, 77] width 1502 height 39
click at [1377, 84] on icon at bounding box center [1385, 78] width 16 height 16
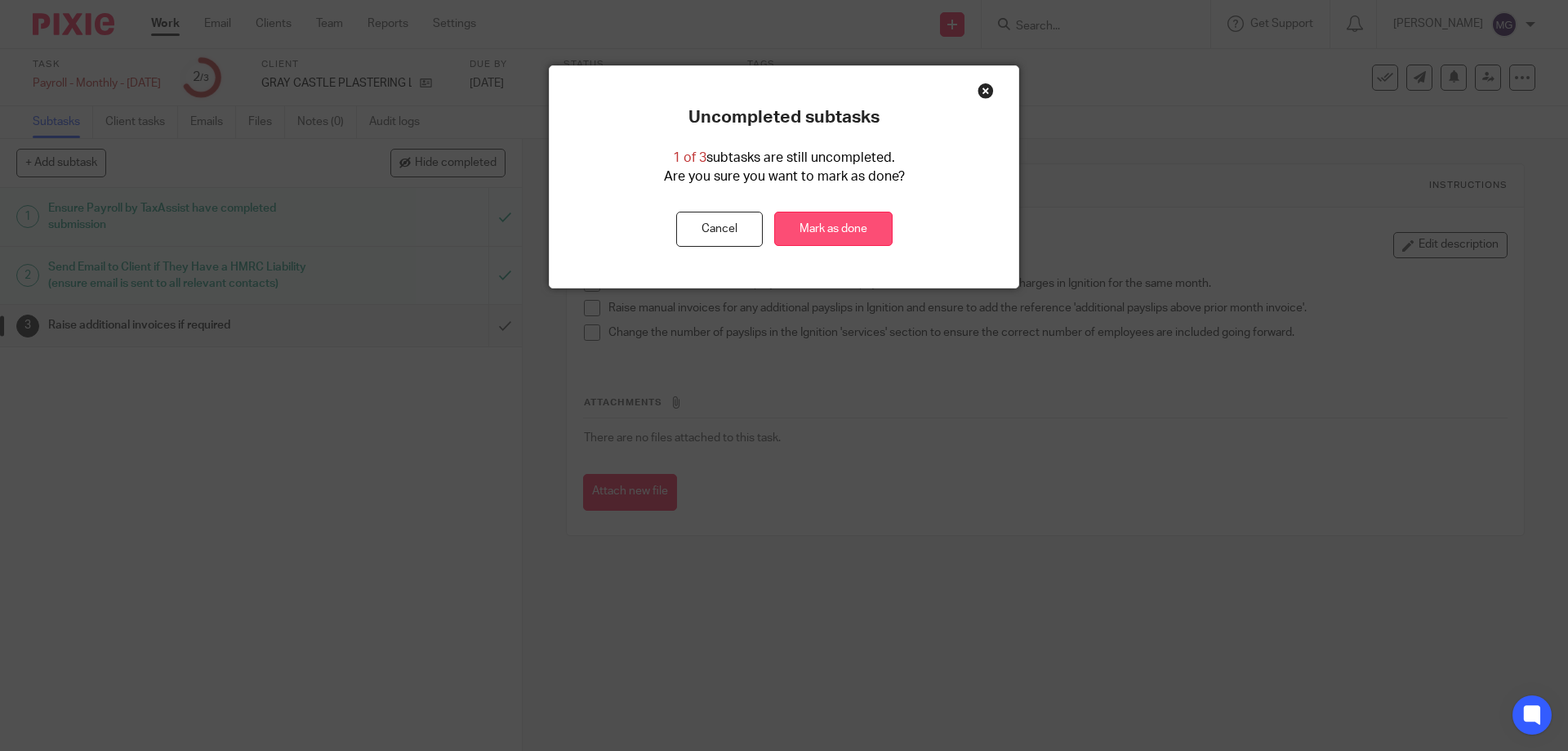
click at [829, 225] on link "Mark as done" at bounding box center [833, 228] width 118 height 35
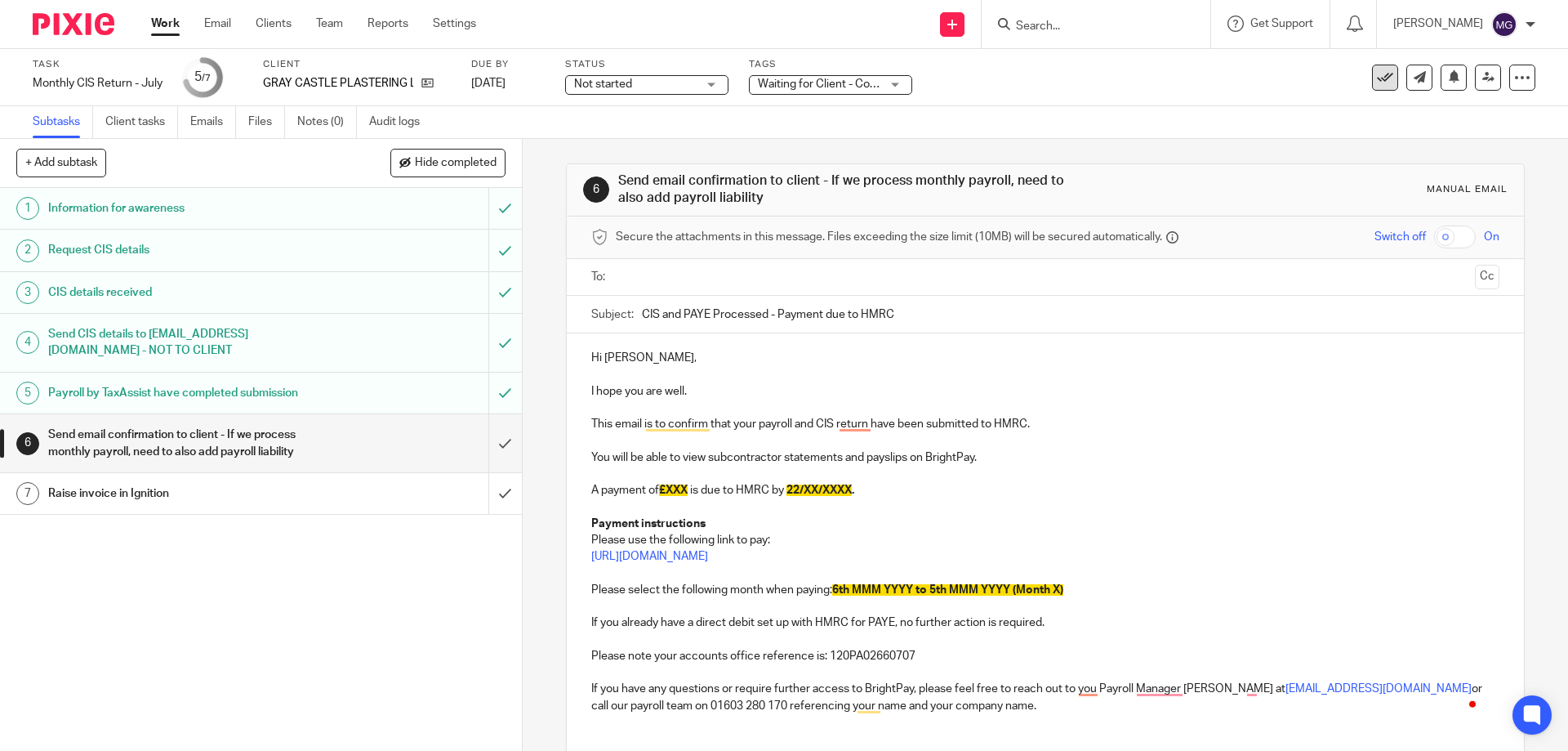
click at [1382, 85] on button at bounding box center [1385, 78] width 26 height 26
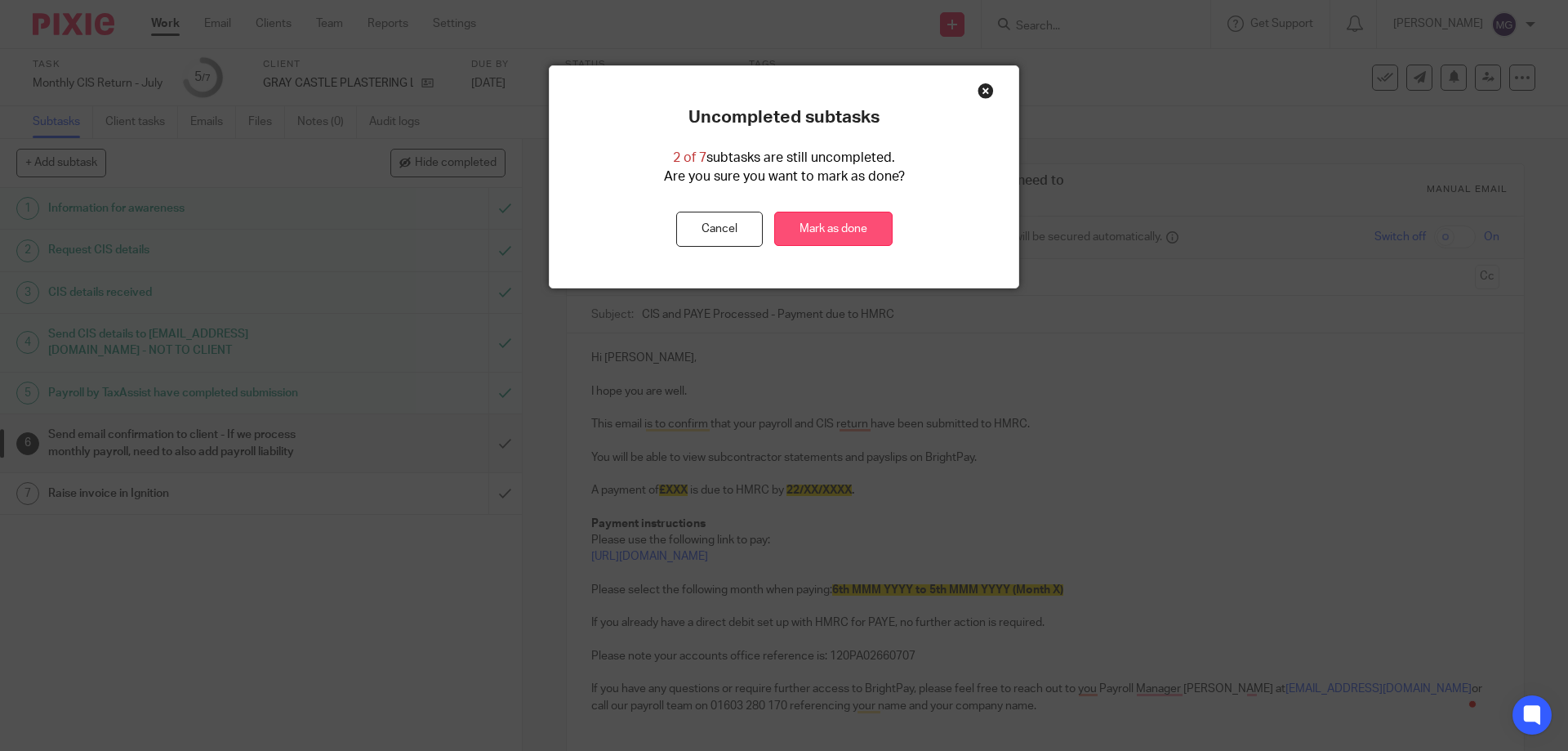
drag, startPoint x: 836, startPoint y: 252, endPoint x: 843, endPoint y: 240, distance: 13.9
click at [842, 245] on div "Uncompleted subtasks 2 of 7 subtasks are still uncompleted. Are you sure you wa…" at bounding box center [784, 176] width 469 height 221
click at [848, 236] on link "Mark as done" at bounding box center [833, 228] width 118 height 35
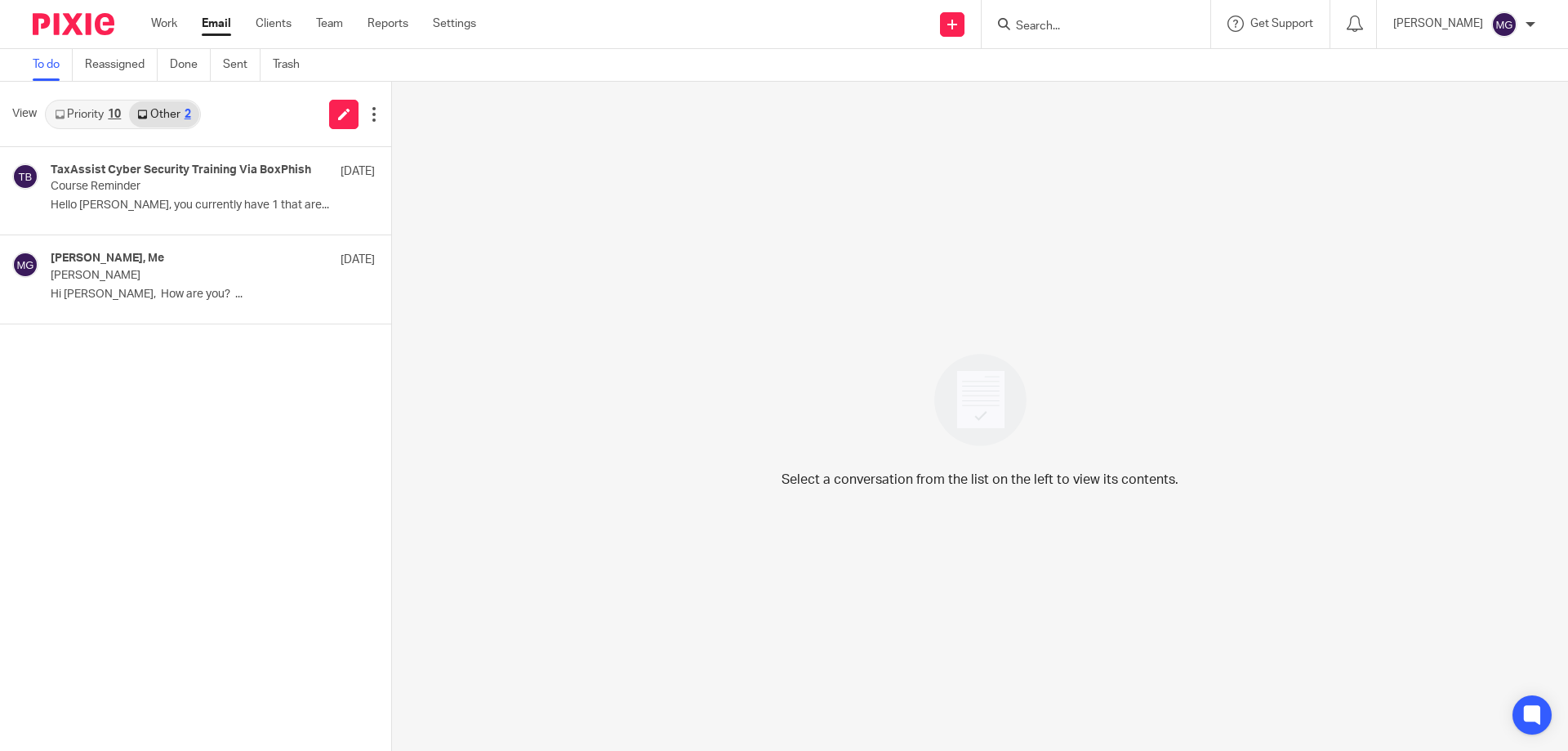
click at [98, 106] on link "Priority 10" at bounding box center [88, 115] width 83 height 26
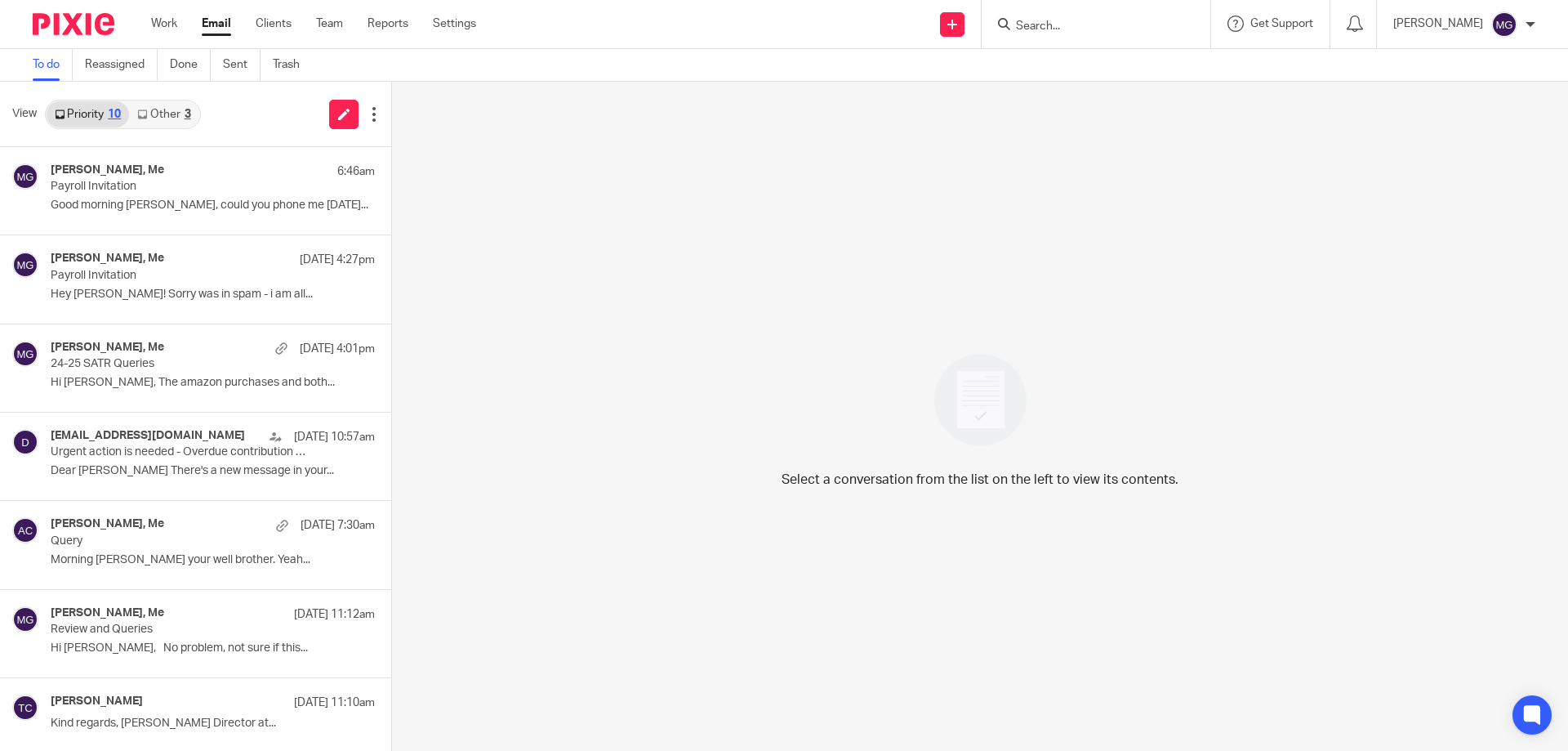
click at [174, 125] on link "Other 3" at bounding box center [164, 115] width 70 height 26
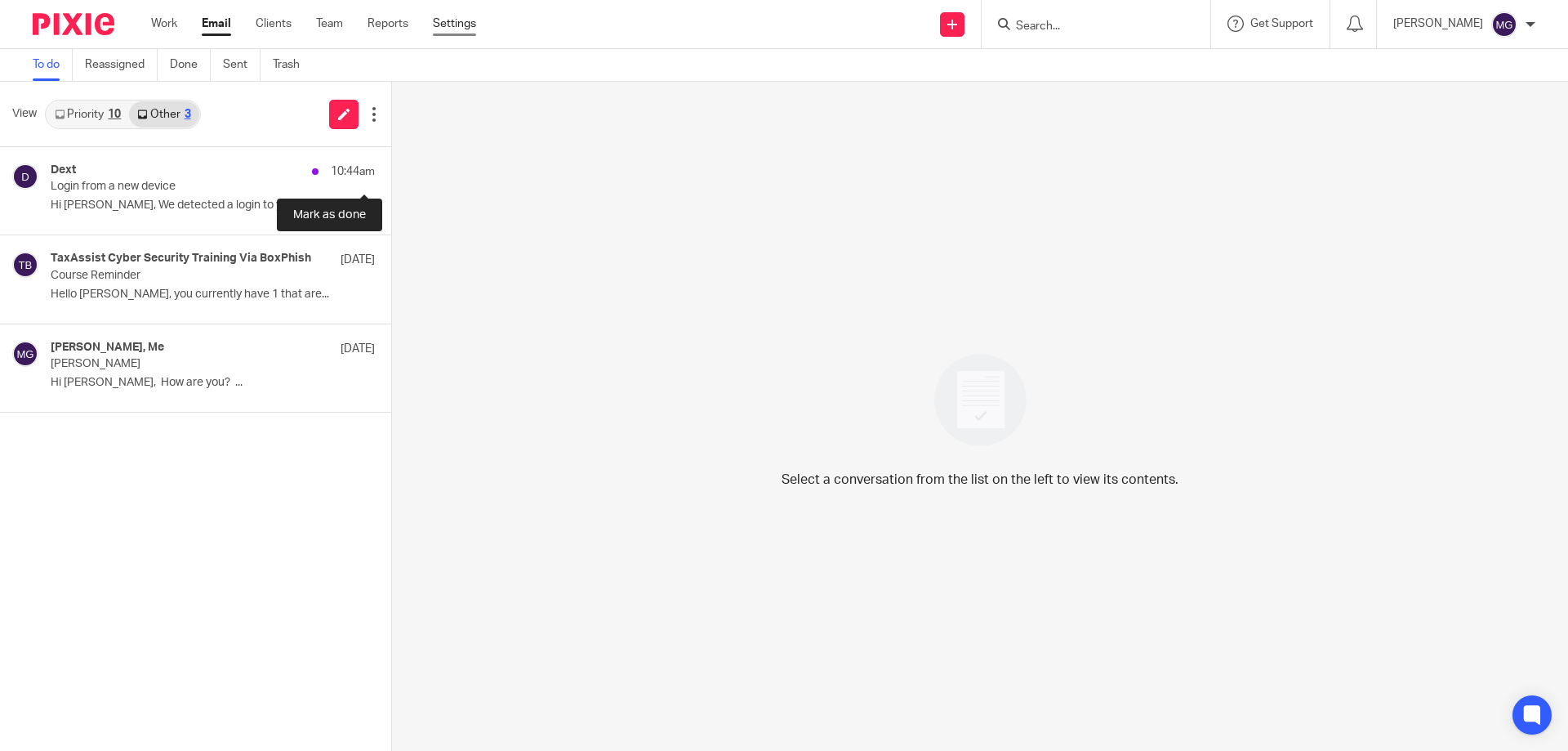
click at [391, 170] on button at bounding box center [397, 168] width 13 height 43
click at [118, 107] on link "Priority 10" at bounding box center [88, 115] width 83 height 26
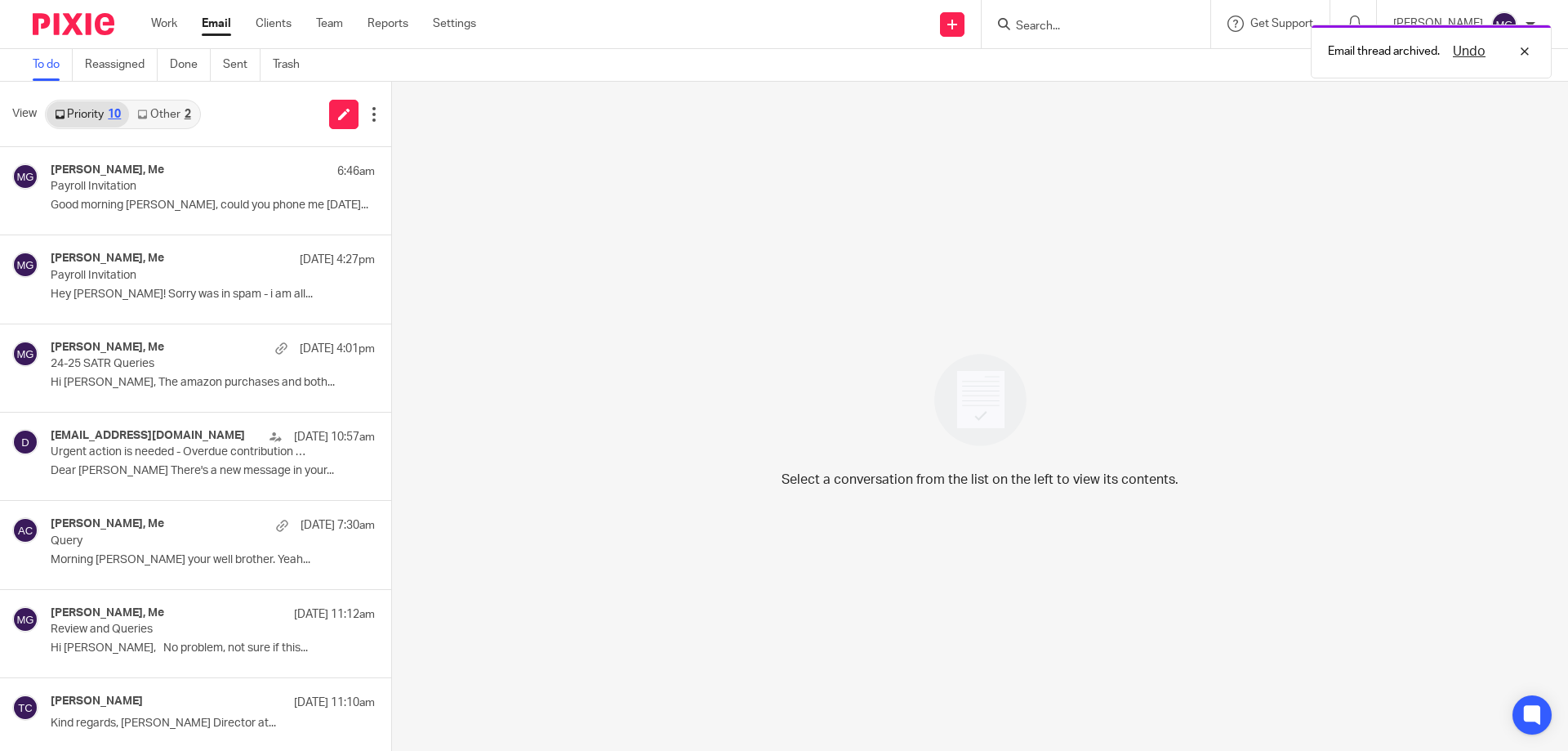
click at [171, 115] on link "Other 2" at bounding box center [164, 115] width 70 height 26
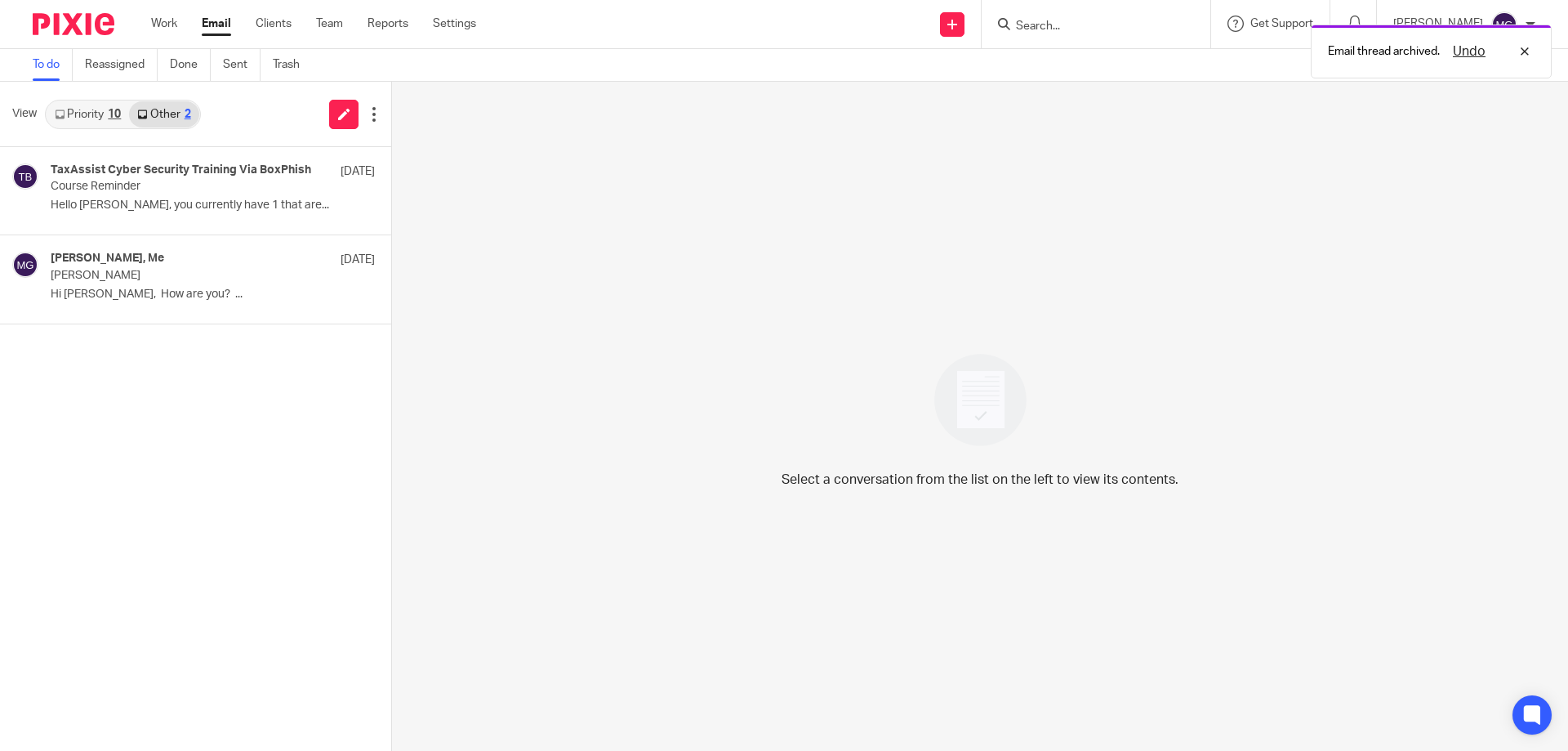
click at [68, 116] on link "Priority 10" at bounding box center [88, 115] width 83 height 26
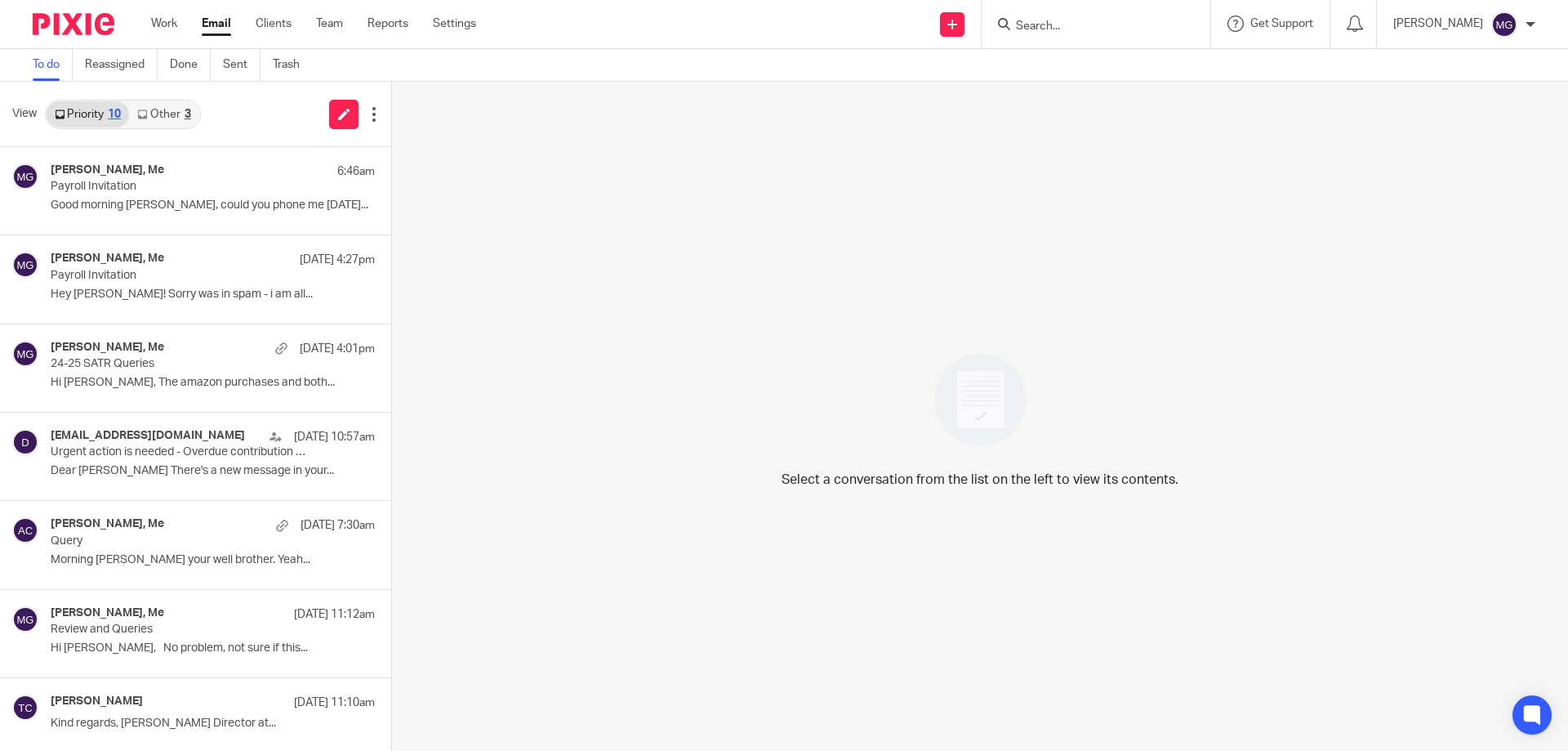
click at [172, 126] on link "Other 3" at bounding box center [164, 115] width 70 height 26
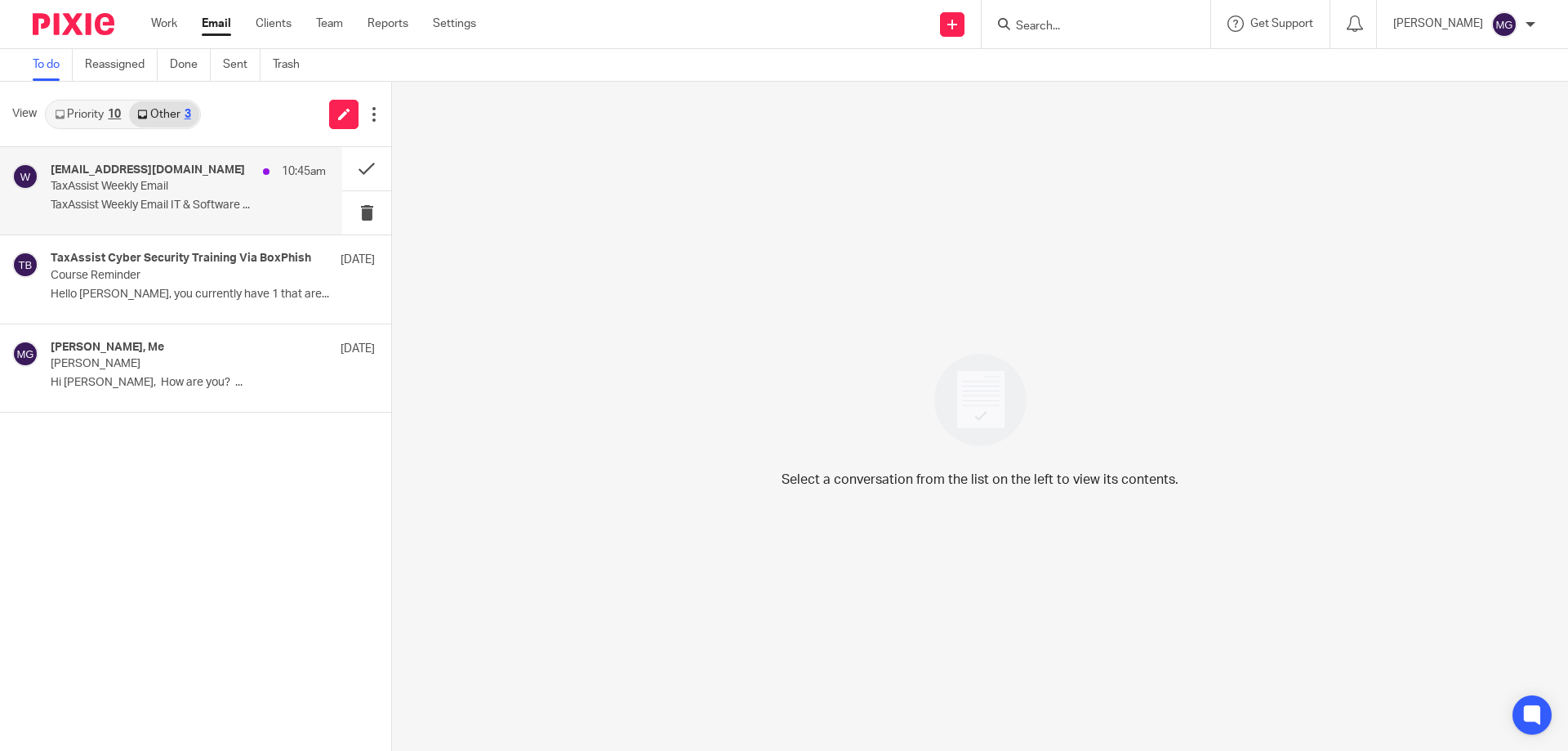
click at [156, 157] on div "weekly_email@mg.taxassist.co.uk 10:45am TaxAssist Weekly Email TaxAssist Weekly…" at bounding box center [171, 191] width 342 height 88
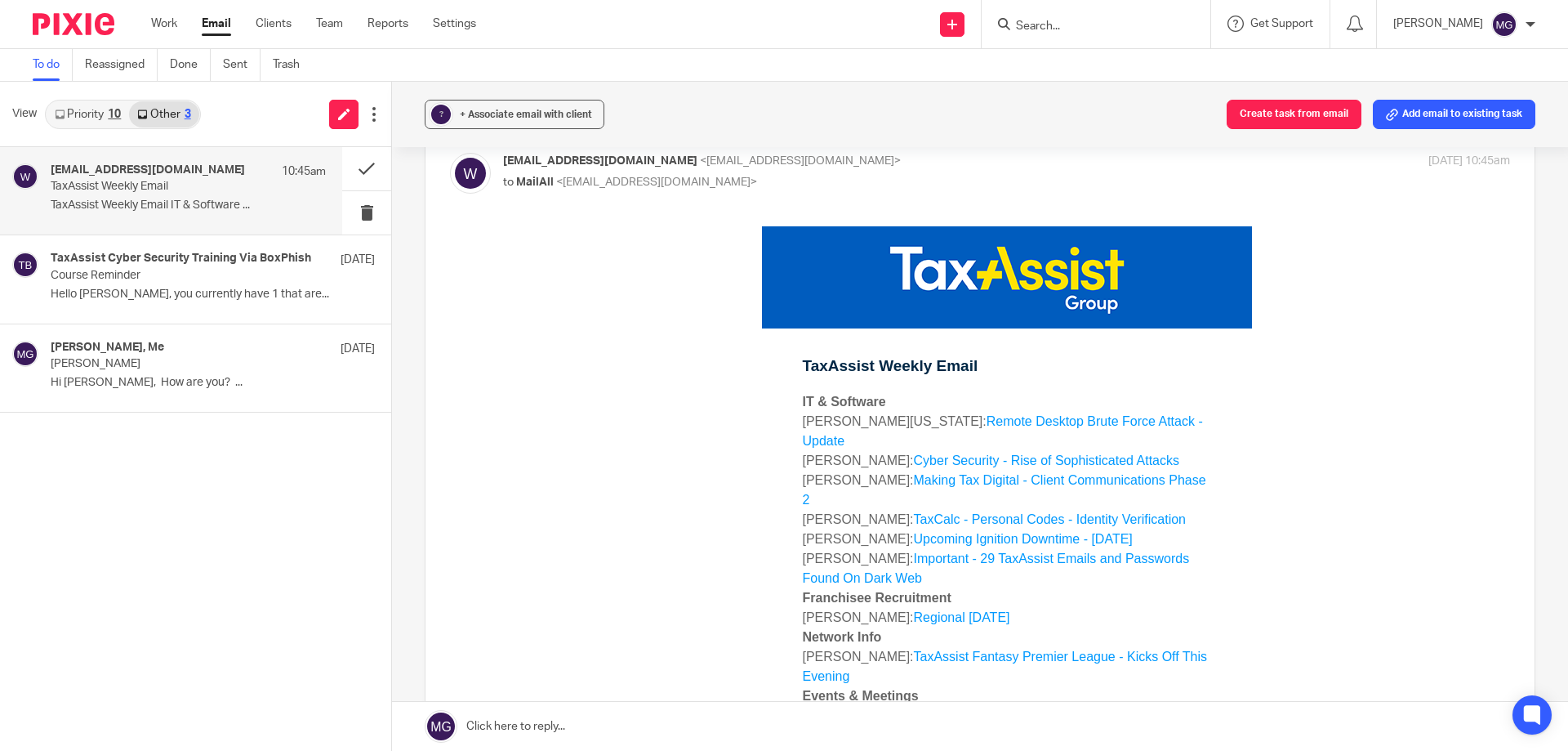
scroll to position [163, 0]
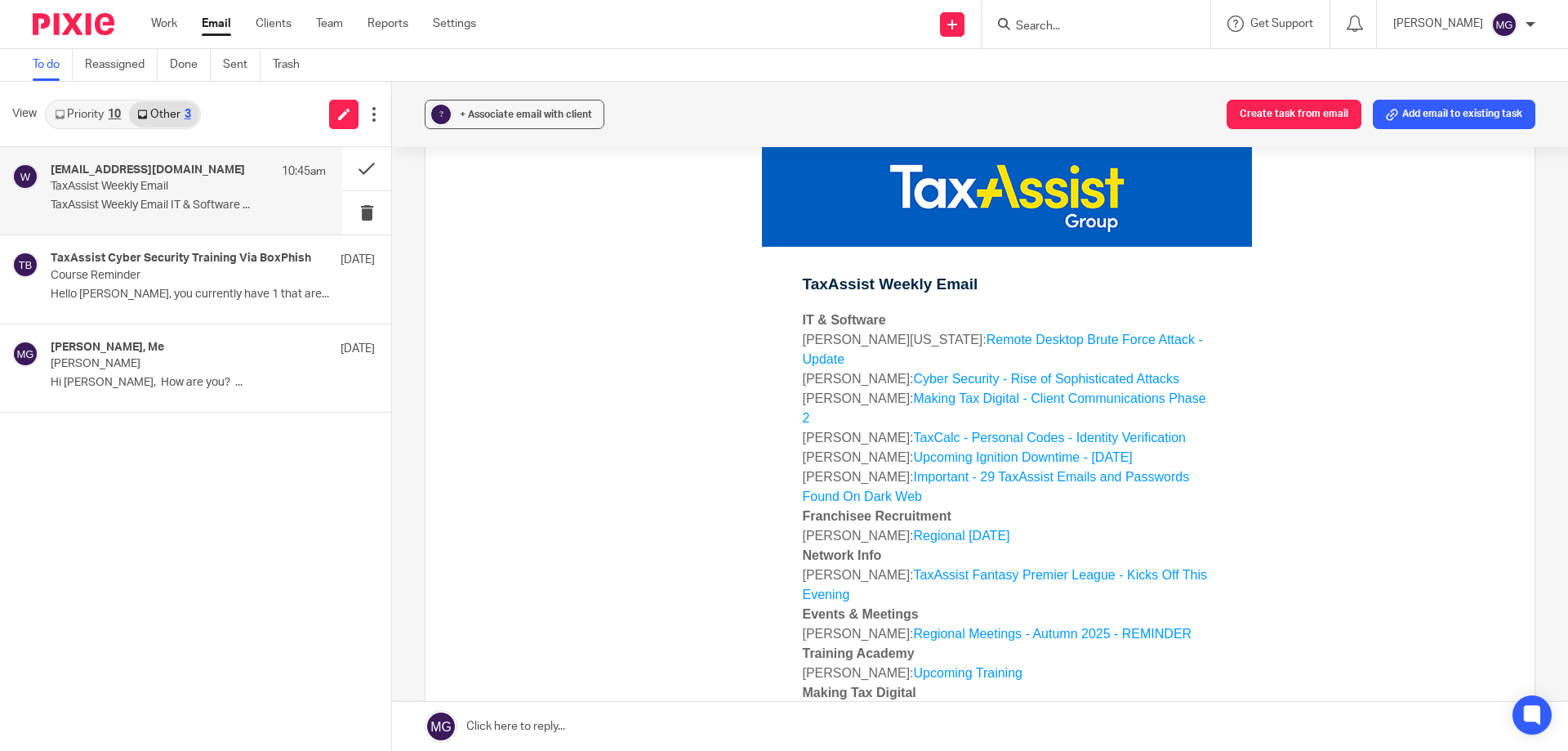
click at [350, 170] on button at bounding box center [366, 168] width 49 height 43
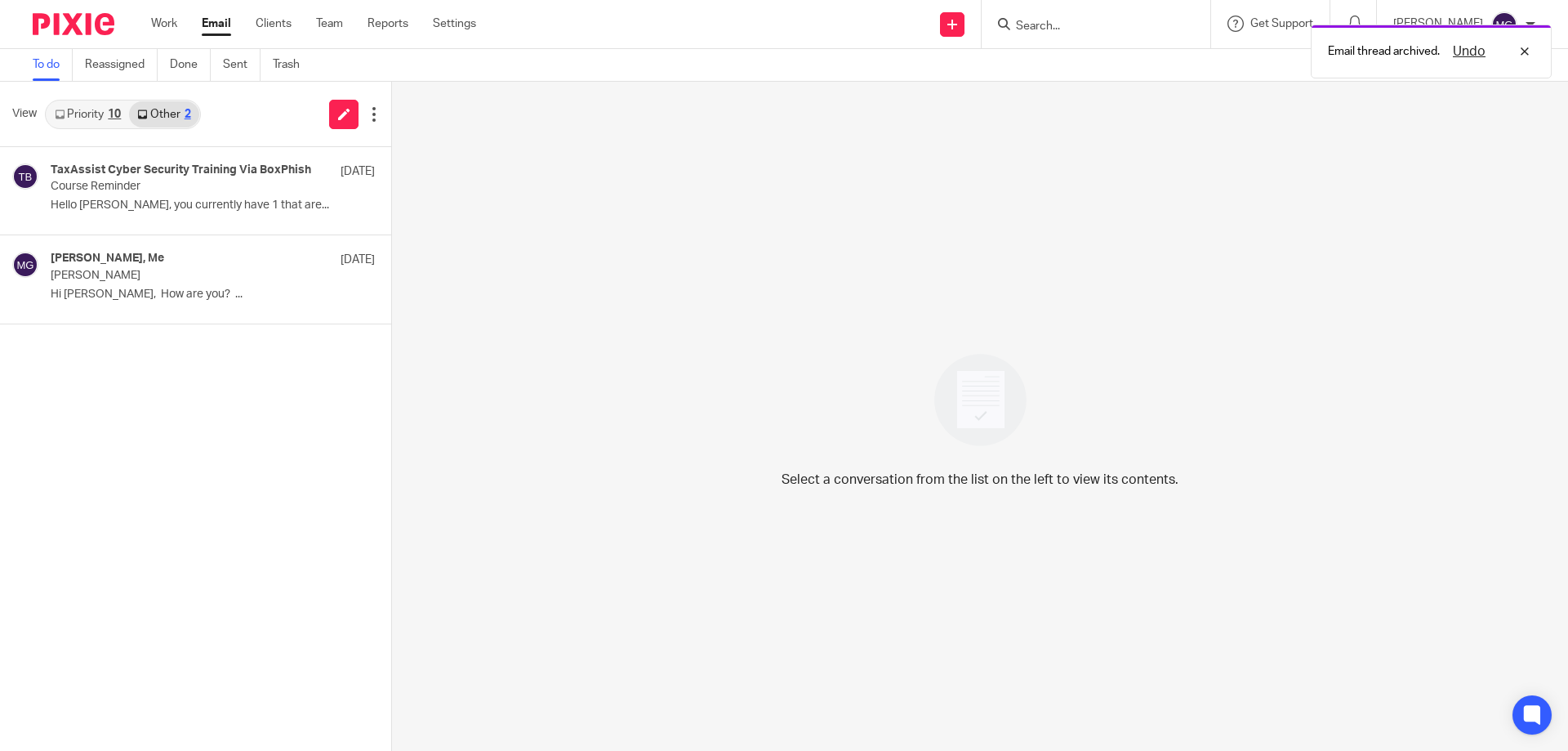
click at [94, 124] on link "Priority 10" at bounding box center [88, 115] width 83 height 26
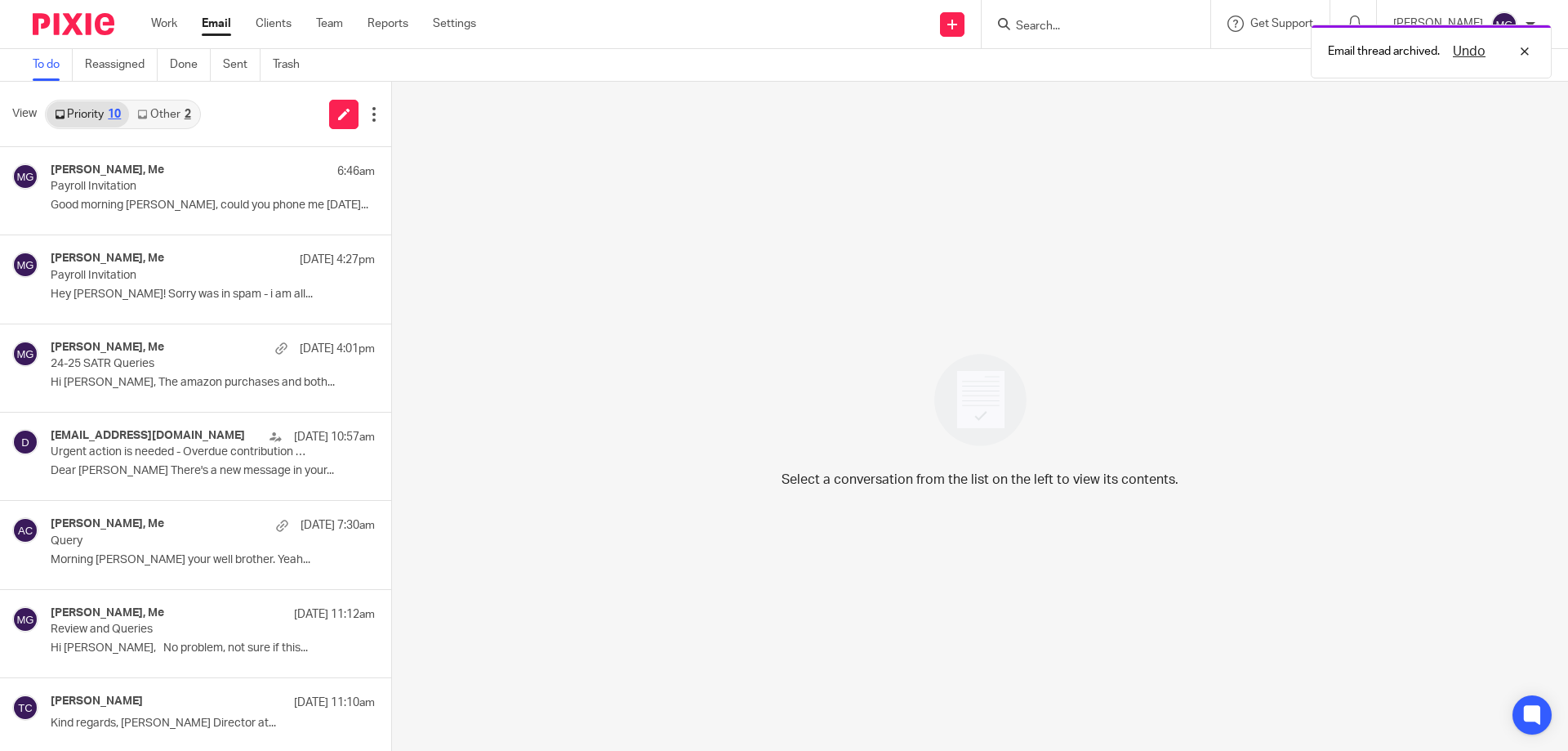
click at [239, 118] on div "View Priority 10 Other 2" at bounding box center [195, 115] width 391 height 66
click at [763, 221] on div "Select a conversation from the list on the left to view its contents." at bounding box center [980, 416] width 1176 height 669
click at [1521, 49] on div "Undo" at bounding box center [1486, 52] width 95 height 20
click at [587, 56] on div "To do Reassigned Done Sent Trash" at bounding box center [784, 65] width 1568 height 33
click at [1098, 21] on input "Search" at bounding box center [1088, 27] width 147 height 15
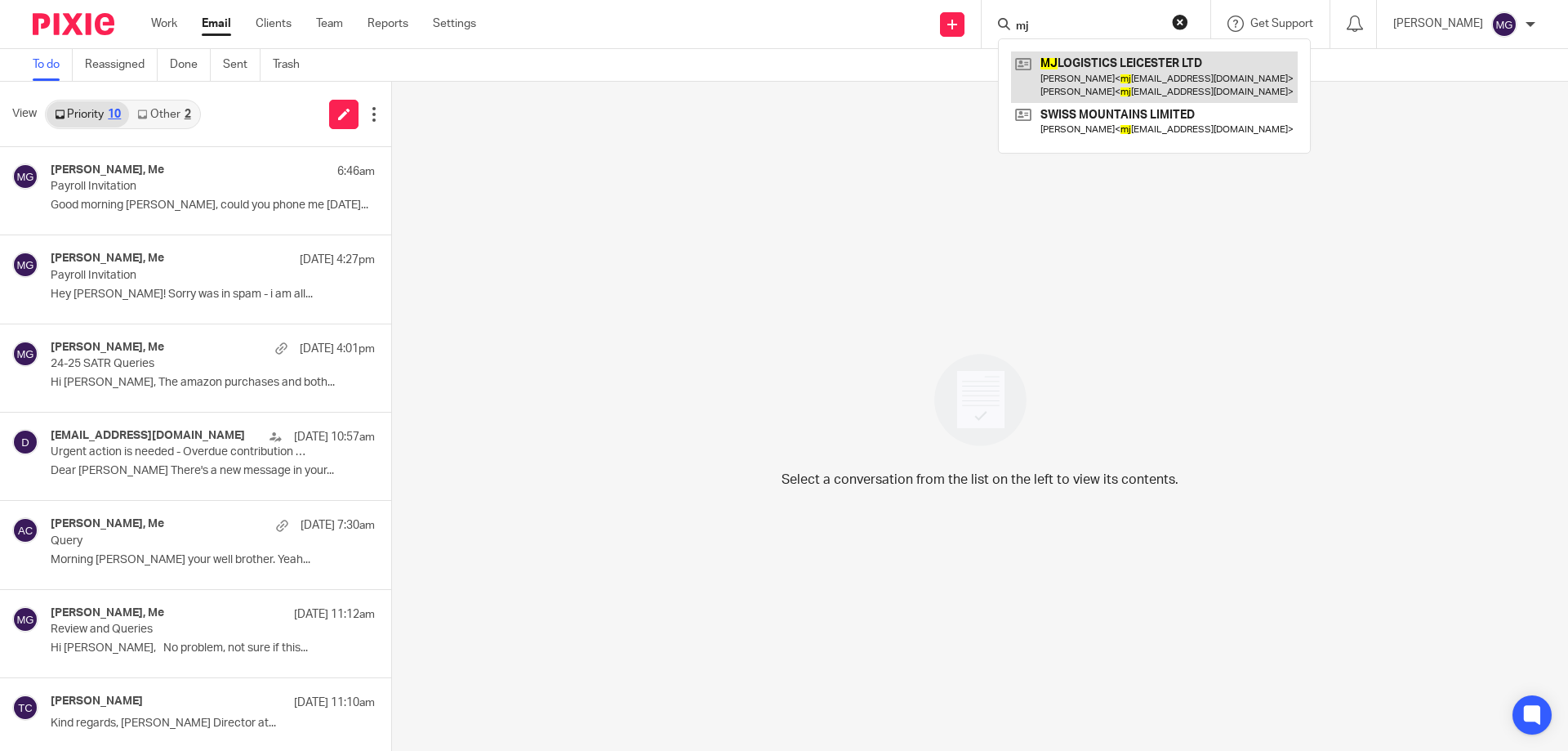
type input "mj"
click at [1115, 80] on link at bounding box center [1155, 77] width 287 height 51
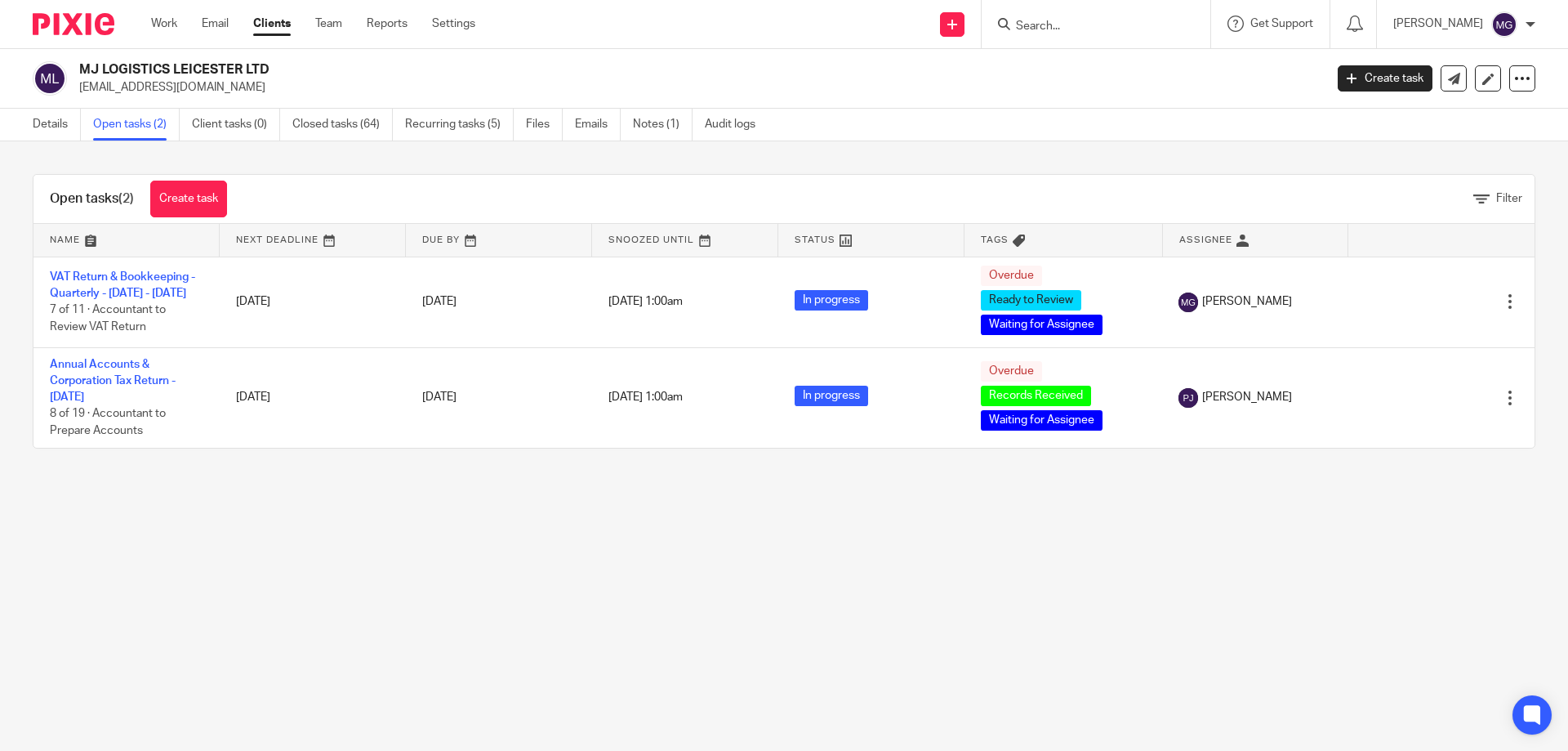
click at [271, 481] on div "Open tasks (2) Create task Filter Name Next Deadline Due By Snoozed Until Statu…" at bounding box center [784, 311] width 1568 height 340
click at [236, 544] on main "MJ LOGISTICS LEICESTER LTD [EMAIL_ADDRESS][DOMAIN_NAME] Create task Update from…" at bounding box center [784, 376] width 1568 height 751
click at [639, 543] on main "MJ LOGISTICS LEICESTER LTD [EMAIL_ADDRESS][DOMAIN_NAME] Create task Update from…" at bounding box center [784, 376] width 1568 height 751
